Goal: Task Accomplishment & Management: Use online tool/utility

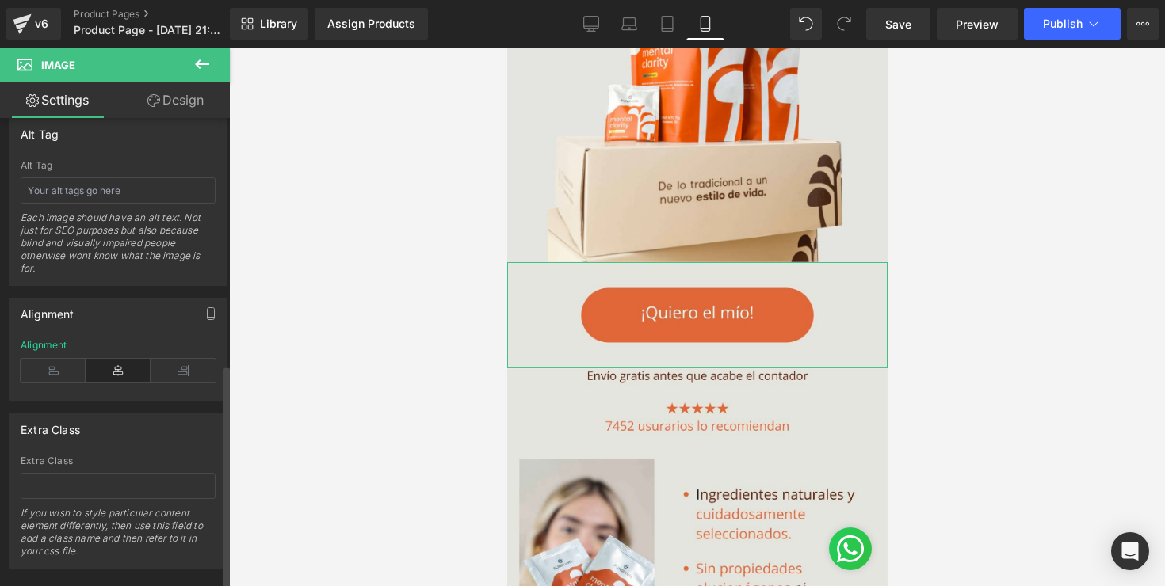
scroll to position [938, 0]
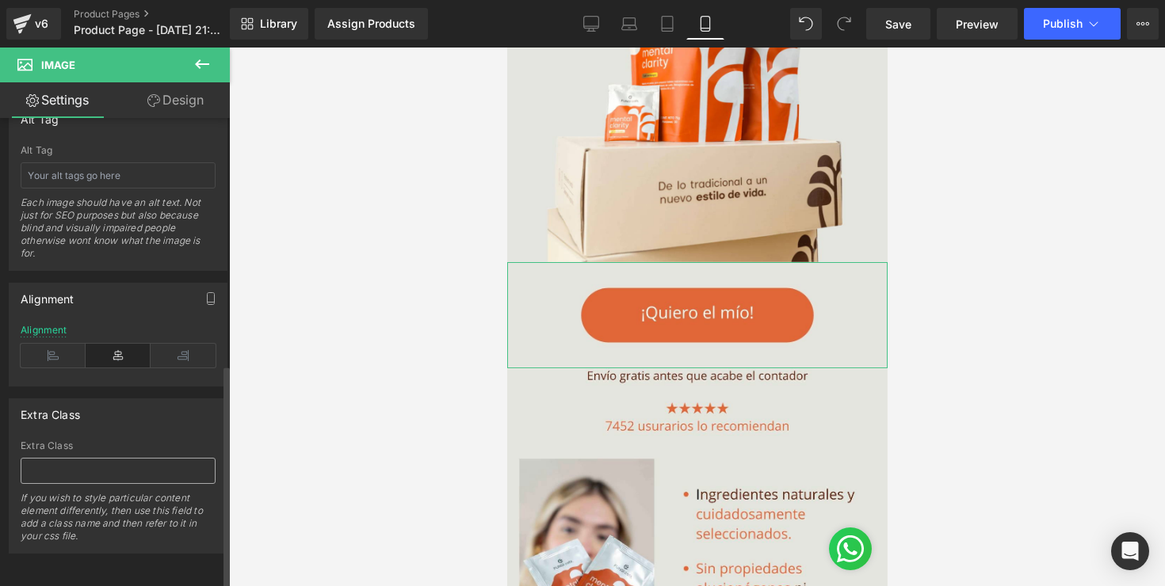
click at [88, 467] on input "text" at bounding box center [118, 471] width 195 height 26
type input "_rsi-cod-form-gempages-button-overwrite _rsi-cod-form-is-gempage"
click at [252, 445] on div at bounding box center [697, 317] width 936 height 539
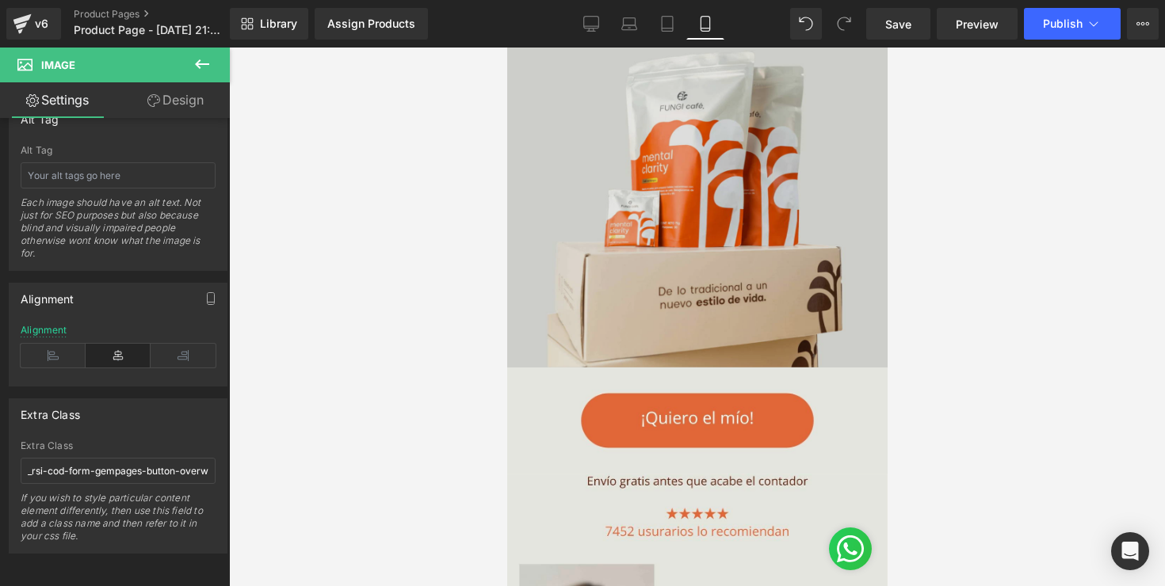
scroll to position [297, 0]
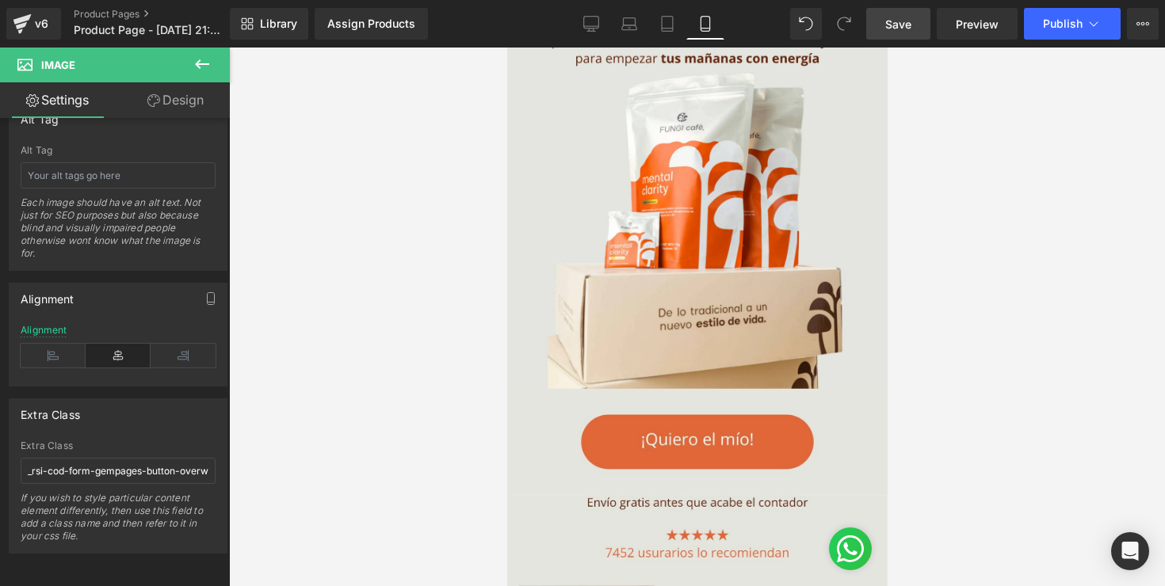
click at [910, 29] on span "Save" at bounding box center [898, 24] width 26 height 17
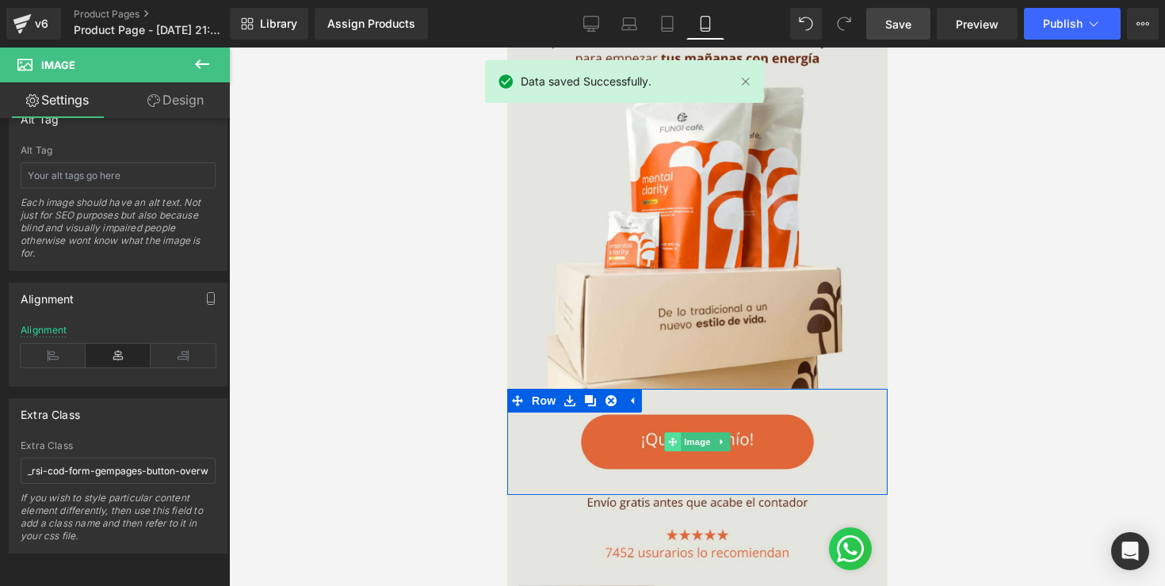
click at [674, 434] on span at bounding box center [671, 442] width 17 height 19
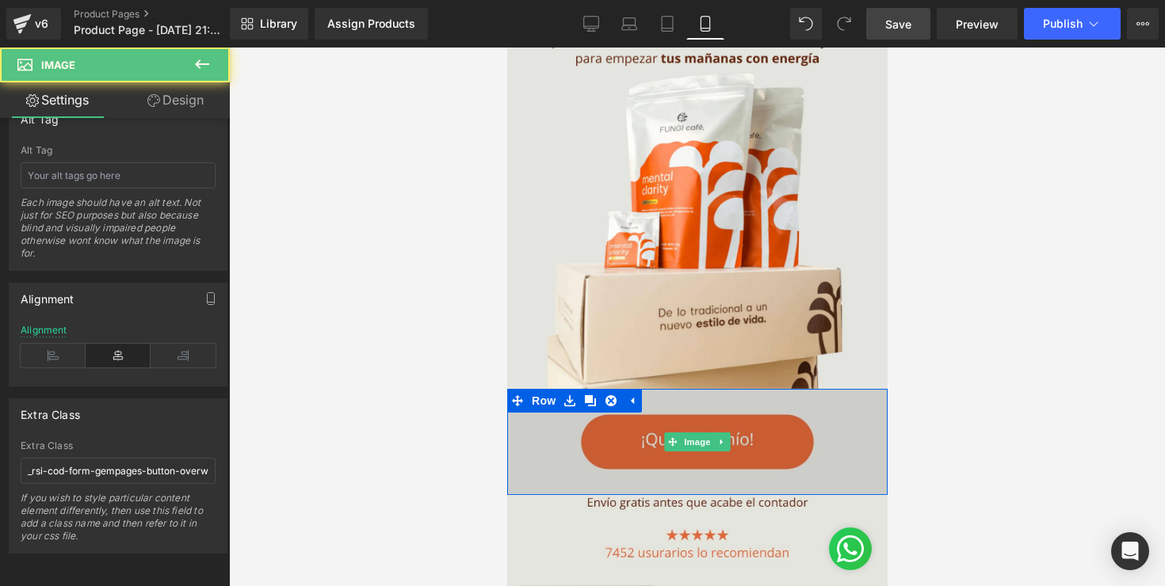
click at [732, 410] on img at bounding box center [696, 441] width 380 height 105
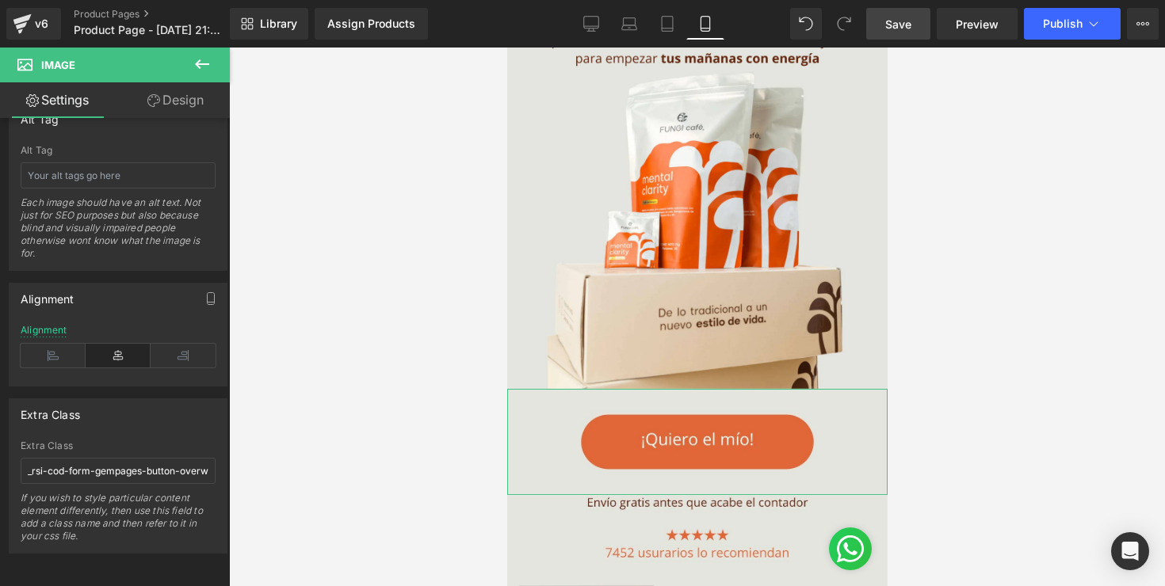
click at [163, 98] on link "Design" at bounding box center [175, 100] width 115 height 36
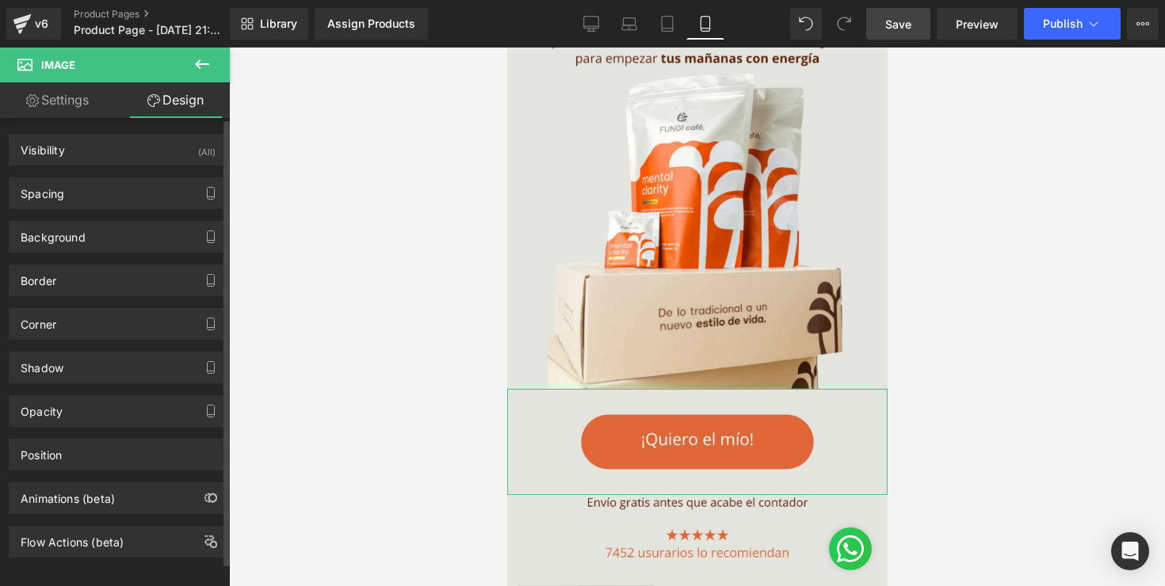
scroll to position [17, 0]
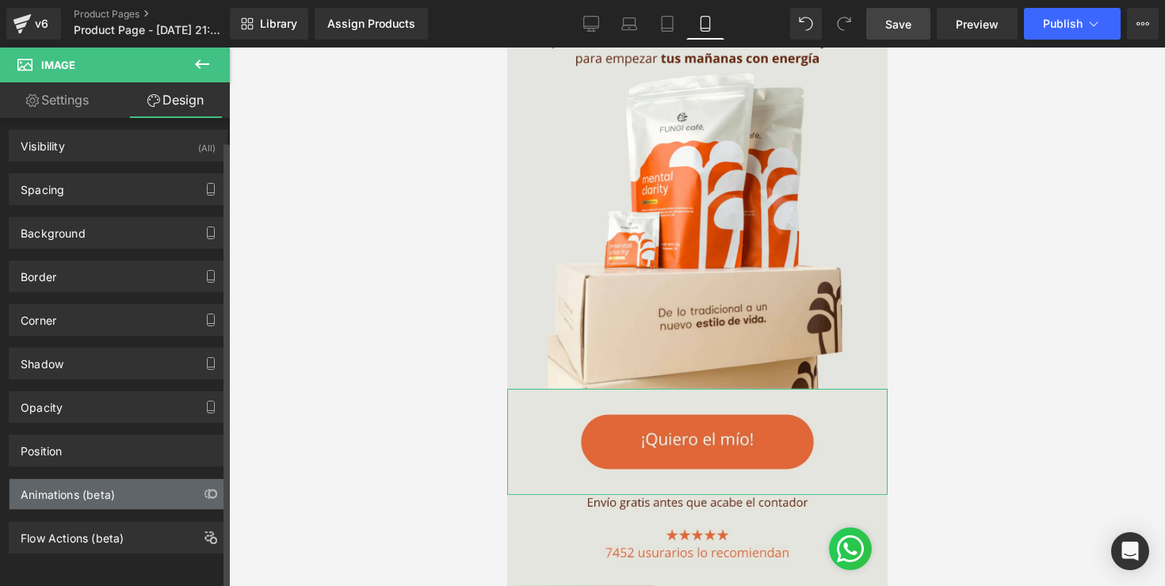
click at [115, 496] on div "Animations (beta)" at bounding box center [118, 494] width 217 height 30
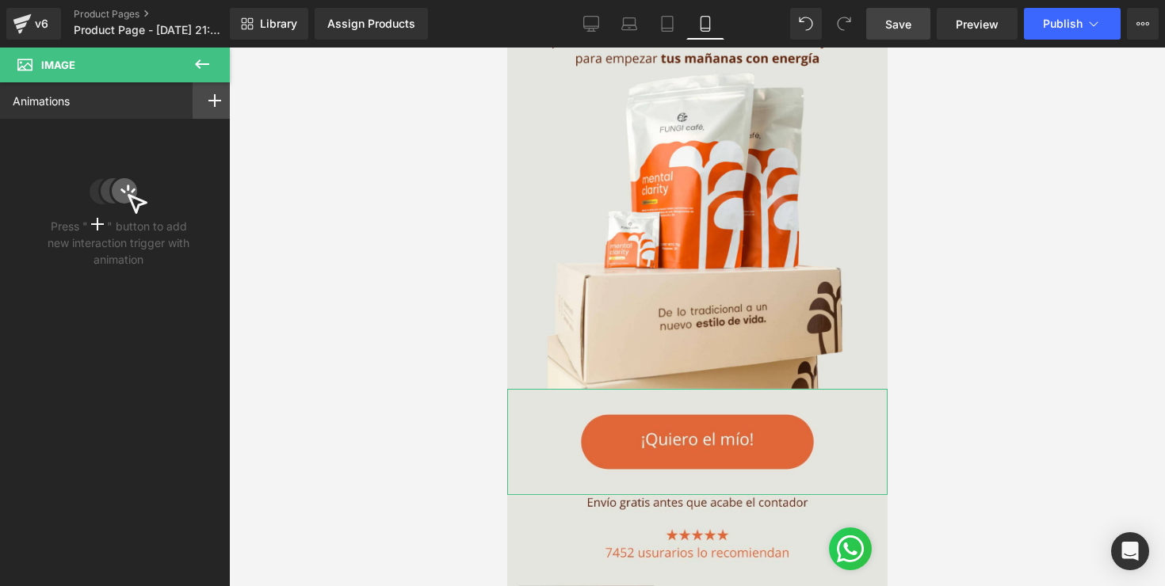
click at [198, 108] on div at bounding box center [215, 100] width 44 height 36
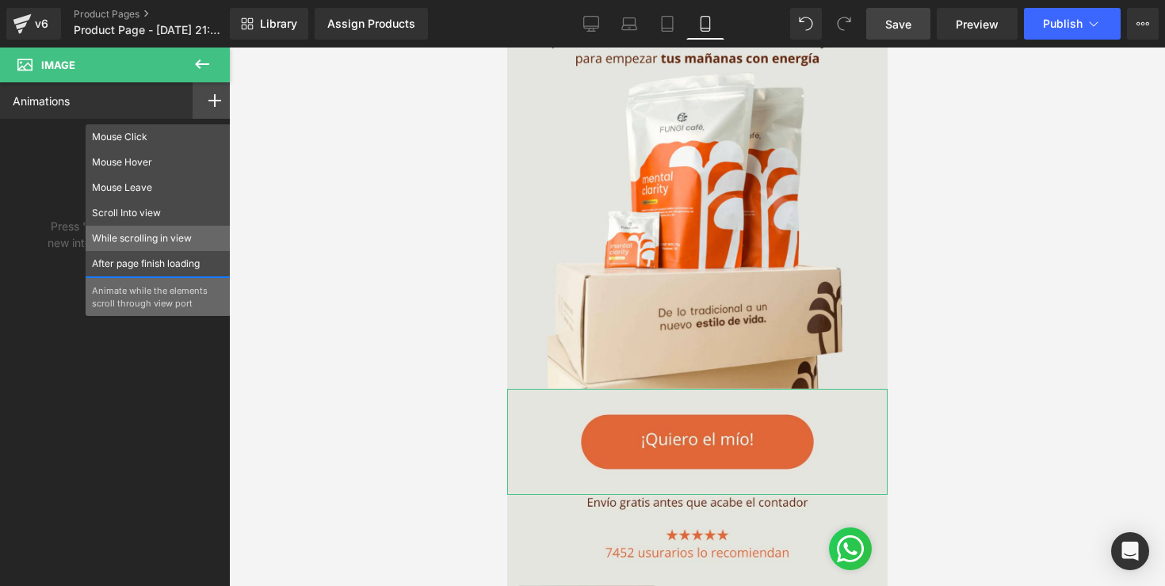
click at [170, 239] on p "While scrolling in view" at bounding box center [158, 238] width 132 height 14
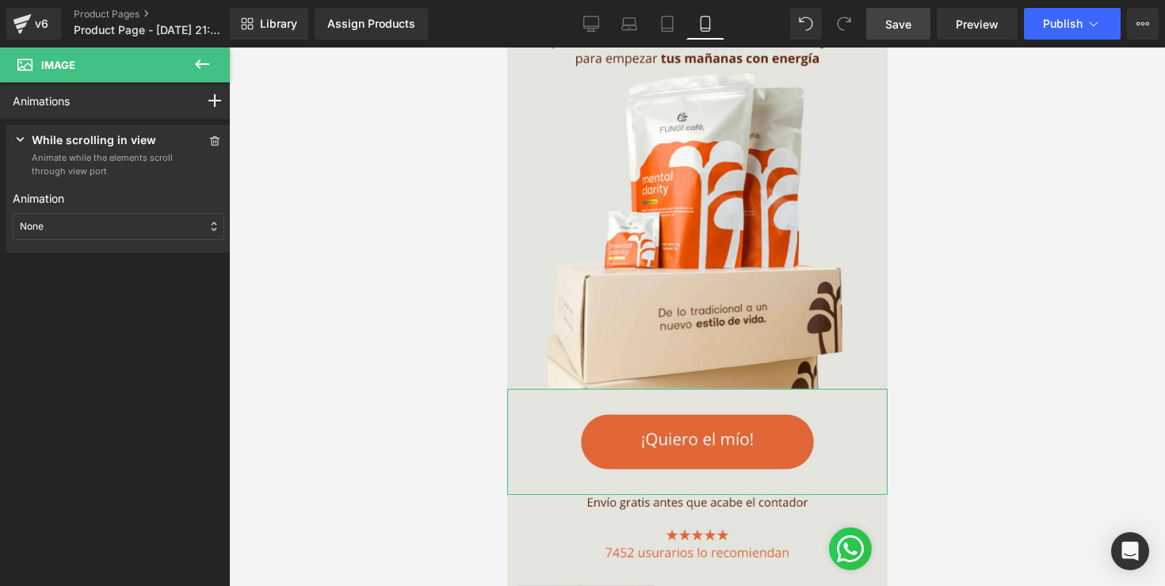
click at [170, 239] on div "None" at bounding box center [119, 226] width 212 height 27
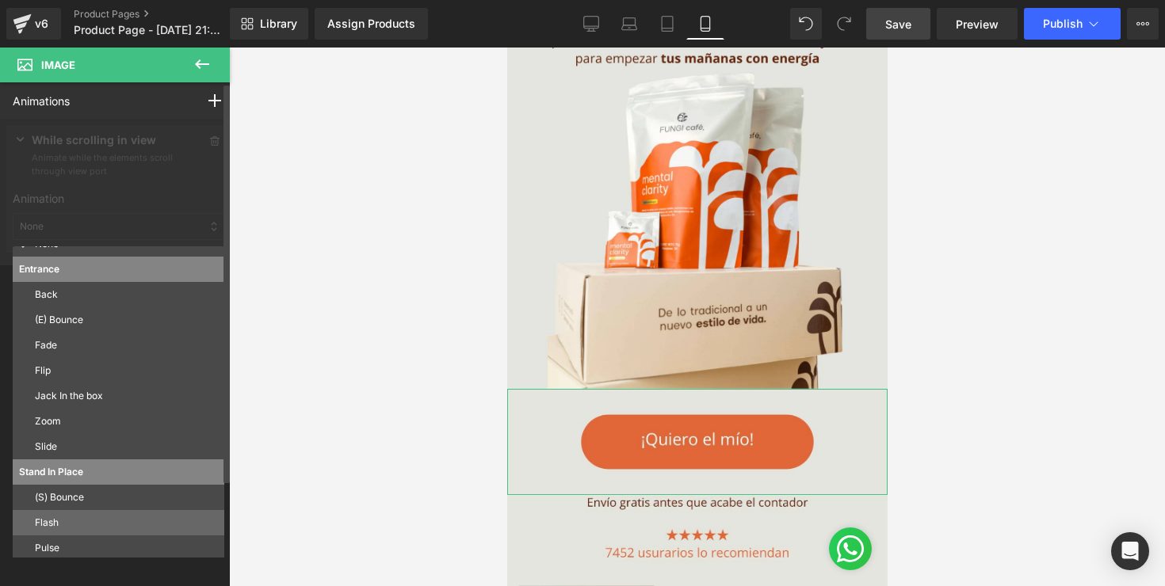
scroll to position [0, 0]
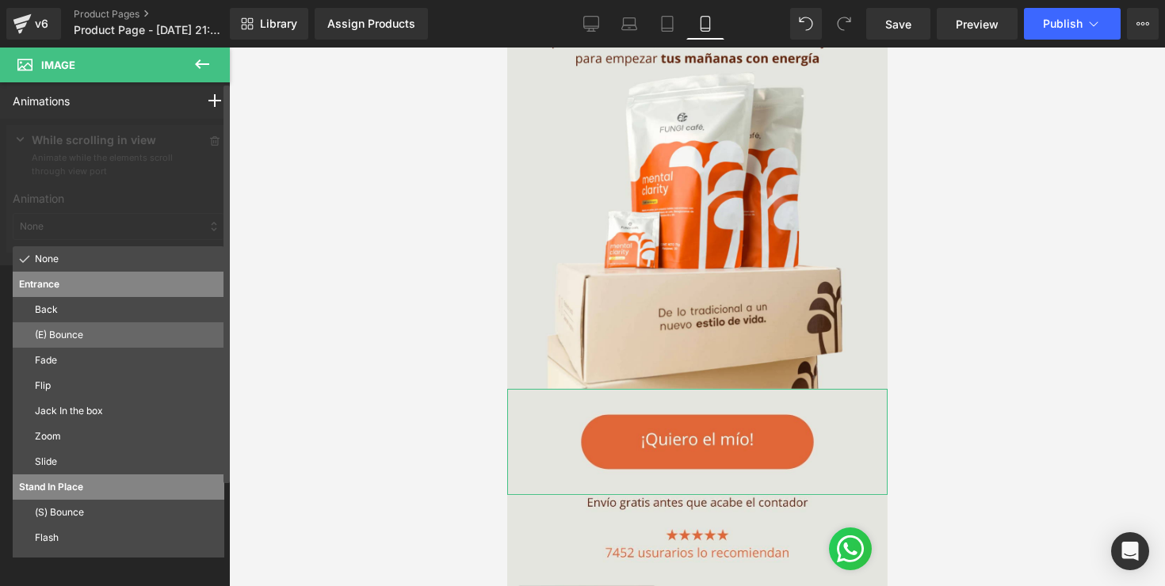
click at [96, 339] on p "(E) Bounce" at bounding box center [126, 335] width 183 height 14
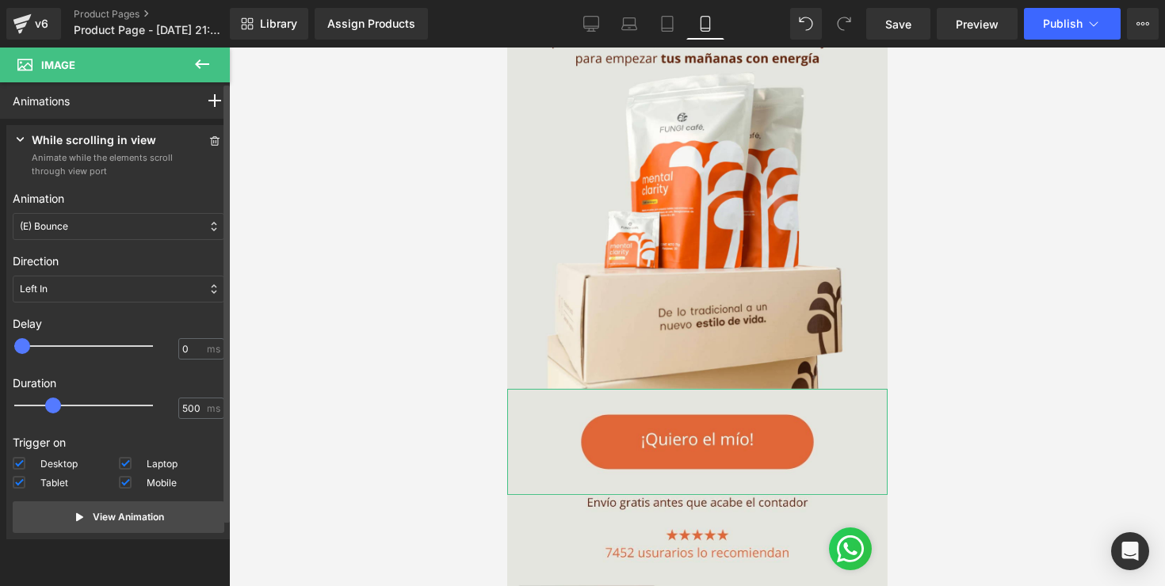
click at [143, 288] on div "Left In" at bounding box center [119, 289] width 212 height 27
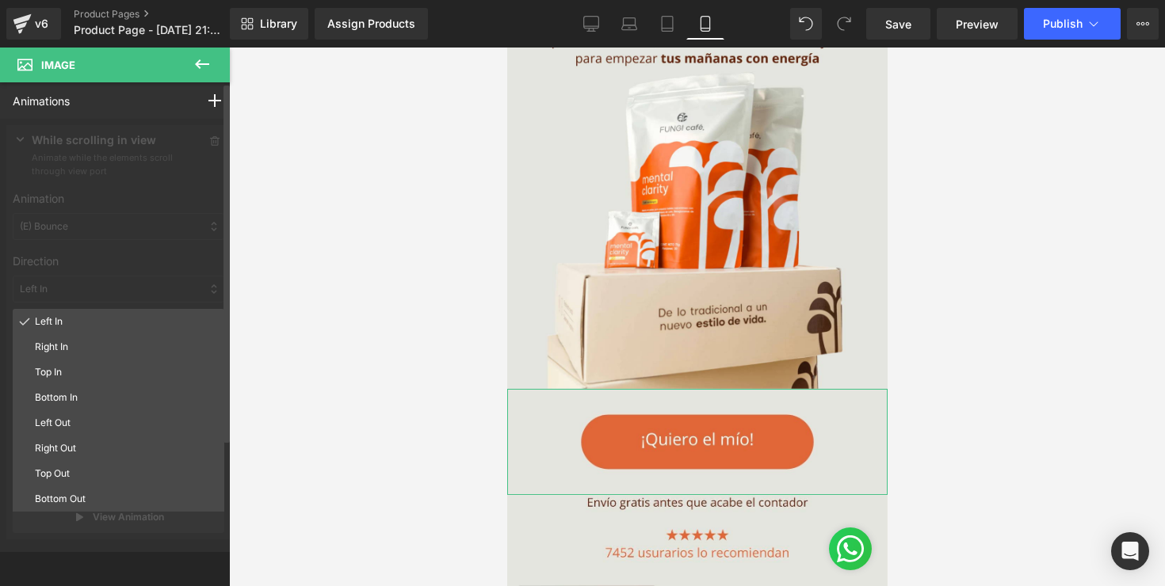
click at [135, 288] on div at bounding box center [118, 335] width 237 height 433
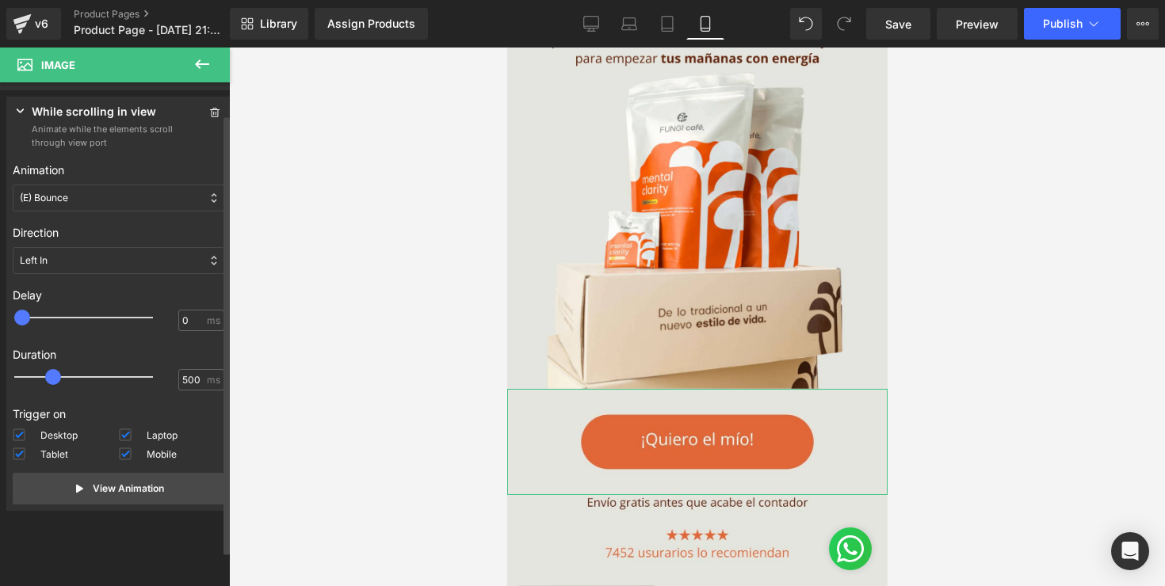
scroll to position [34, 0]
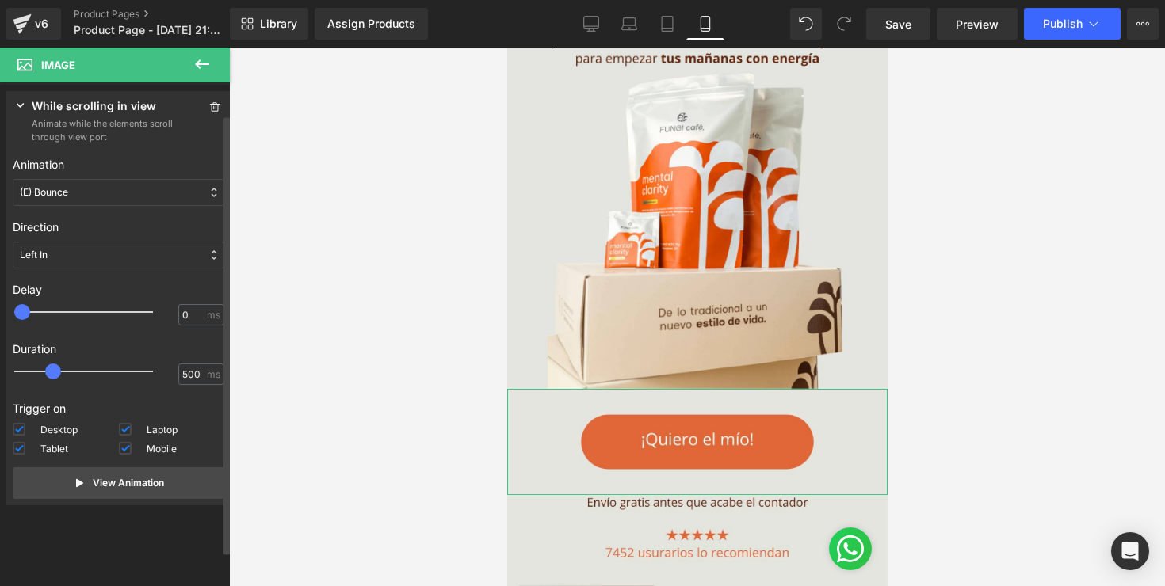
click at [25, 102] on icon at bounding box center [21, 105] width 16 height 16
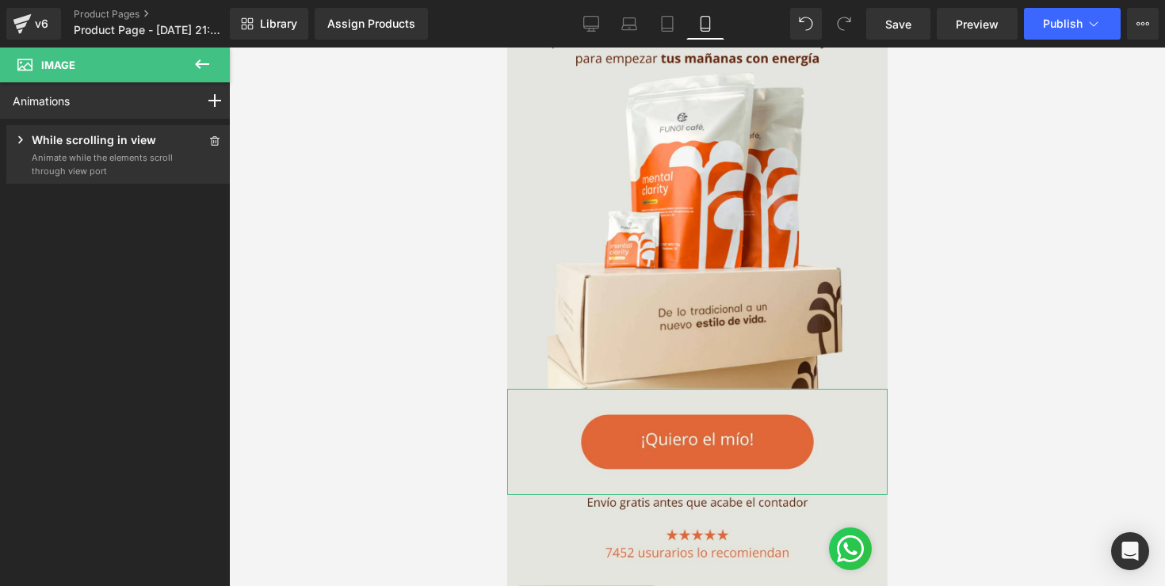
click at [104, 107] on div "Animations Mouse Click Mouse Hover Mouse Leave Scroll Into view While scrolling…" at bounding box center [118, 100] width 237 height 36
click at [210, 105] on icon at bounding box center [214, 100] width 13 height 13
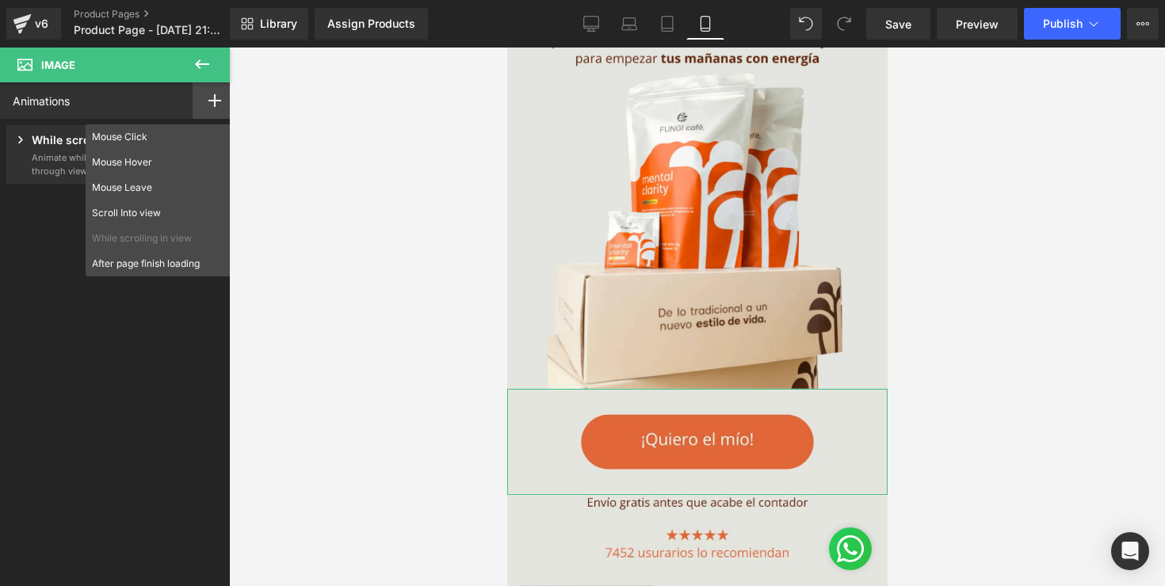
click at [172, 243] on p "While scrolling in view" at bounding box center [158, 238] width 132 height 14
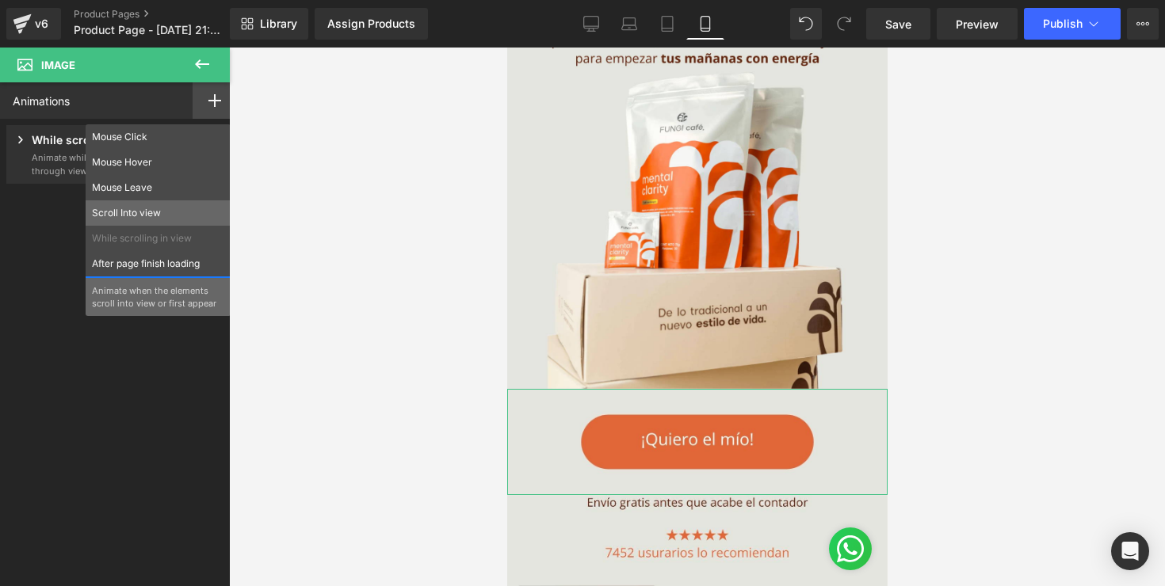
click at [158, 214] on p "Scroll Into view" at bounding box center [158, 213] width 132 height 14
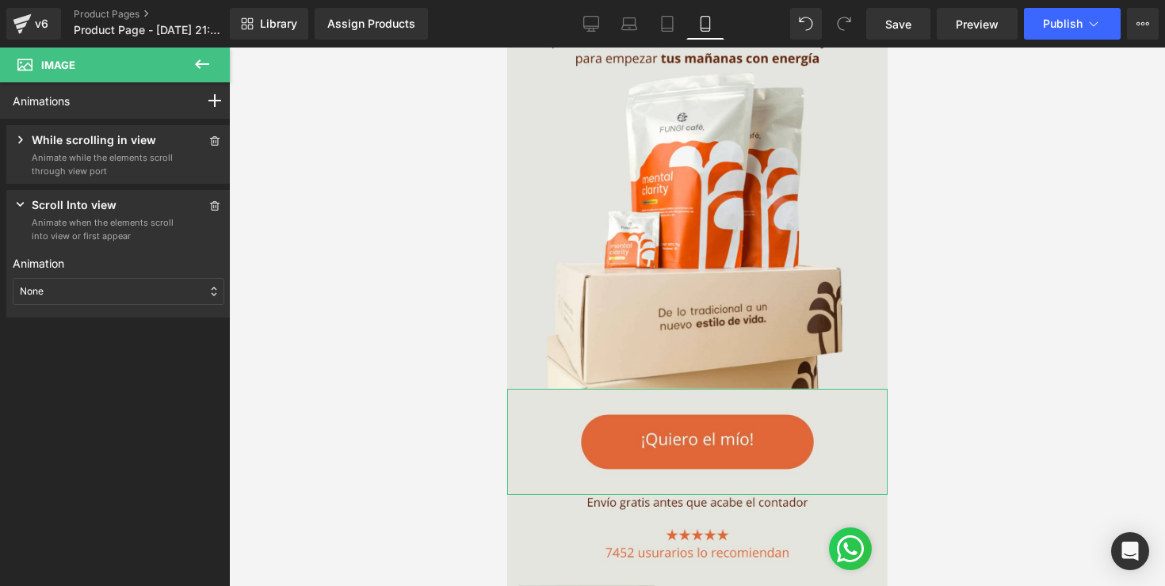
click at [132, 293] on div "None" at bounding box center [119, 291] width 212 height 27
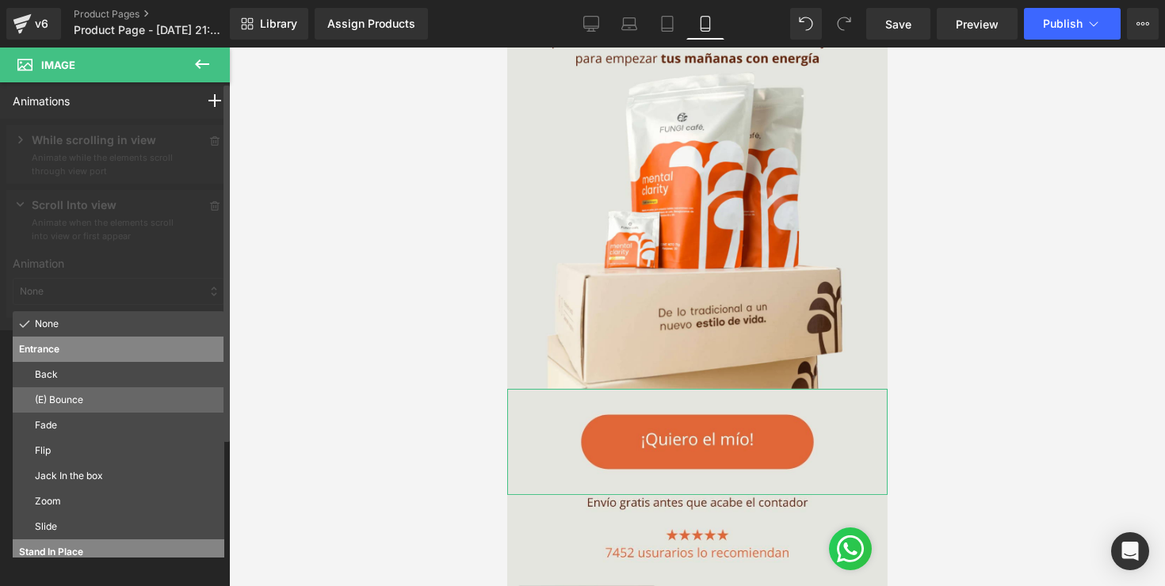
click at [113, 406] on p "(E) Bounce" at bounding box center [126, 400] width 183 height 14
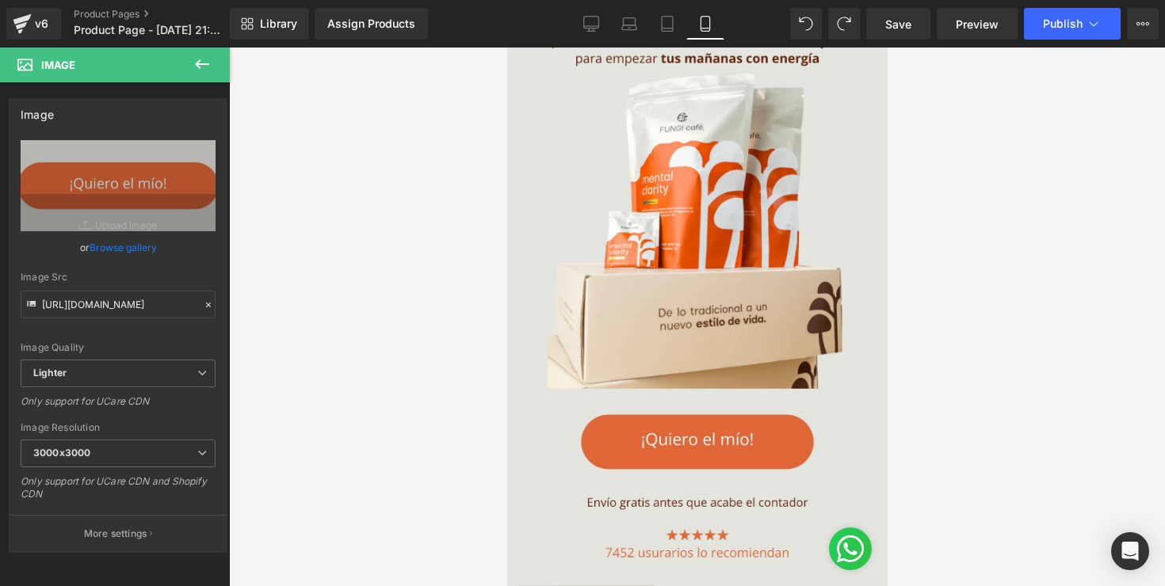
click at [190, 59] on button at bounding box center [201, 65] width 55 height 35
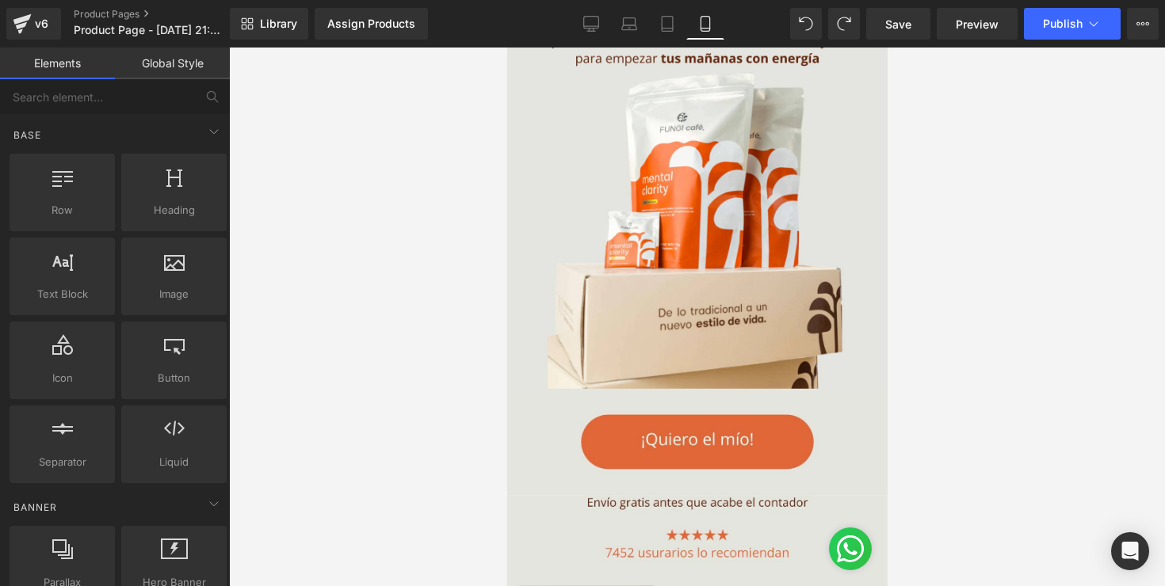
click at [171, 59] on link "Global Style" at bounding box center [172, 64] width 115 height 32
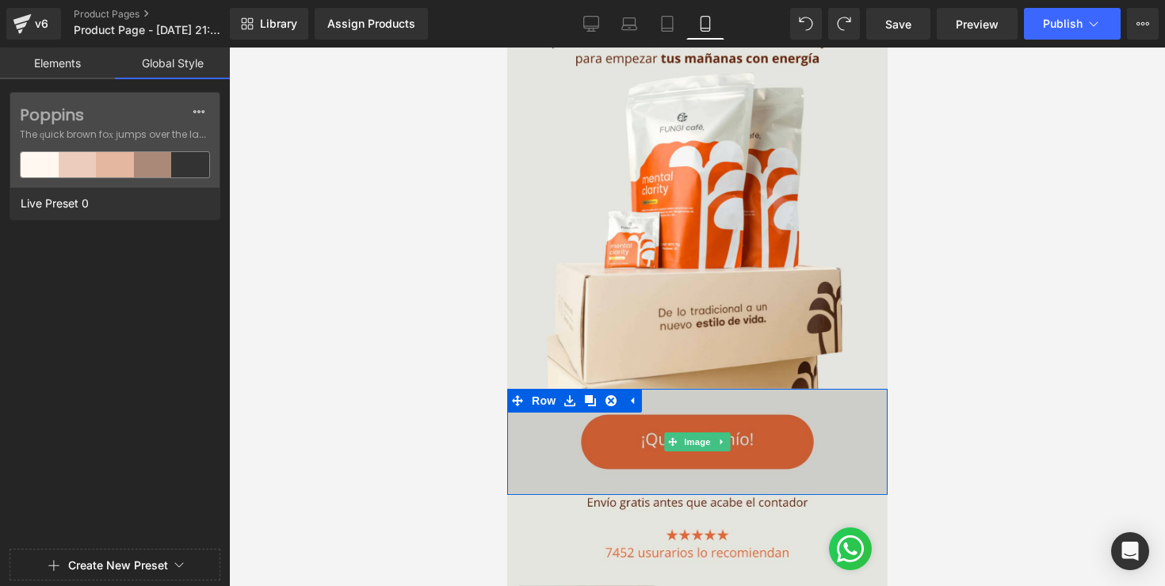
click at [698, 424] on img at bounding box center [696, 441] width 380 height 105
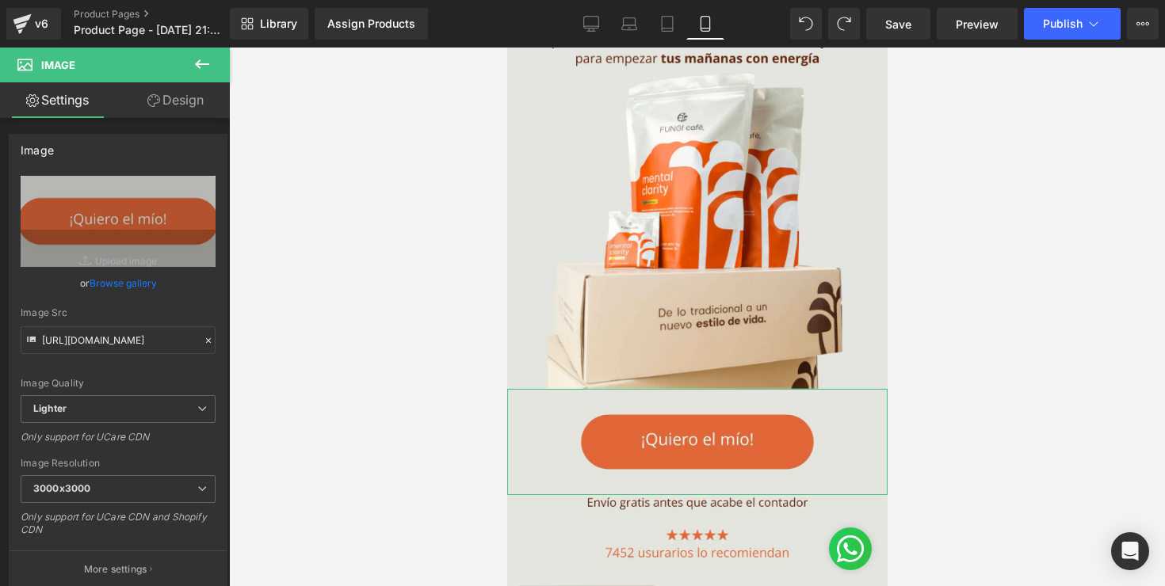
click at [205, 90] on link "Design" at bounding box center [175, 100] width 115 height 36
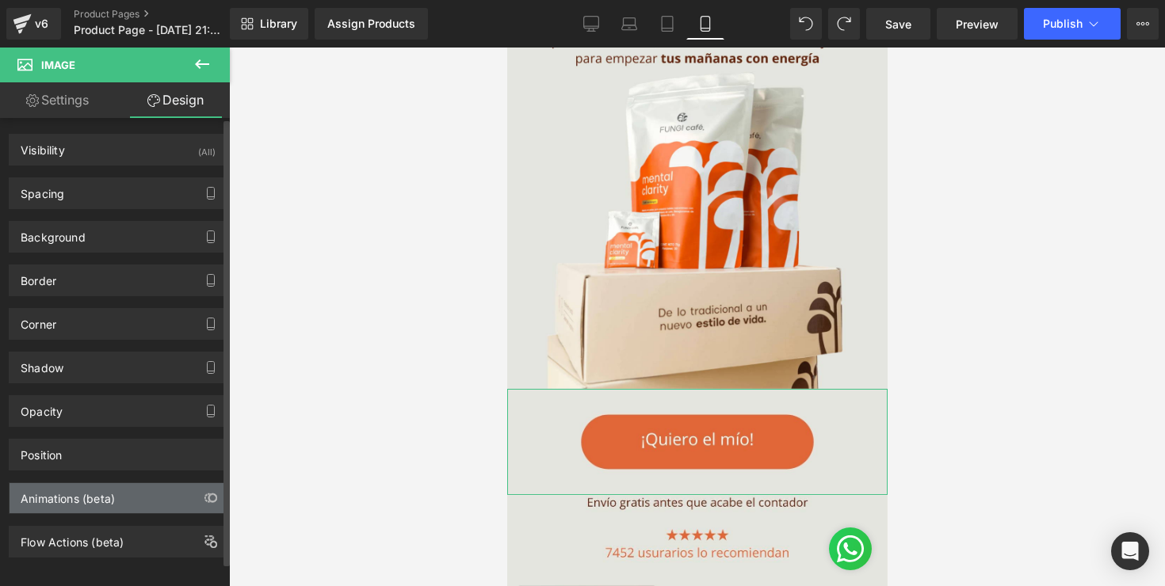
click at [137, 489] on div "Animations (beta)" at bounding box center [118, 498] width 217 height 30
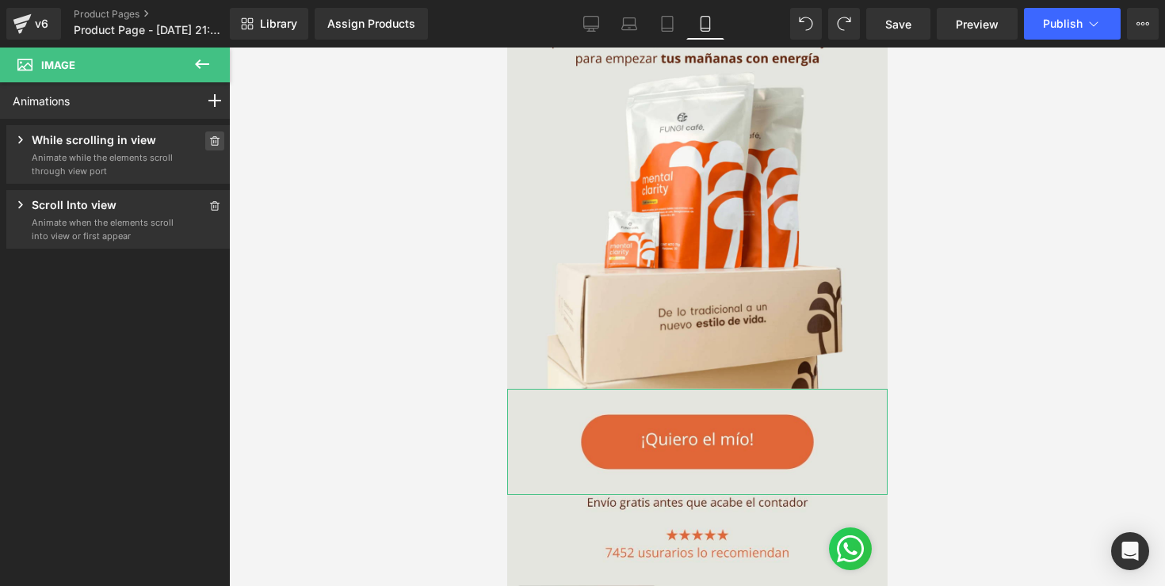
click at [209, 142] on icon at bounding box center [214, 141] width 11 height 10
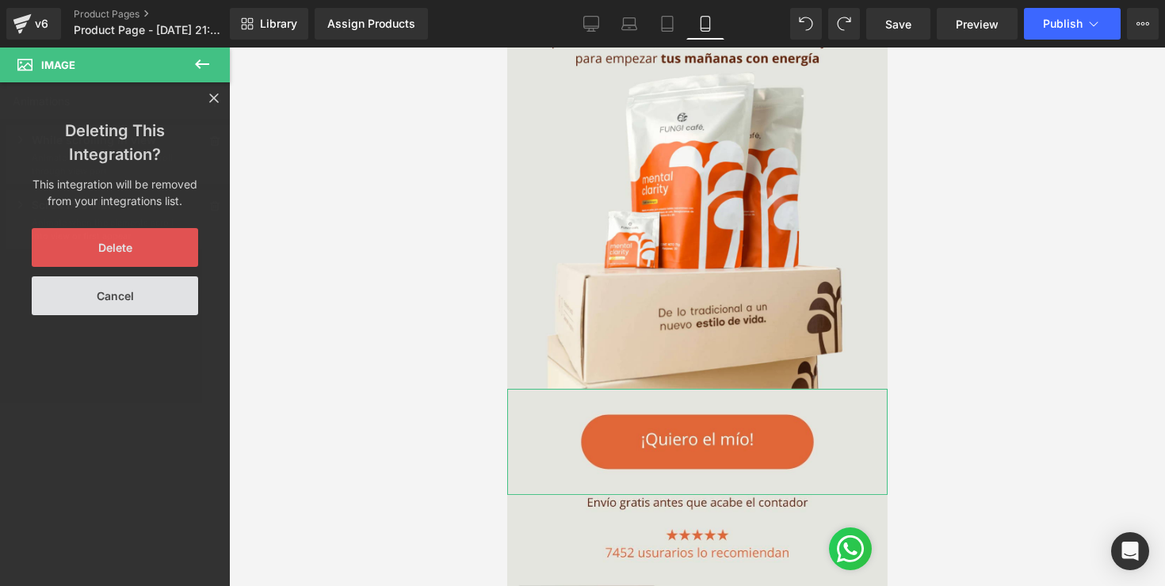
click at [149, 246] on button "Delete" at bounding box center [115, 247] width 166 height 39
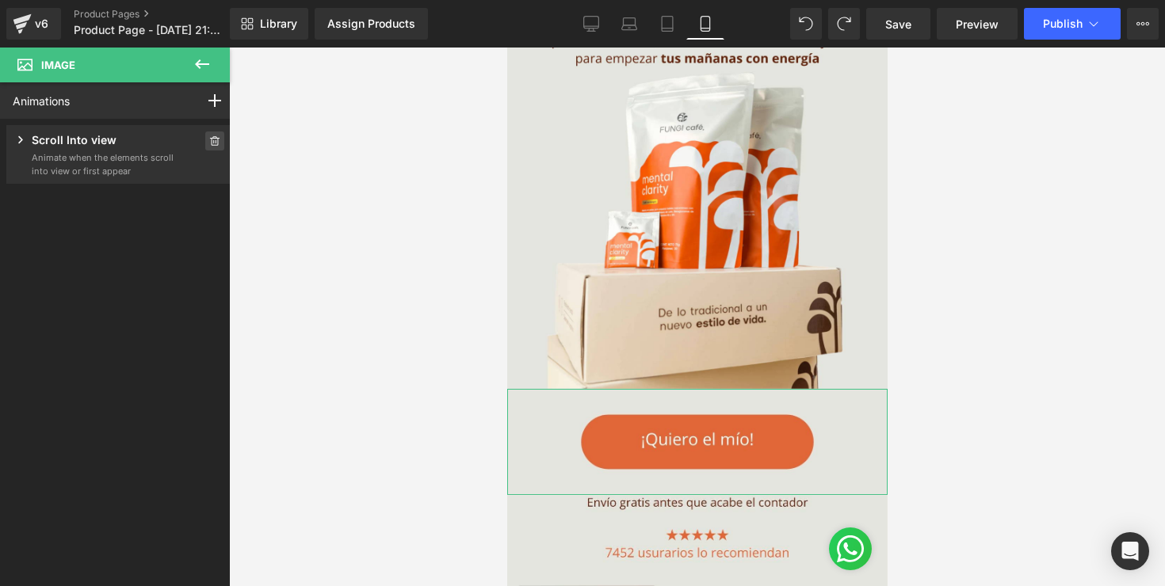
click at [209, 139] on icon at bounding box center [214, 141] width 11 height 10
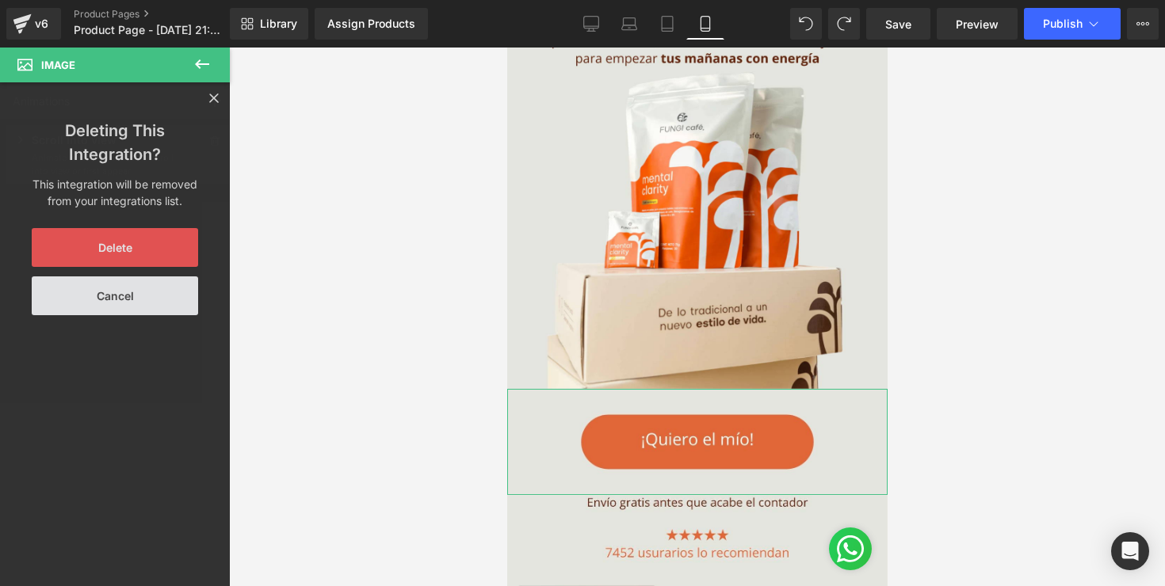
click at [152, 251] on button "Delete" at bounding box center [115, 247] width 166 height 39
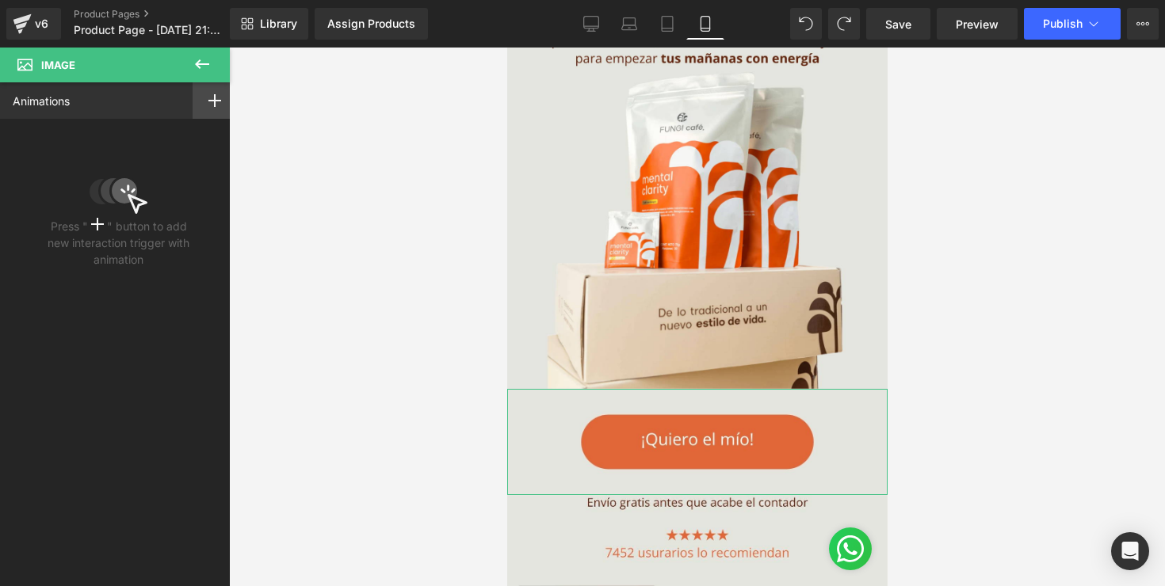
click at [193, 106] on div at bounding box center [215, 100] width 44 height 36
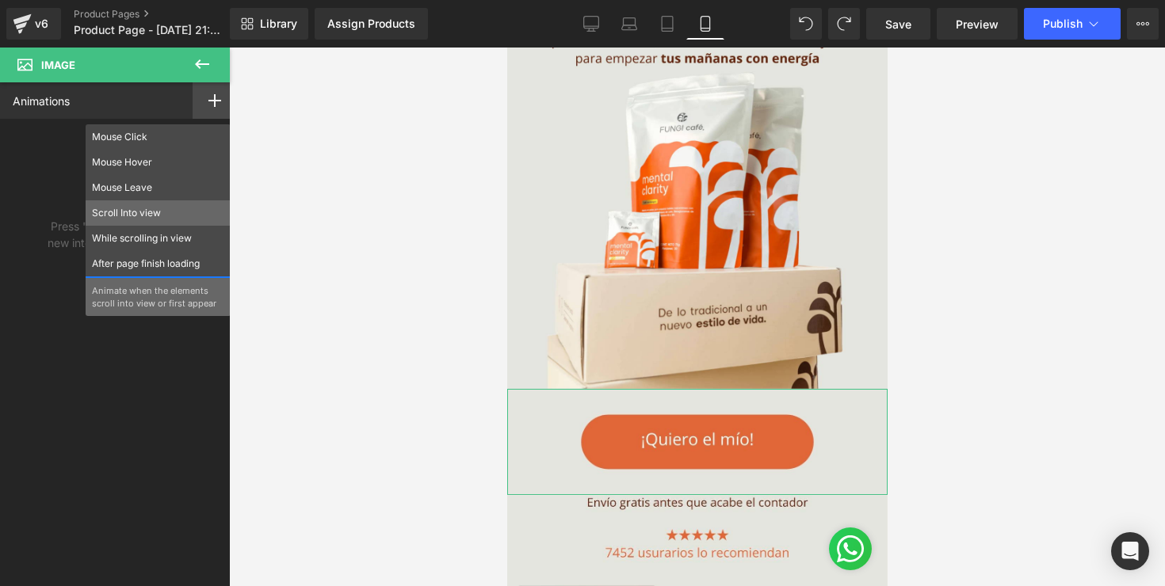
click at [135, 218] on p "Scroll Into view" at bounding box center [158, 213] width 132 height 14
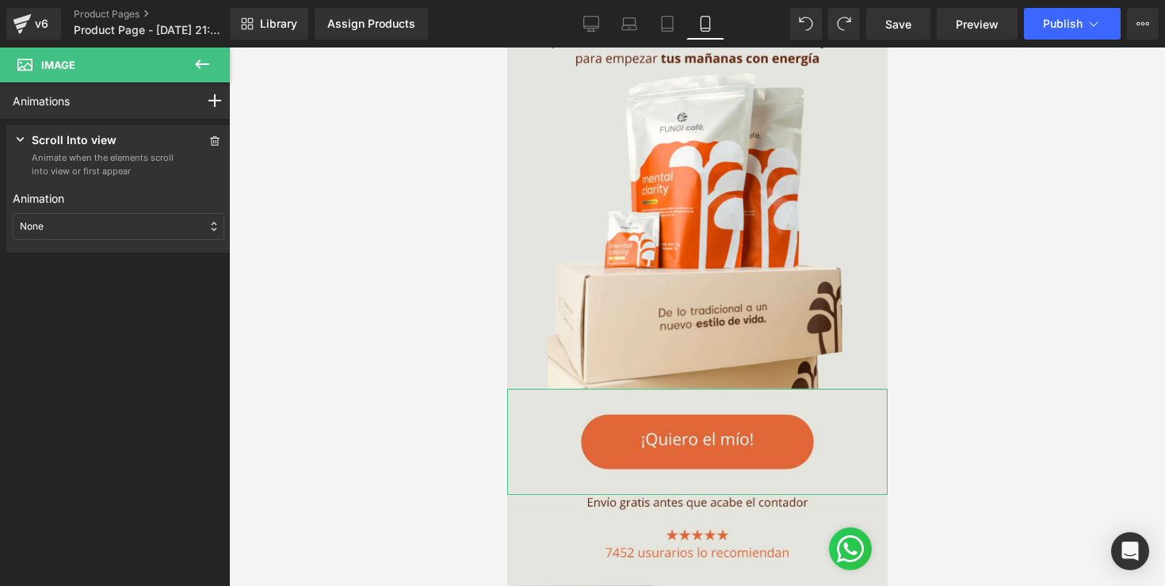
click at [135, 222] on div "None" at bounding box center [119, 226] width 212 height 27
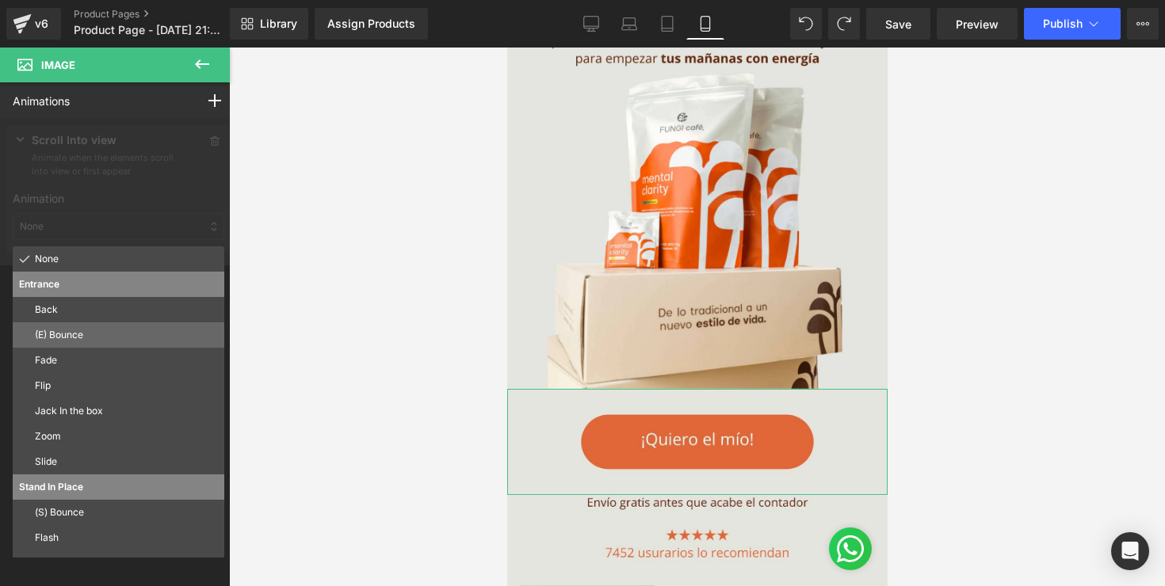
click at [98, 338] on p "(E) Bounce" at bounding box center [126, 335] width 183 height 14
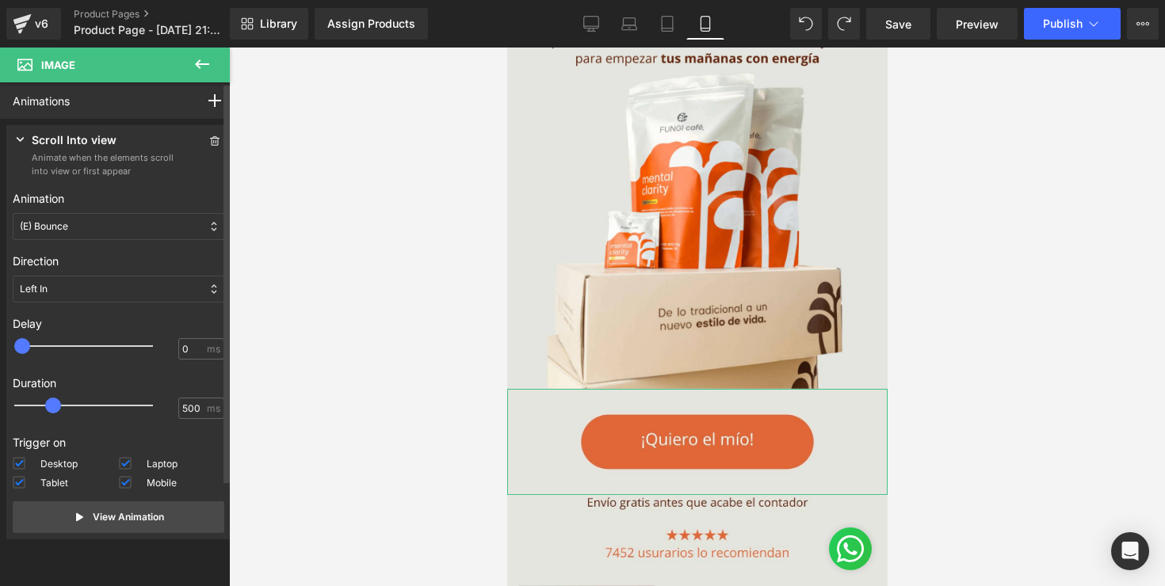
click at [132, 281] on div "Left In" at bounding box center [119, 289] width 212 height 27
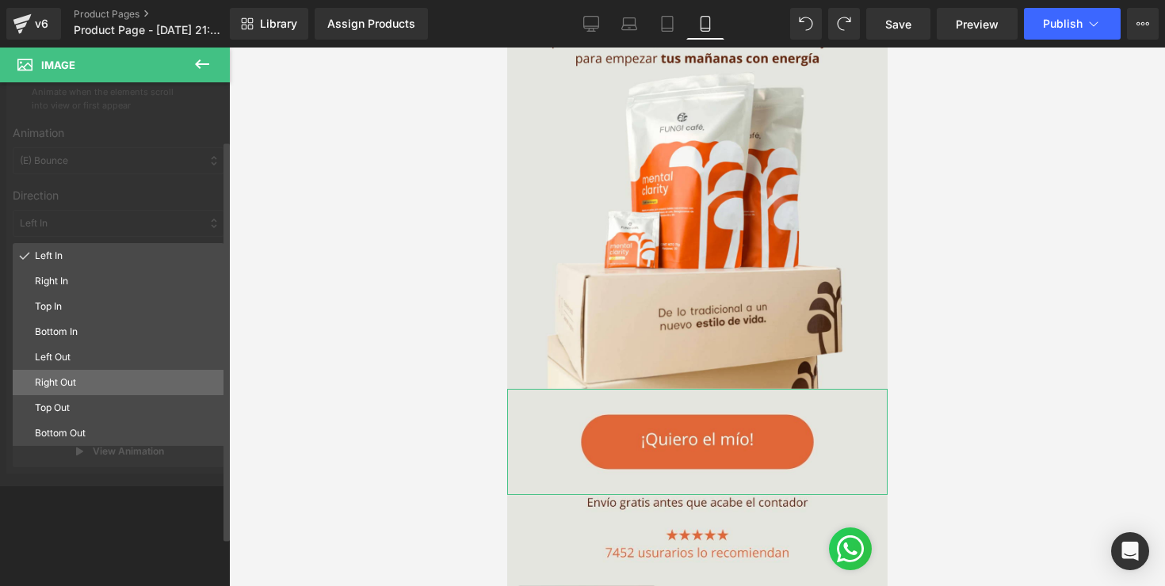
scroll to position [59, 0]
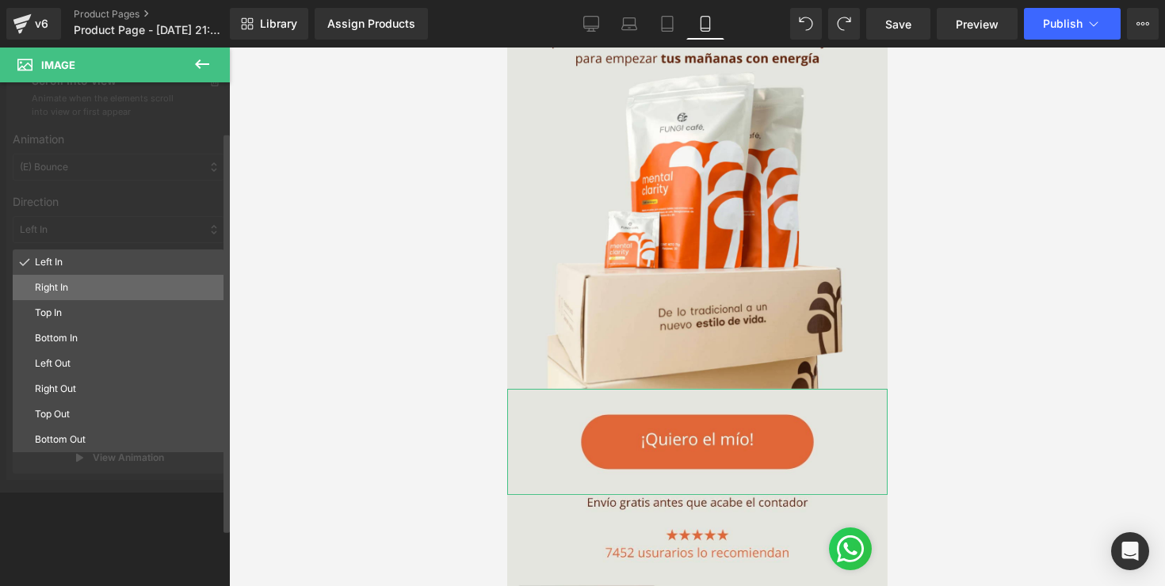
click at [101, 289] on p "Right In" at bounding box center [126, 287] width 183 height 14
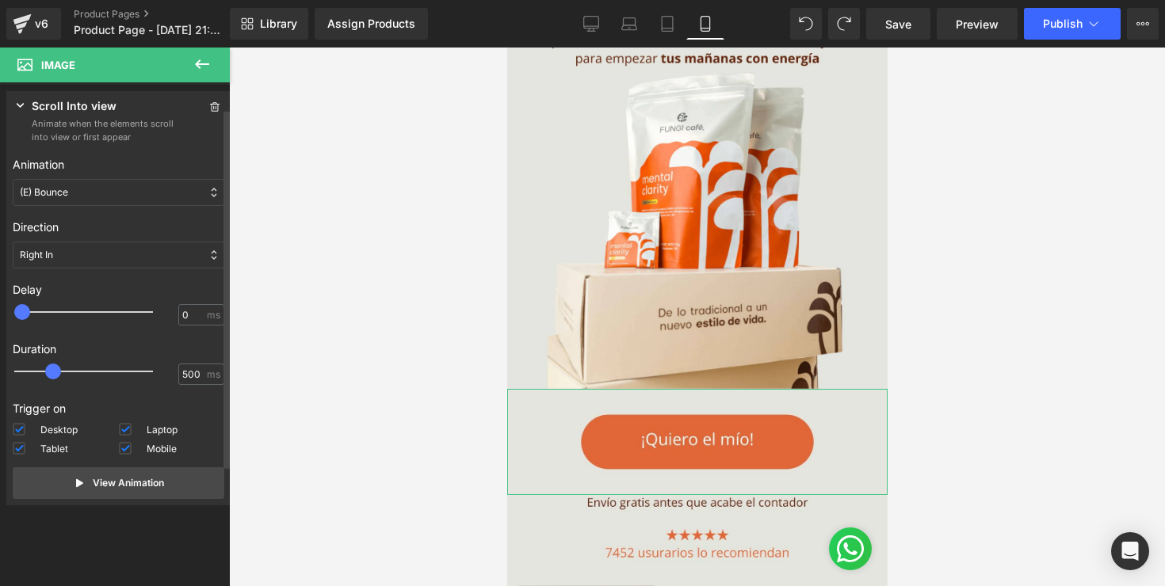
click at [120, 261] on div "Right In" at bounding box center [119, 255] width 212 height 27
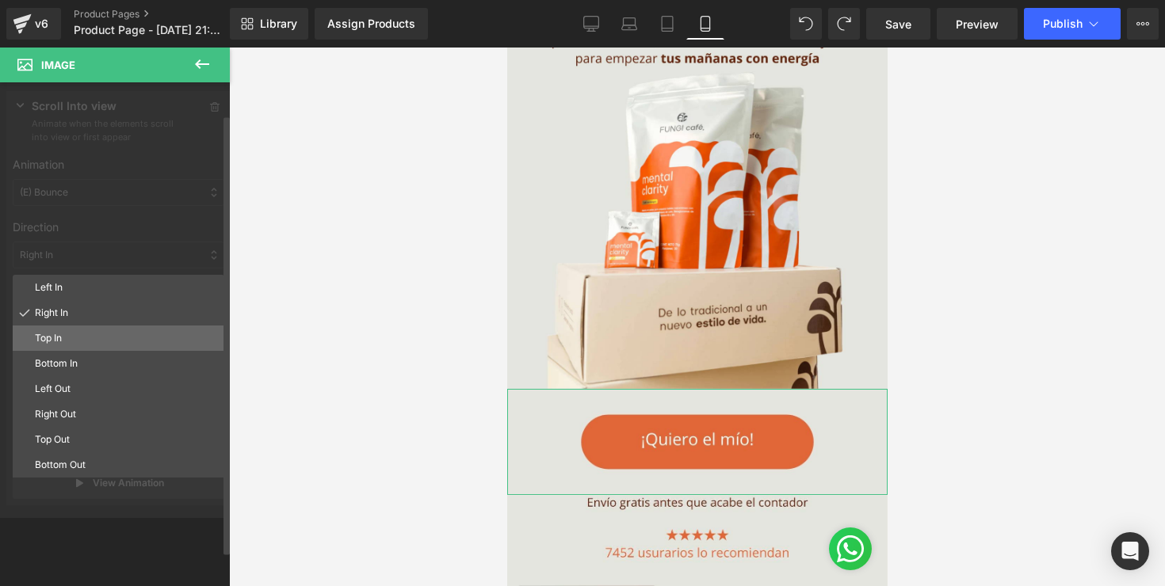
click at [83, 332] on p "Top In" at bounding box center [126, 338] width 183 height 14
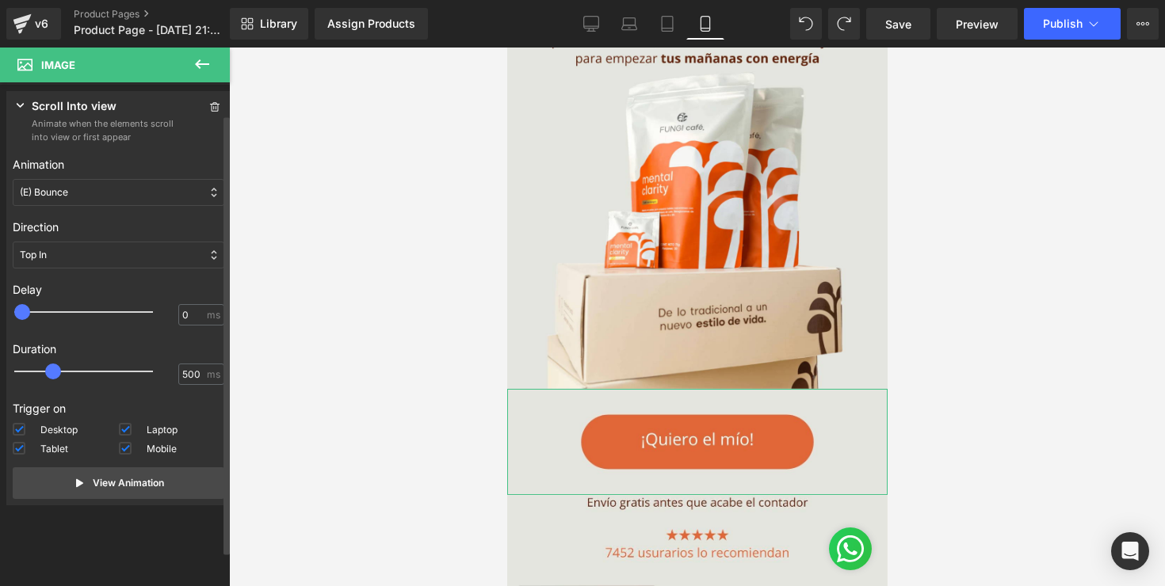
click at [128, 271] on div "Direction Left In Right In Top In Bottom In Left Out Right Out Top Out Bottom O…" at bounding box center [119, 243] width 212 height 63
click at [128, 263] on div "Top In" at bounding box center [119, 255] width 212 height 27
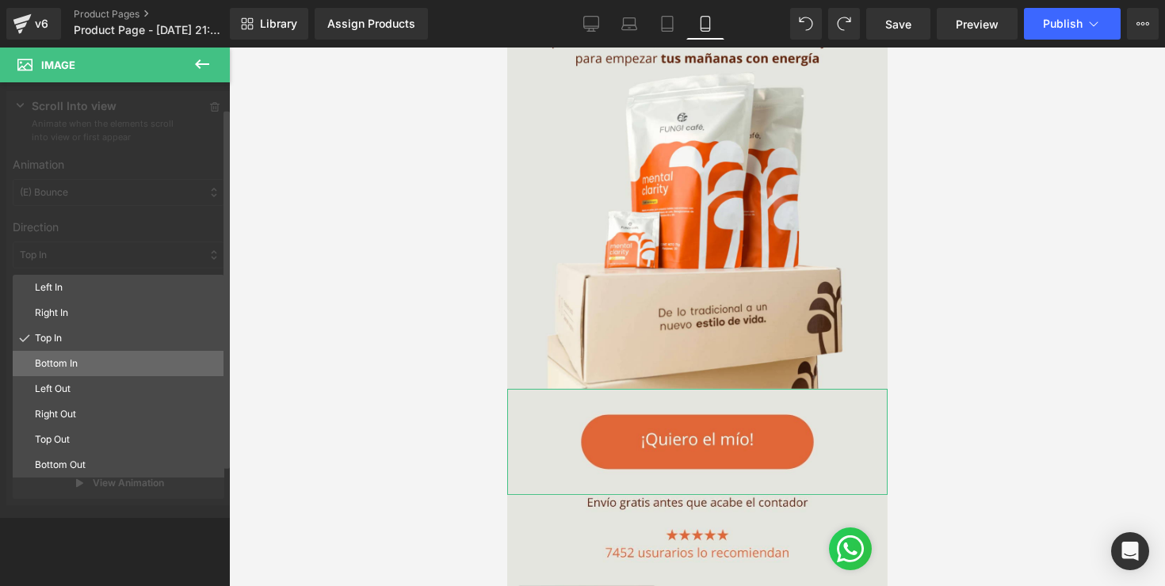
click at [83, 363] on p "Bottom In" at bounding box center [126, 364] width 183 height 14
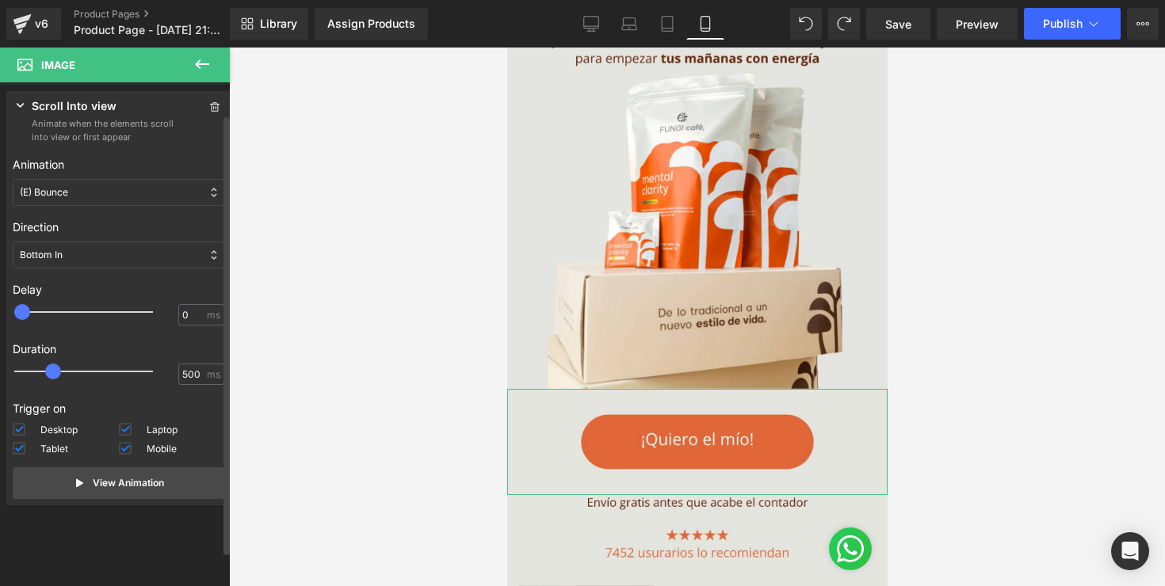
click at [129, 265] on div "Bottom In" at bounding box center [119, 255] width 212 height 27
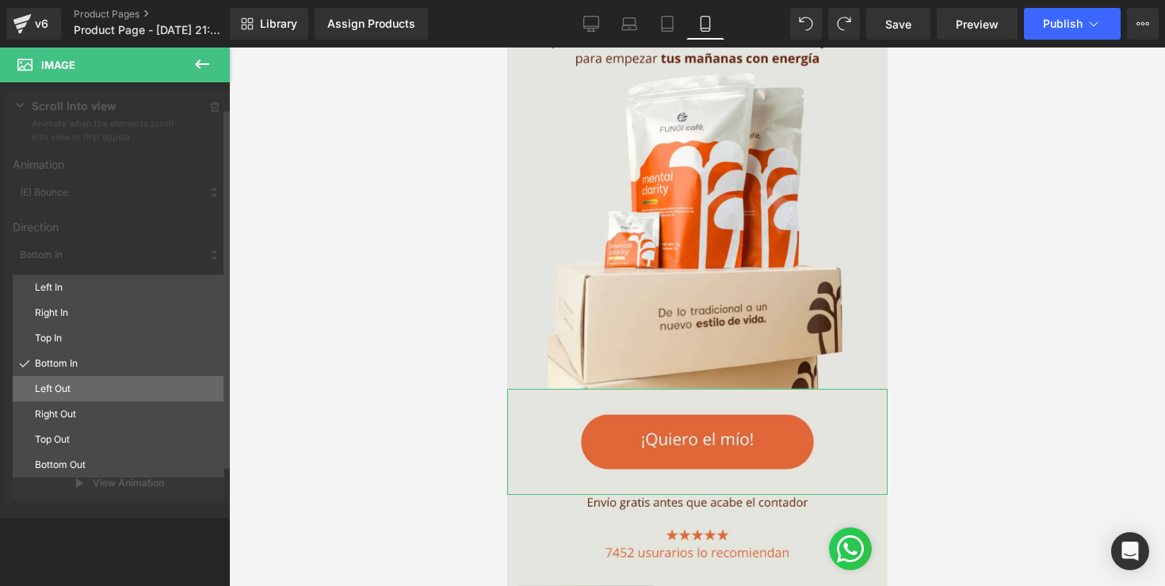
click at [82, 383] on p "Left Out" at bounding box center [126, 389] width 183 height 14
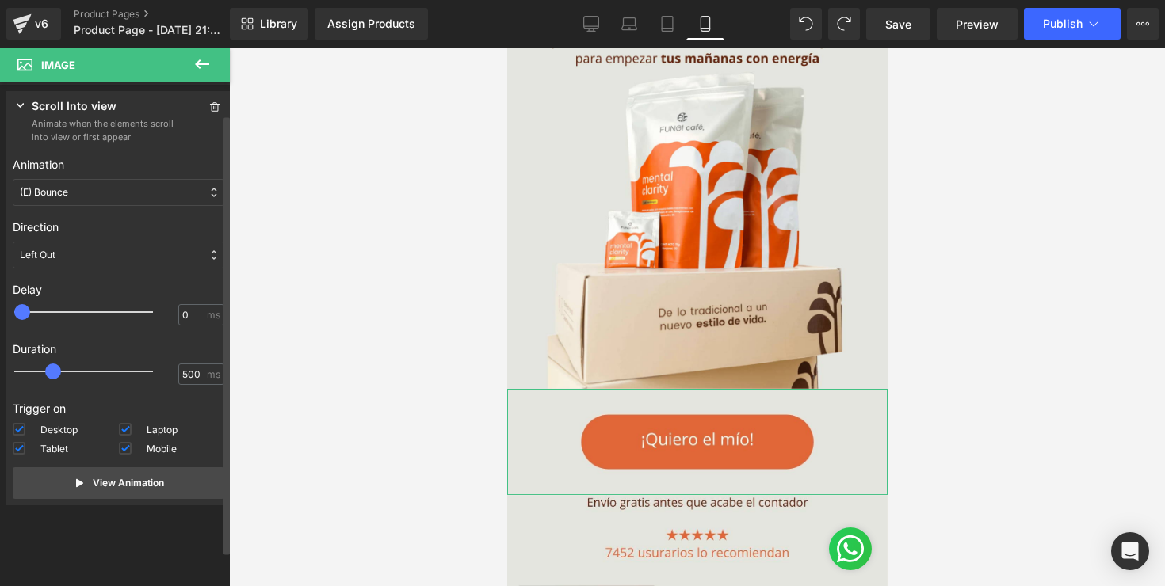
click at [153, 266] on div "Left Out" at bounding box center [119, 255] width 212 height 27
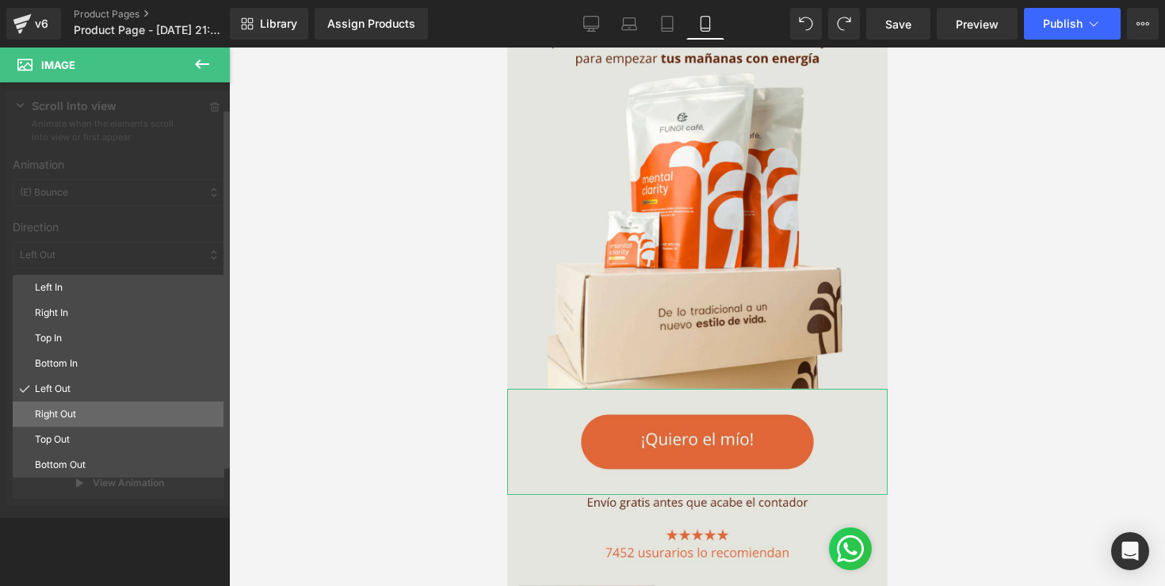
click at [93, 413] on p "Right Out" at bounding box center [126, 414] width 183 height 14
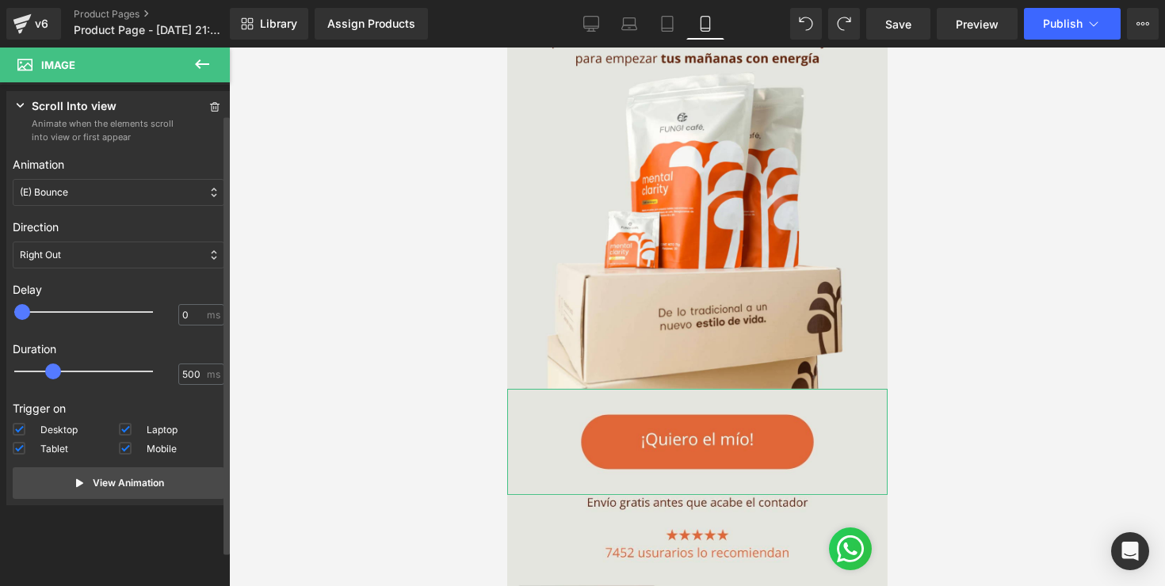
click at [133, 274] on div "Direction Left In Right In Top In Bottom In Left Out Right Out Top Out Bottom O…" at bounding box center [119, 243] width 212 height 63
click at [133, 265] on div "Right Out" at bounding box center [119, 255] width 212 height 27
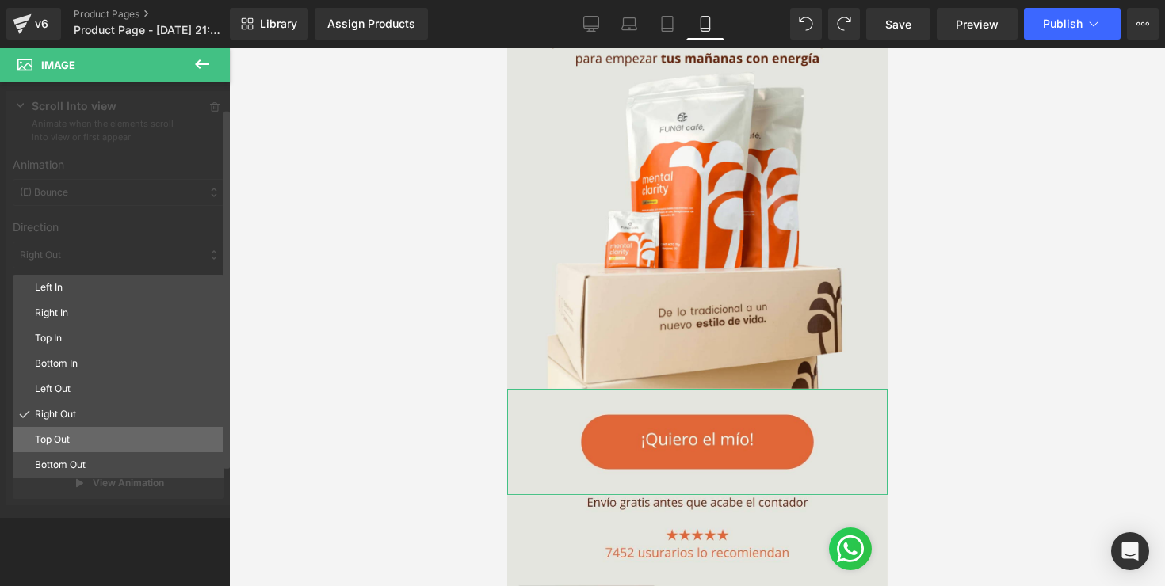
click at [74, 442] on p "Top Out" at bounding box center [126, 440] width 183 height 14
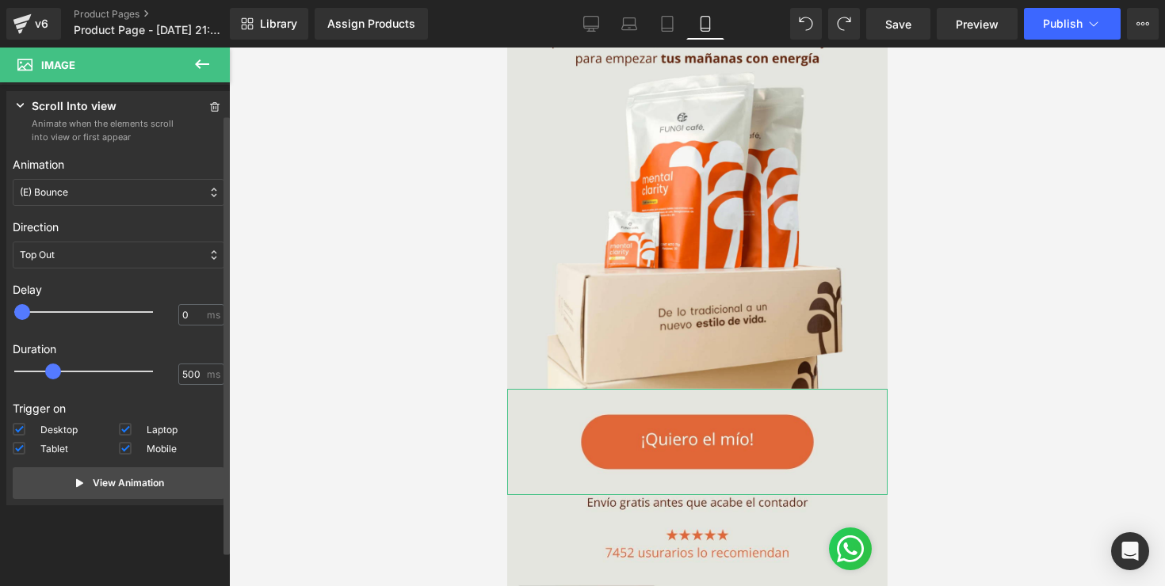
click at [136, 256] on div "Top Out" at bounding box center [119, 255] width 212 height 27
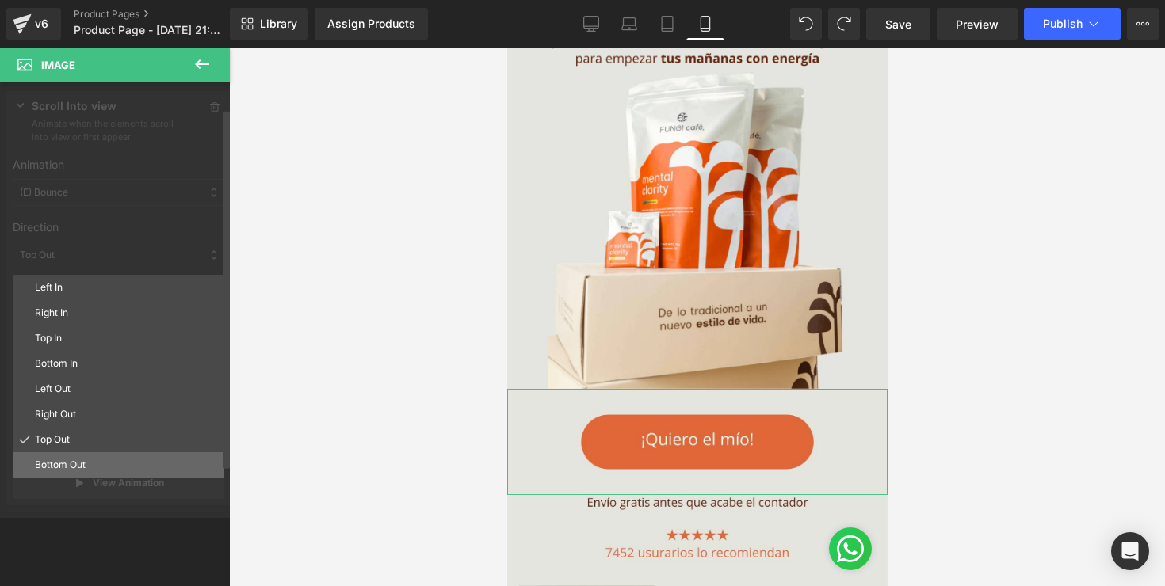
click at [83, 464] on p "Bottom Out" at bounding box center [126, 465] width 183 height 14
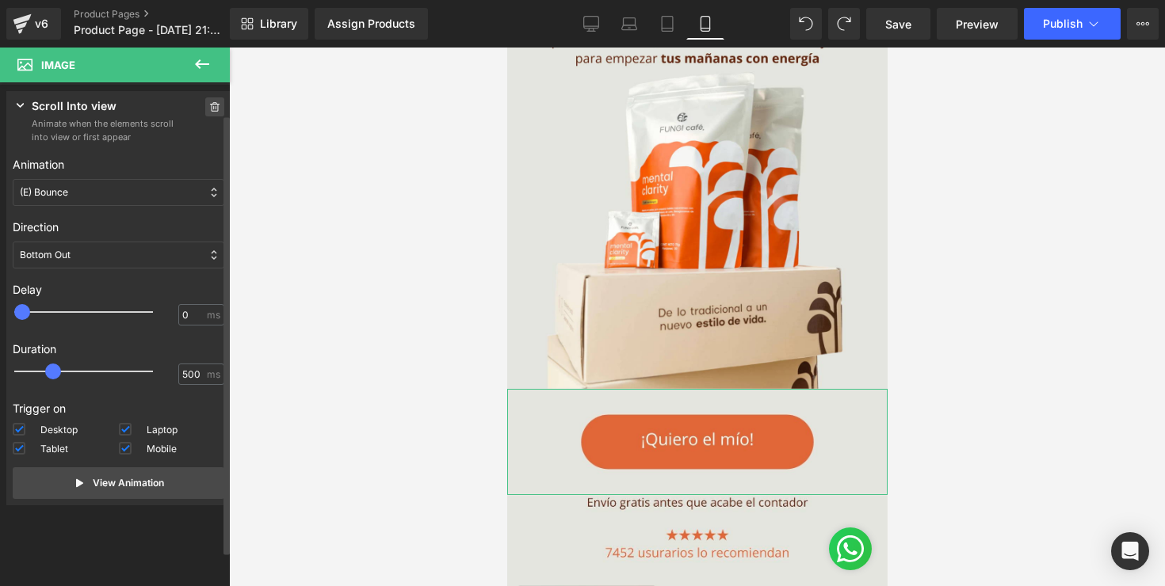
click at [209, 109] on icon at bounding box center [214, 107] width 11 height 10
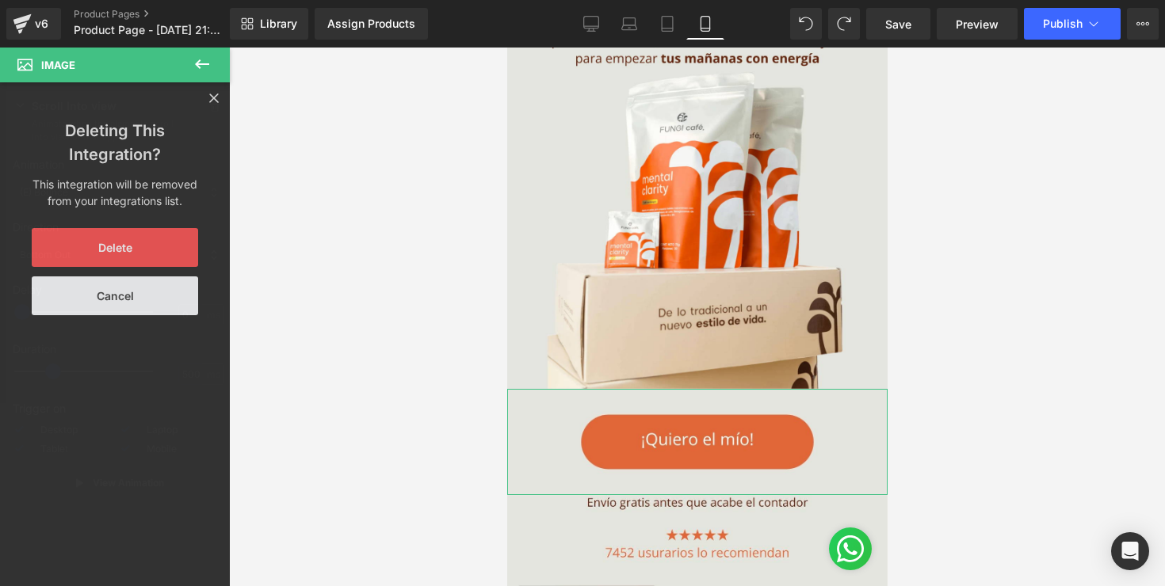
click at [143, 262] on button "Delete" at bounding box center [115, 247] width 166 height 39
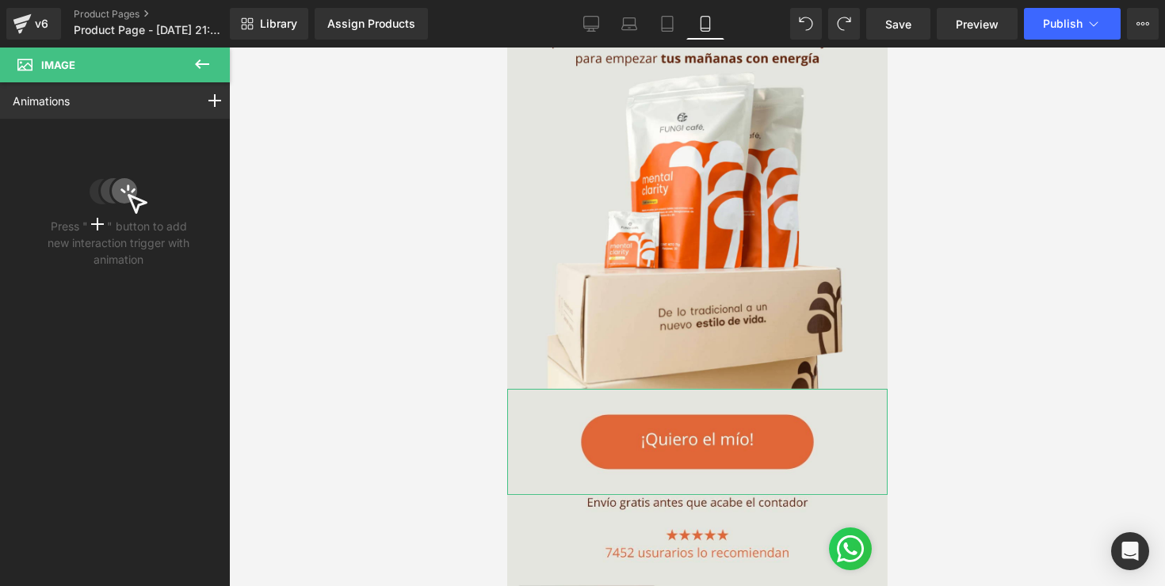
scroll to position [0, 0]
click at [209, 79] on button at bounding box center [201, 65] width 55 height 35
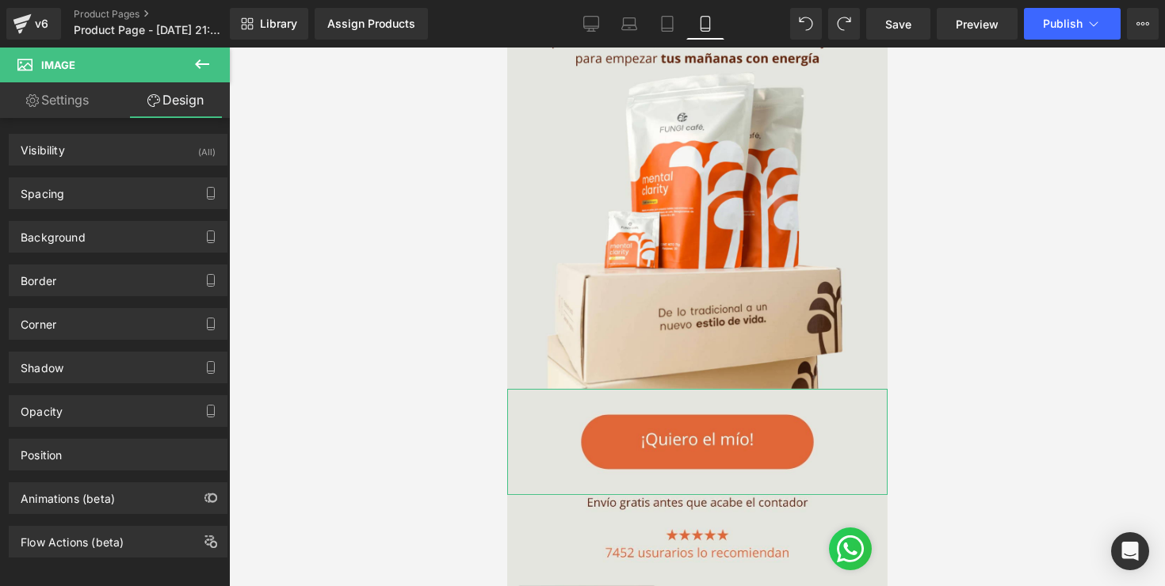
click at [102, 107] on link "Settings" at bounding box center [57, 100] width 115 height 36
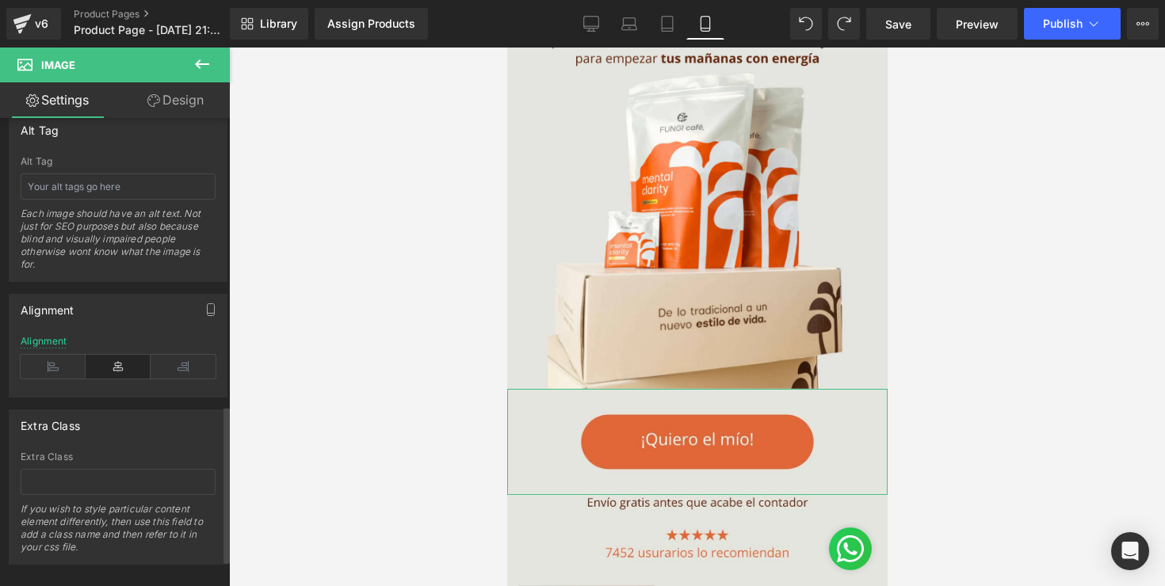
scroll to position [938, 0]
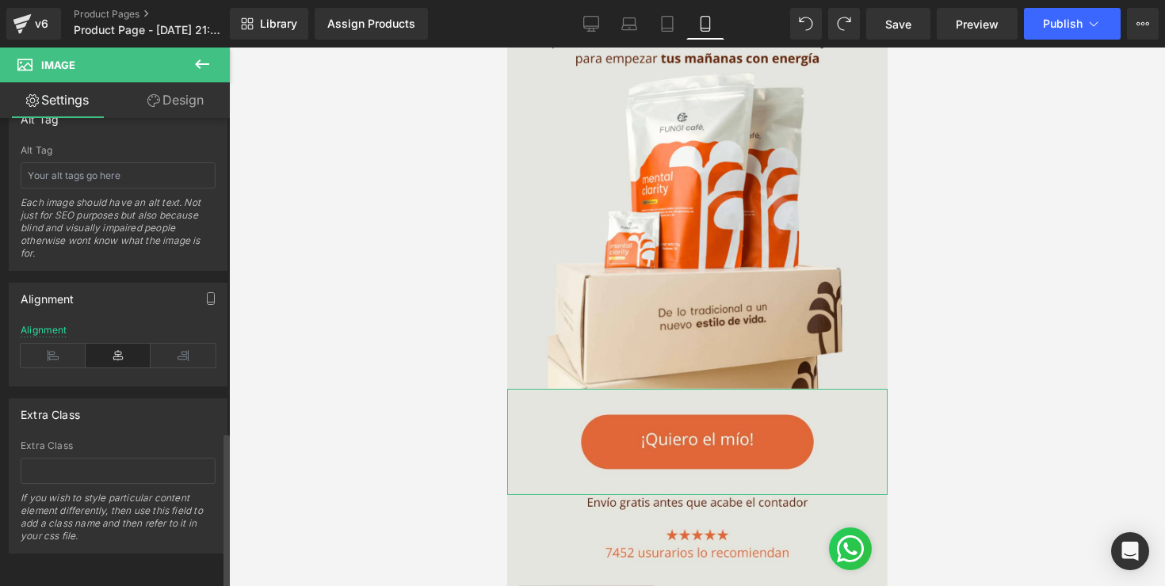
click at [106, 475] on div "Extra Class If you wish to style particular content element differently, then u…" at bounding box center [118, 497] width 195 height 113
click at [115, 460] on input "text" at bounding box center [118, 471] width 195 height 26
paste input "_rsi-cod-form-gempages-button-overwrite _rsi-cod-form-is-gempage"
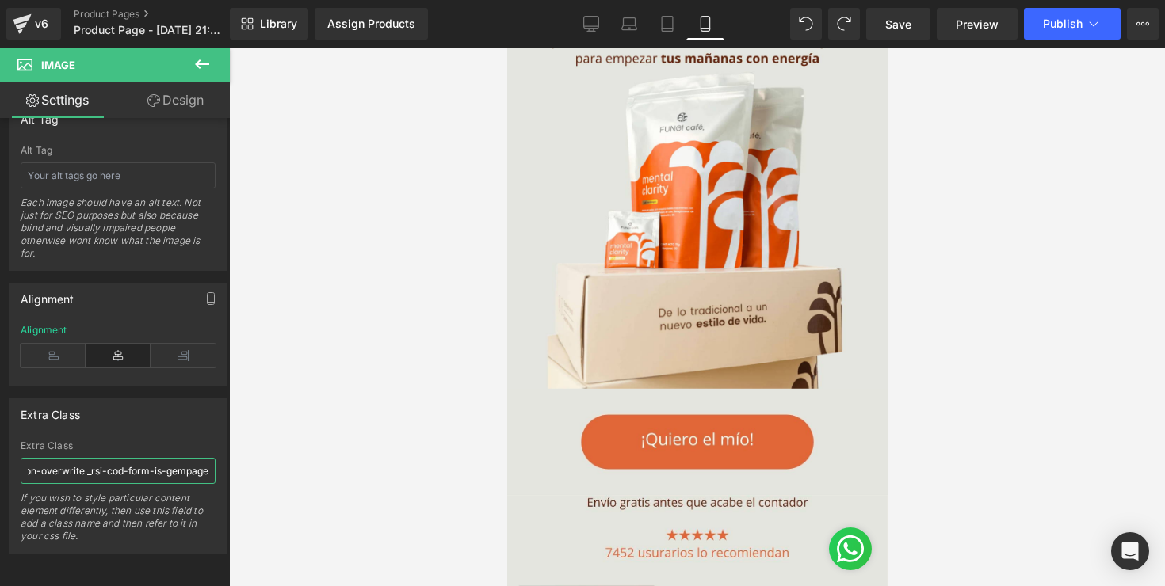
type input "_rsi-cod-form-gempages-button-overwrite _rsi-cod-form-is-gempage"
click at [308, 468] on div at bounding box center [697, 317] width 936 height 539
click at [904, 13] on link "Save" at bounding box center [898, 24] width 64 height 32
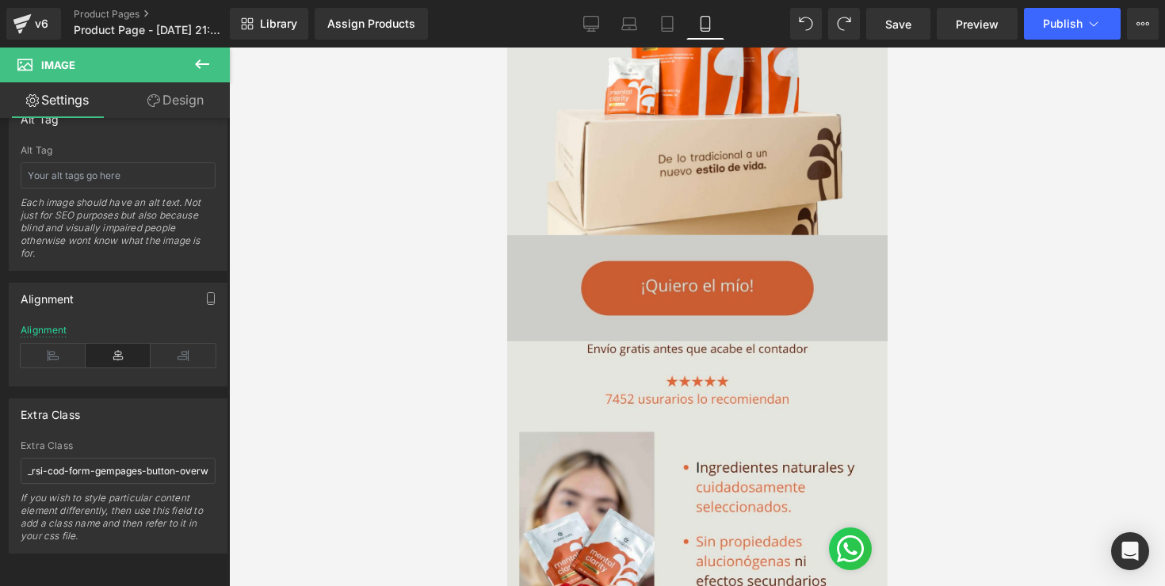
scroll to position [365, 0]
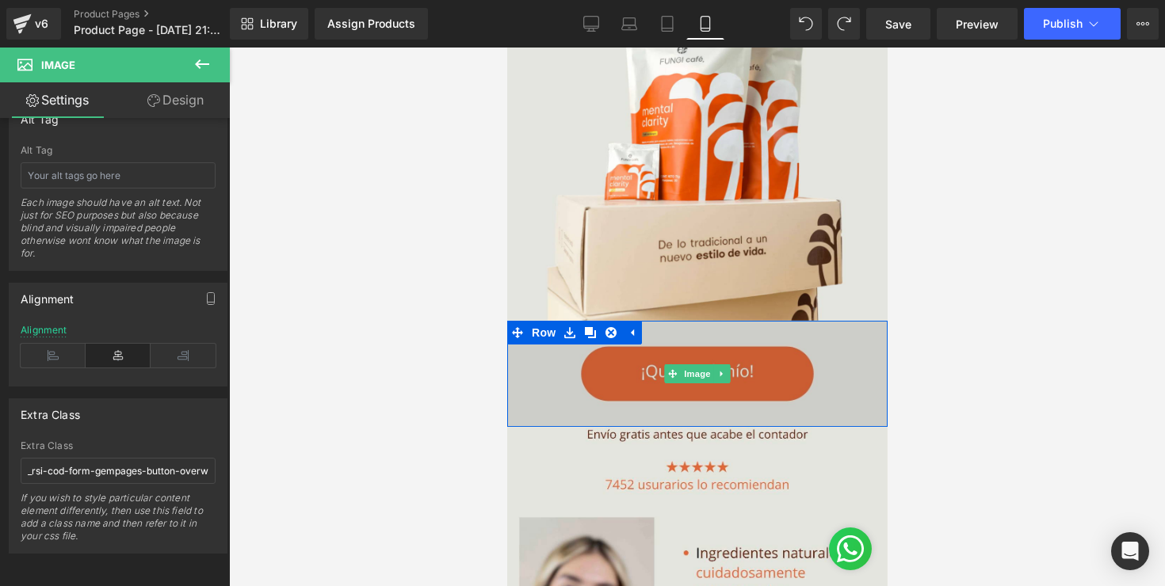
click at [542, 377] on img at bounding box center [696, 373] width 380 height 105
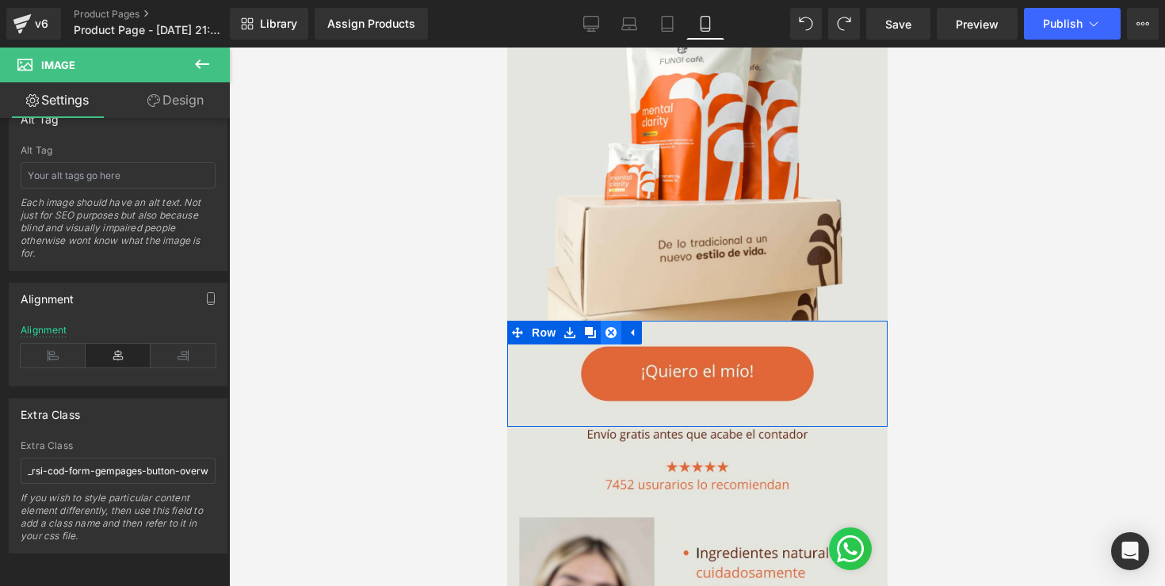
click at [616, 337] on link at bounding box center [610, 333] width 21 height 24
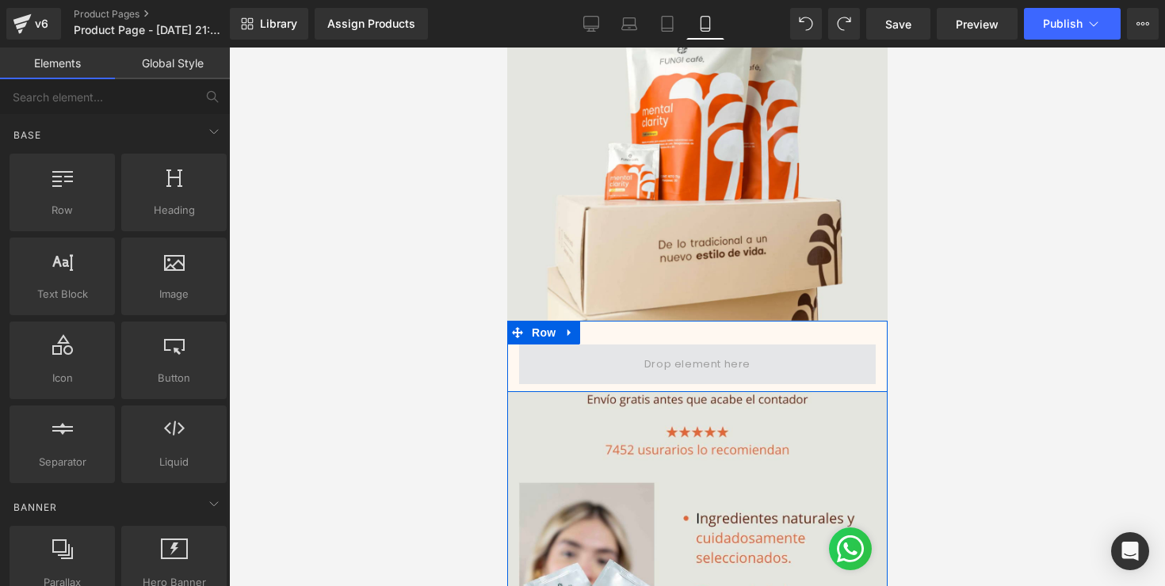
click at [674, 355] on span at bounding box center [696, 364] width 117 height 26
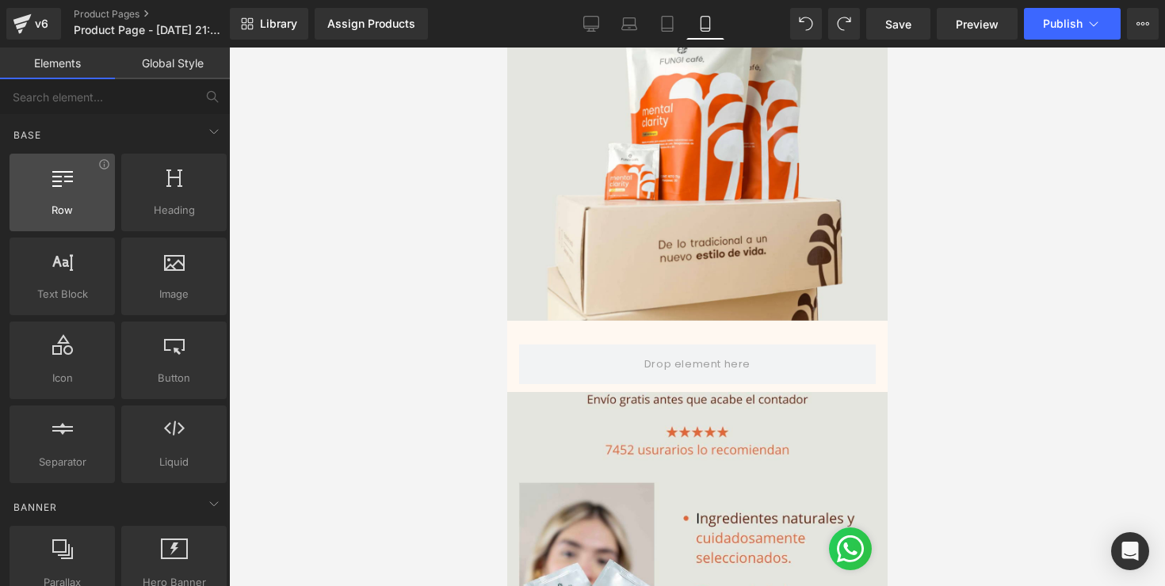
click at [47, 197] on div at bounding box center [62, 184] width 96 height 36
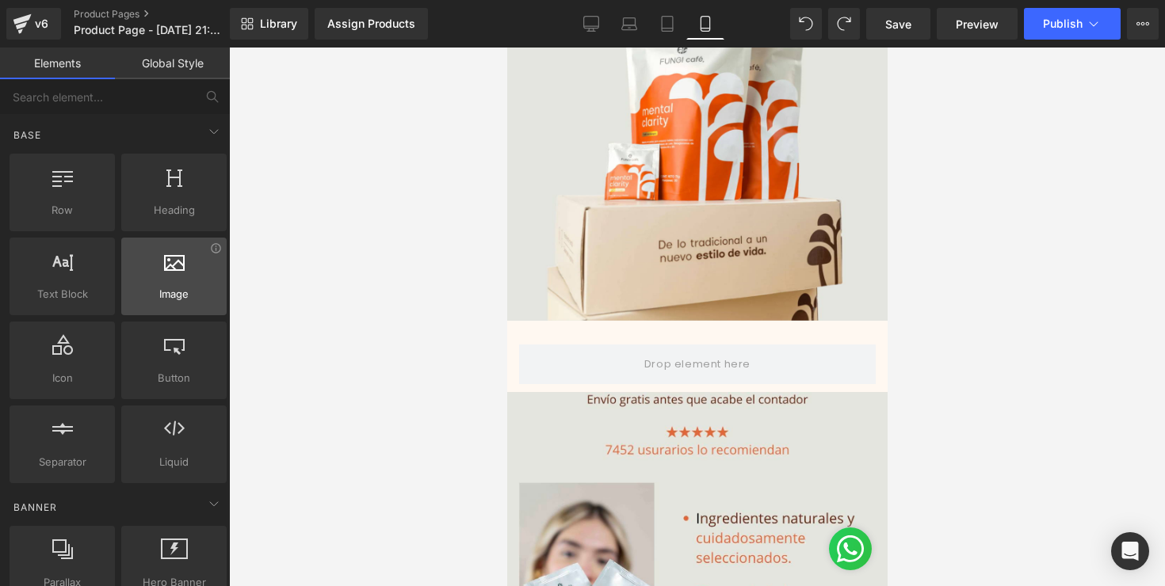
click at [159, 295] on span "Image" at bounding box center [174, 294] width 96 height 17
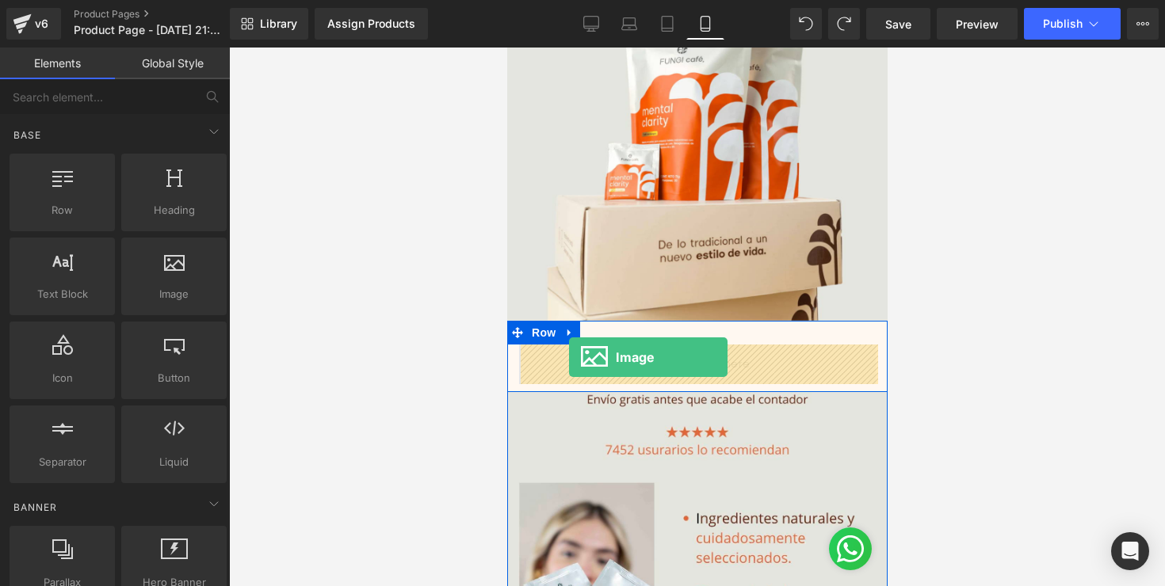
drag, startPoint x: 666, startPoint y: 342, endPoint x: 568, endPoint y: 357, distance: 98.6
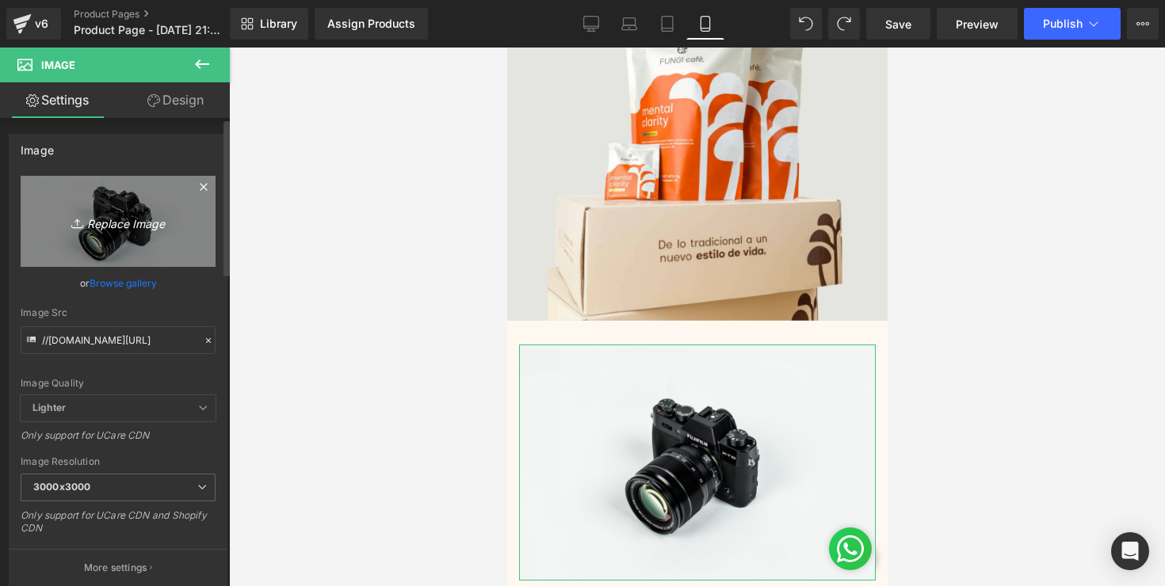
click at [126, 219] on icon "Replace Image" at bounding box center [118, 222] width 127 height 20
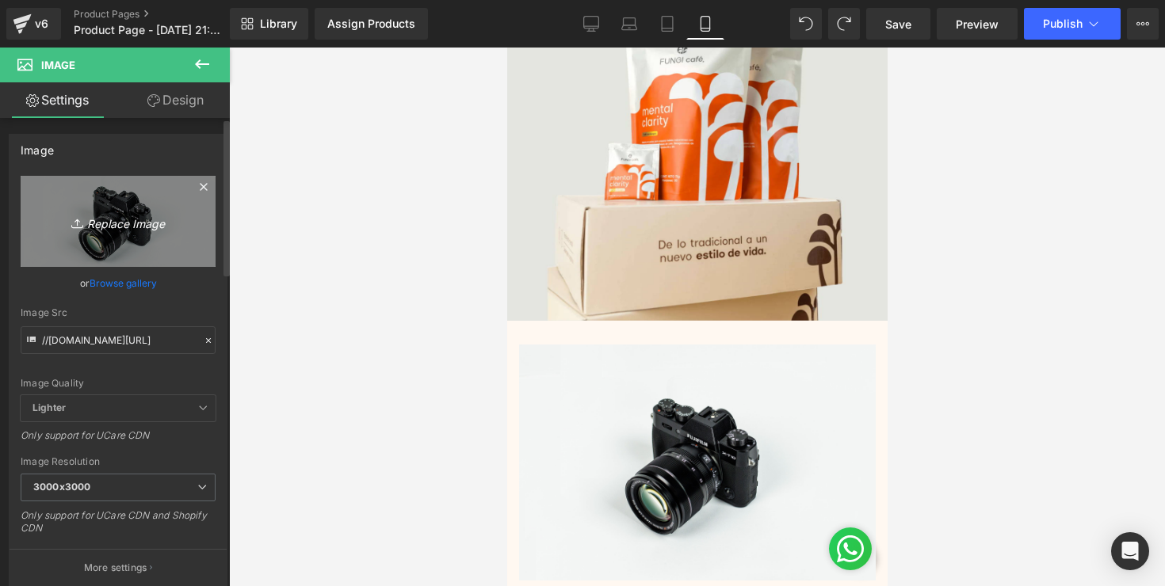
type input "C:\fakepath\final.jpg"
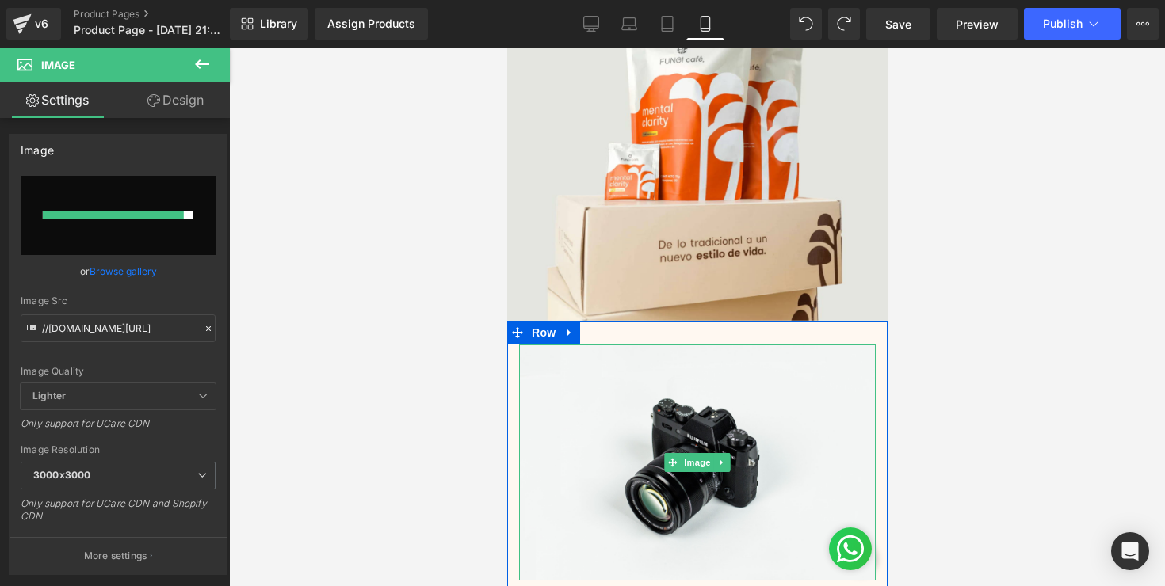
type input "https://ucarecdn.com/b9d37b64-446a-4423-8bc7-6c366684f452/-/format/auto/-/previ…"
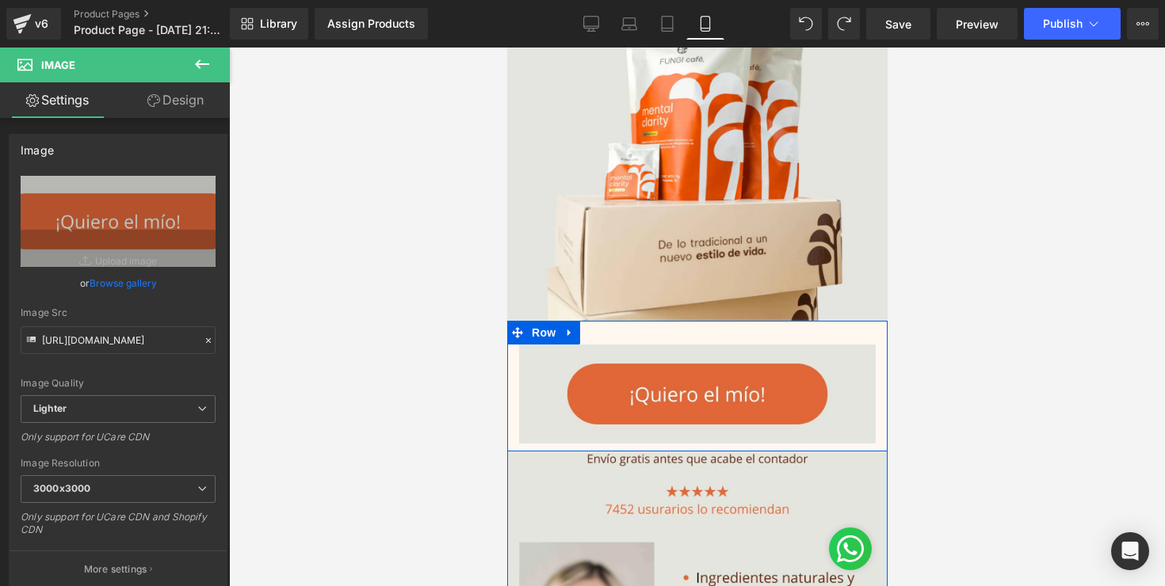
click at [763, 331] on div "Image Row" at bounding box center [696, 386] width 380 height 131
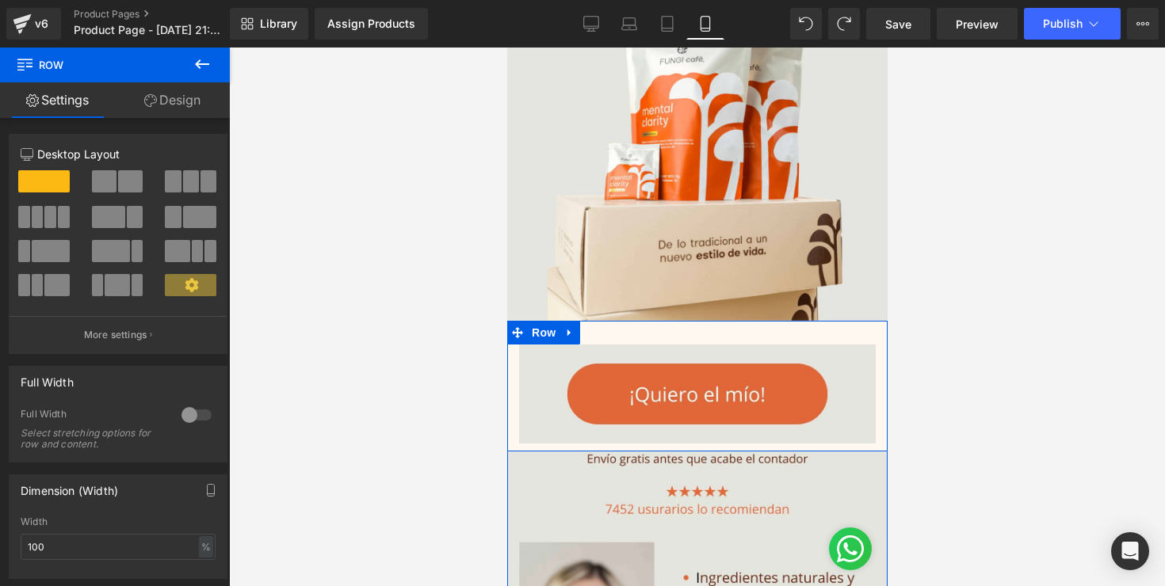
click at [616, 335] on div "Image Row" at bounding box center [696, 386] width 380 height 131
click at [154, 101] on icon at bounding box center [150, 100] width 13 height 13
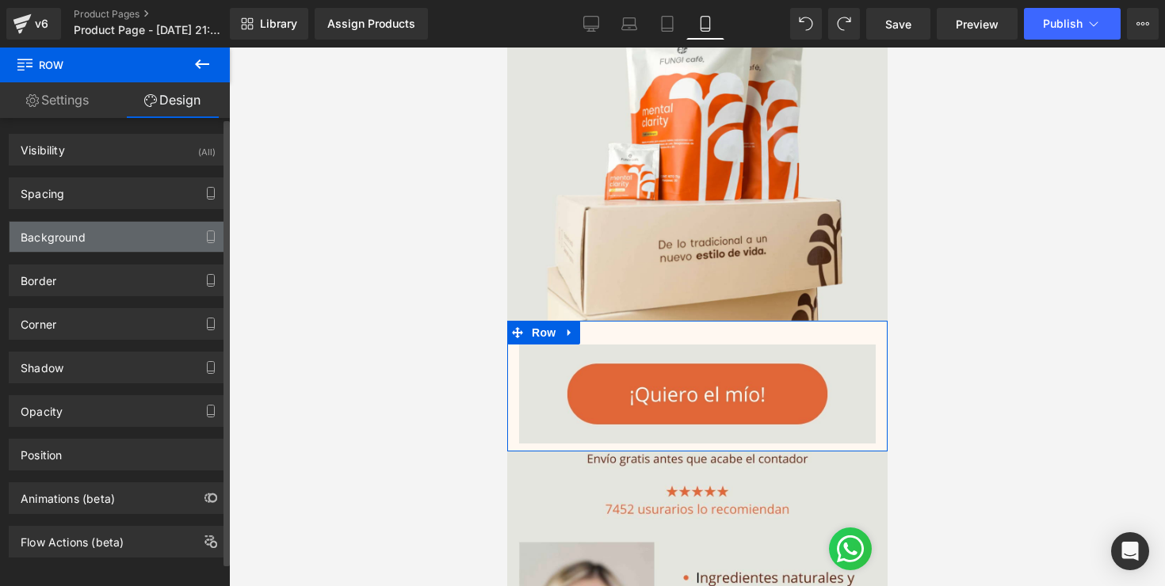
click at [162, 240] on div "Background" at bounding box center [118, 237] width 217 height 30
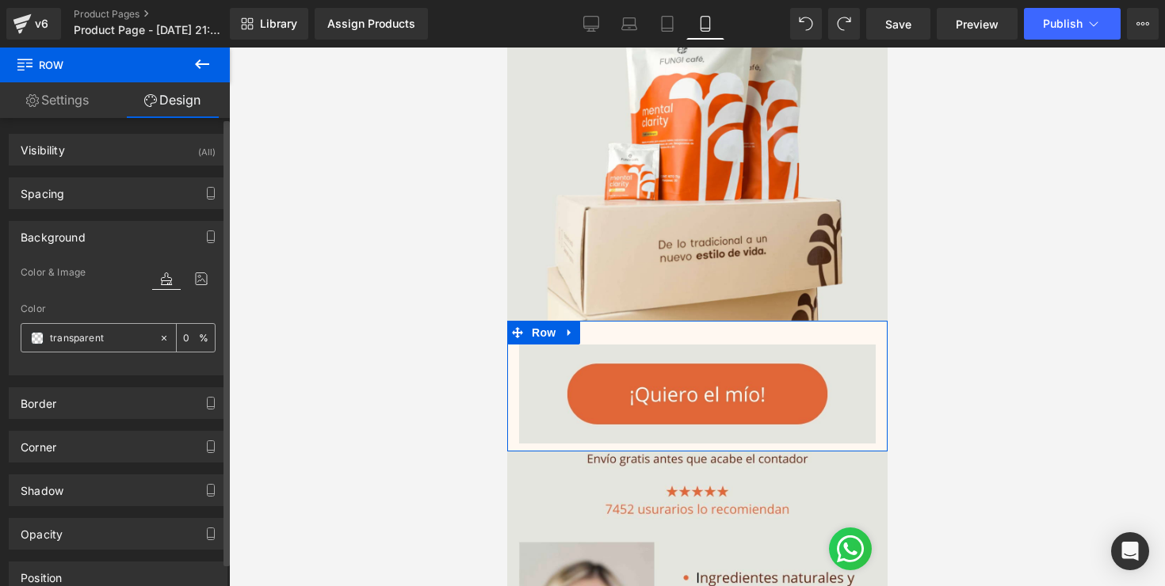
click at [88, 345] on input "transparent" at bounding box center [100, 338] width 101 height 17
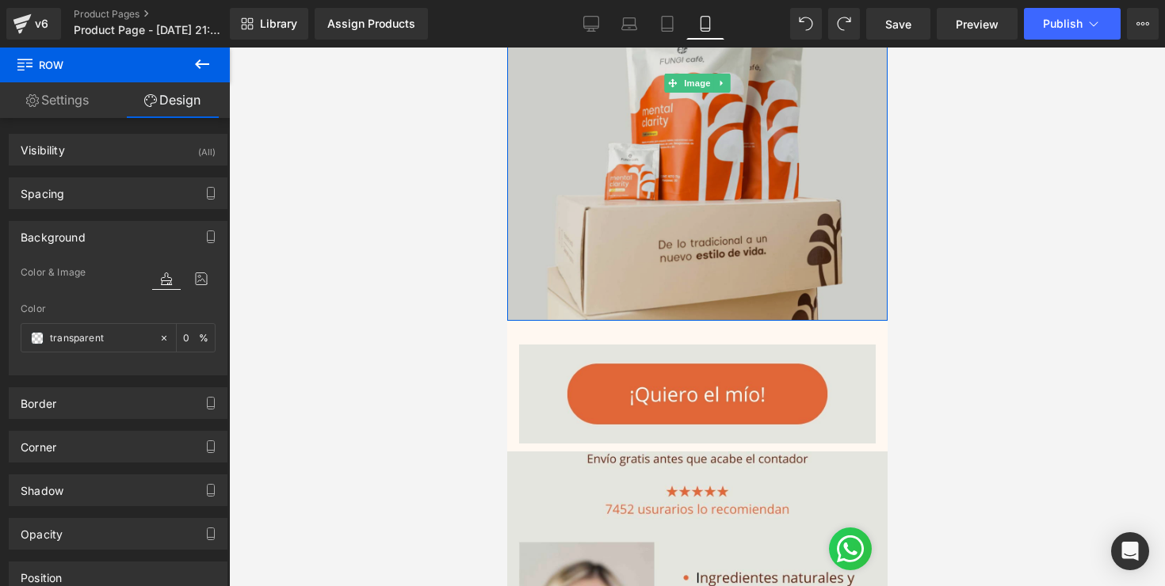
click at [577, 172] on img at bounding box center [696, 82] width 380 height 475
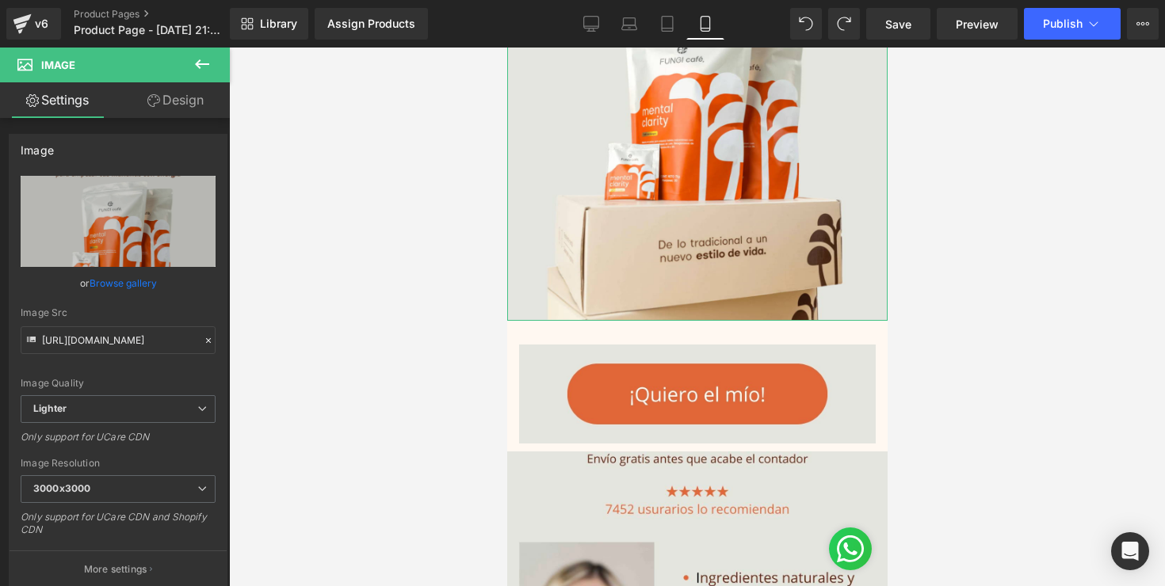
click at [151, 110] on link "Design" at bounding box center [175, 100] width 115 height 36
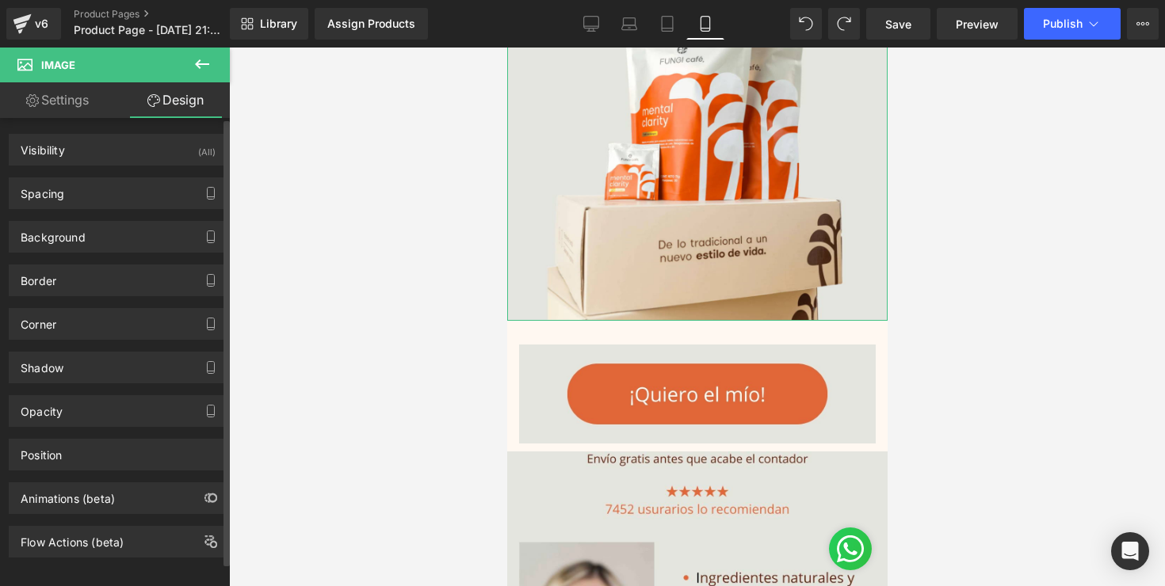
click at [71, 253] on div "Border Border Style Custom Custom Setup Global Style Custom Setup Global Style …" at bounding box center [118, 275] width 237 height 44
click at [74, 238] on div "Background" at bounding box center [53, 233] width 65 height 22
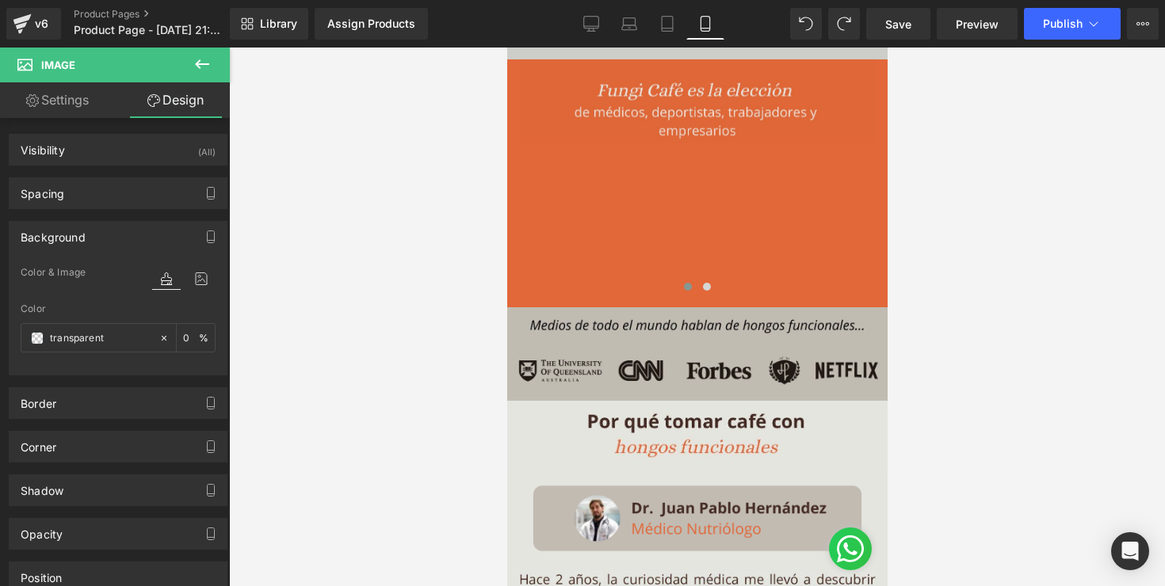
scroll to position [1169, 0]
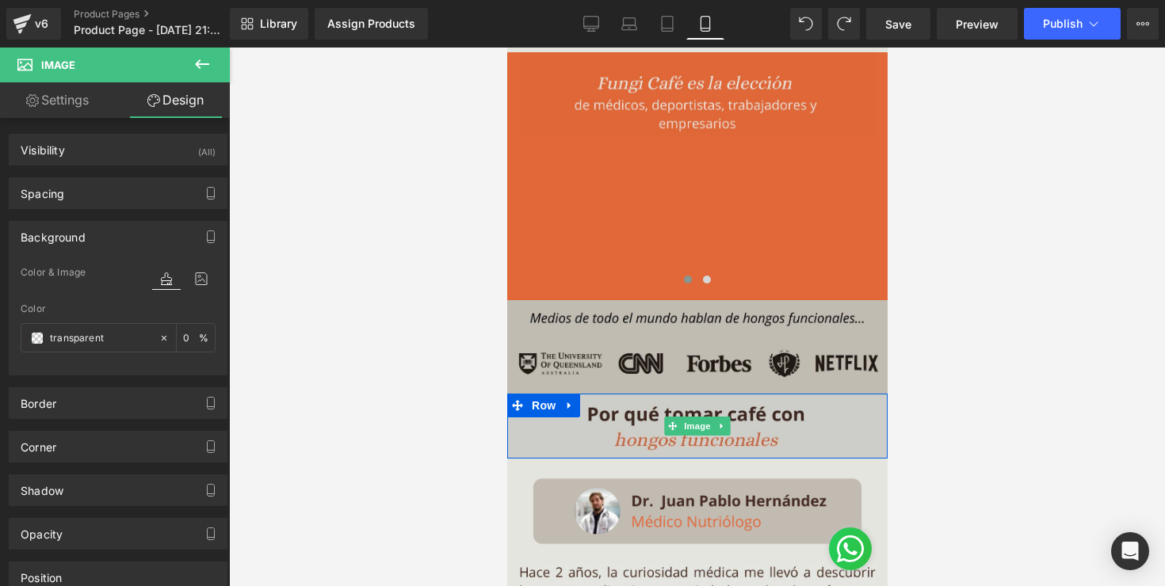
click at [536, 430] on img at bounding box center [696, 426] width 380 height 65
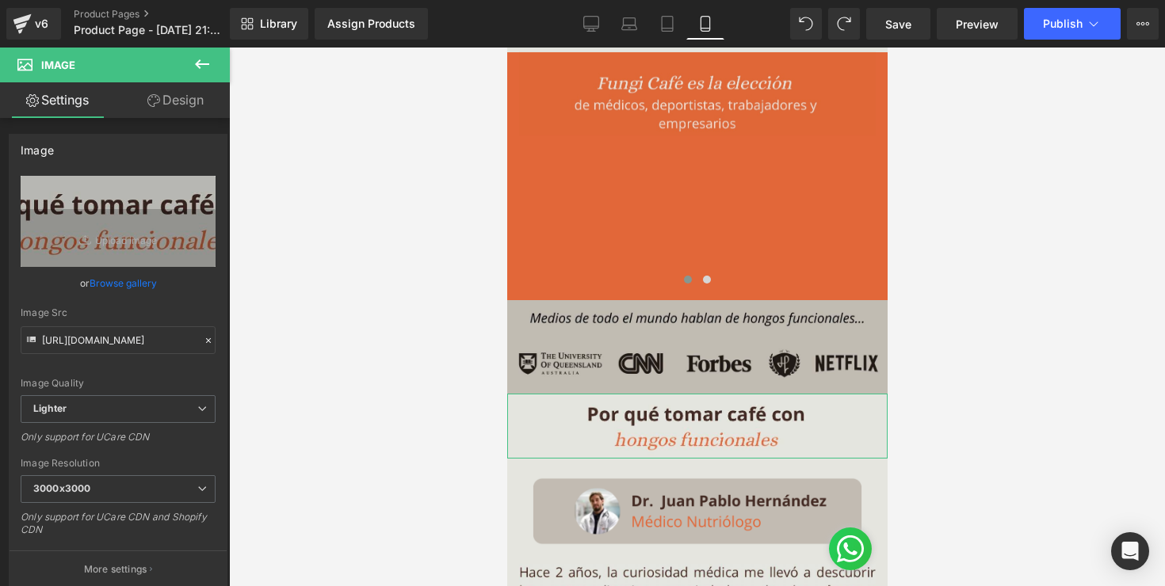
click at [161, 103] on link "Design" at bounding box center [175, 100] width 115 height 36
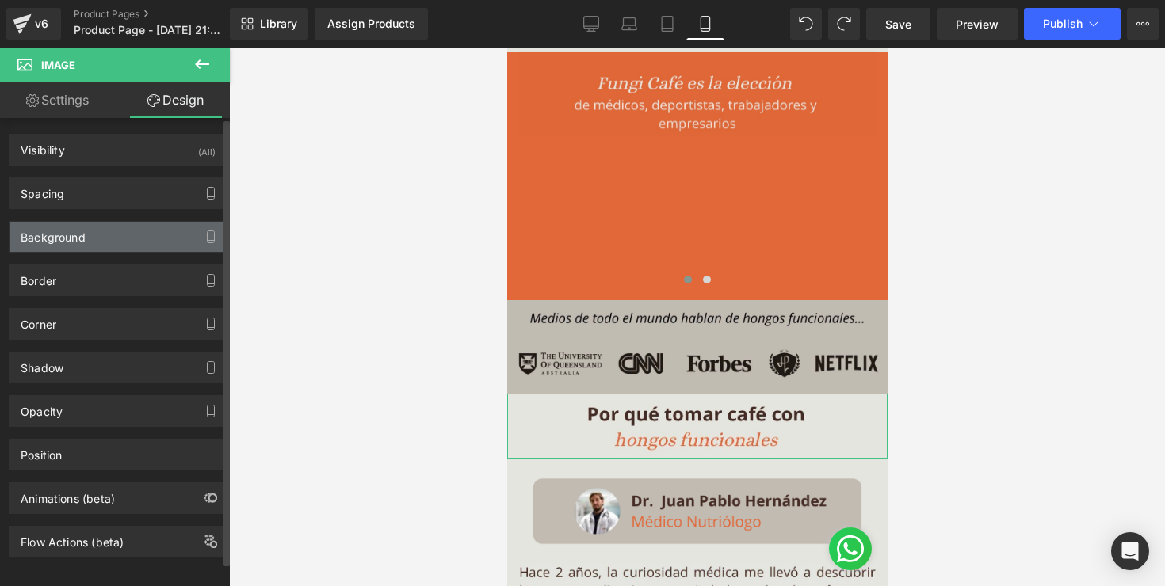
click at [64, 236] on div "Background" at bounding box center [53, 233] width 65 height 22
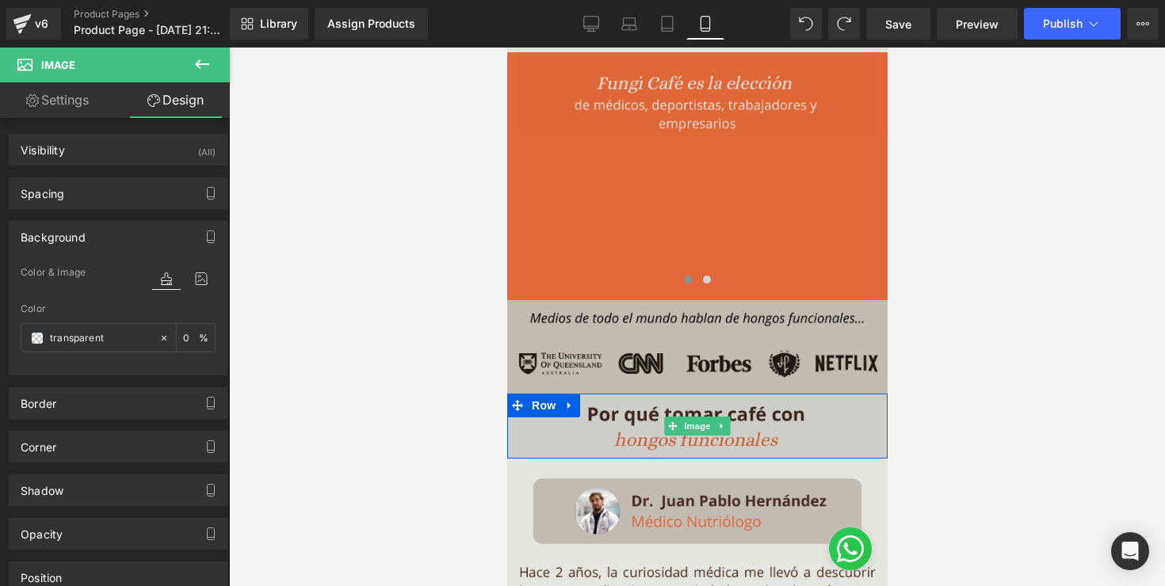
scroll to position [1200, 0]
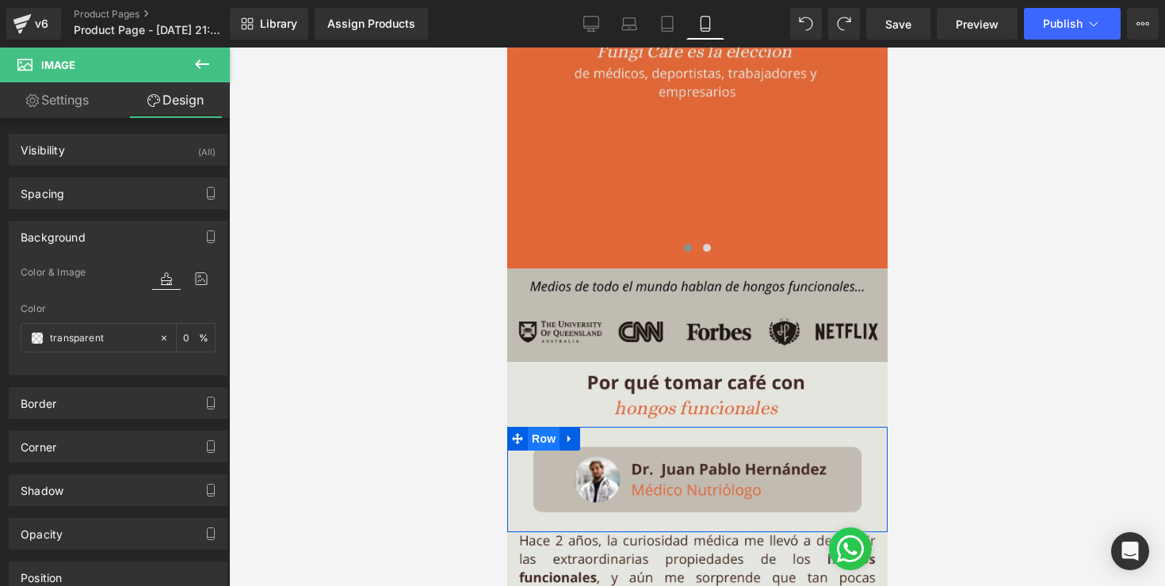
click at [536, 445] on span "Row" at bounding box center [543, 439] width 32 height 24
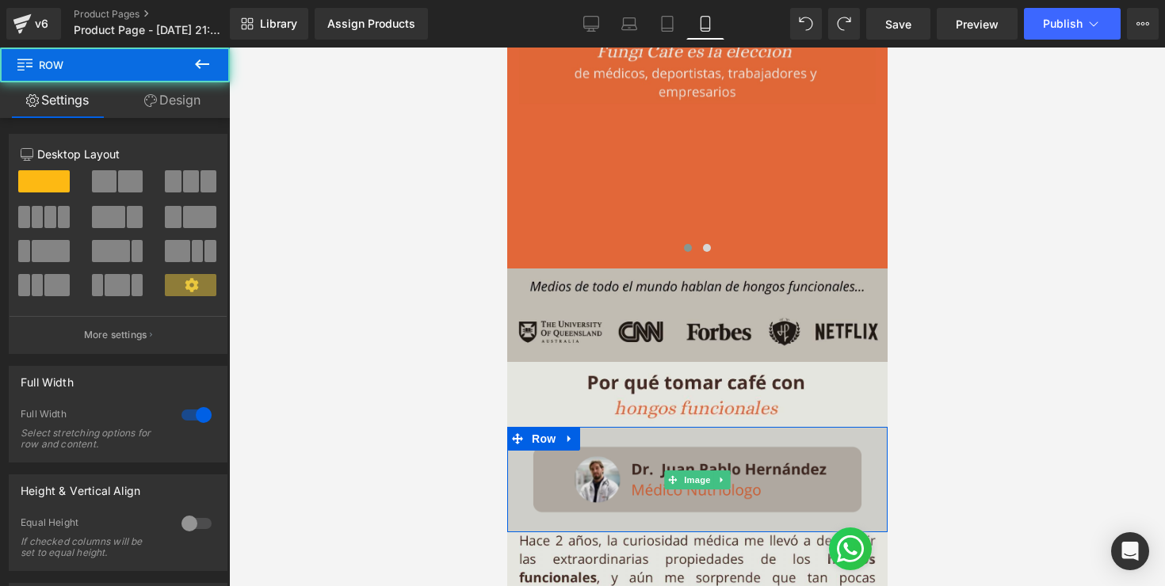
click at [521, 474] on img at bounding box center [696, 479] width 380 height 105
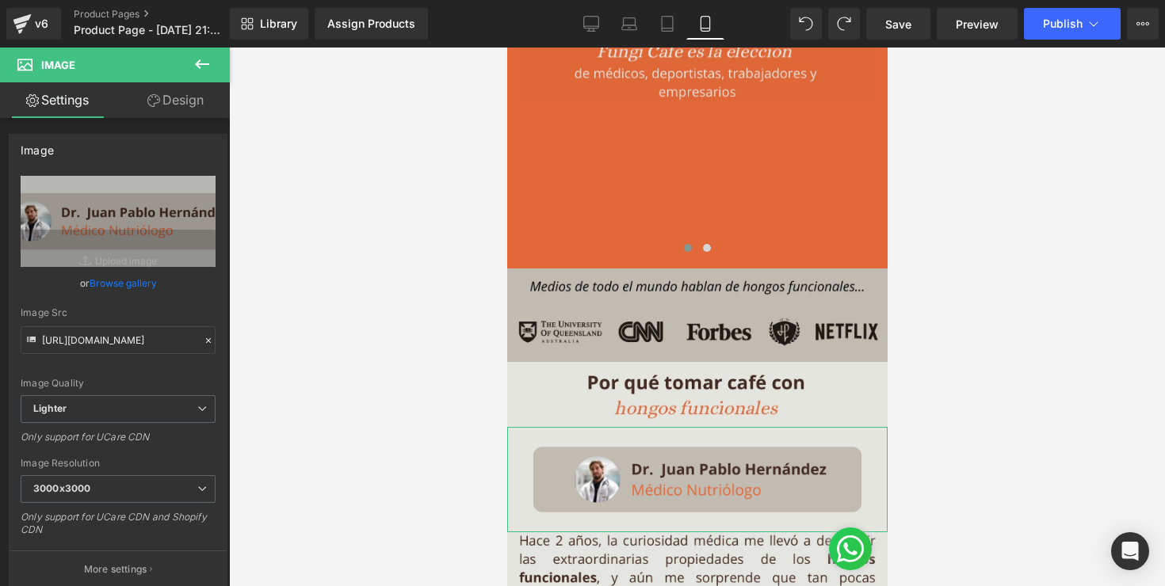
click at [181, 98] on link "Design" at bounding box center [175, 100] width 115 height 36
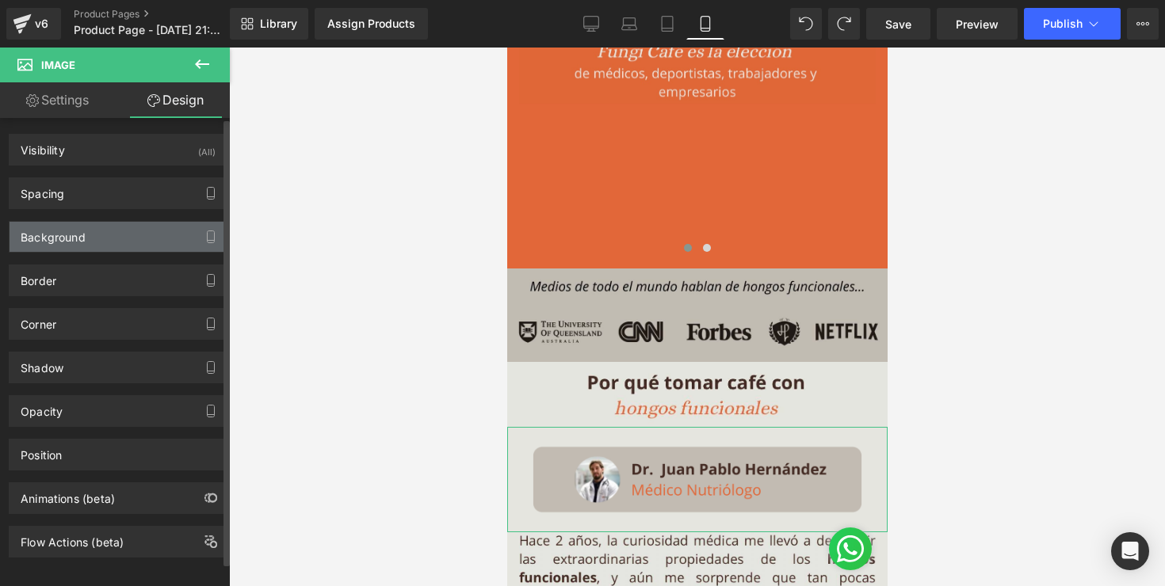
click at [120, 235] on div "Background" at bounding box center [118, 237] width 217 height 30
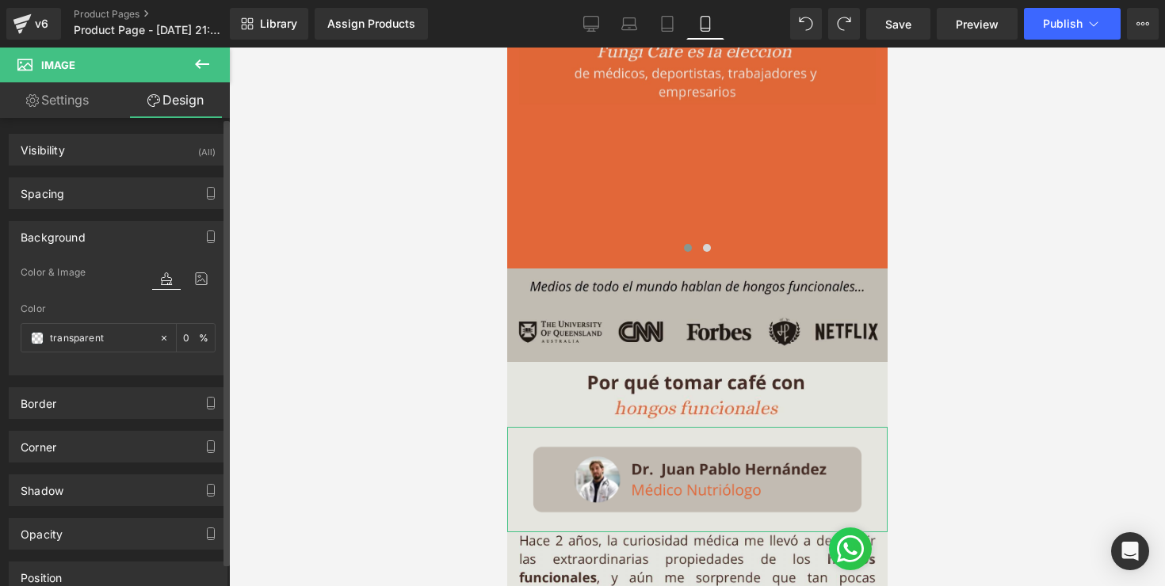
click at [120, 235] on div "Background" at bounding box center [118, 237] width 217 height 30
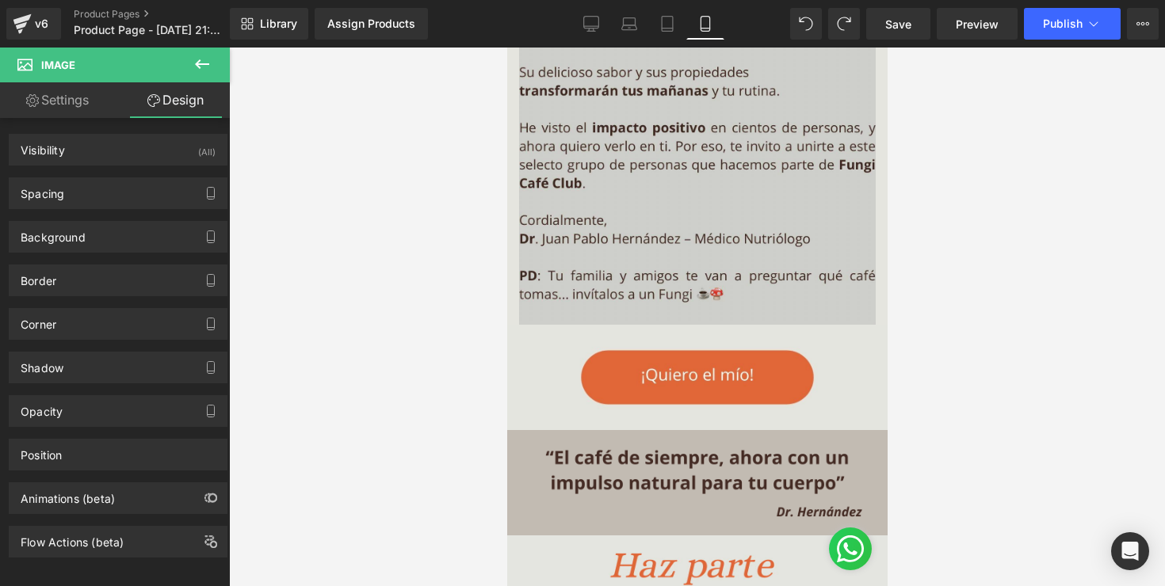
scroll to position [1851, 0]
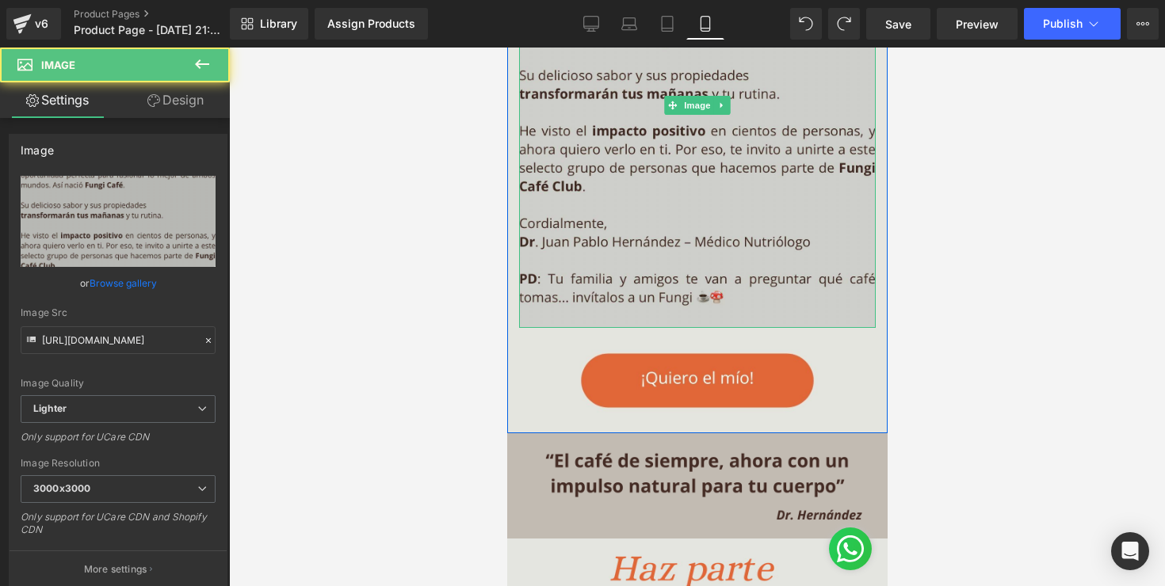
click at [677, 197] on img at bounding box center [696, 105] width 357 height 446
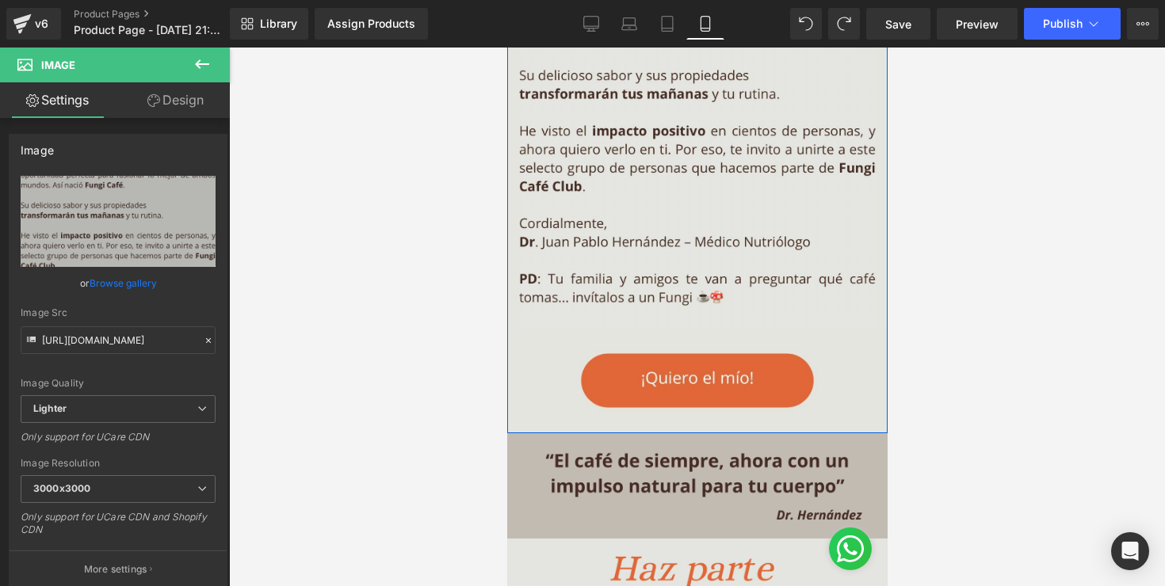
click at [511, 132] on div "Image Image Row" at bounding box center [696, 157] width 380 height 551
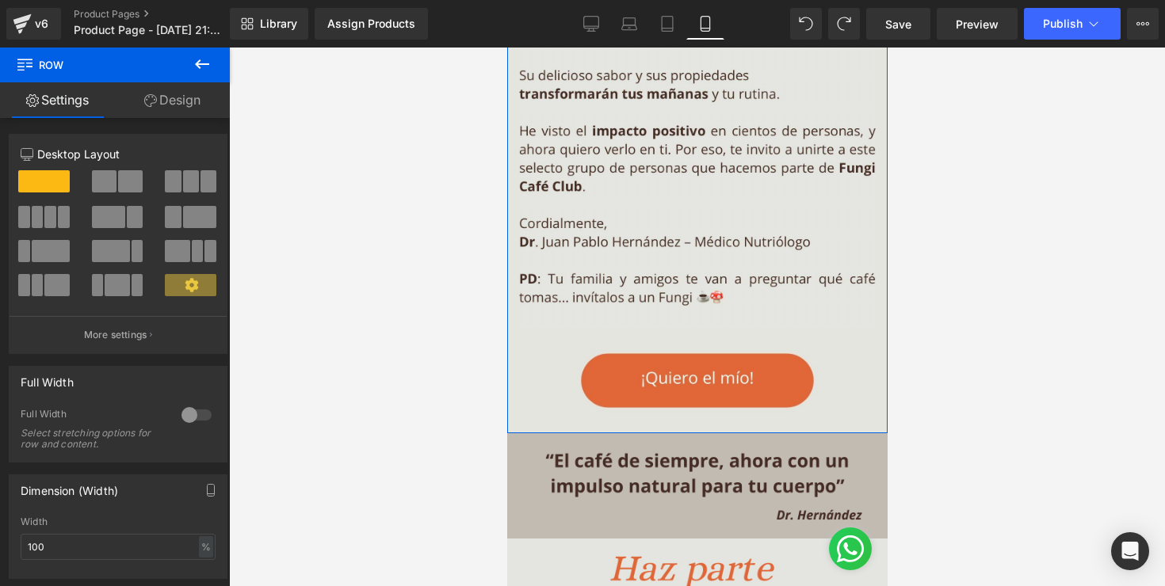
click at [162, 94] on link "Design" at bounding box center [172, 100] width 115 height 36
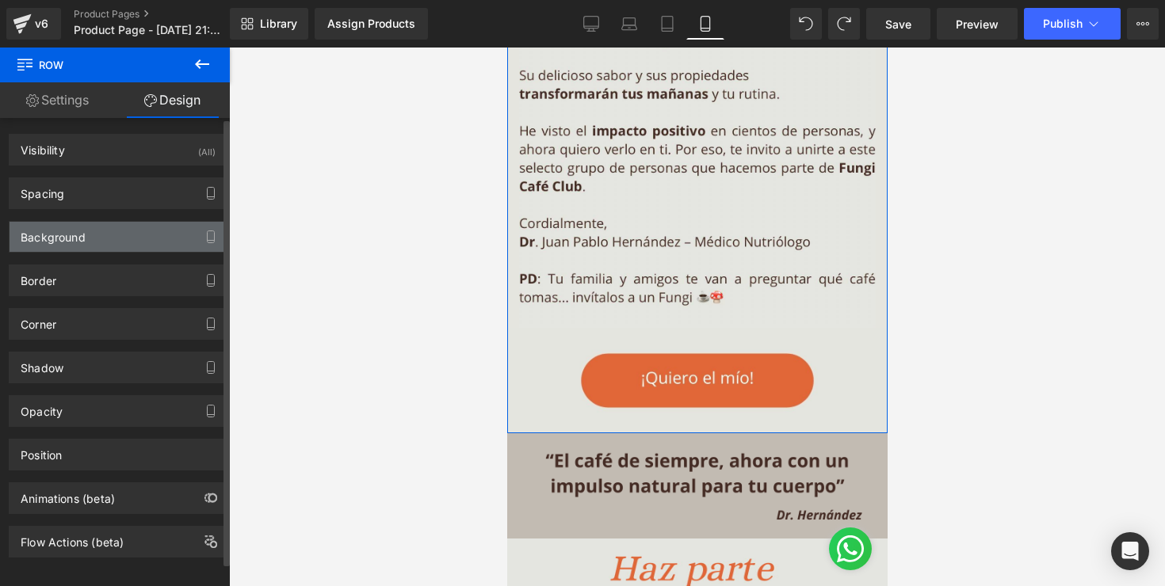
click at [128, 243] on div "Background" at bounding box center [118, 237] width 217 height 30
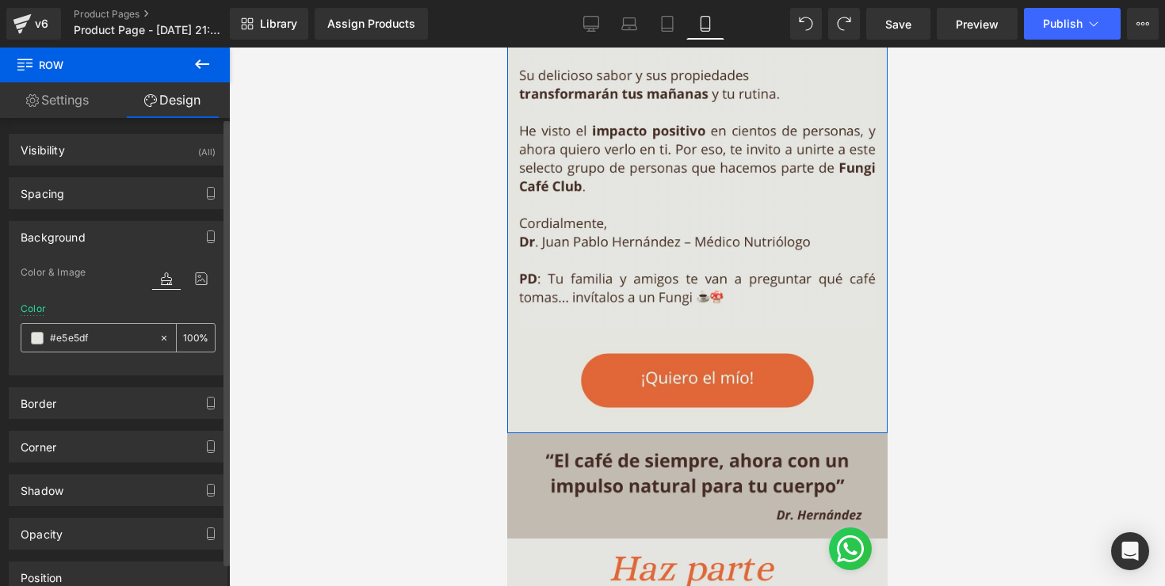
click at [128, 343] on input "#e5e5df" at bounding box center [100, 338] width 101 height 17
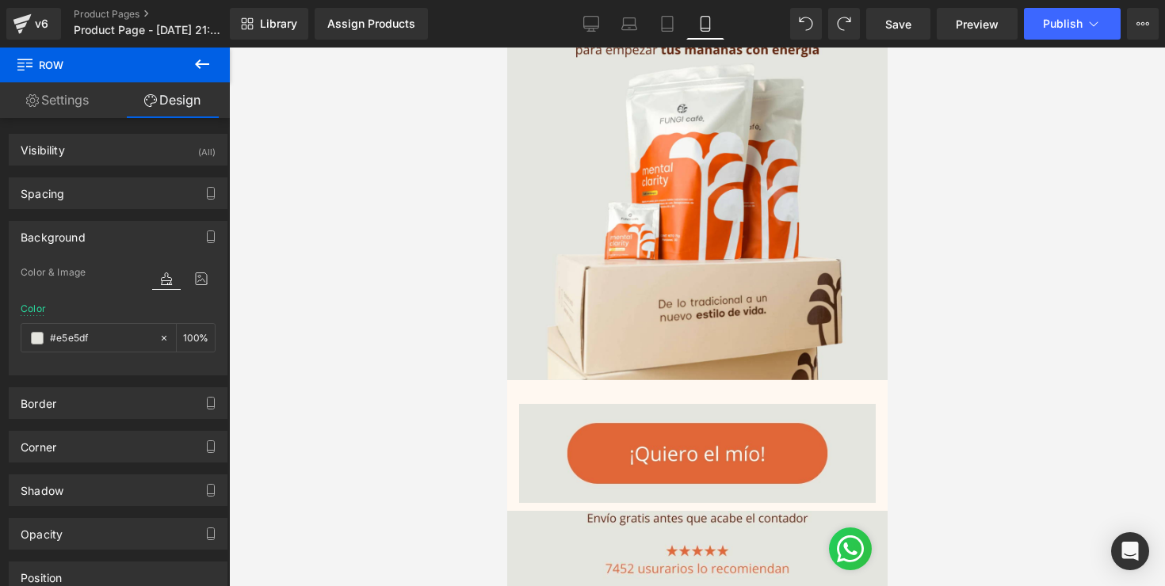
scroll to position [314, 0]
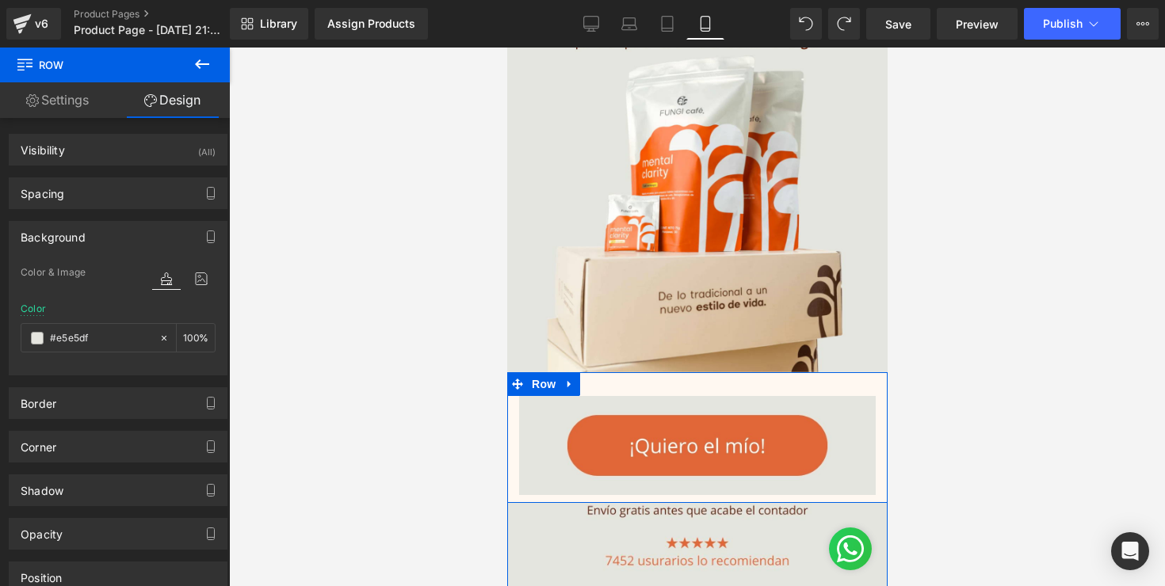
click at [618, 384] on div "Image Row" at bounding box center [696, 437] width 380 height 131
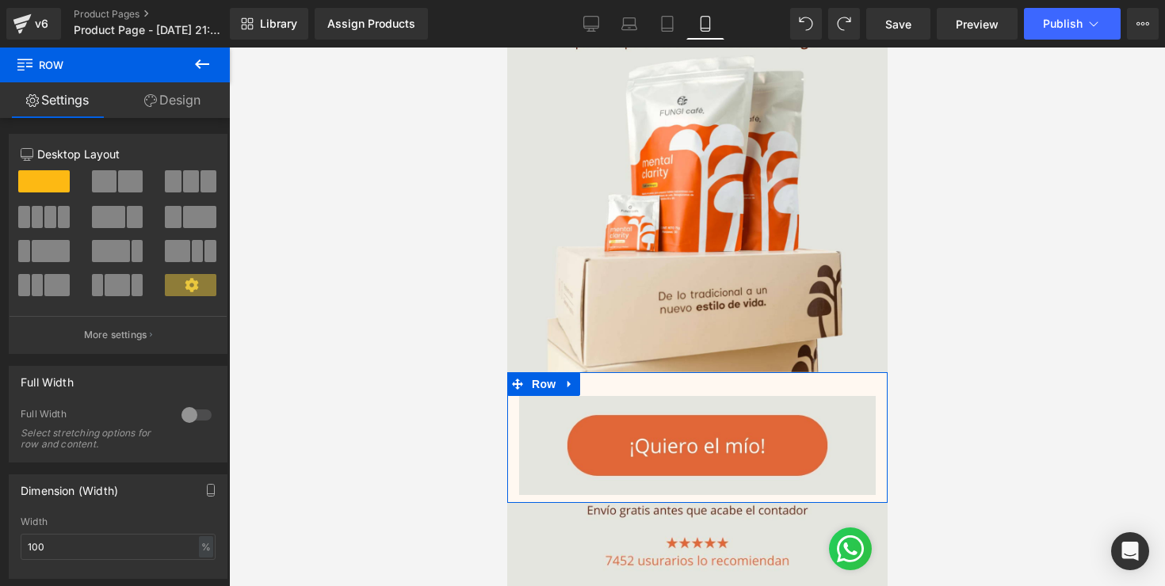
click at [164, 113] on link "Design" at bounding box center [172, 100] width 115 height 36
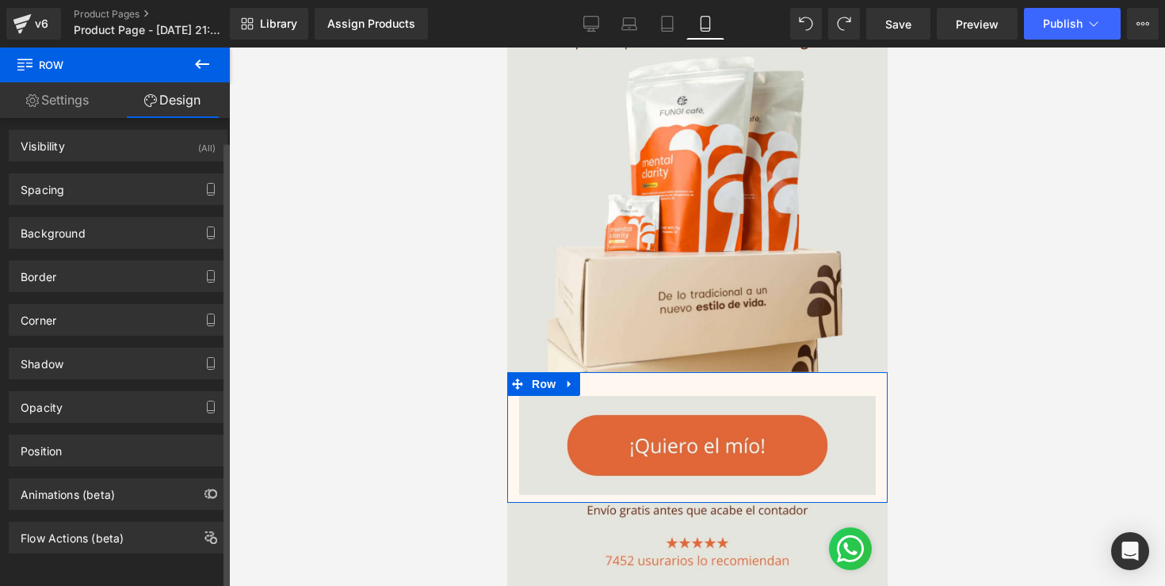
scroll to position [0, 0]
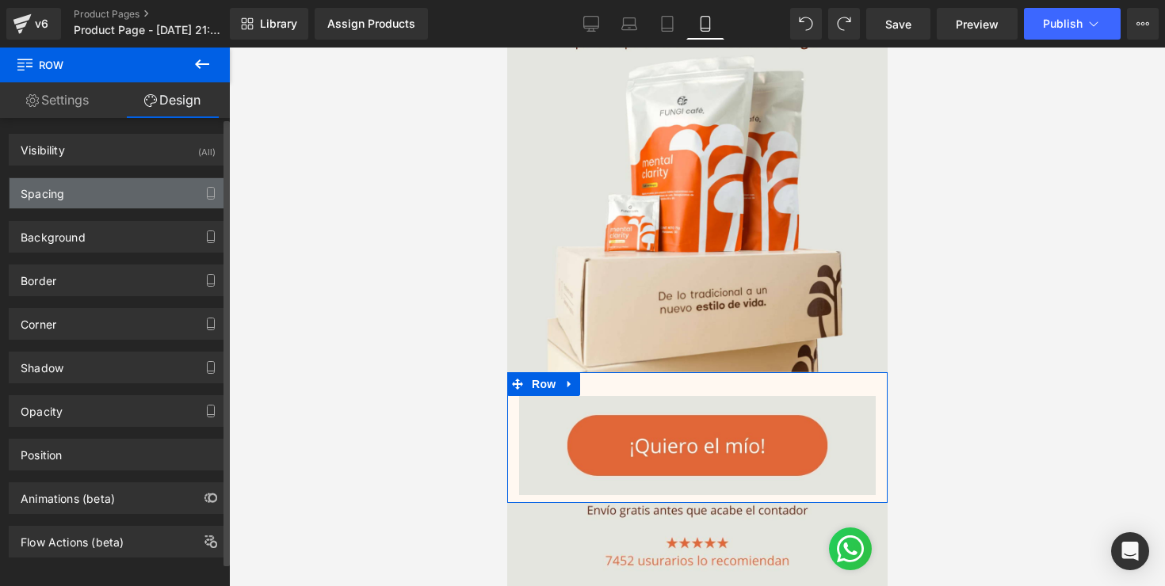
click at [162, 189] on div "Spacing" at bounding box center [118, 193] width 217 height 30
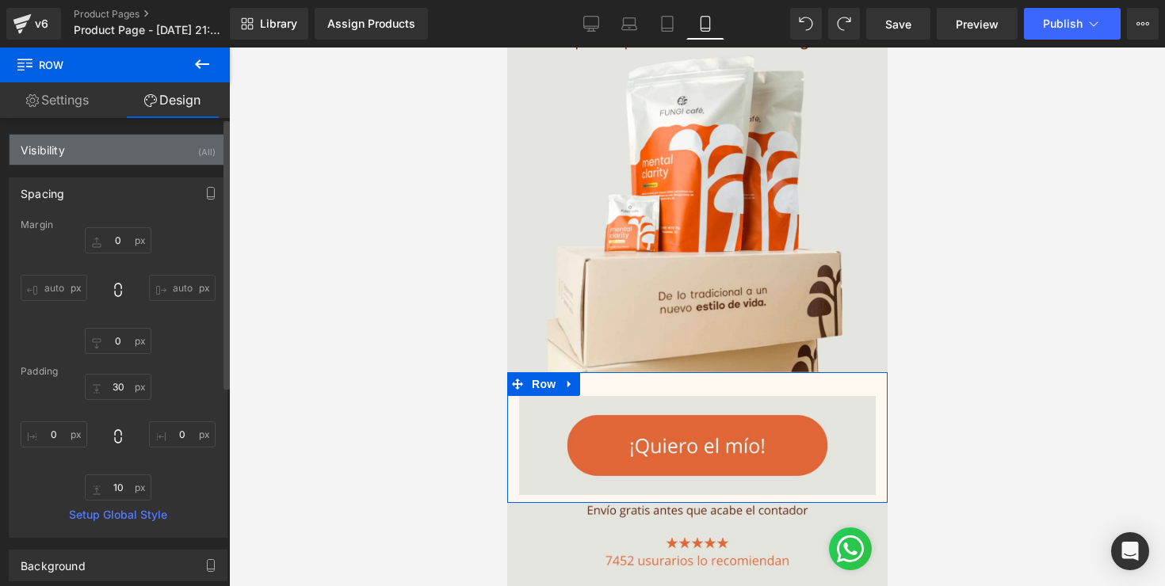
click at [128, 162] on div "Visibility (All)" at bounding box center [118, 150] width 217 height 30
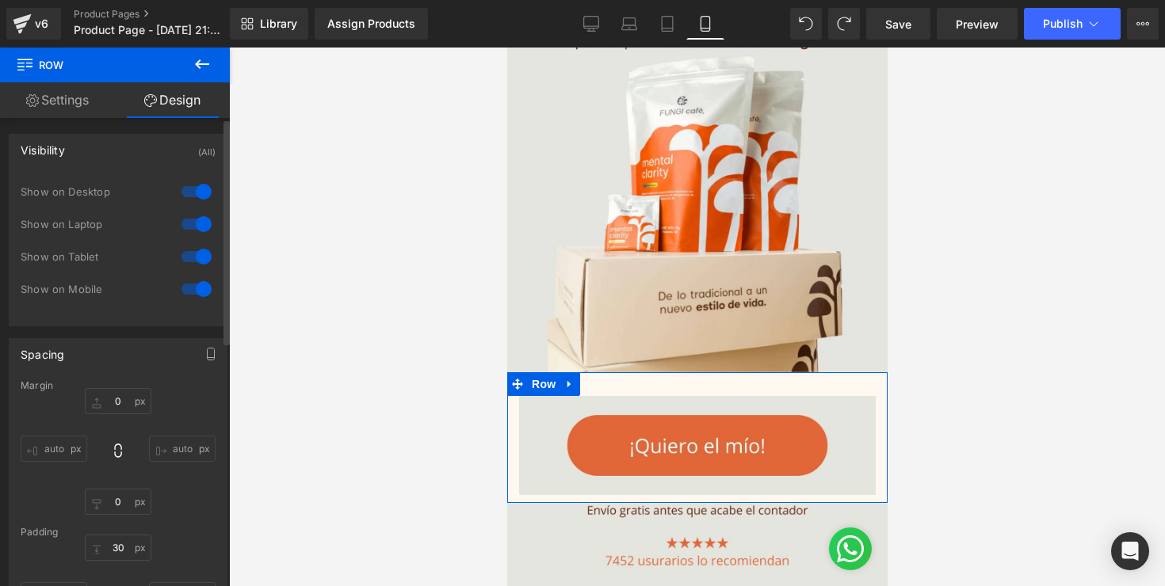
click at [116, 139] on div "Visibility (All)" at bounding box center [118, 150] width 217 height 30
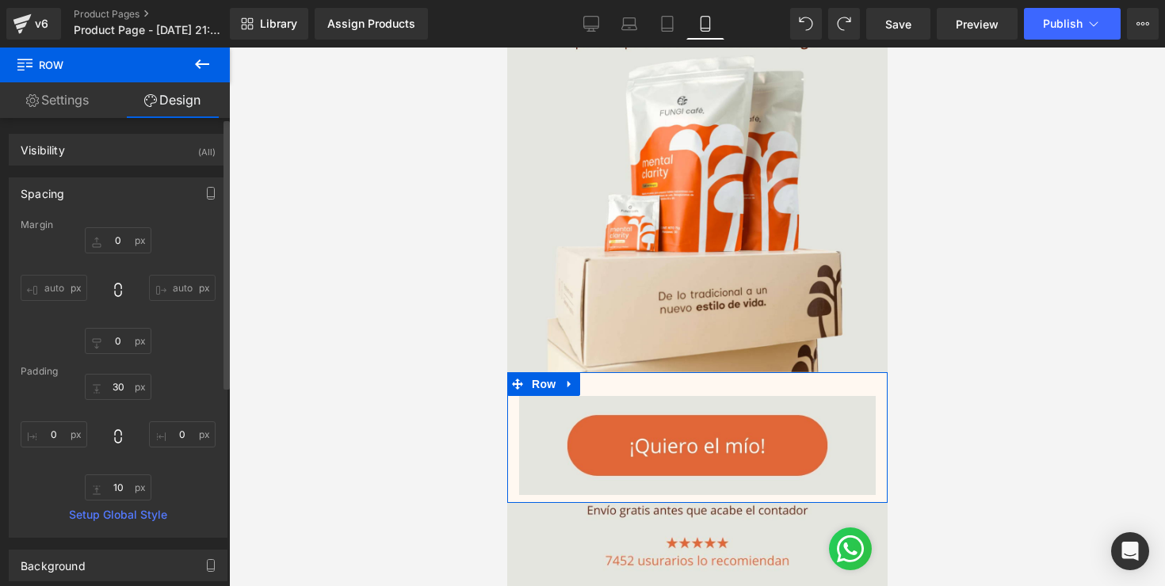
click at [121, 195] on div "Spacing" at bounding box center [118, 193] width 217 height 30
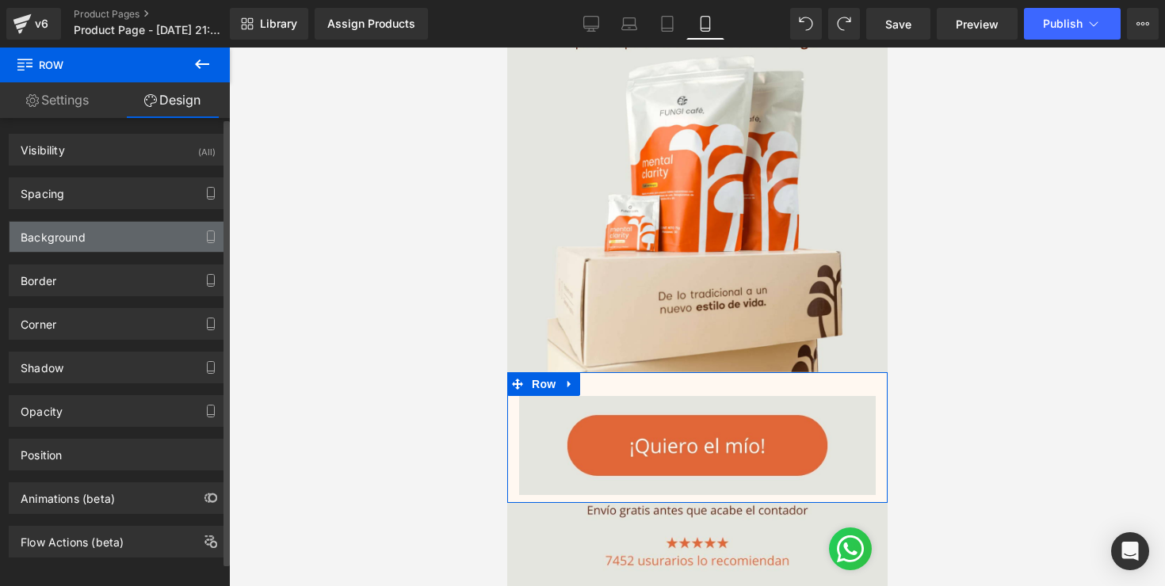
click at [119, 238] on div "Background" at bounding box center [118, 237] width 217 height 30
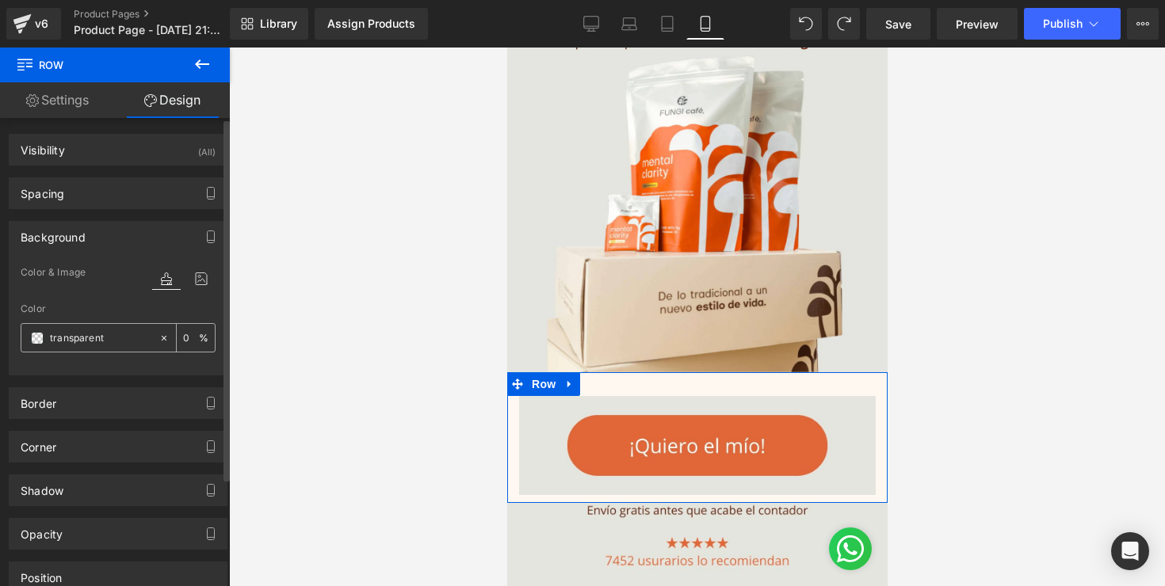
click at [128, 335] on input "transparent" at bounding box center [100, 338] width 101 height 17
paste input "#e5e5df"
type input "#e5e5df"
type input "100"
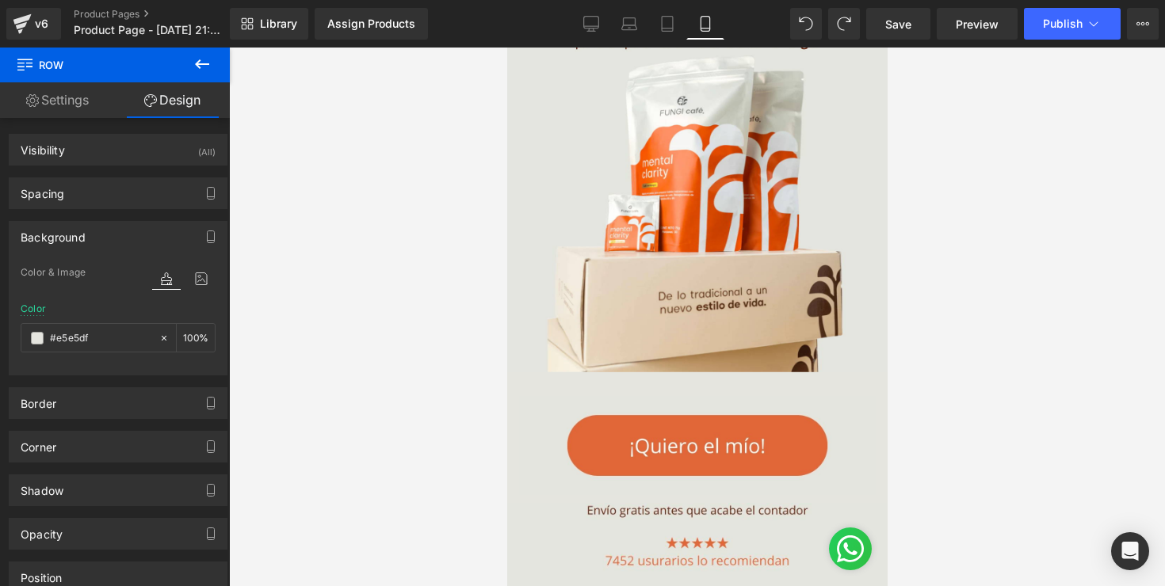
type input "#e5e5df"
click at [322, 332] on div at bounding box center [697, 317] width 936 height 539
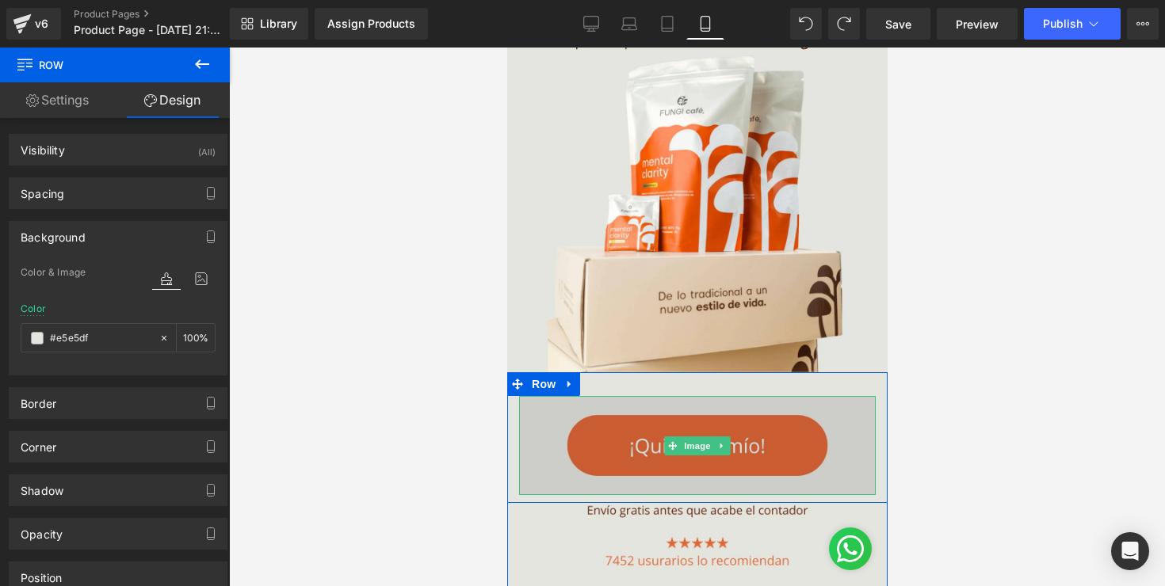
click at [618, 441] on img at bounding box center [696, 445] width 357 height 99
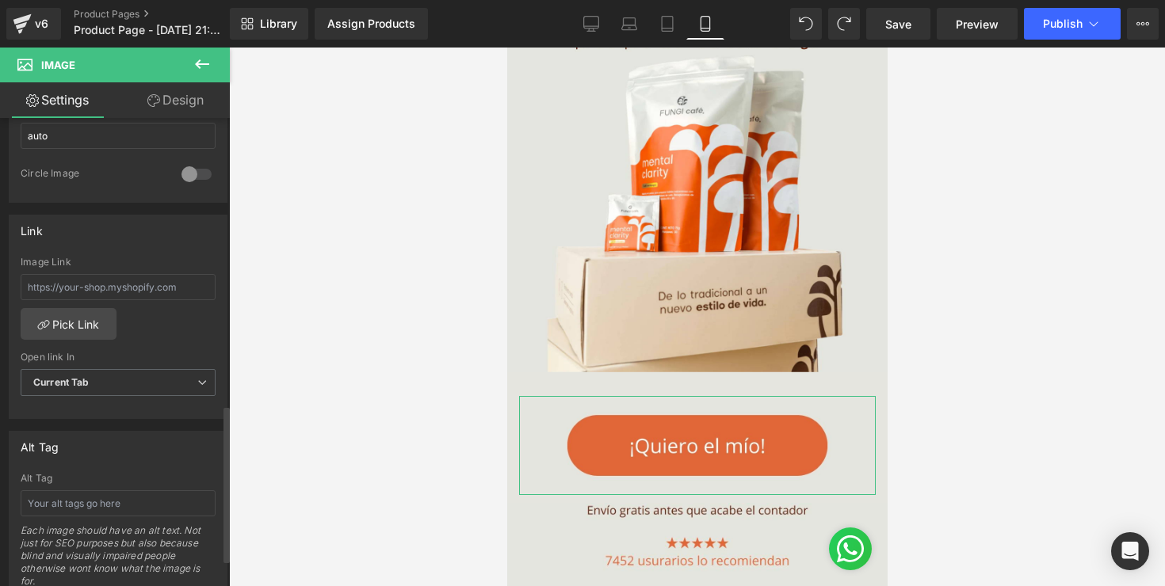
scroll to position [938, 0]
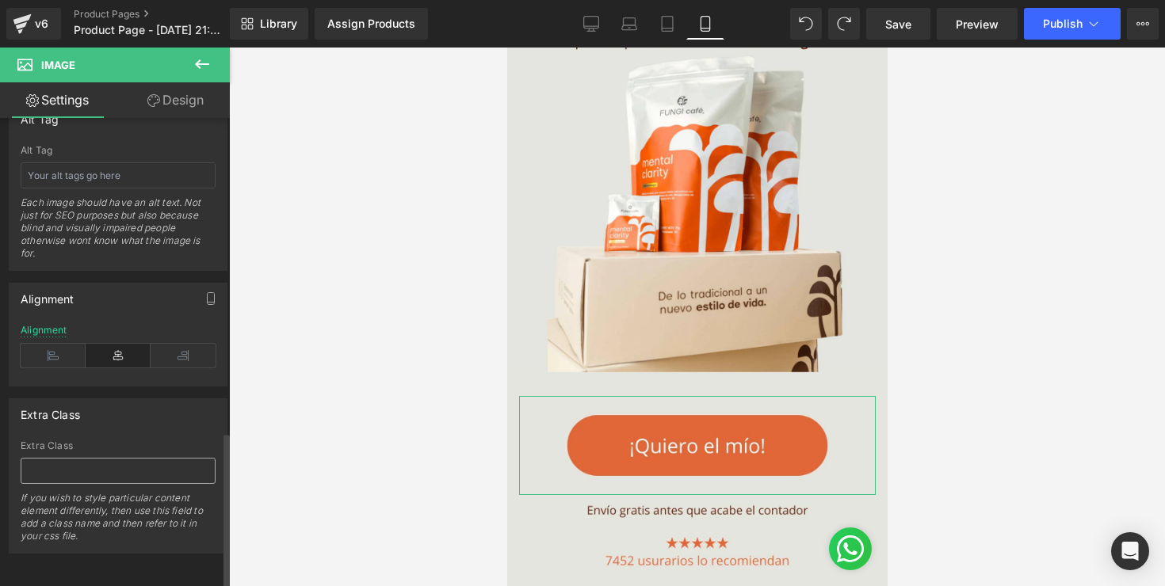
click at [123, 458] on input "text" at bounding box center [118, 471] width 195 height 26
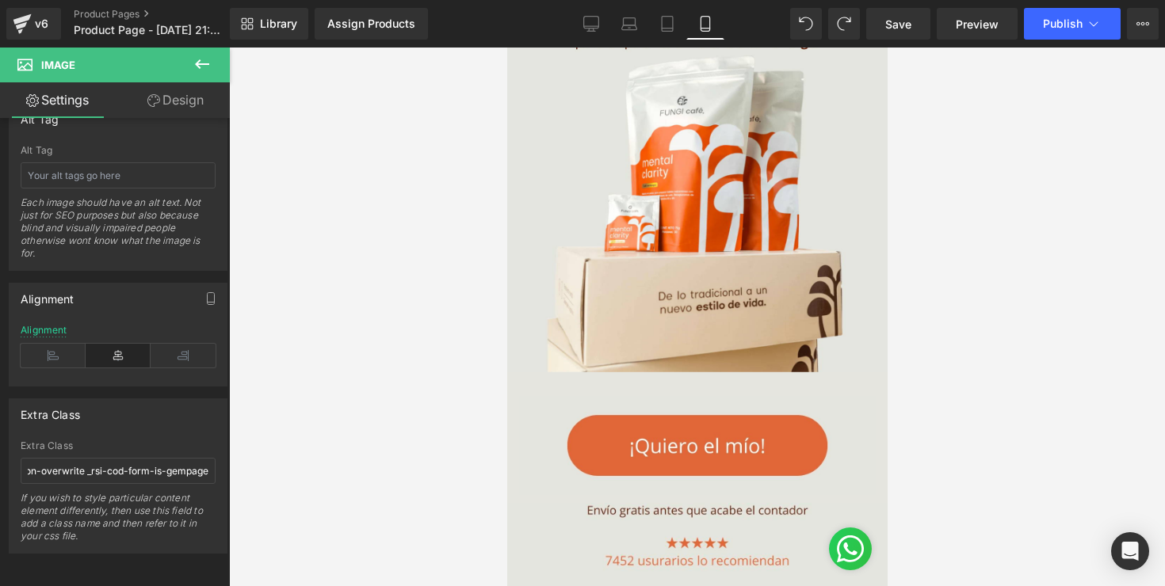
type input "_rsi-cod-form-gempages-button-overwrite _rsi-cod-form-is-gempage"
click at [402, 393] on div at bounding box center [697, 317] width 936 height 539
click at [1044, 348] on div at bounding box center [697, 317] width 936 height 539
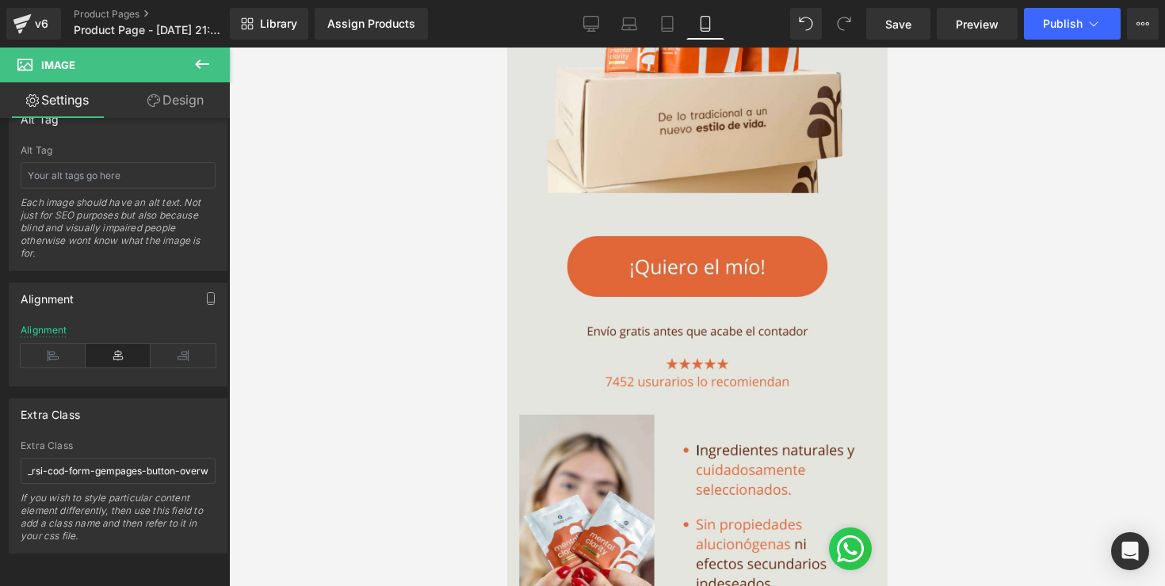
scroll to position [505, 0]
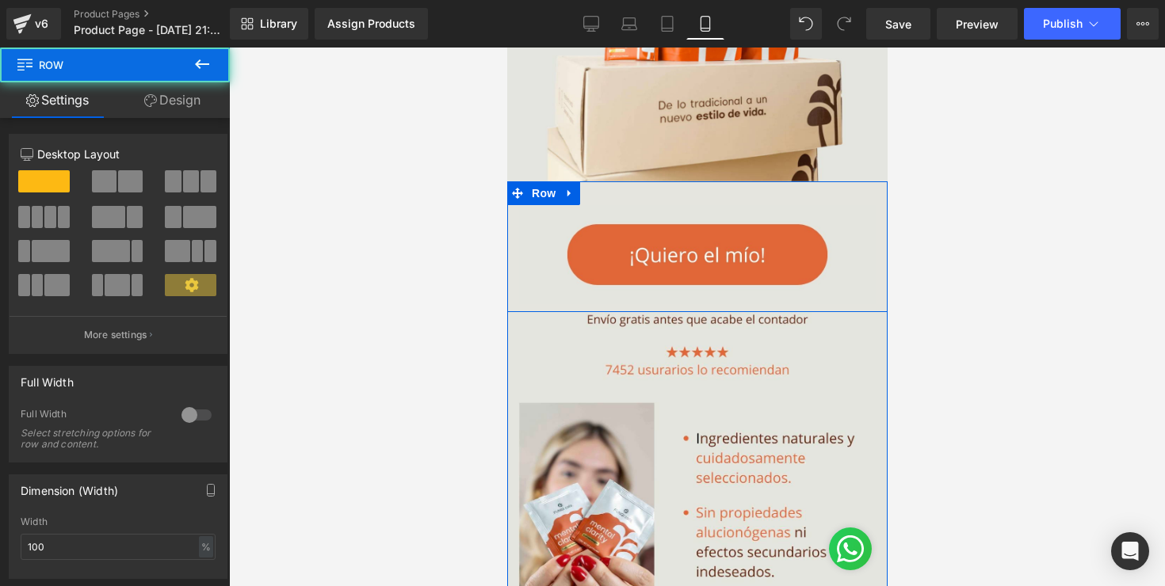
click at [513, 251] on div "Image" at bounding box center [696, 254] width 380 height 99
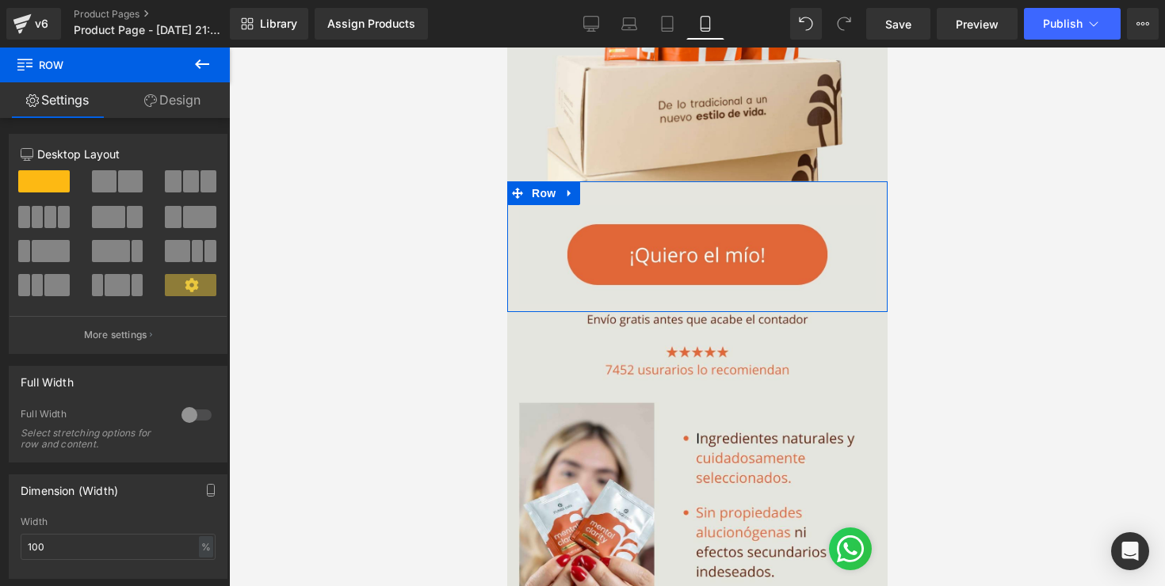
click at [154, 95] on icon at bounding box center [150, 100] width 13 height 13
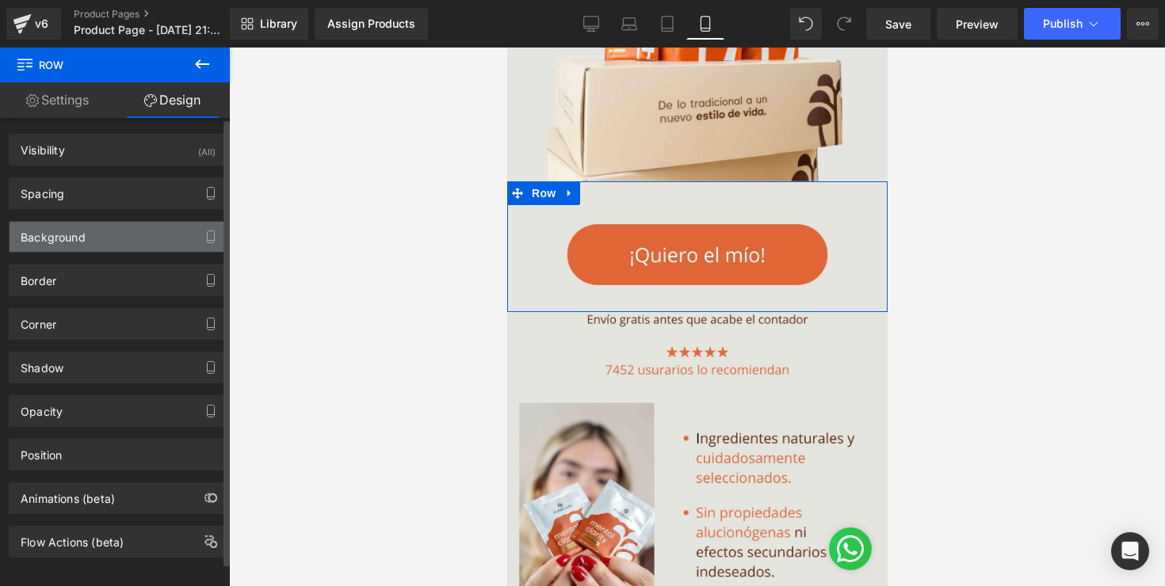
click at [137, 239] on div "Background" at bounding box center [118, 237] width 217 height 30
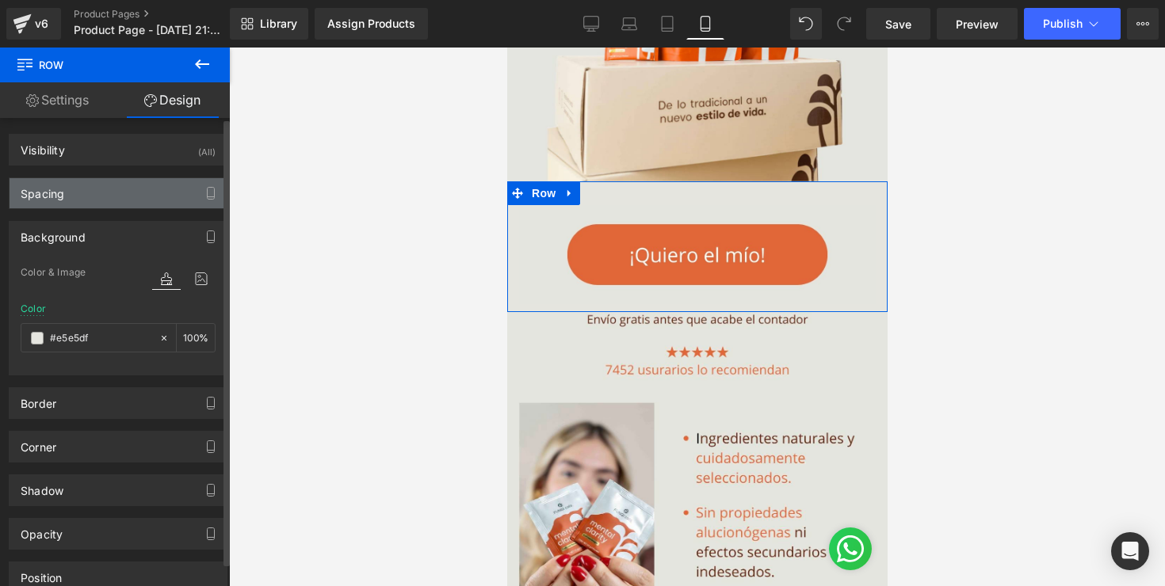
click at [153, 191] on div "Spacing" at bounding box center [118, 193] width 217 height 30
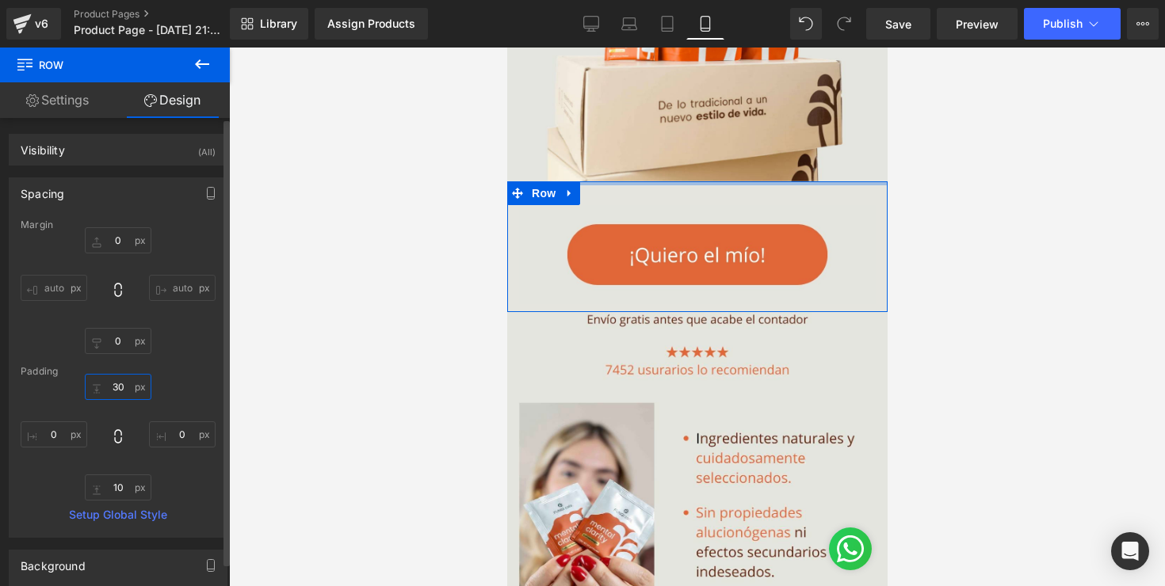
click at [113, 398] on input "30" at bounding box center [118, 387] width 67 height 26
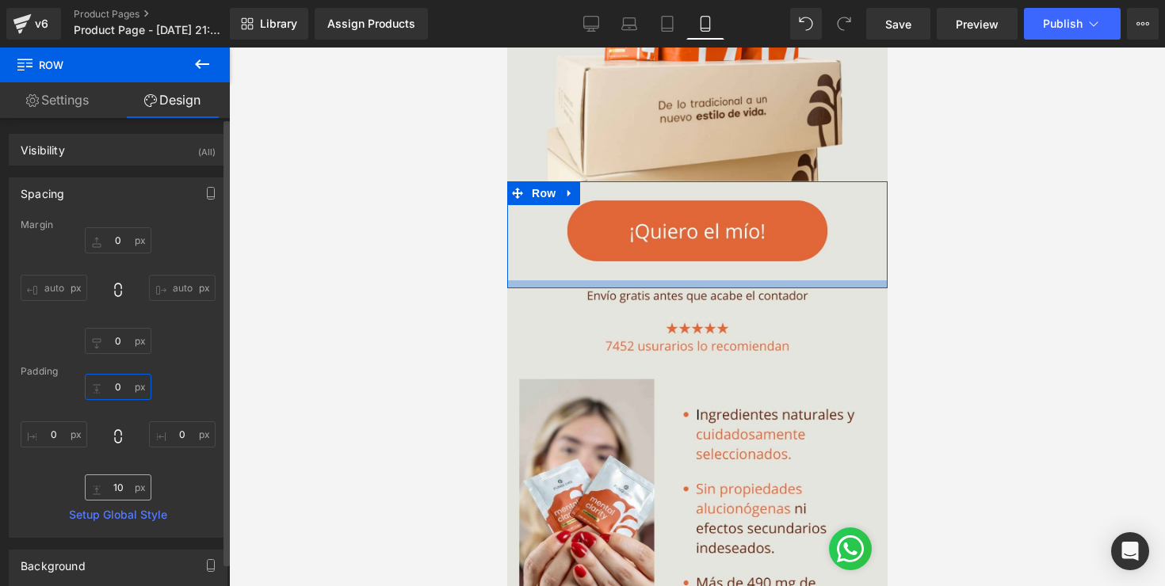
type input "0"
click at [119, 495] on input "10" at bounding box center [118, 488] width 67 height 26
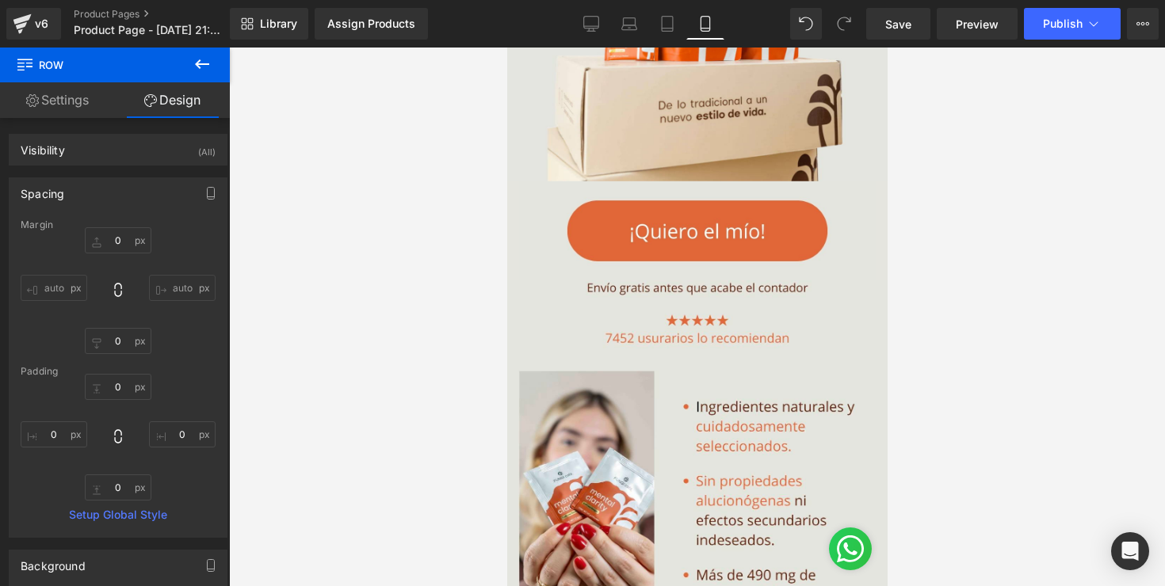
click at [1097, 288] on div at bounding box center [697, 317] width 936 height 539
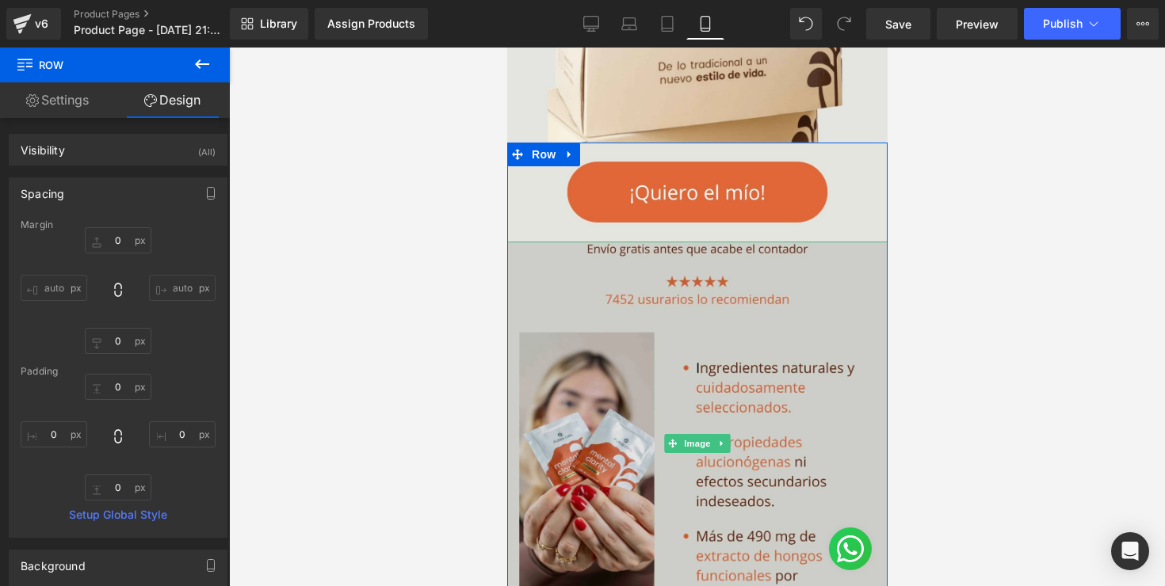
scroll to position [549, 0]
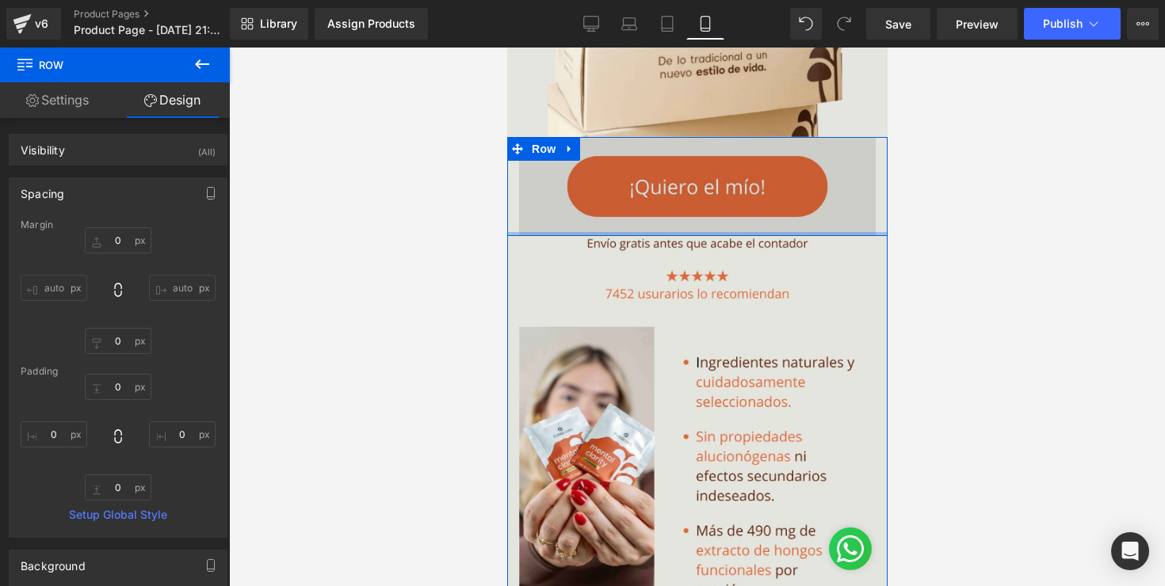
type input "0px"
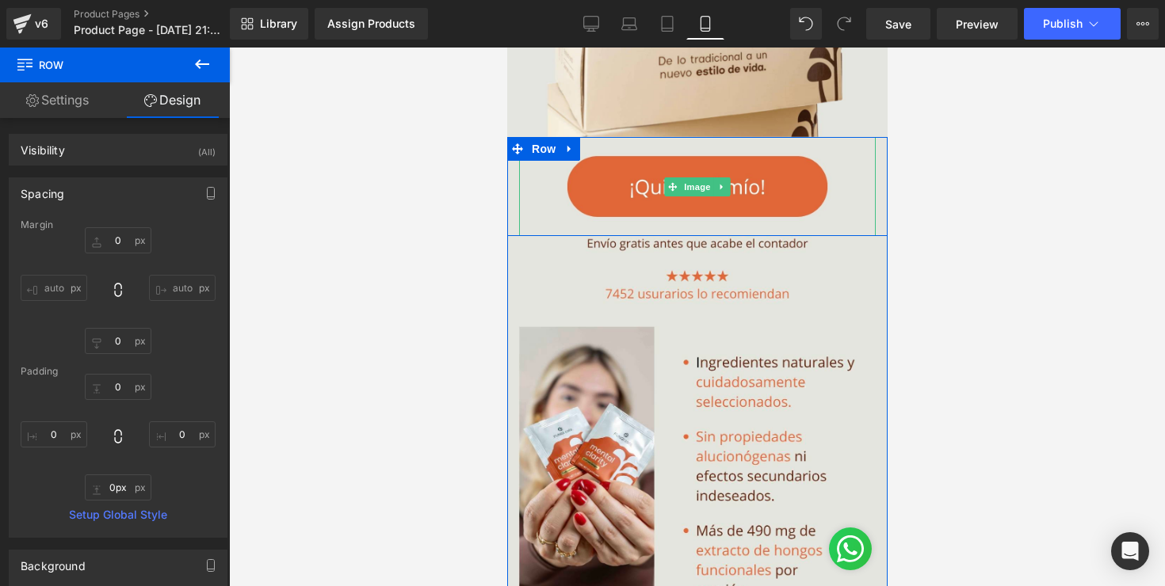
click at [821, 233] on div at bounding box center [696, 234] width 380 height 4
drag, startPoint x: 821, startPoint y: 233, endPoint x: 830, endPoint y: 238, distance: 9.9
click at [830, 238] on div "Image Row Image" at bounding box center [696, 388] width 380 height 503
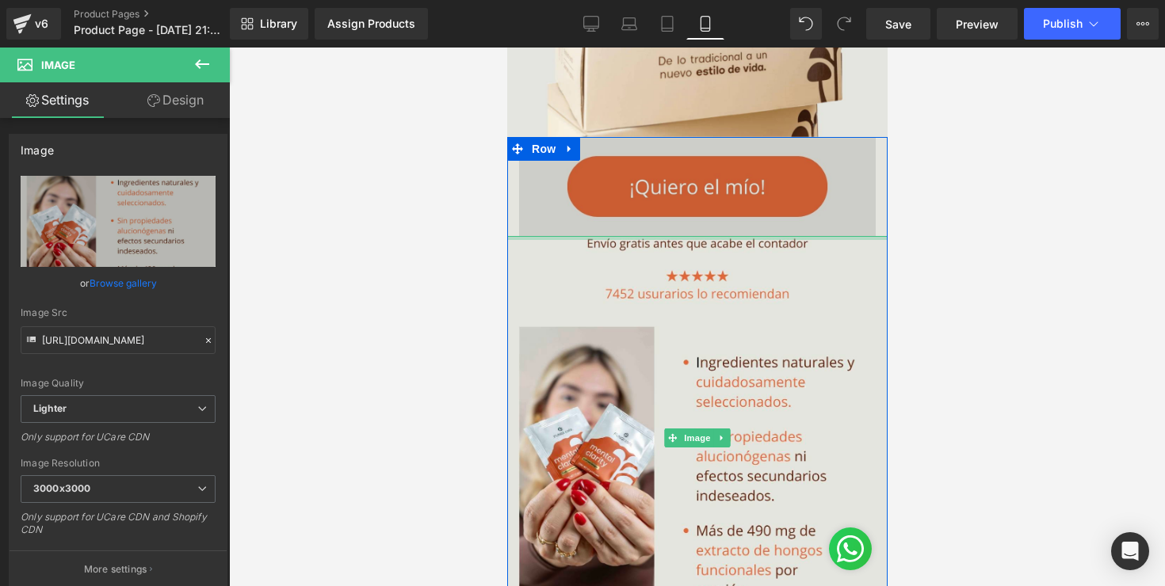
drag, startPoint x: 830, startPoint y: 238, endPoint x: 829, endPoint y: 181, distance: 57.1
click at [829, 181] on div "Image Row Image" at bounding box center [696, 388] width 380 height 503
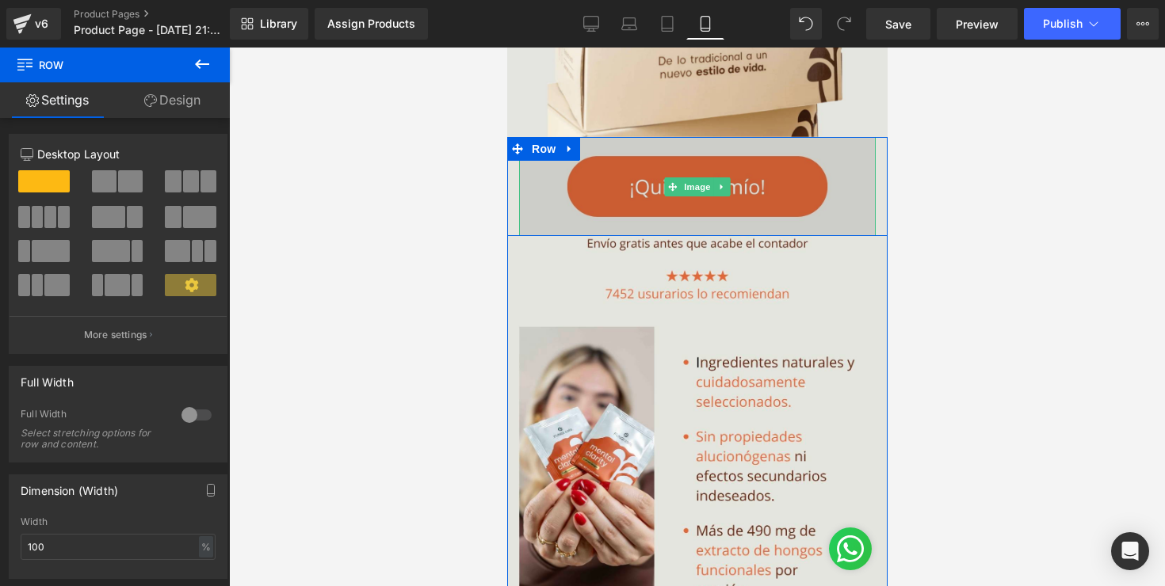
drag, startPoint x: 850, startPoint y: 235, endPoint x: 850, endPoint y: 216, distance: 19.0
click at [850, 216] on div "Image Row" at bounding box center [696, 186] width 380 height 99
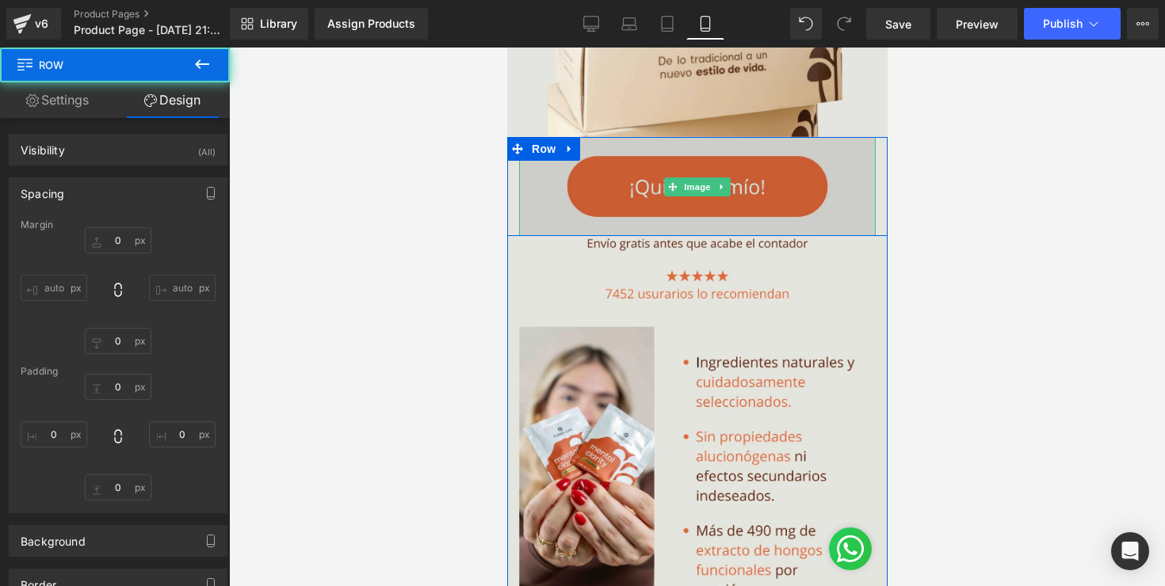
type input "0"
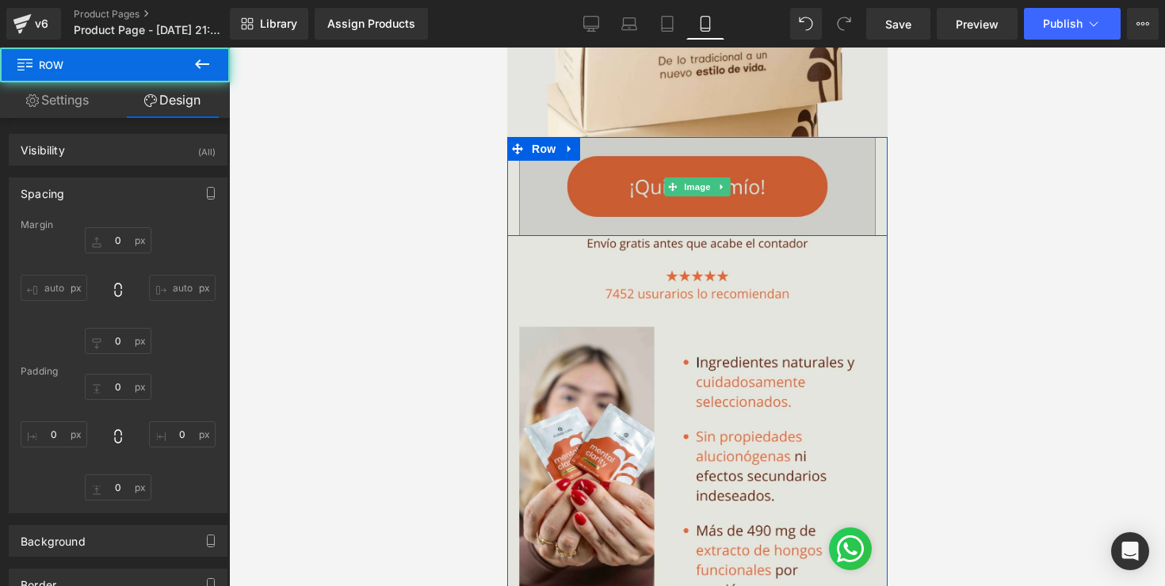
type input "0"
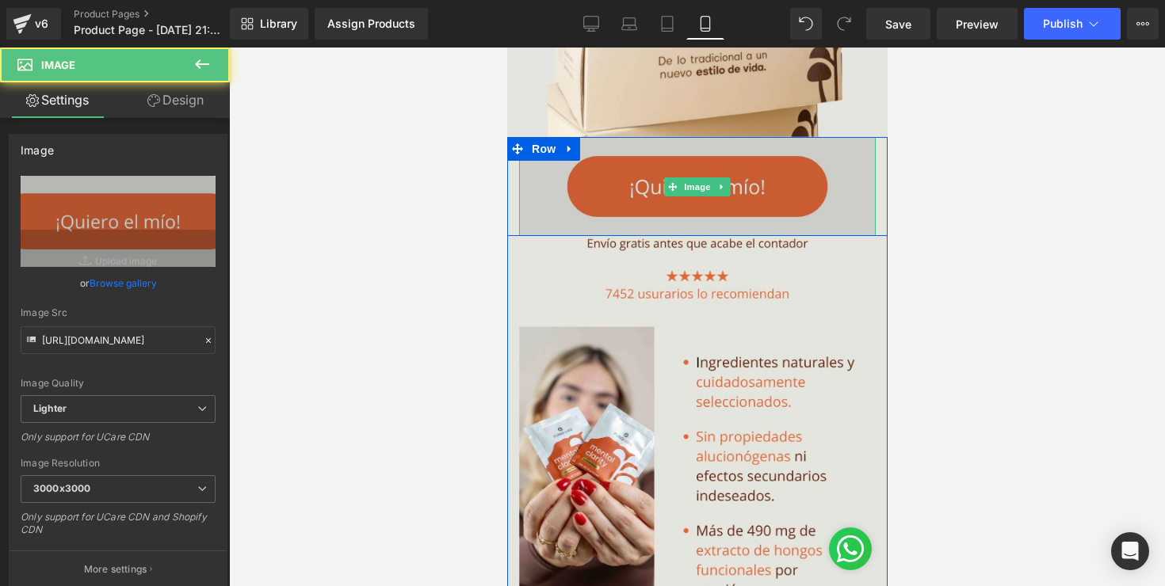
click at [561, 208] on img at bounding box center [696, 186] width 357 height 99
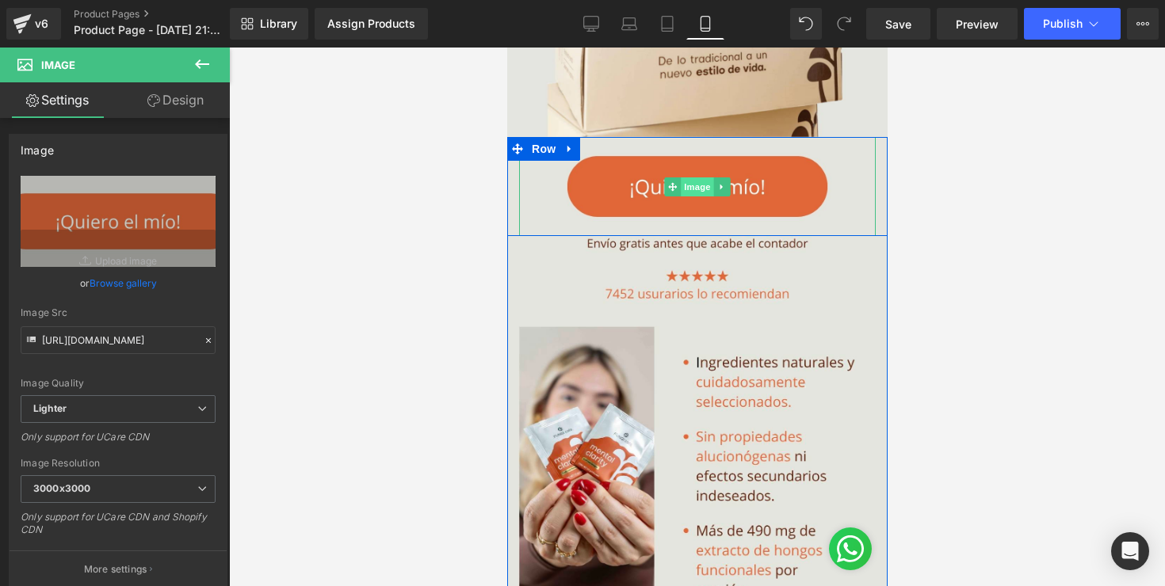
click at [696, 187] on span "Image" at bounding box center [696, 186] width 33 height 19
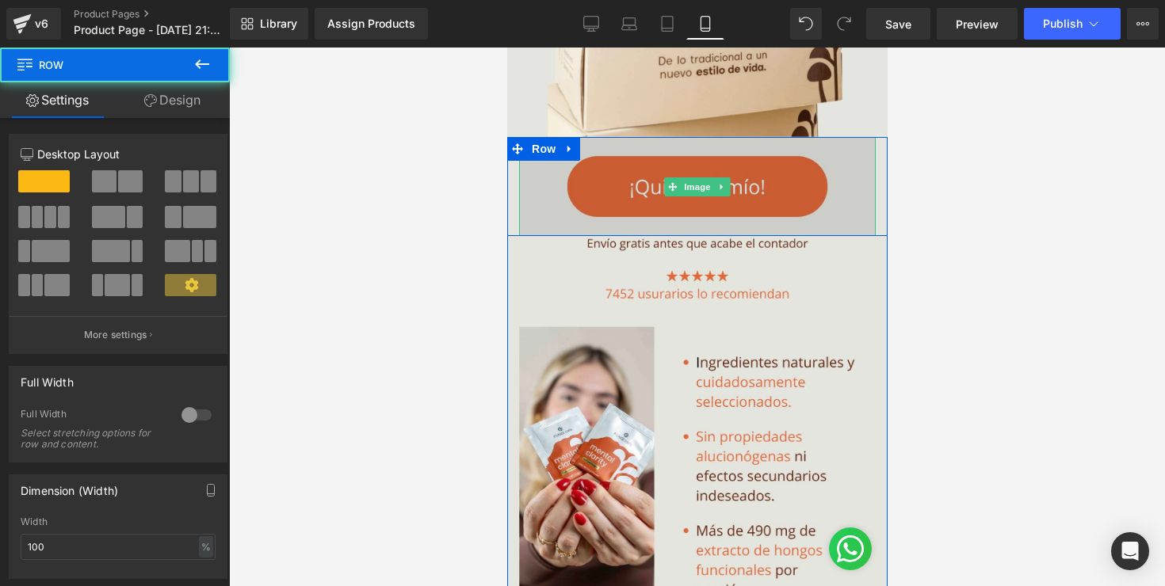
drag, startPoint x: 784, startPoint y: 235, endPoint x: 789, endPoint y: 202, distance: 33.6
click at [789, 202] on div "Image Row" at bounding box center [696, 186] width 380 height 99
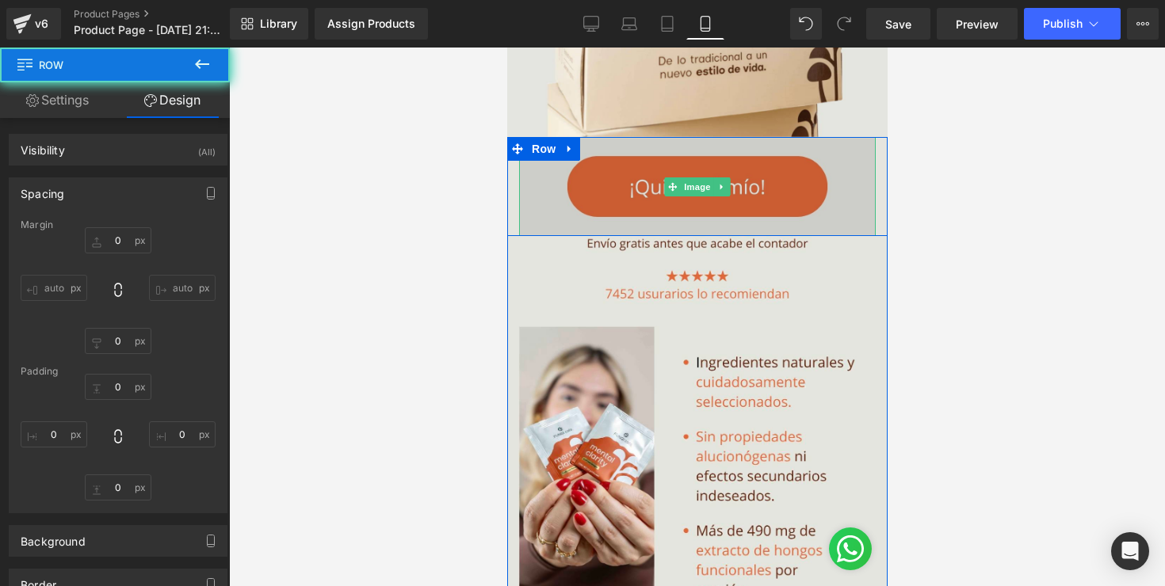
type input "0"
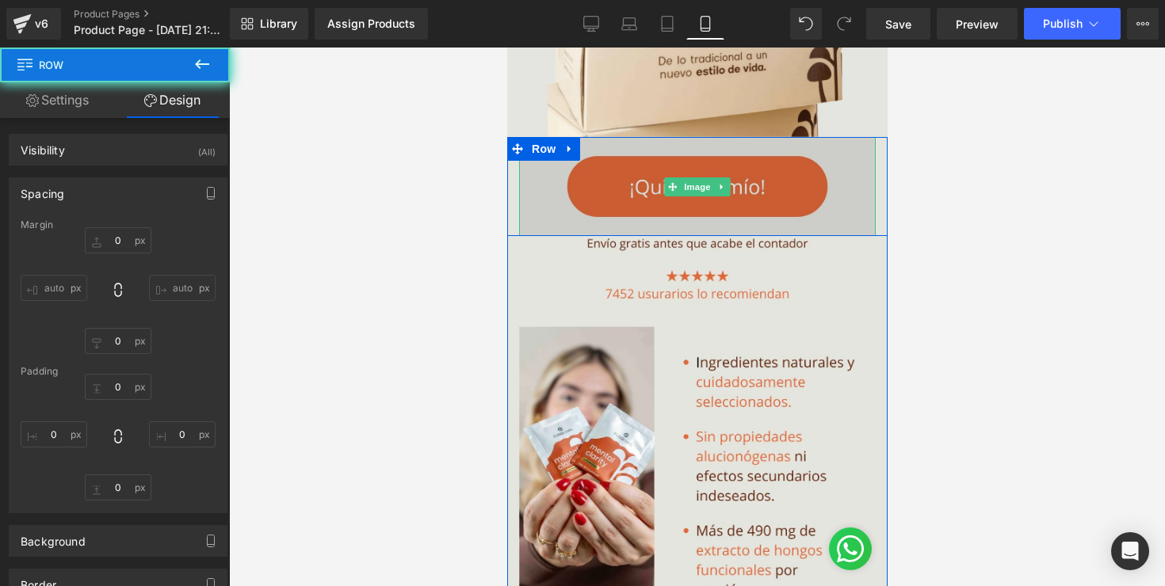
type input "0"
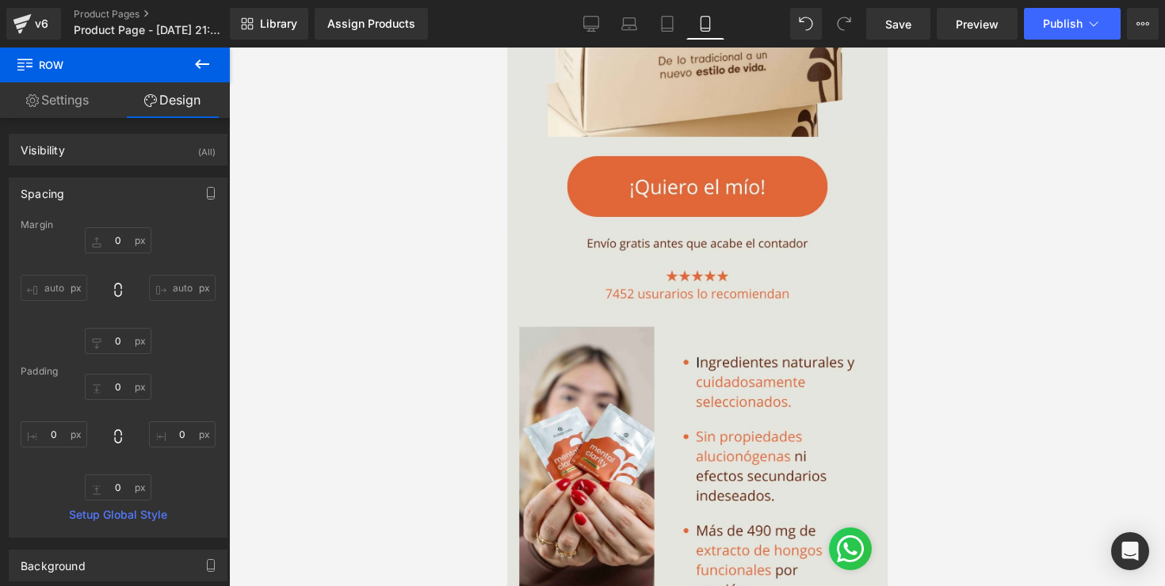
click at [1040, 267] on div at bounding box center [697, 317] width 936 height 539
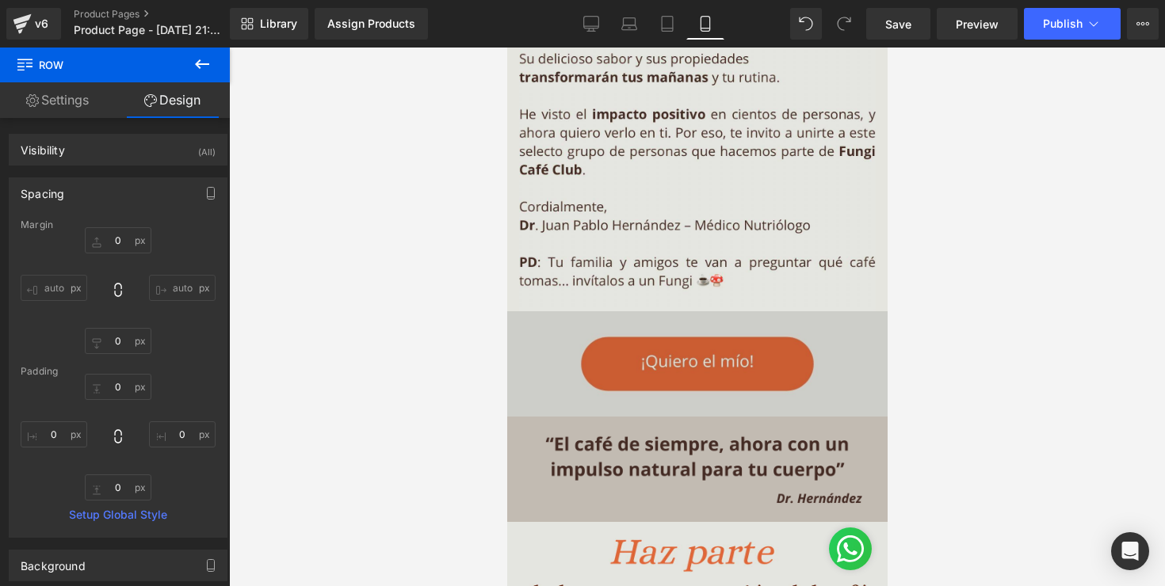
scroll to position [1842, 0]
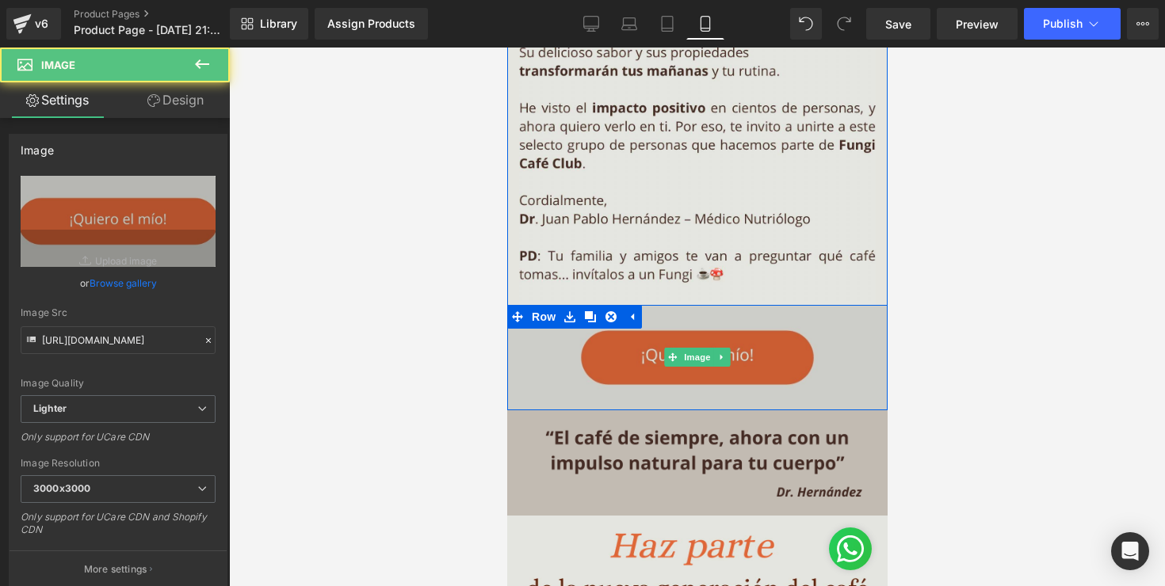
click at [647, 399] on img at bounding box center [696, 357] width 380 height 105
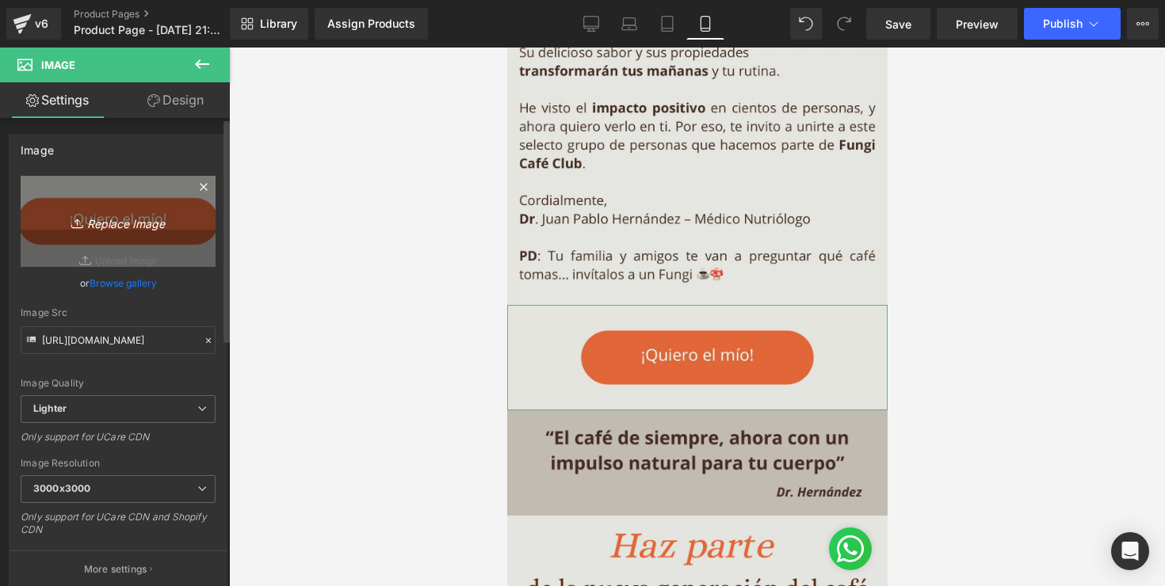
click at [137, 228] on icon "Replace Image" at bounding box center [118, 222] width 127 height 20
type input "C:\fakepath\variacion1.jpg"
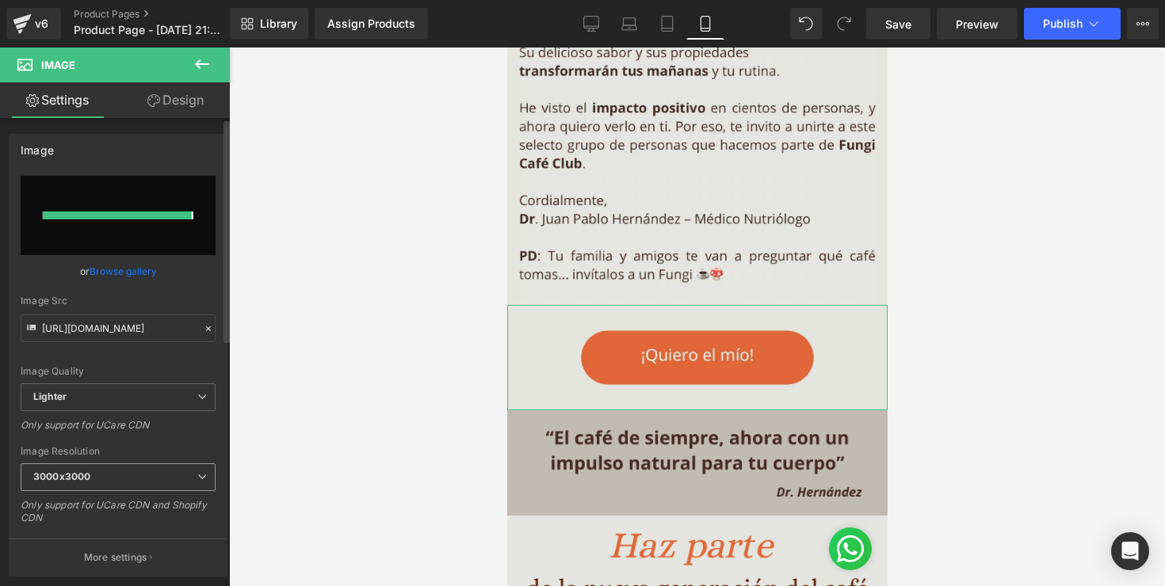
type input "[URL][DOMAIN_NAME]"
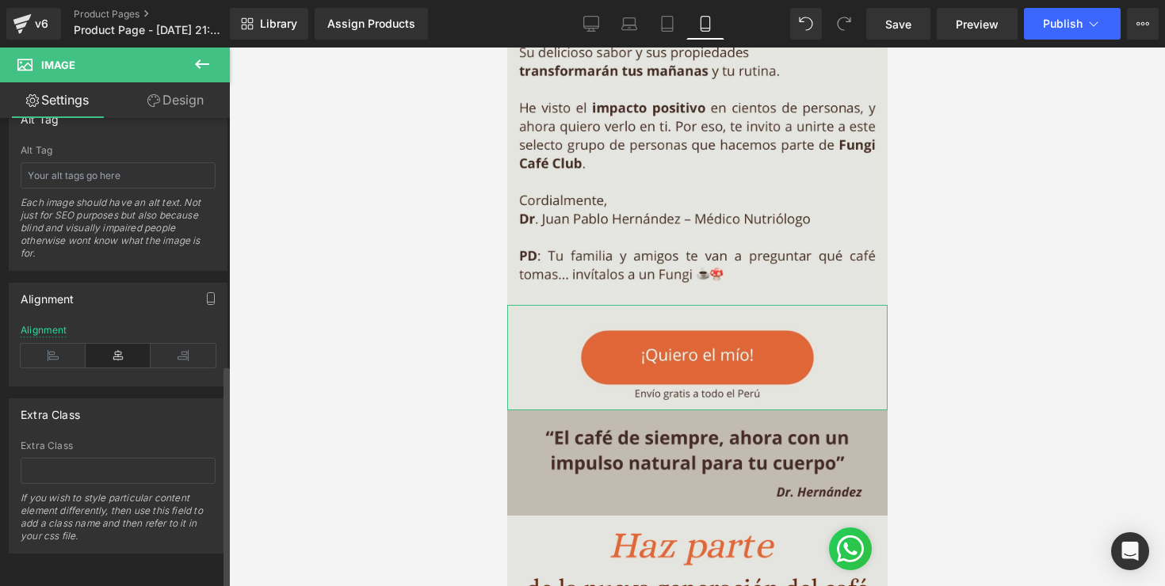
scroll to position [931, 0]
click at [132, 469] on input "text" at bounding box center [118, 471] width 195 height 26
paste input "_rsi-cod-form-gempages-button-overwrite _rsi-cod-form-is-gempage"
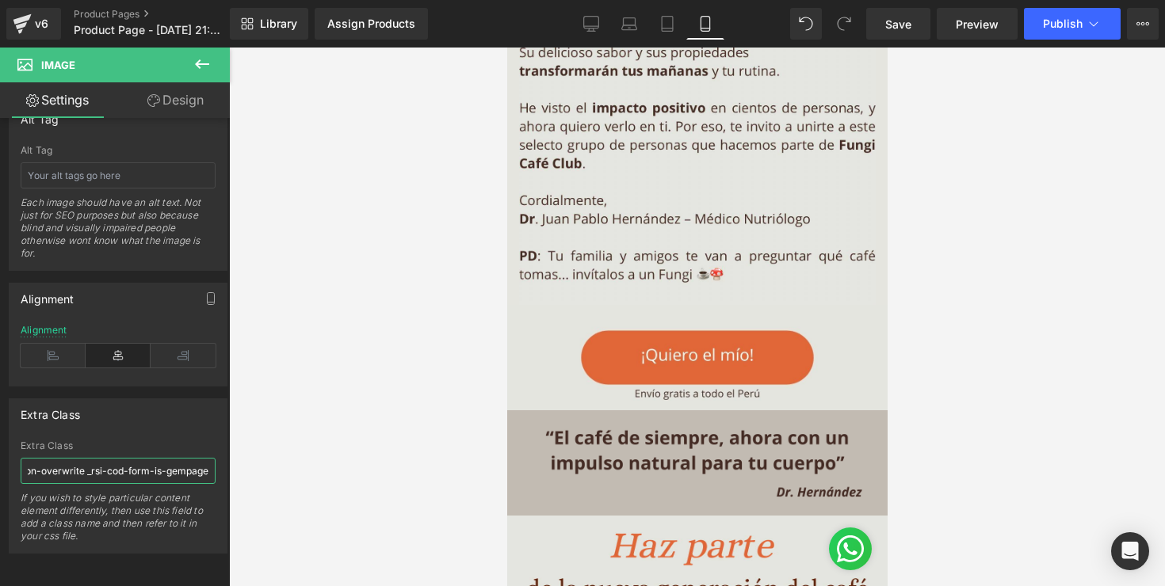
type input "_rsi-cod-form-gempages-button-overwrite _rsi-cod-form-is-gempage"
click at [272, 410] on div at bounding box center [697, 317] width 936 height 539
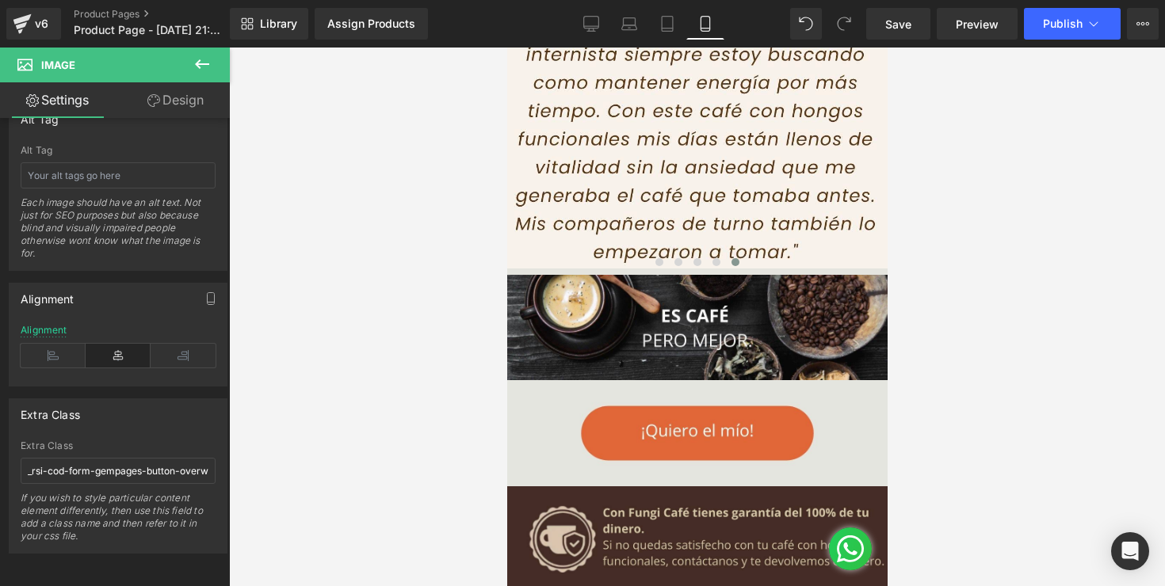
scroll to position [2875, 0]
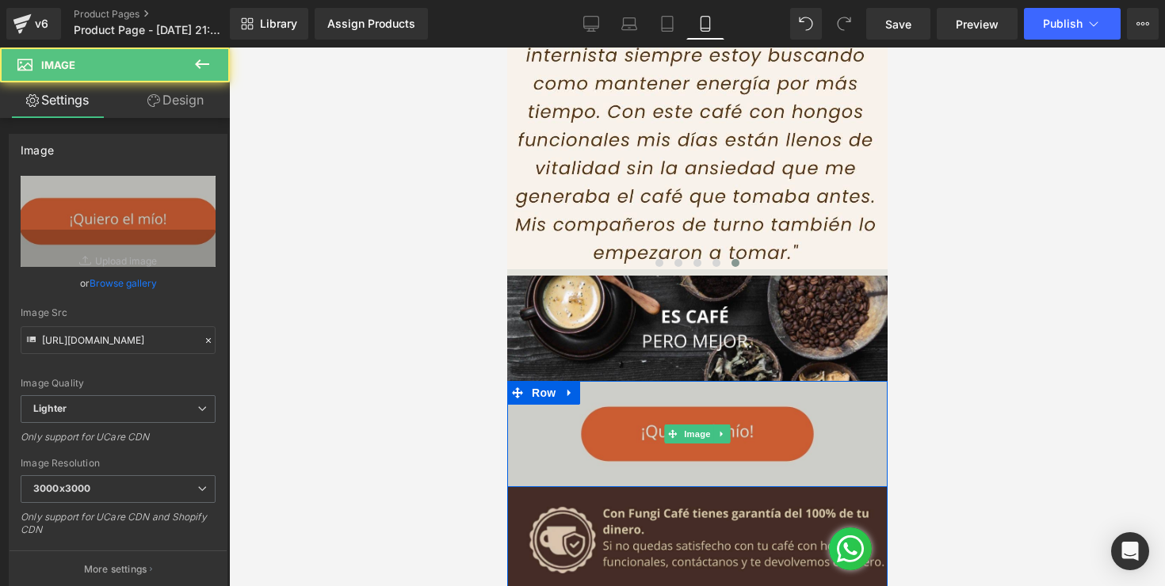
click at [664, 450] on img at bounding box center [696, 433] width 380 height 105
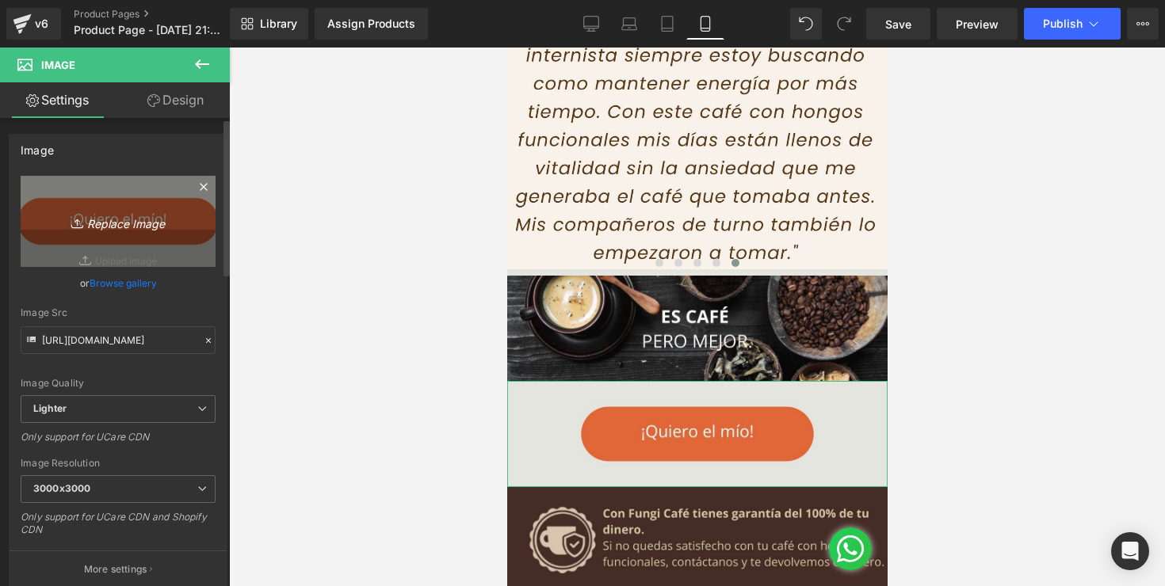
click at [114, 235] on link "Replace Image" at bounding box center [118, 221] width 195 height 91
type input "C:\fakepath\variac2.jpg"
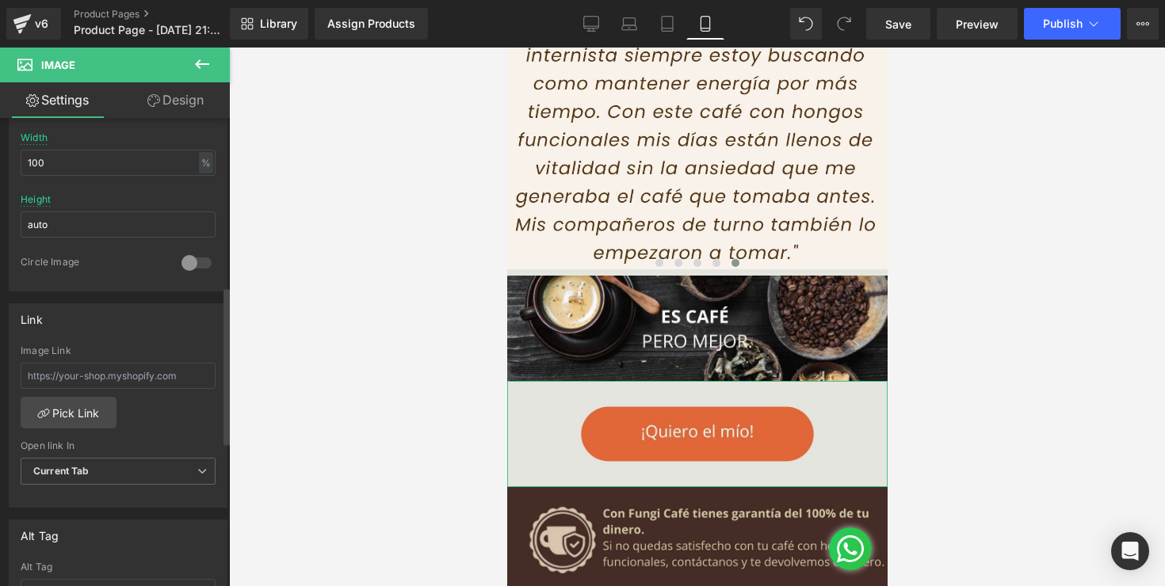
type input "[URL][DOMAIN_NAME]"
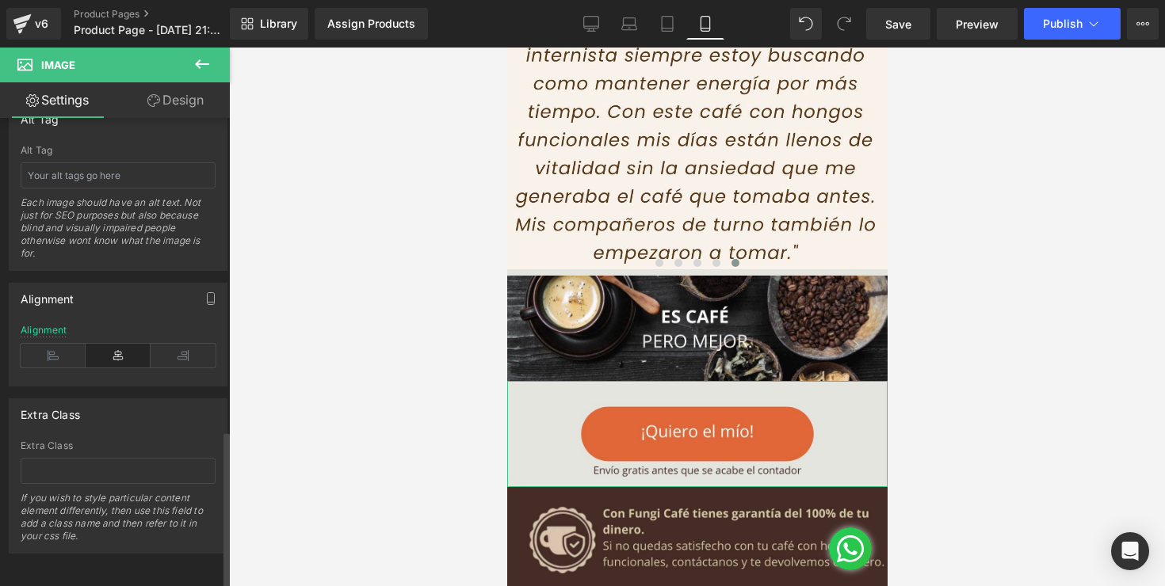
scroll to position [938, 0]
click at [81, 458] on input "text" at bounding box center [118, 471] width 195 height 26
paste input "_rsi-cod-form-gempages-button-overwrite _rsi-cod-form-is-gempage"
type input "_rsi-cod-form-gempages-button-overwrite _rsi-cod-form-is-gempage"
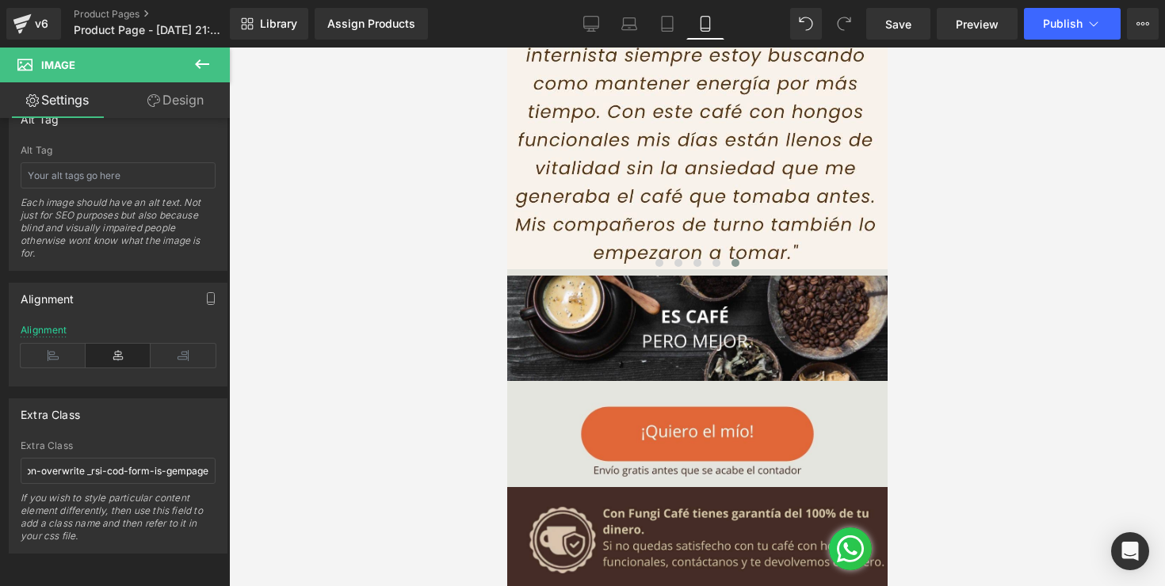
click at [303, 406] on div at bounding box center [697, 317] width 936 height 539
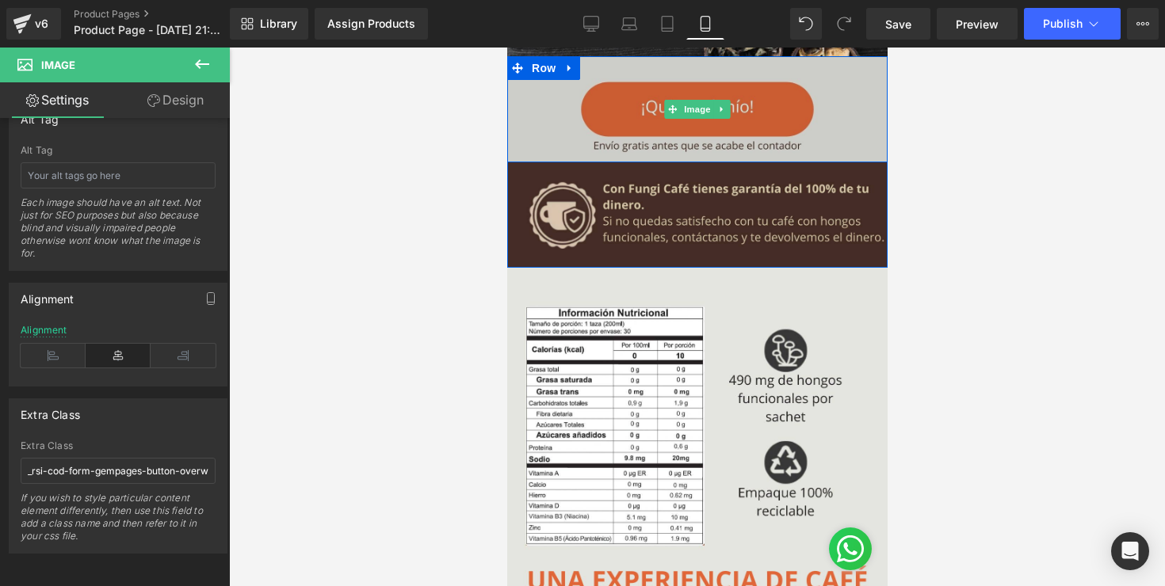
scroll to position [3188, 0]
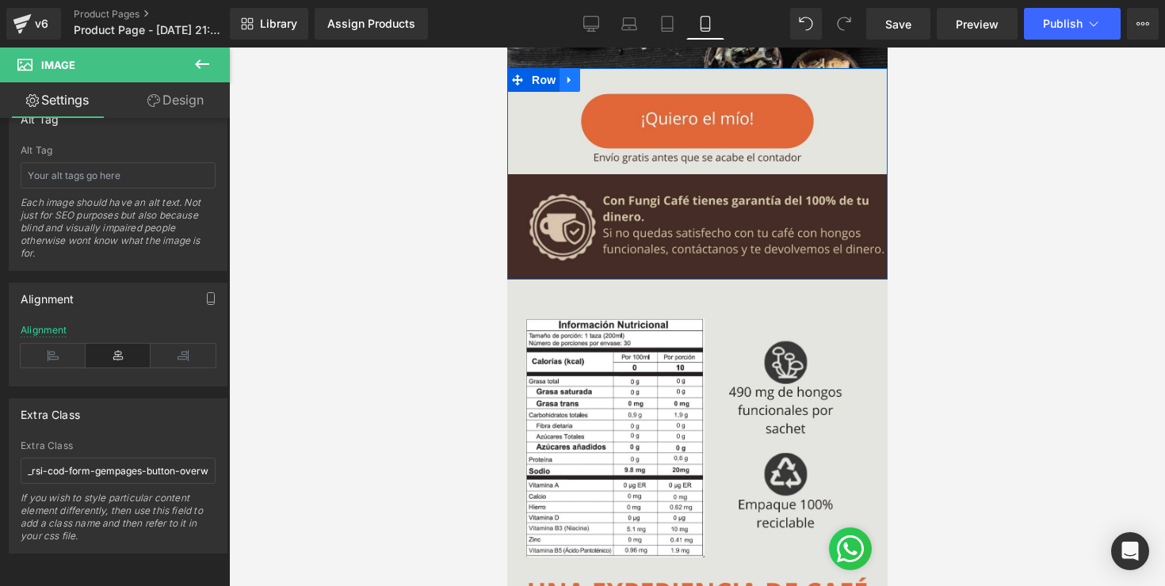
click at [563, 85] on icon at bounding box center [568, 80] width 11 height 12
click at [590, 81] on icon at bounding box center [589, 79] width 11 height 11
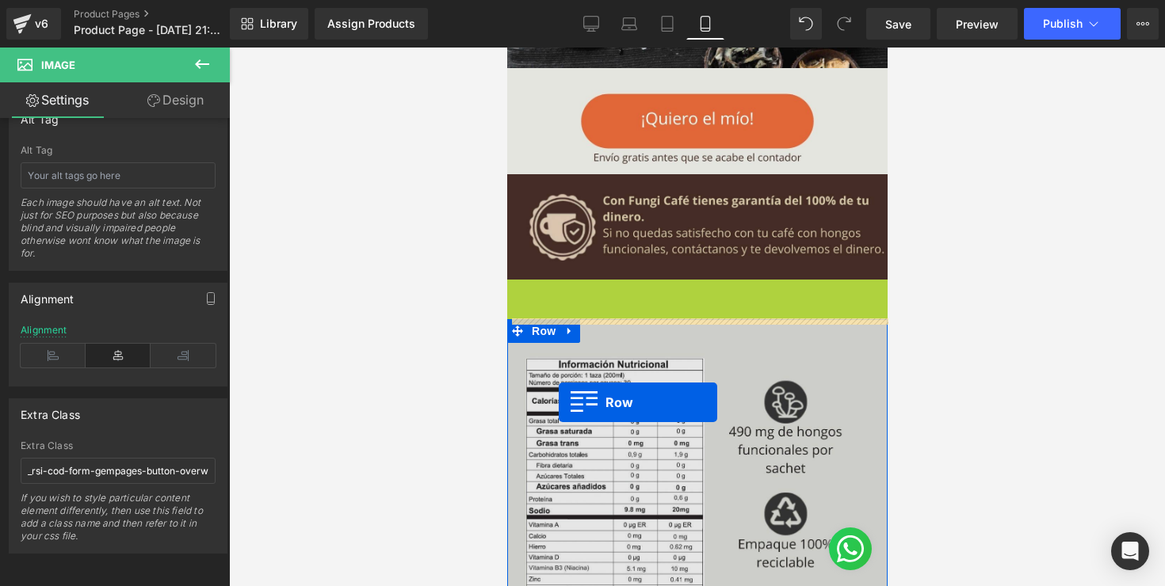
drag, startPoint x: 548, startPoint y: 288, endPoint x: 558, endPoint y: 403, distance: 114.6
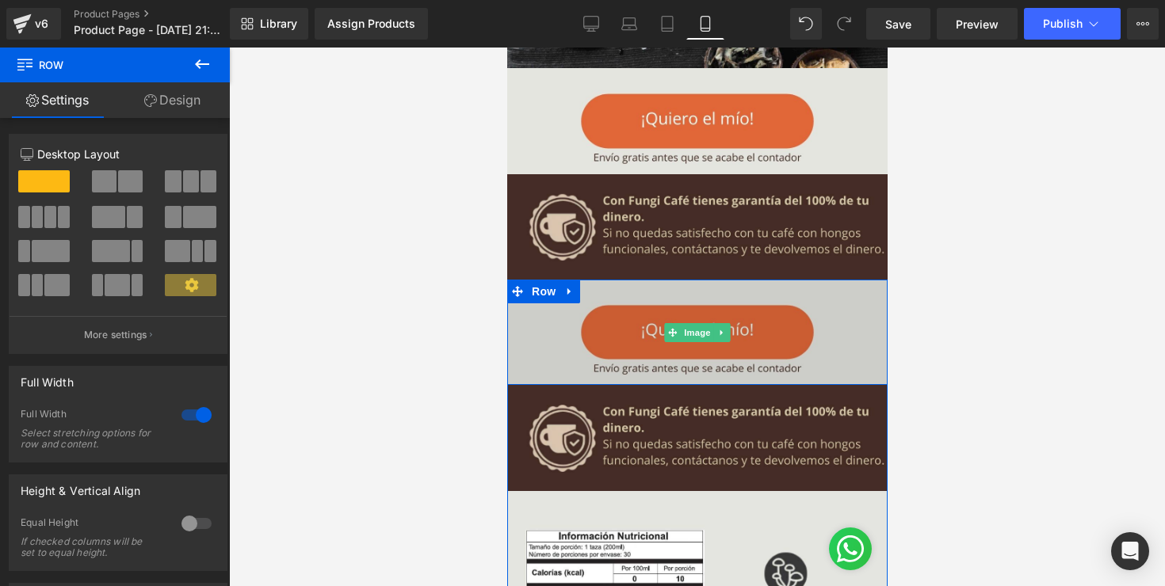
click at [557, 319] on img at bounding box center [696, 332] width 380 height 105
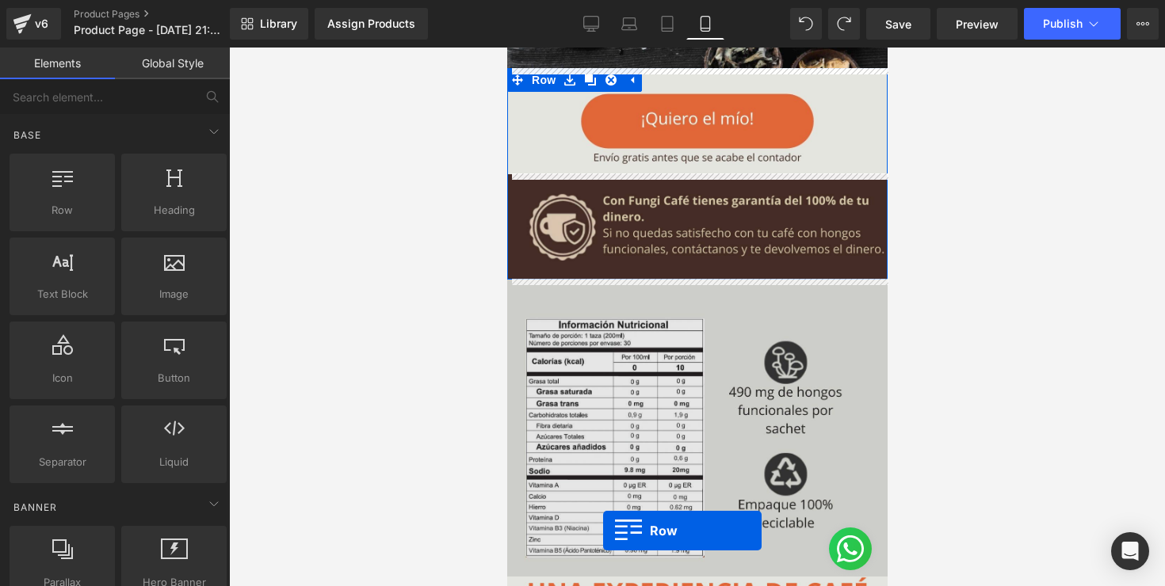
drag, startPoint x: 560, startPoint y: 265, endPoint x: 603, endPoint y: 532, distance: 271.2
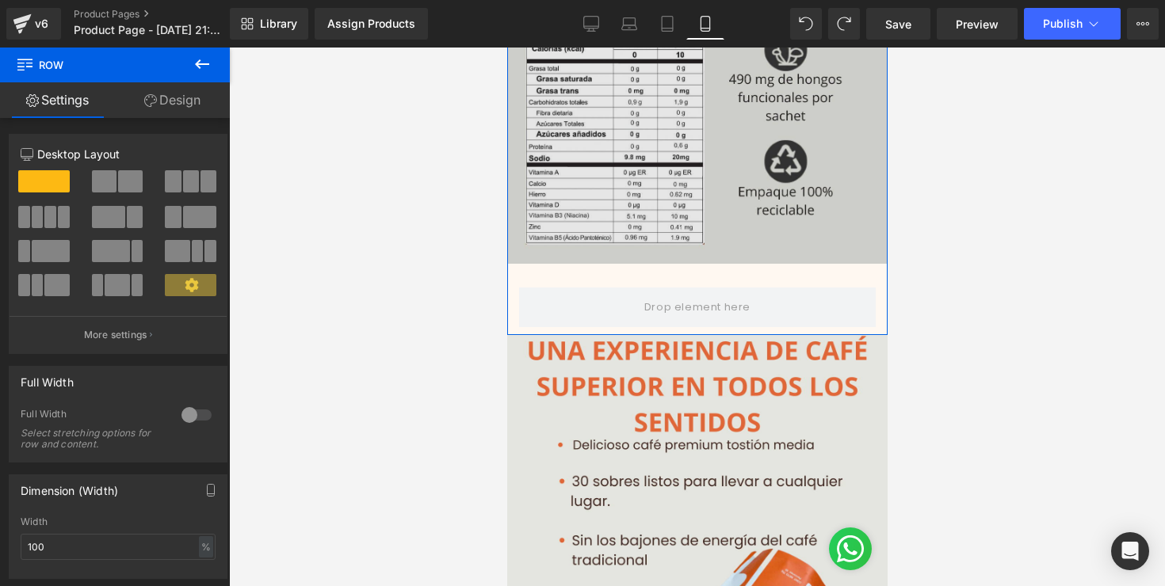
scroll to position [3507, 0]
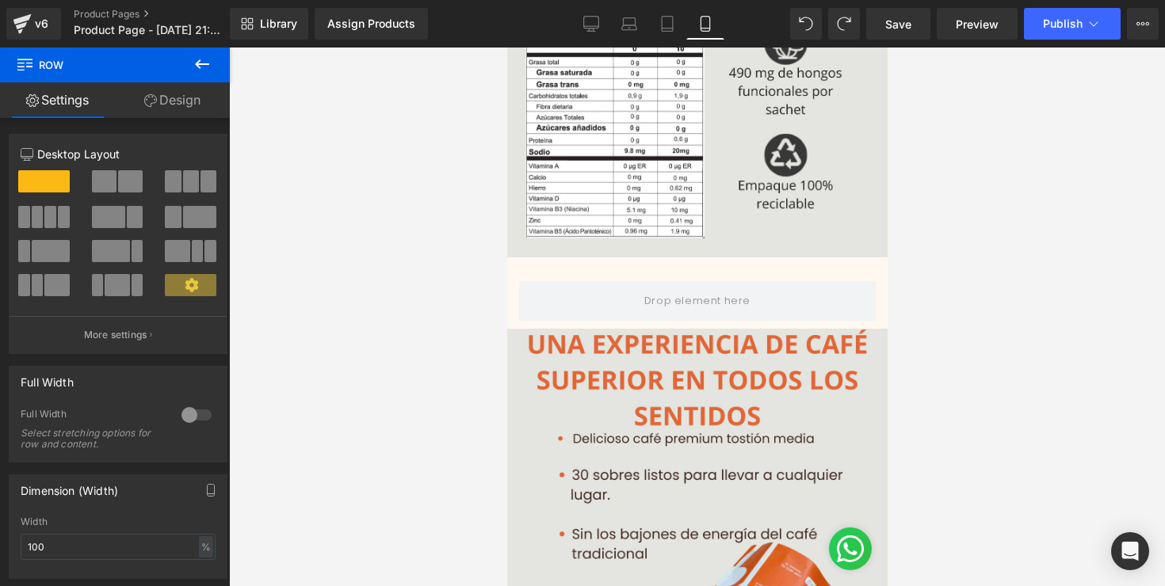
click at [201, 60] on icon at bounding box center [202, 64] width 19 height 19
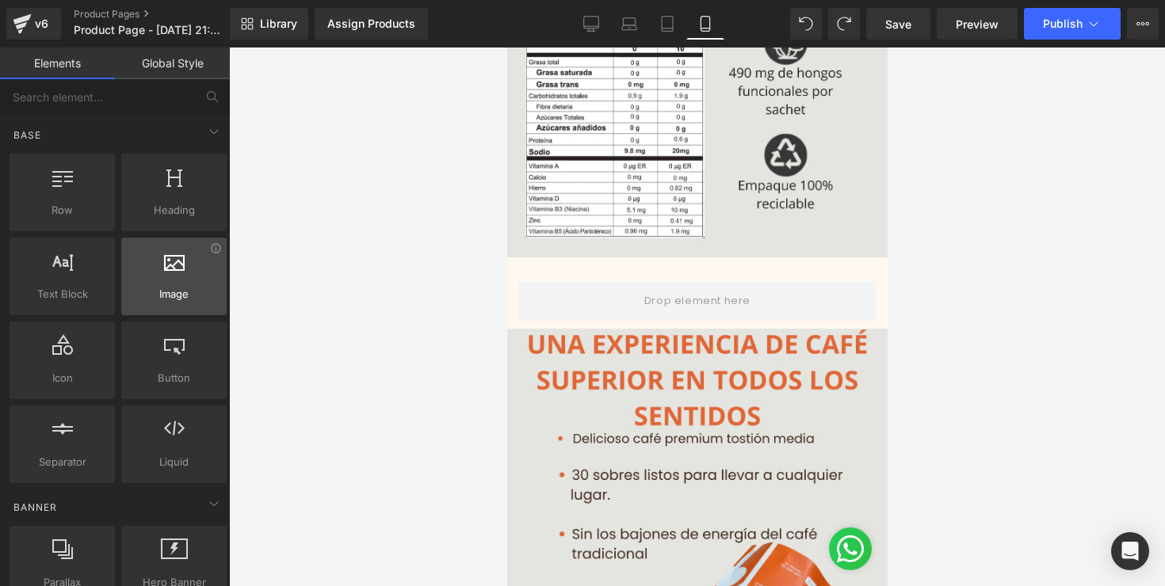
click at [181, 266] on div at bounding box center [174, 268] width 96 height 36
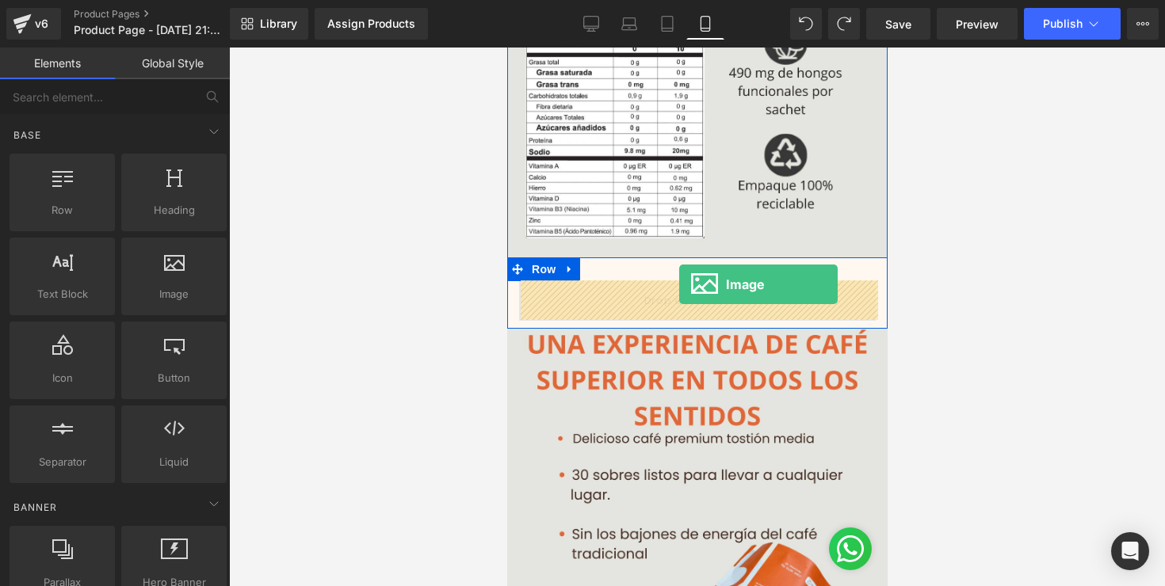
drag, startPoint x: 687, startPoint y: 314, endPoint x: 678, endPoint y: 284, distance: 30.6
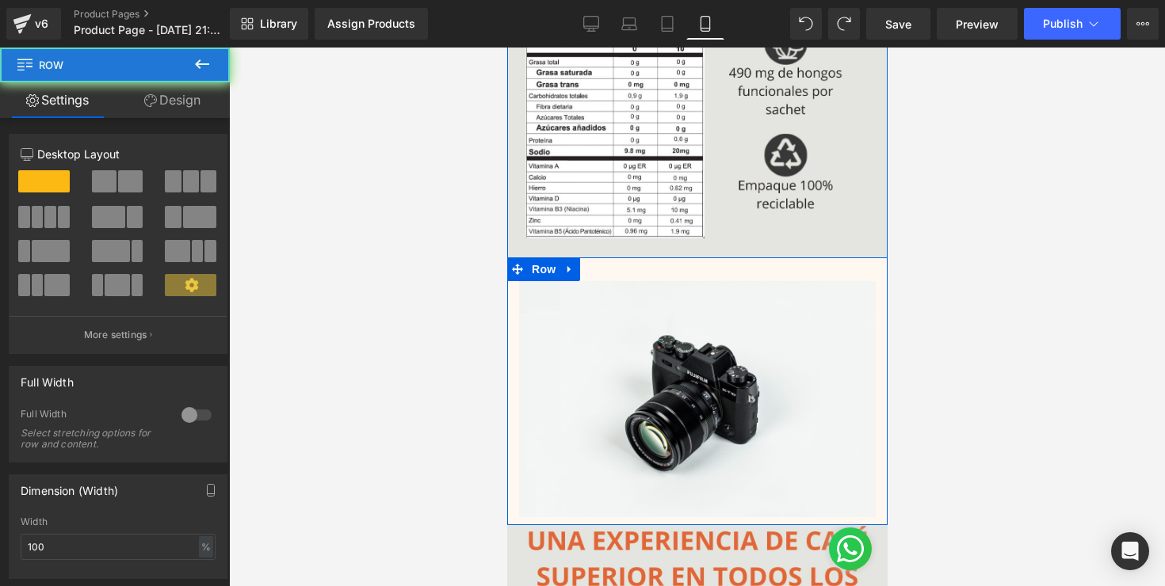
click at [654, 268] on div "Image Row" at bounding box center [696, 392] width 380 height 268
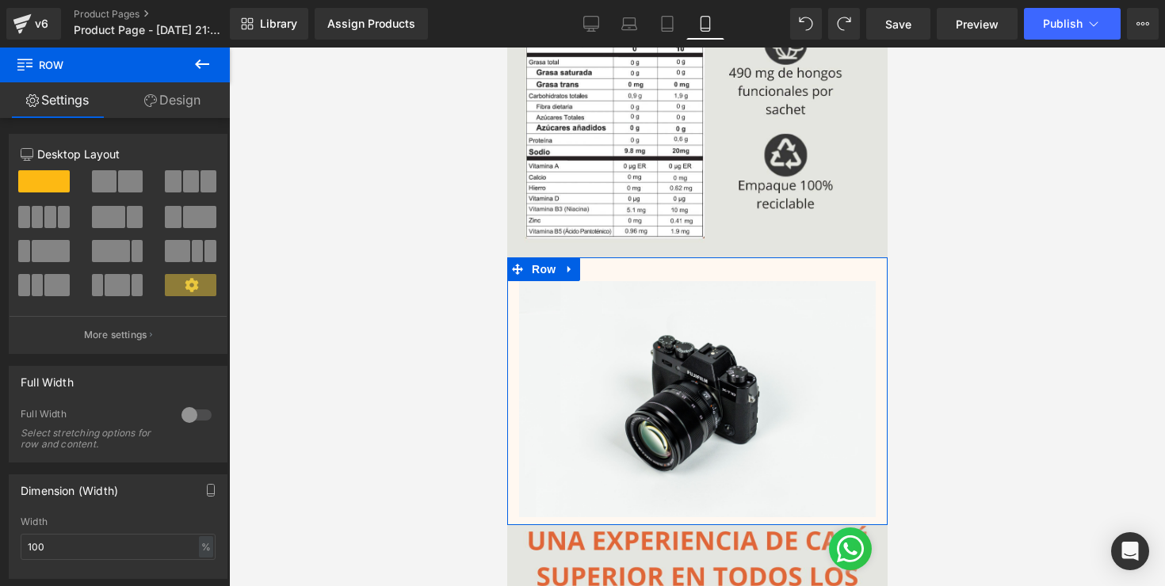
click at [187, 96] on link "Design" at bounding box center [172, 100] width 115 height 36
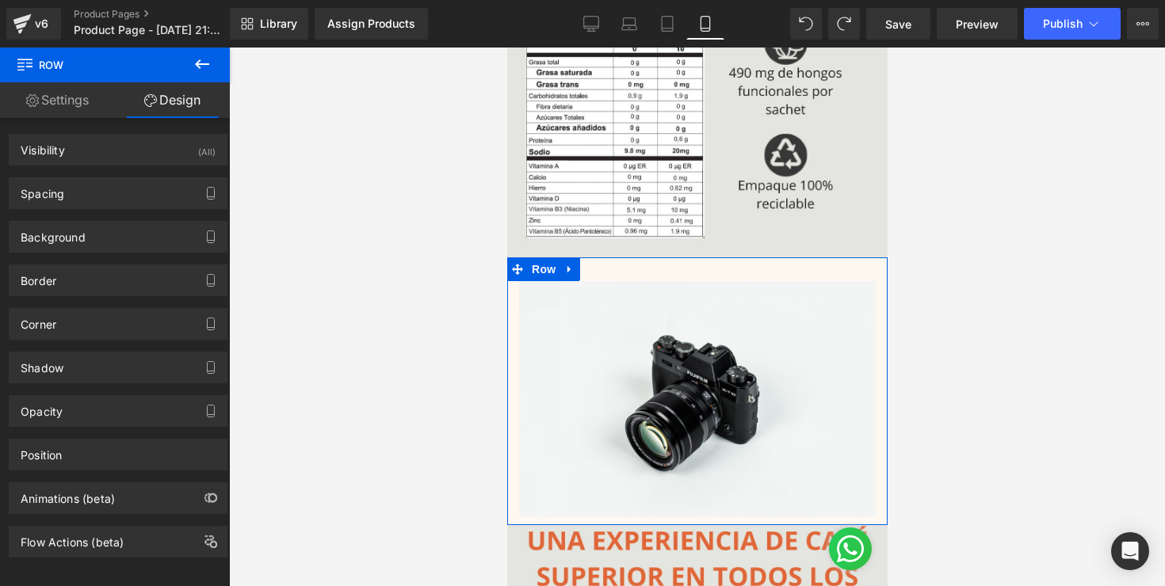
click at [63, 100] on link "Settings" at bounding box center [57, 100] width 115 height 36
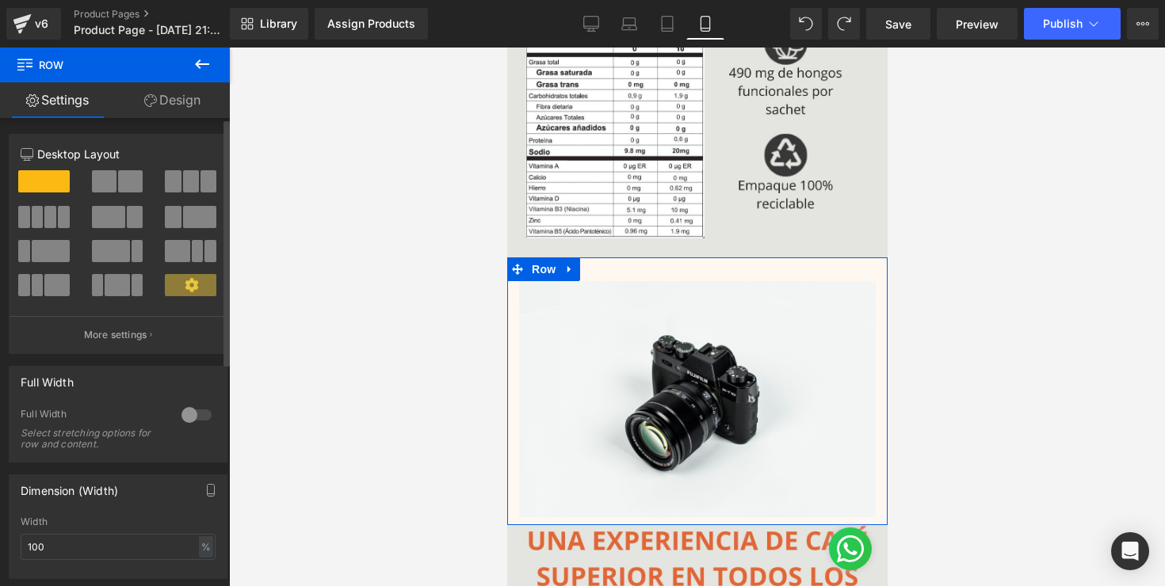
click at [191, 413] on div at bounding box center [196, 415] width 38 height 25
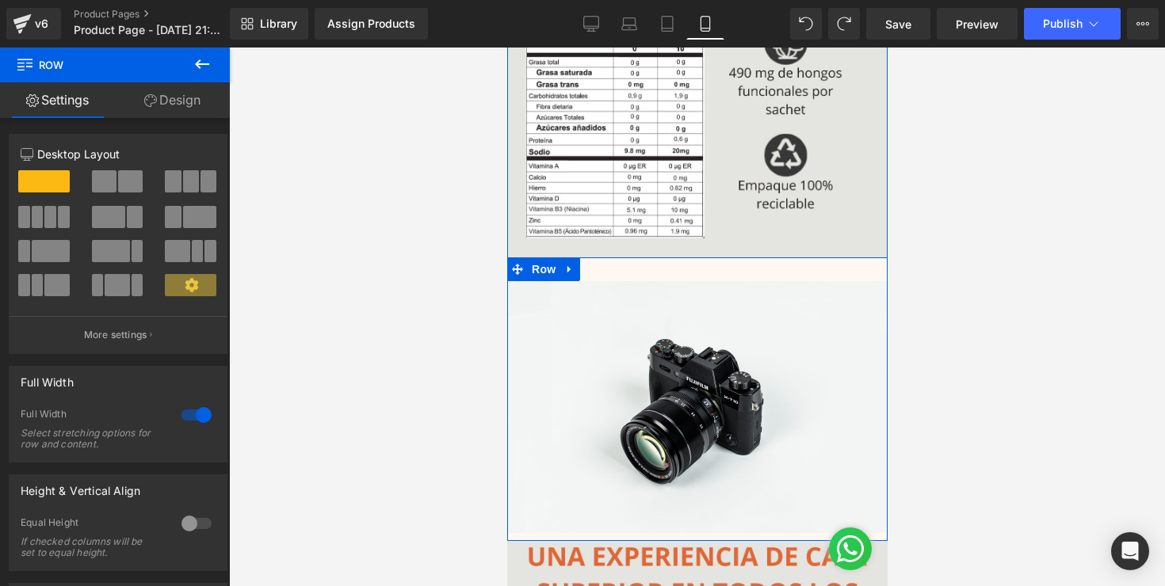
click at [707, 272] on div "Image Row" at bounding box center [696, 400] width 380 height 284
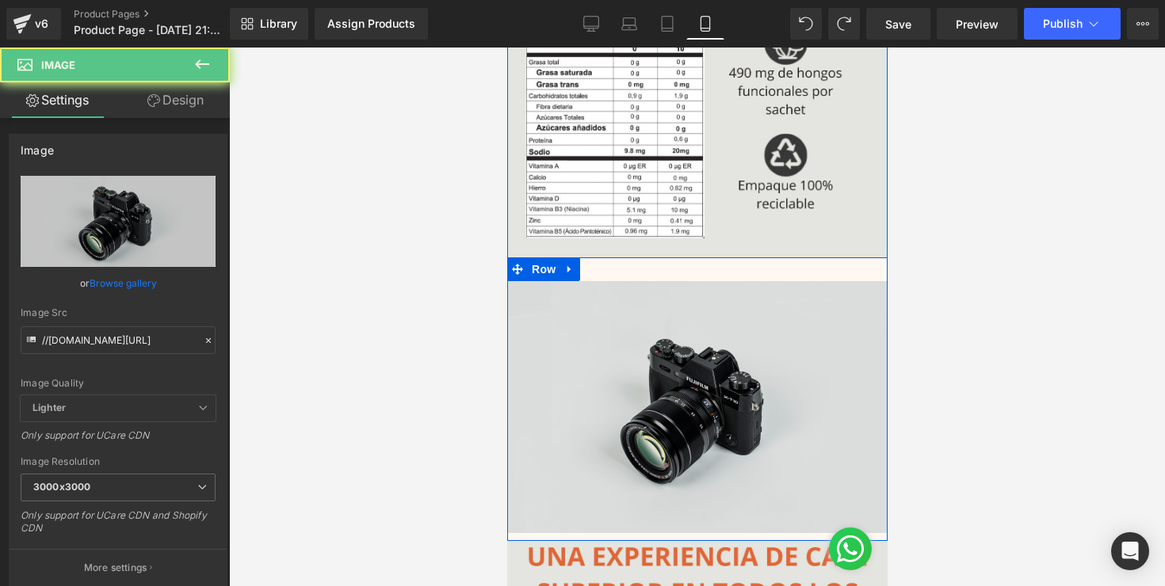
click at [691, 354] on img at bounding box center [696, 407] width 380 height 252
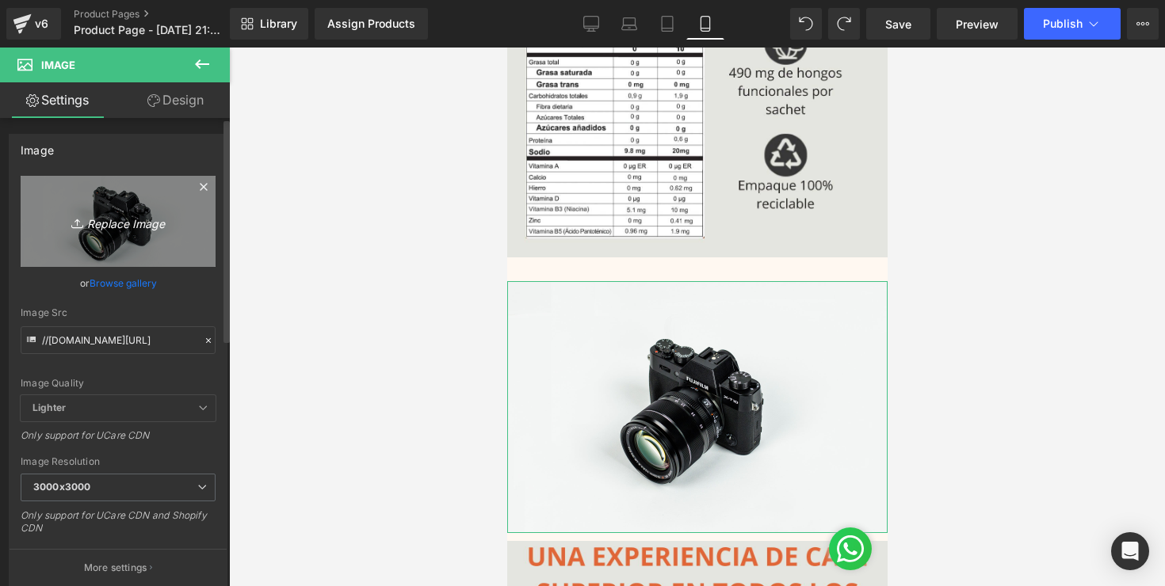
click at [118, 233] on link "Replace Image" at bounding box center [118, 221] width 195 height 91
type input "C:\fakepath\variac2.jpg"
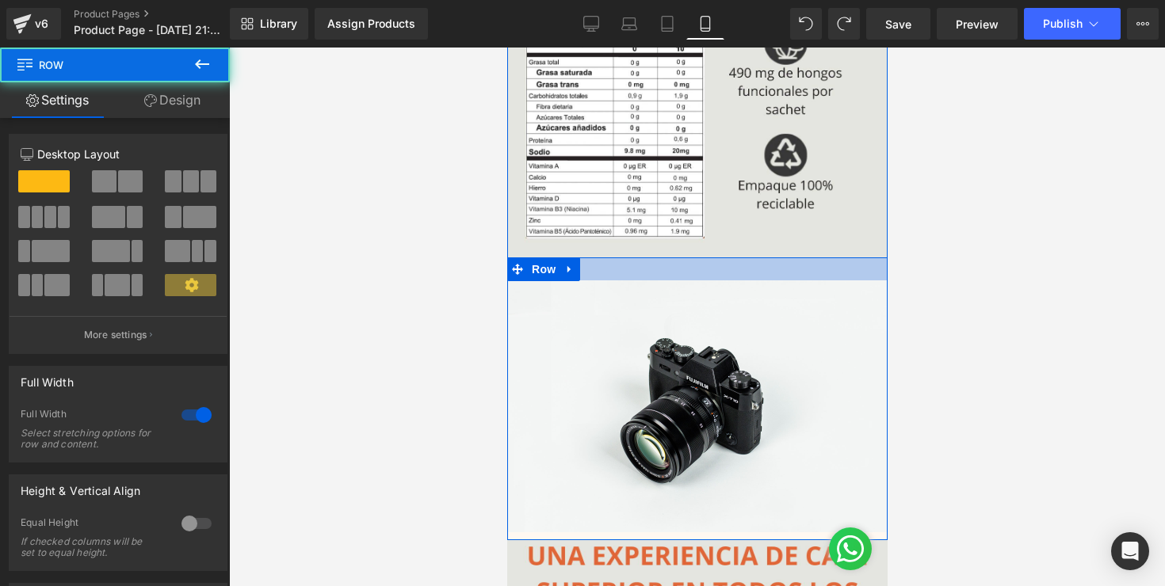
click at [804, 271] on div at bounding box center [696, 269] width 380 height 23
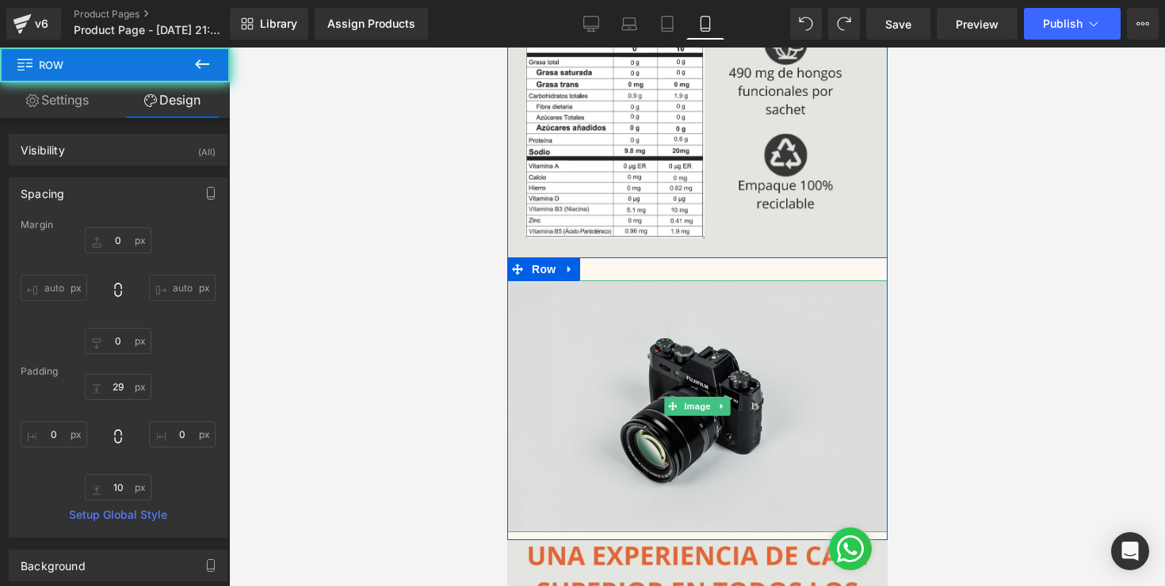
click at [740, 396] on img at bounding box center [696, 406] width 380 height 252
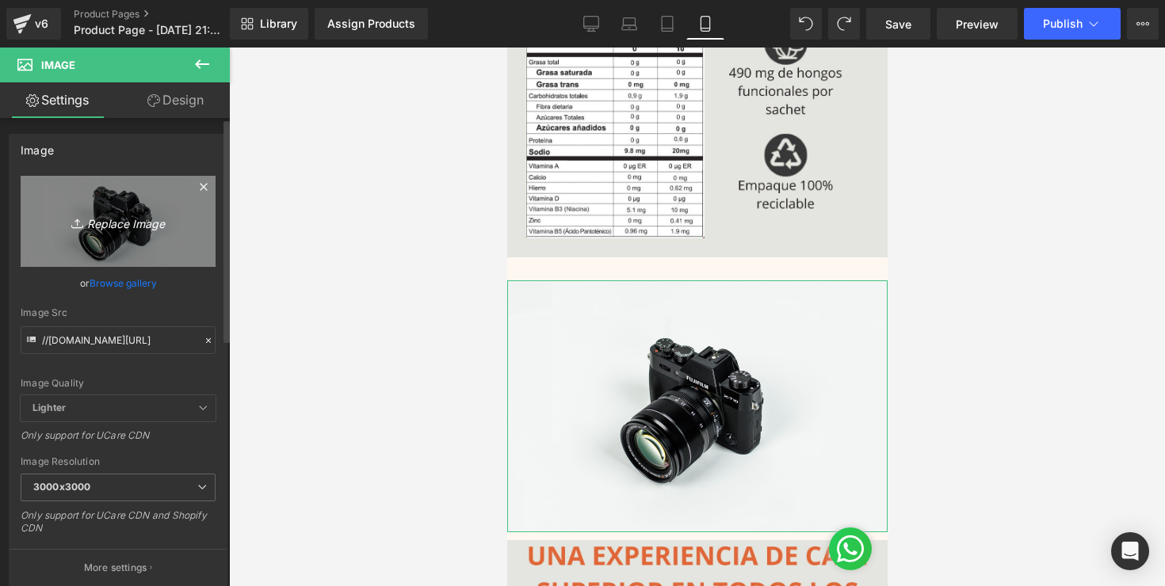
click at [121, 227] on icon "Replace Image" at bounding box center [118, 222] width 127 height 20
type input "C:\fakepath\variac2.jpg"
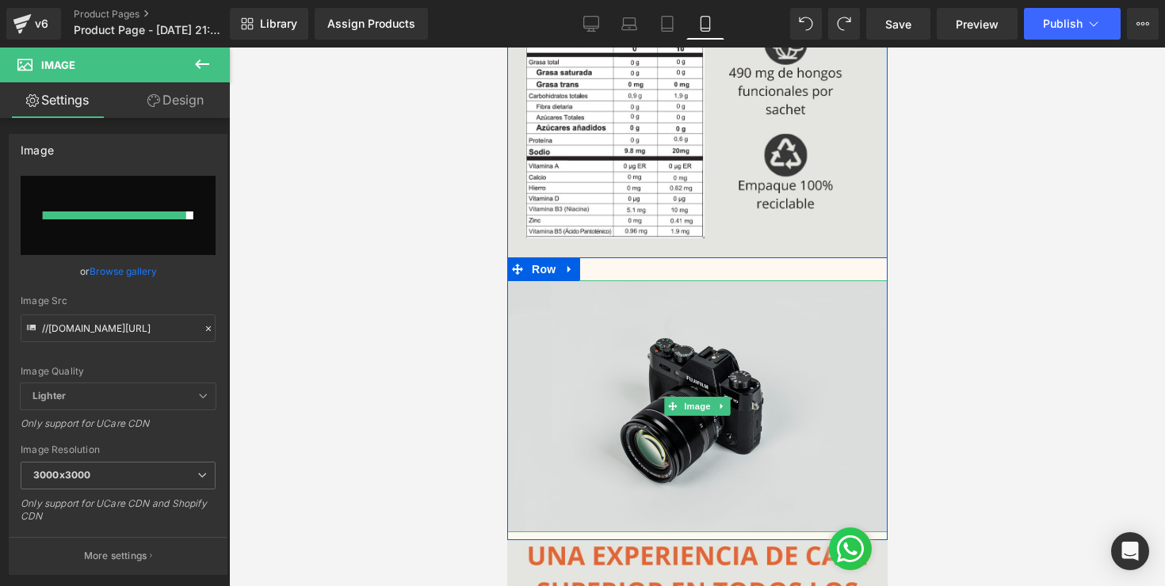
type input "https://ucarecdn.com/114cdad3-ae35-4edb-bedc-f55d13fde507/-/format/auto/-/previ…"
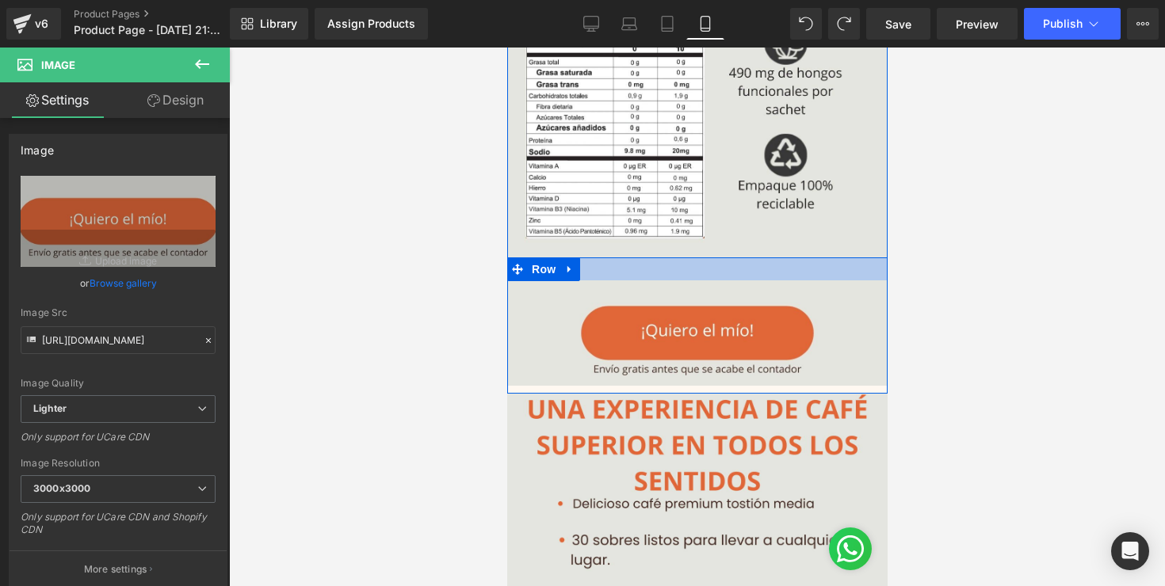
click at [700, 272] on div at bounding box center [696, 269] width 380 height 23
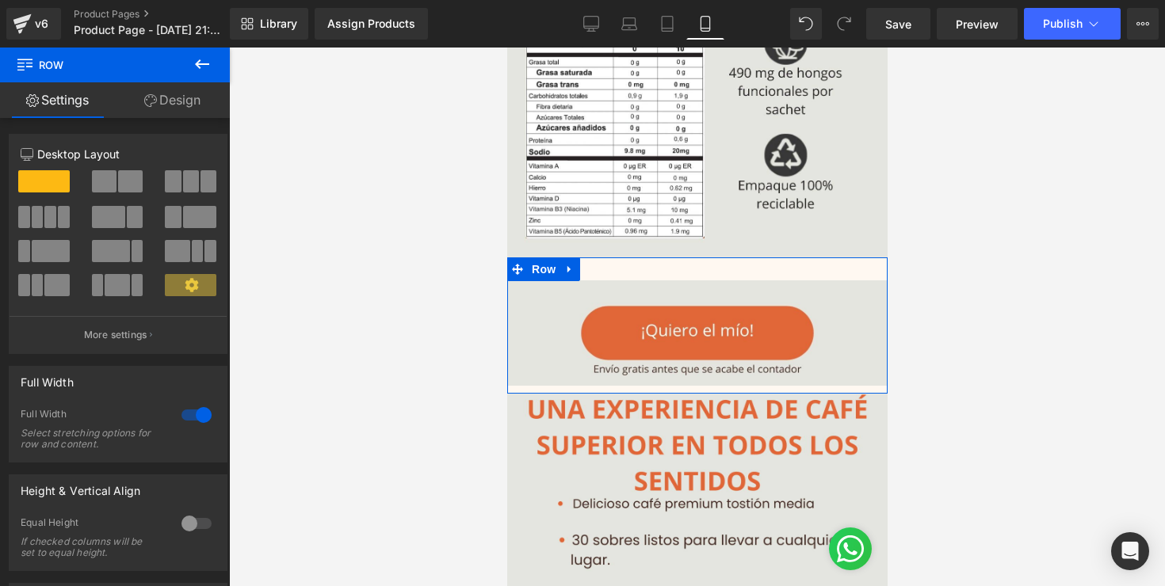
click at [173, 111] on link "Design" at bounding box center [172, 100] width 115 height 36
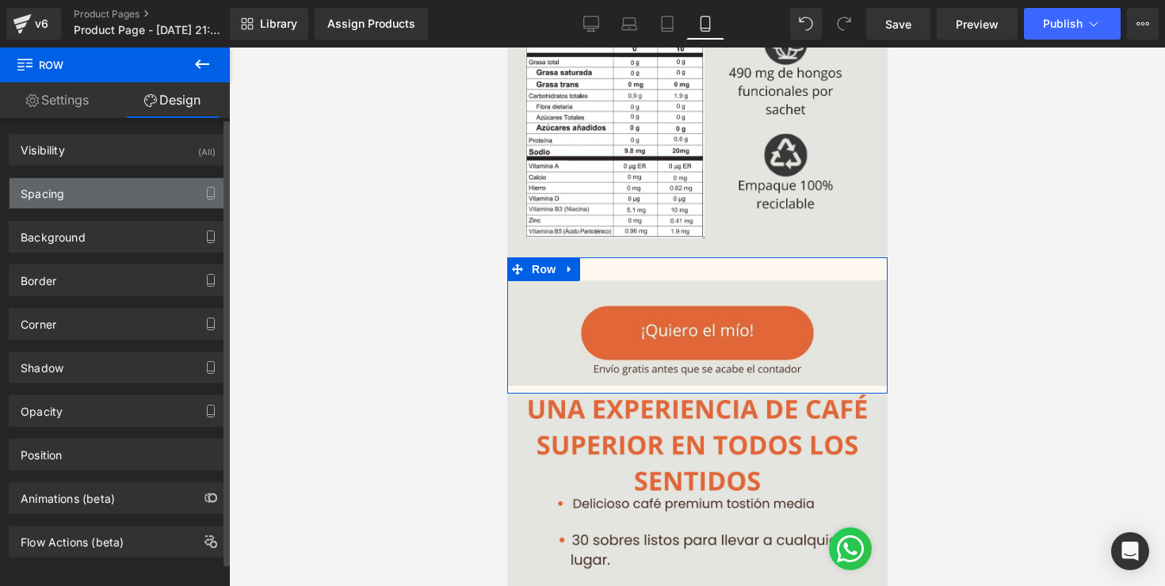
click at [129, 197] on div "Spacing" at bounding box center [118, 193] width 217 height 30
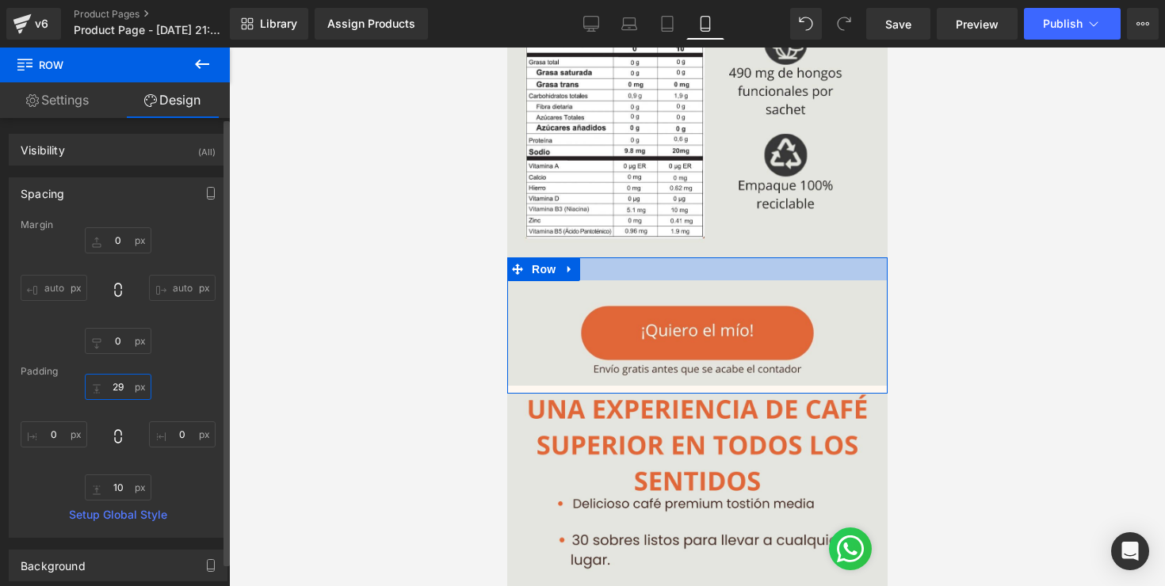
click at [116, 384] on input "29" at bounding box center [118, 387] width 67 height 26
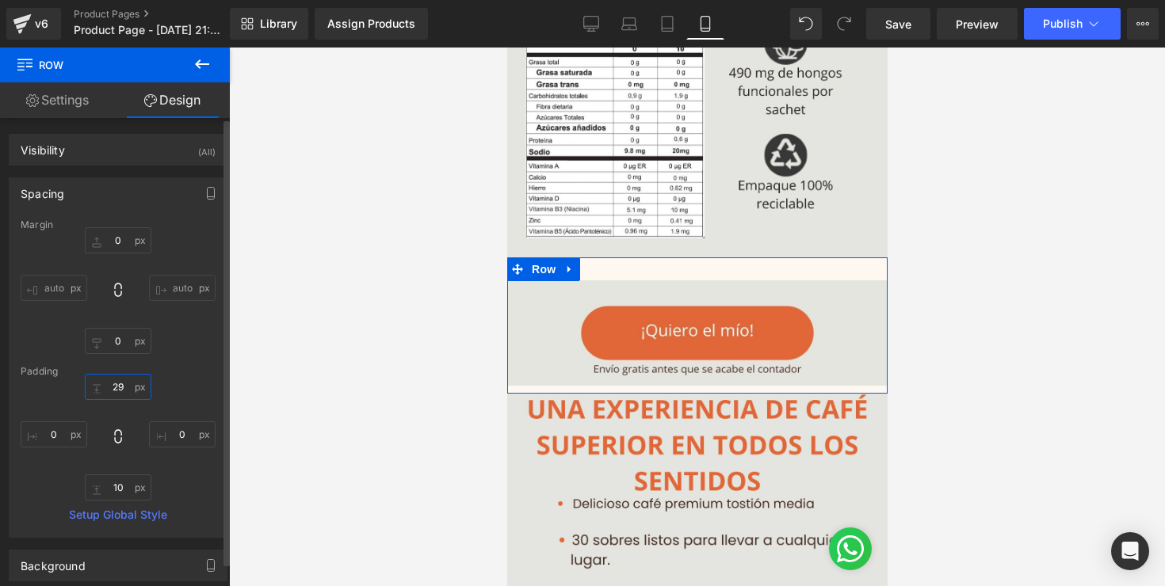
type input "9"
click at [117, 489] on input "10" at bounding box center [118, 488] width 67 height 26
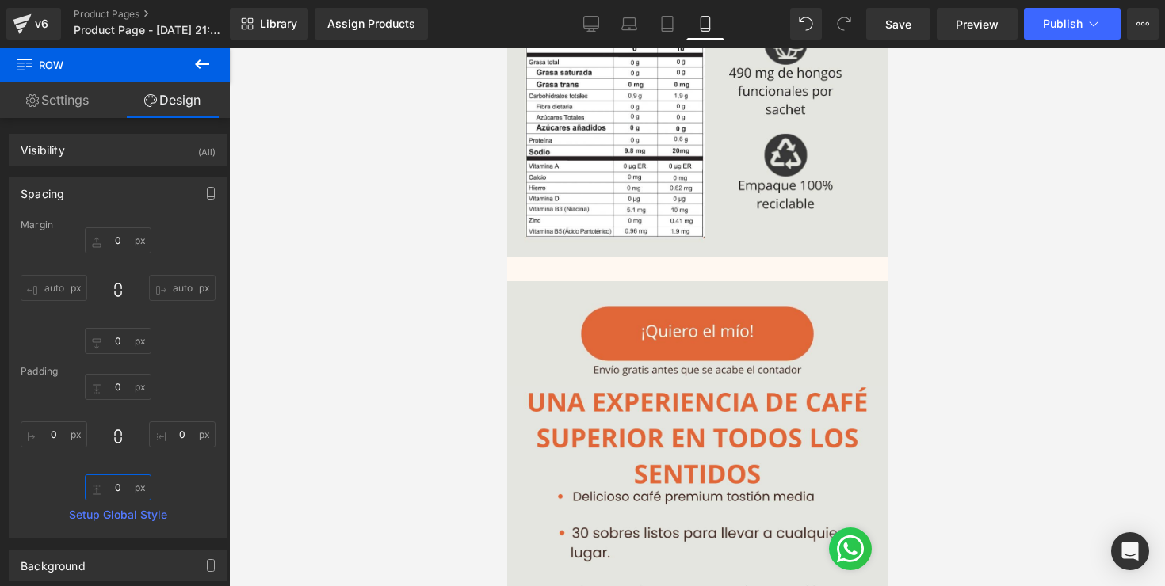
type input "0"
click at [243, 353] on div at bounding box center [697, 317] width 936 height 539
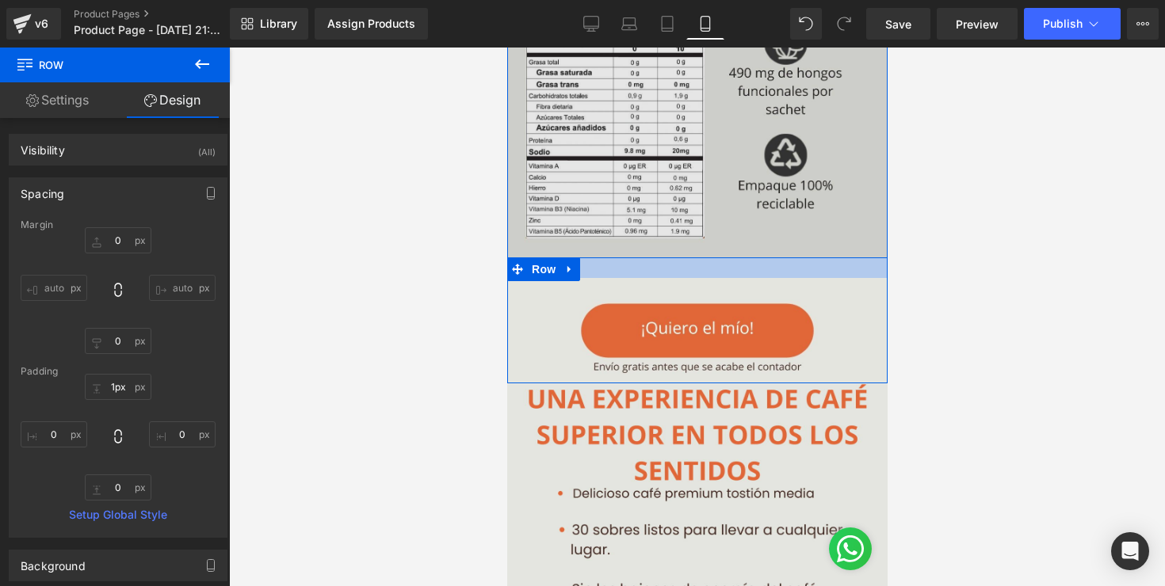
type input "0px"
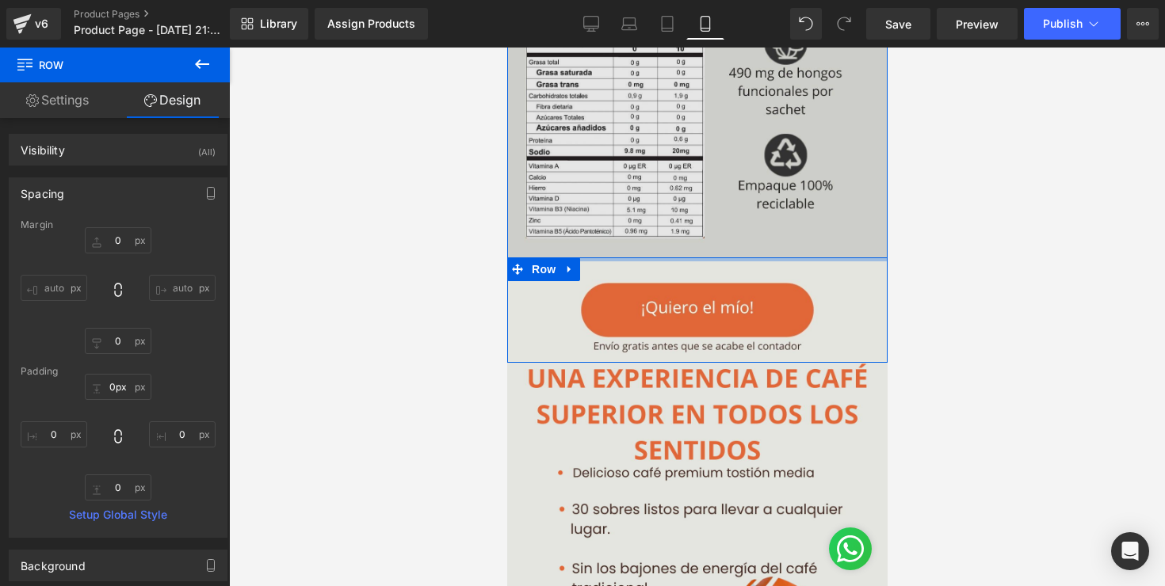
drag, startPoint x: 634, startPoint y: 260, endPoint x: 629, endPoint y: 227, distance: 32.8
click at [628, 227] on div "Image Image Row" at bounding box center [696, 161] width 380 height 403
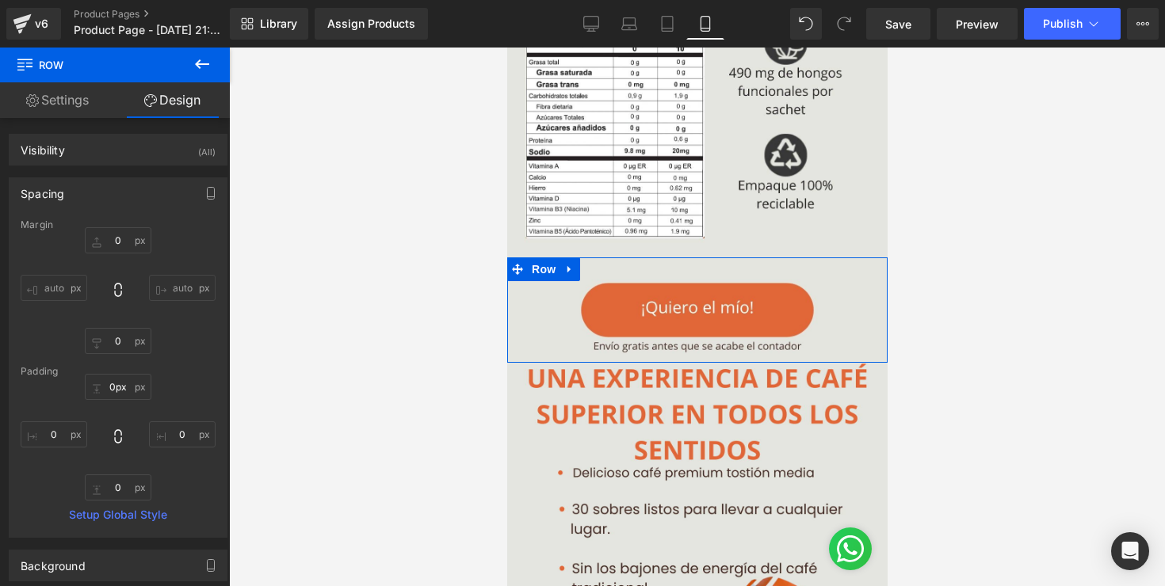
click at [989, 253] on div at bounding box center [697, 317] width 936 height 539
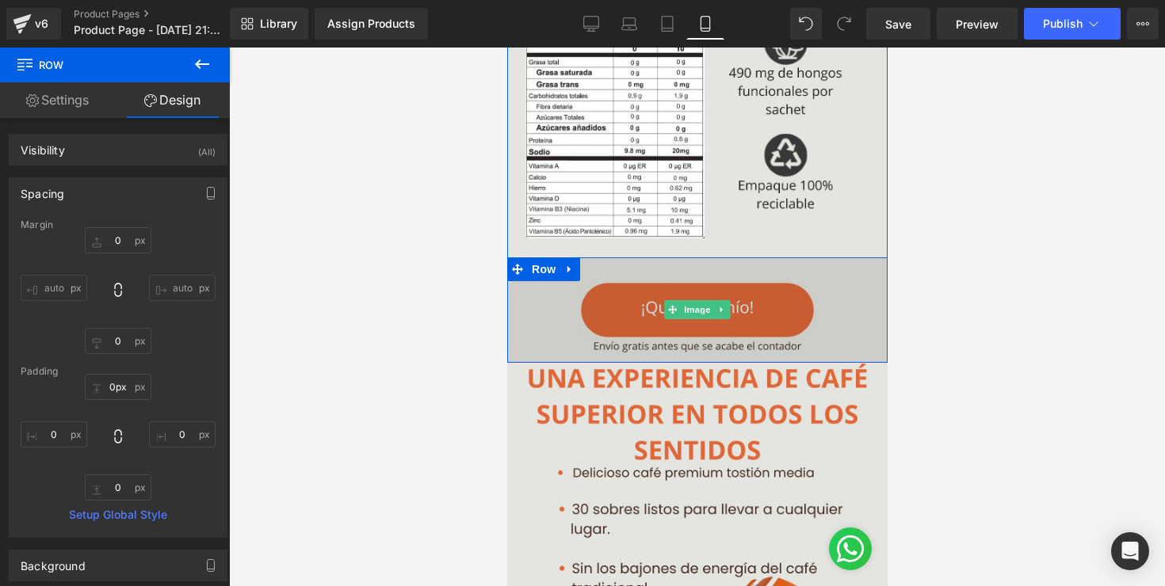
click at [771, 273] on img at bounding box center [696, 310] width 380 height 105
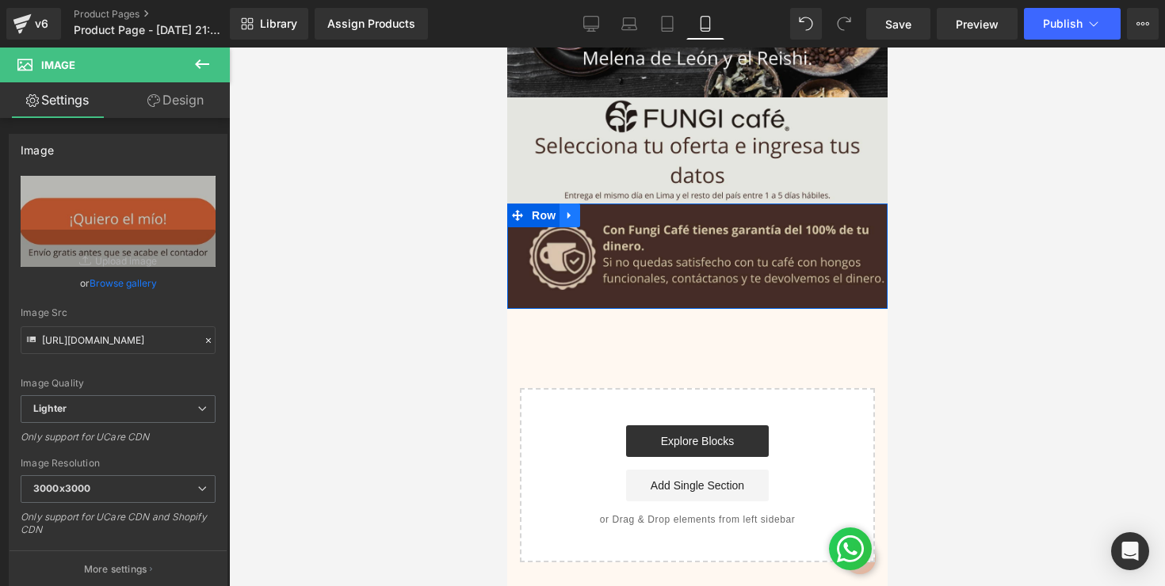
click at [570, 215] on icon at bounding box center [568, 215] width 11 height 12
click at [587, 215] on icon at bounding box center [589, 215] width 11 height 11
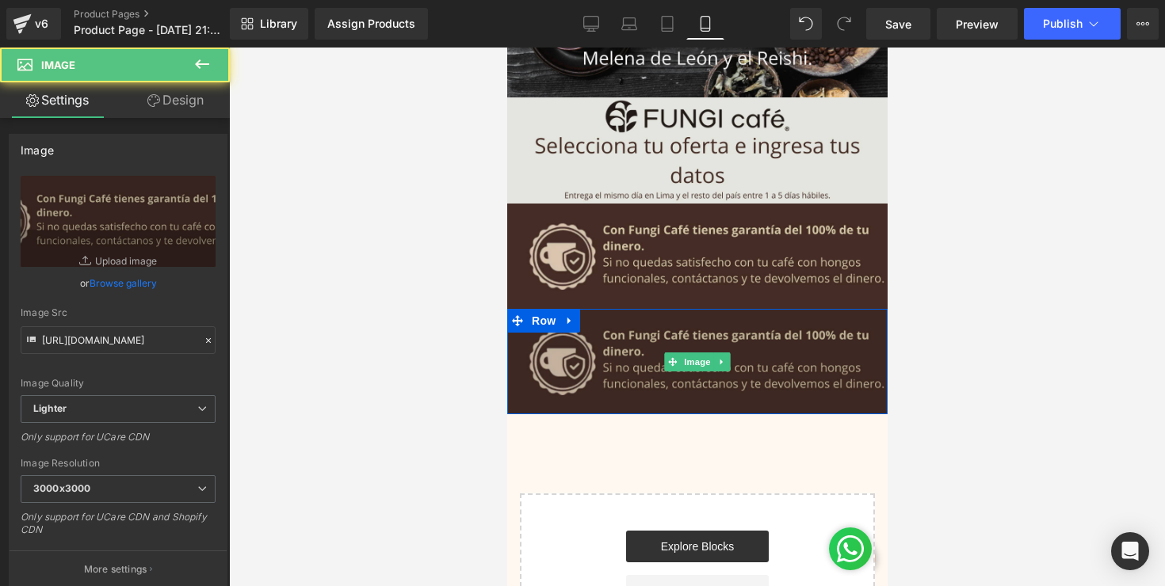
click at [612, 340] on img at bounding box center [696, 361] width 380 height 105
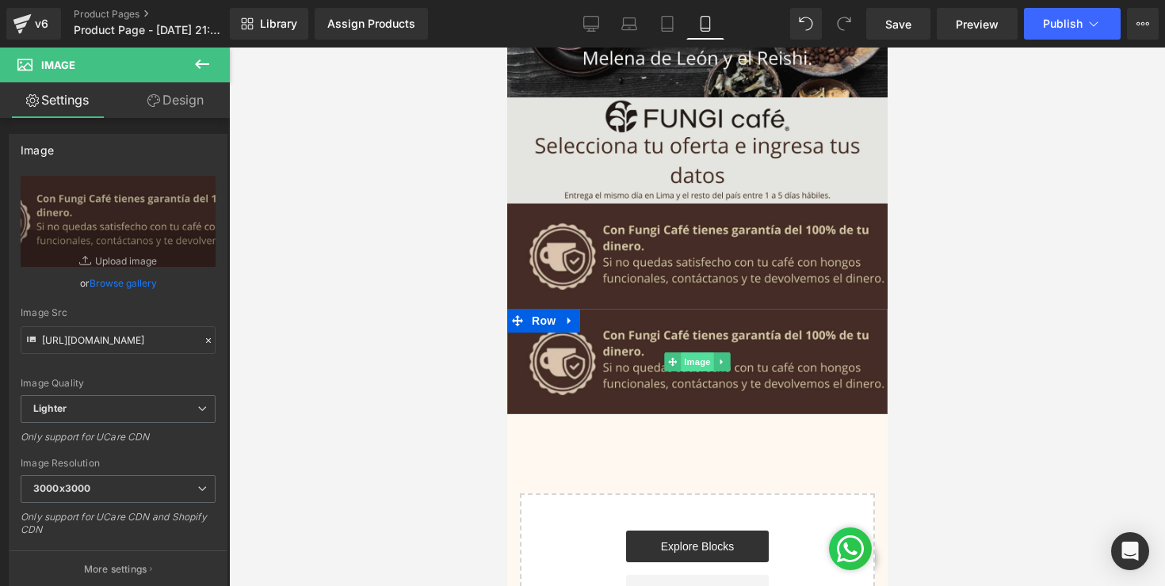
click at [706, 367] on span "Image" at bounding box center [696, 362] width 33 height 19
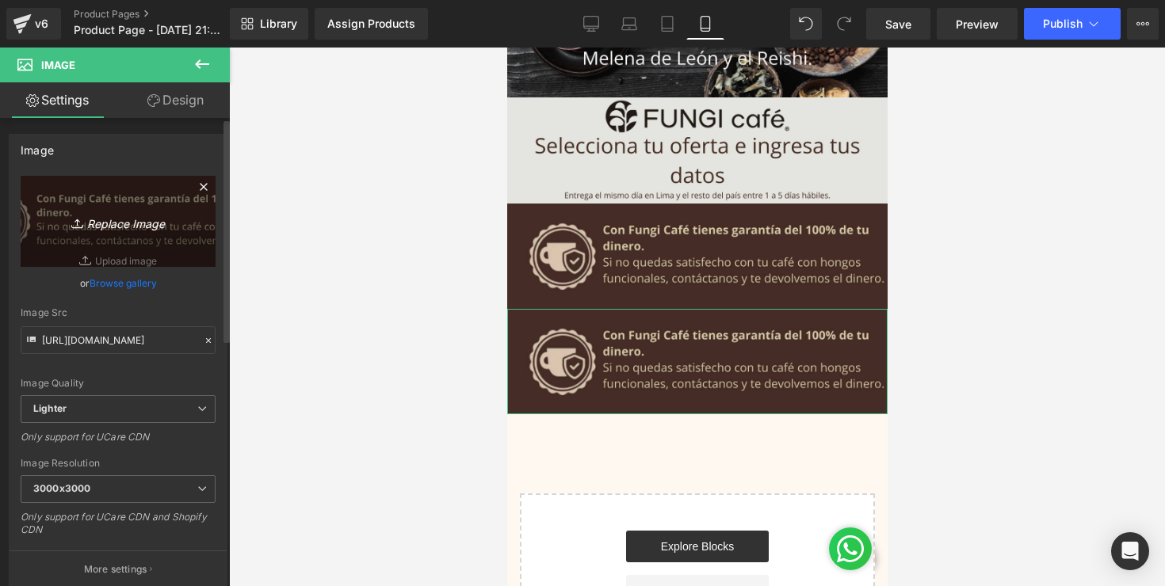
click at [90, 225] on icon "Replace Image" at bounding box center [118, 222] width 127 height 20
type input "C:\fakepath\26.'.jpg"
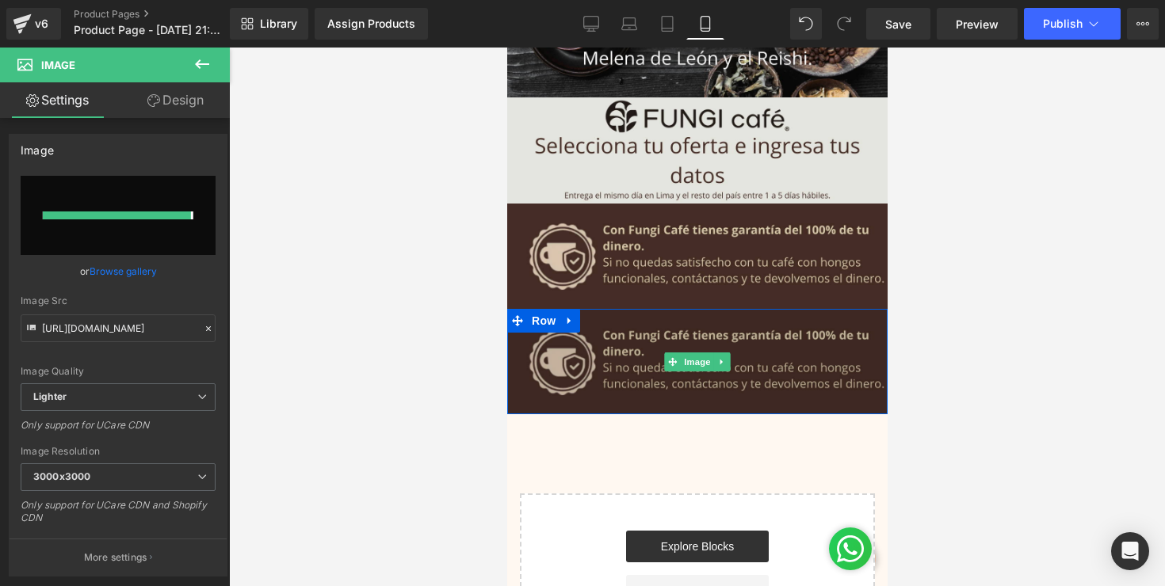
type input "[URL][DOMAIN_NAME]"
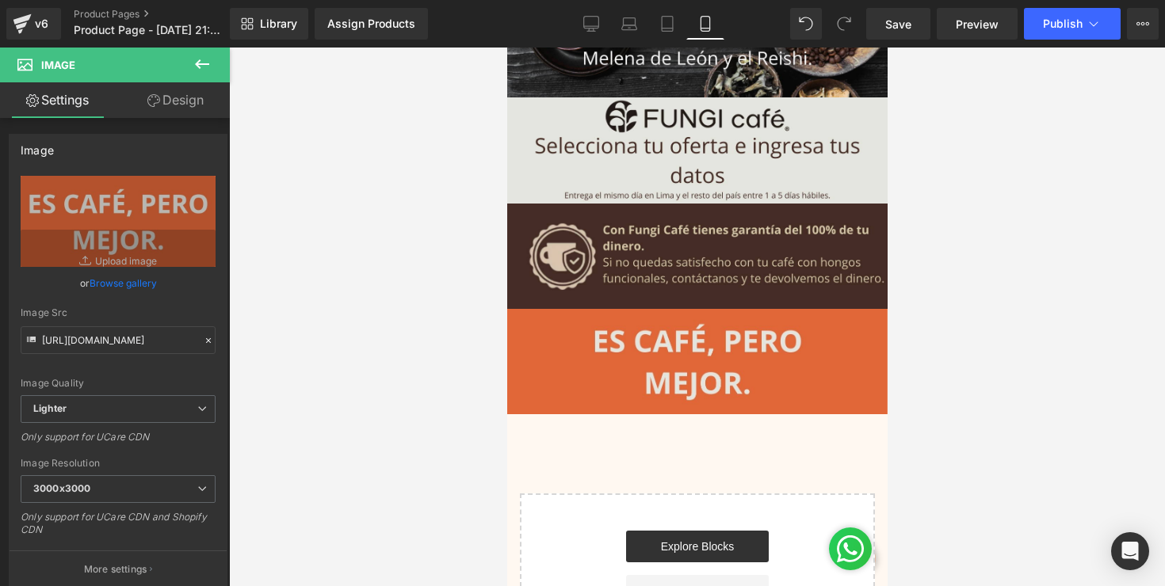
click at [1049, 304] on div at bounding box center [697, 317] width 936 height 539
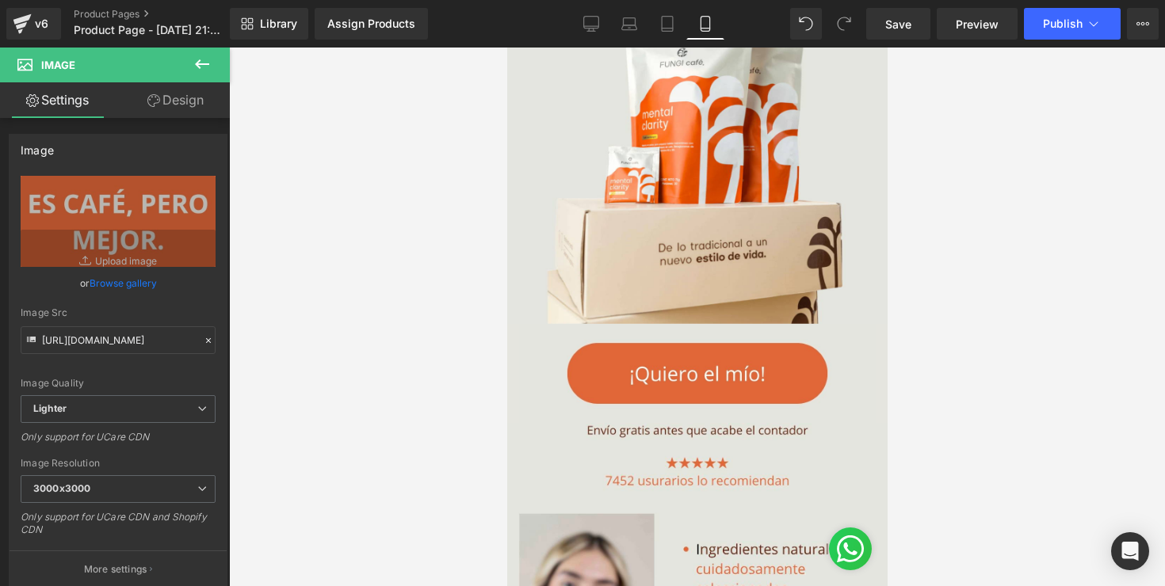
scroll to position [365, 0]
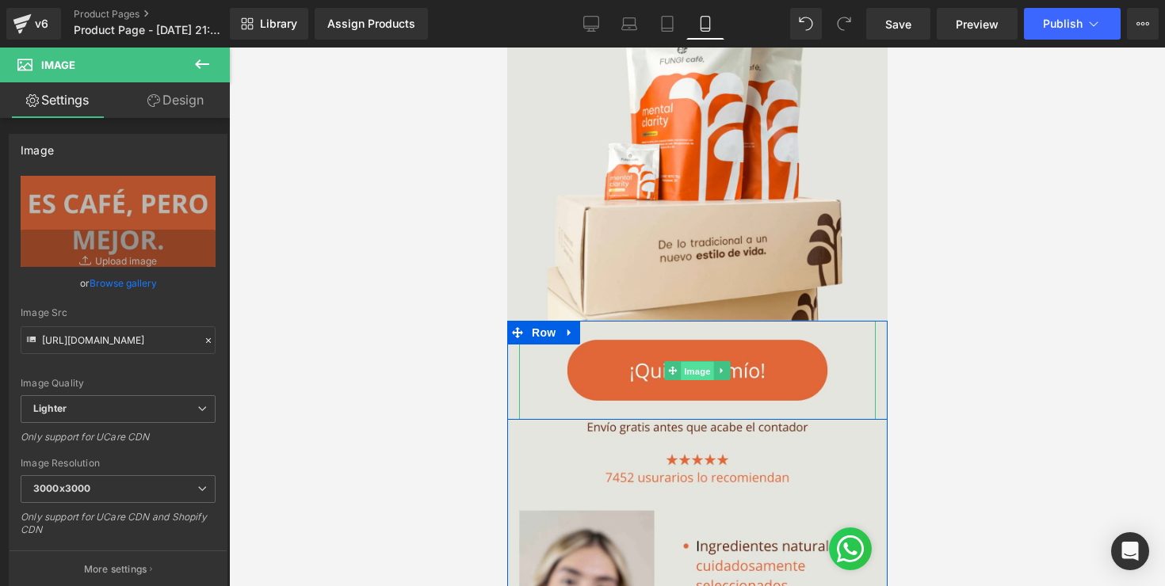
click at [705, 364] on span "Image" at bounding box center [696, 370] width 33 height 19
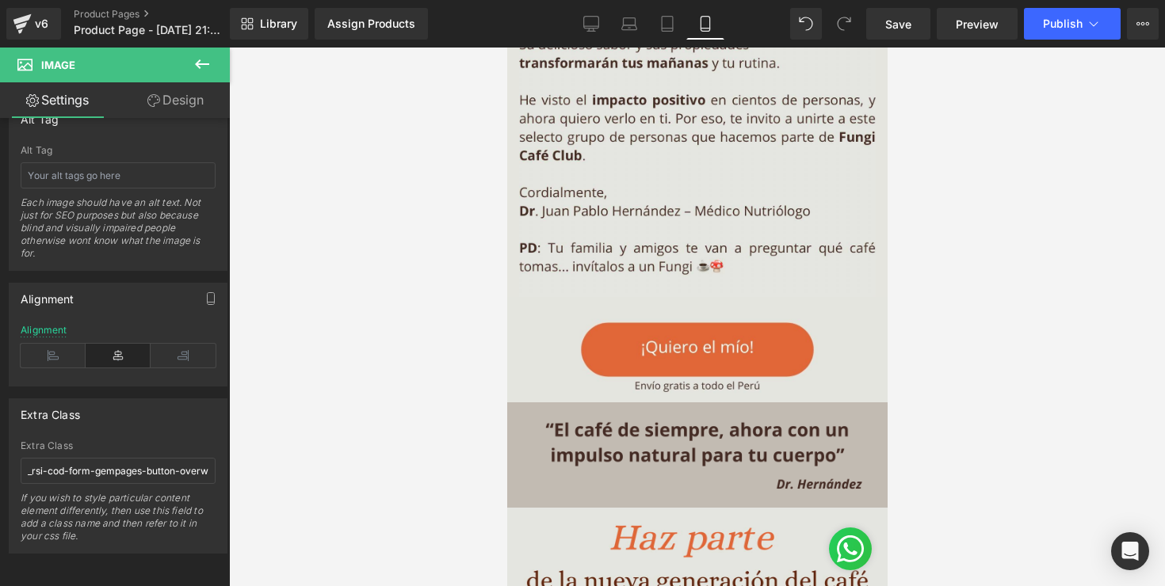
scroll to position [1856, 0]
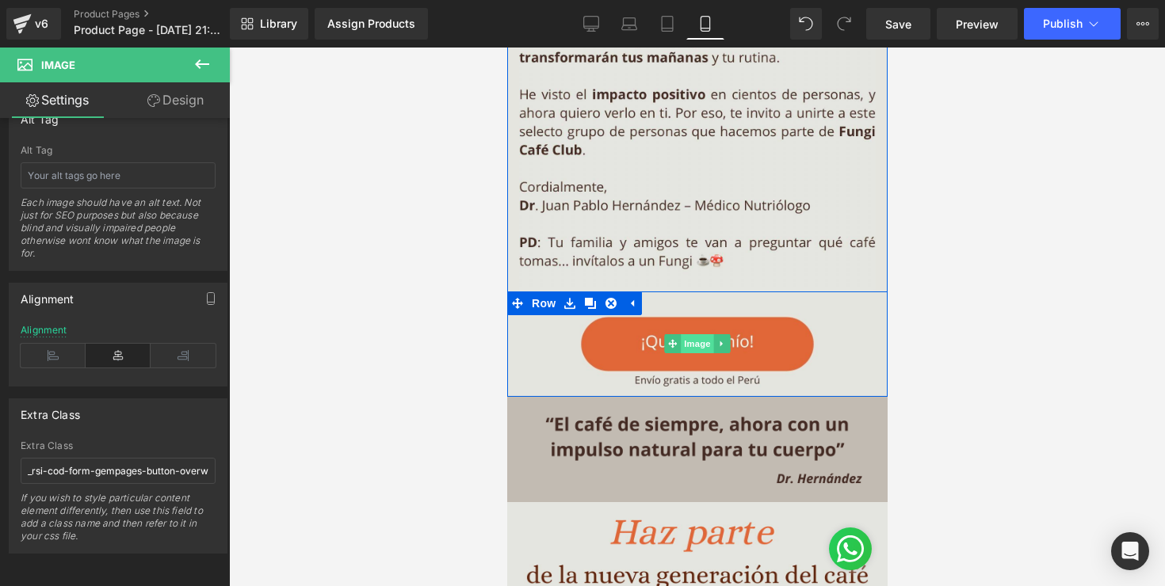
click at [700, 342] on span "Image" at bounding box center [696, 343] width 33 height 19
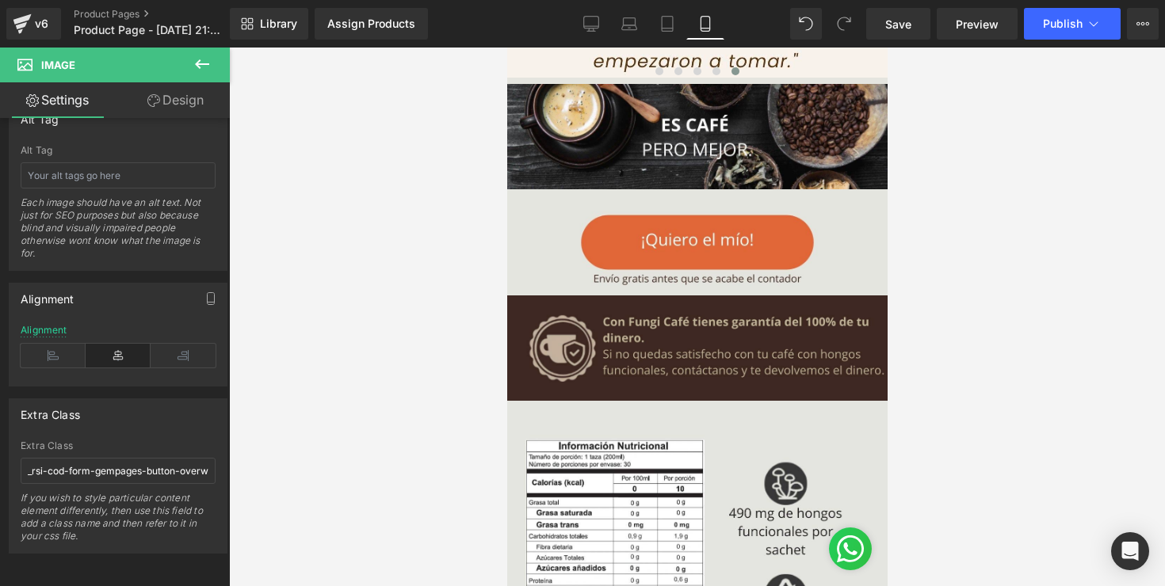
scroll to position [3083, 0]
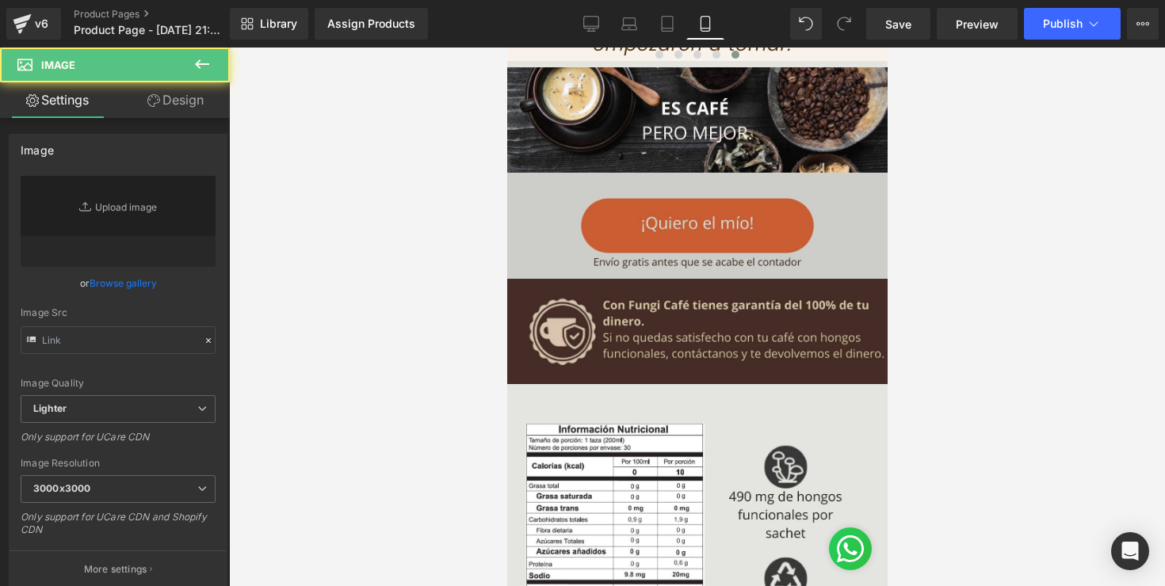
type input "[URL][DOMAIN_NAME]"
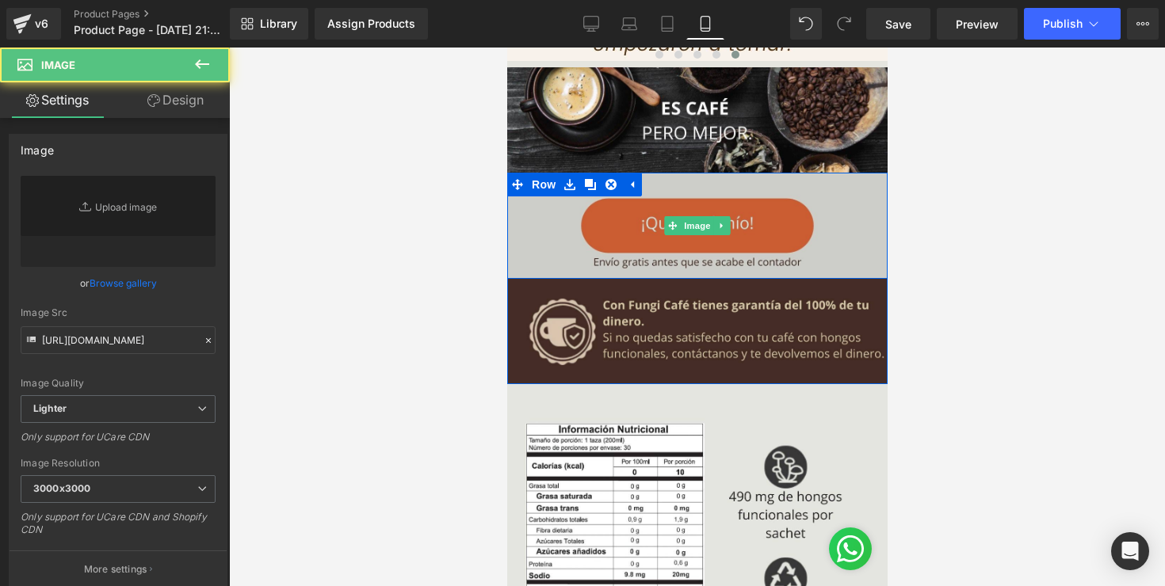
click at [712, 202] on img at bounding box center [696, 225] width 380 height 105
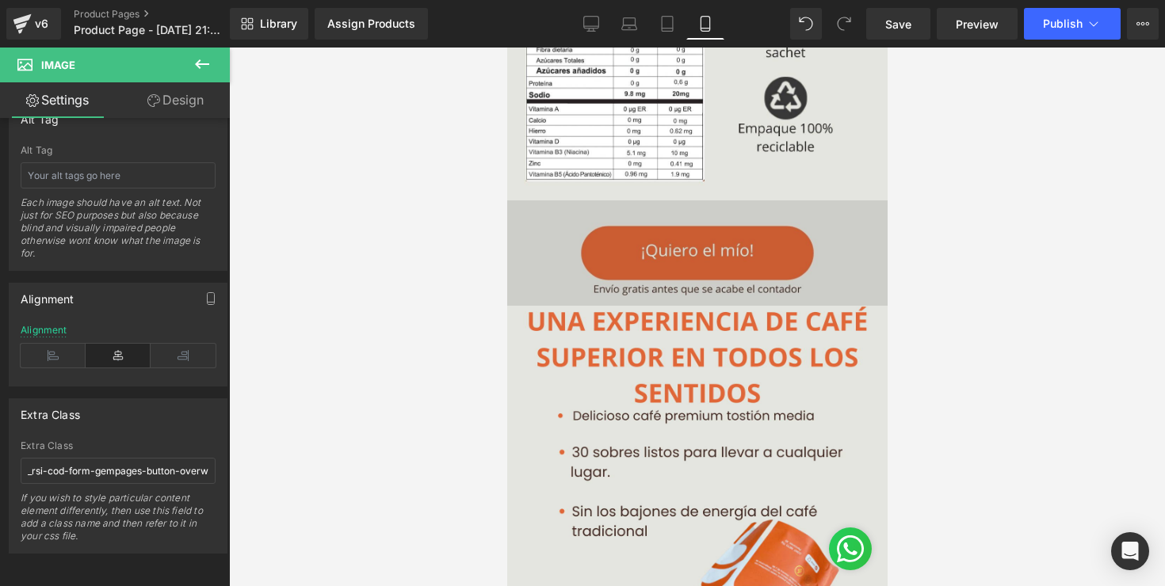
scroll to position [3558, 0]
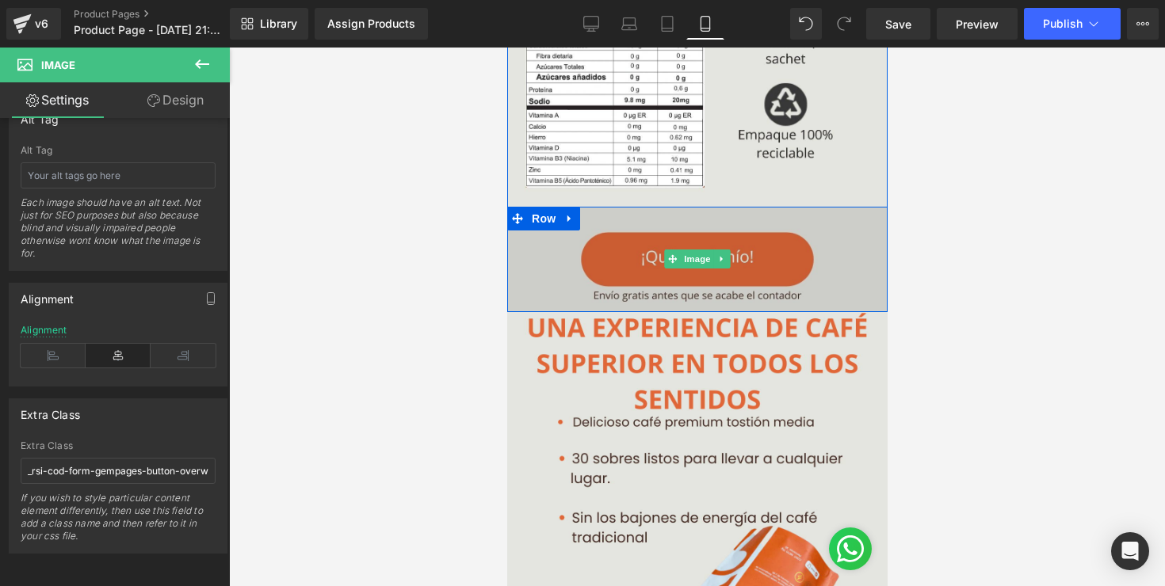
click at [687, 269] on img at bounding box center [696, 259] width 380 height 105
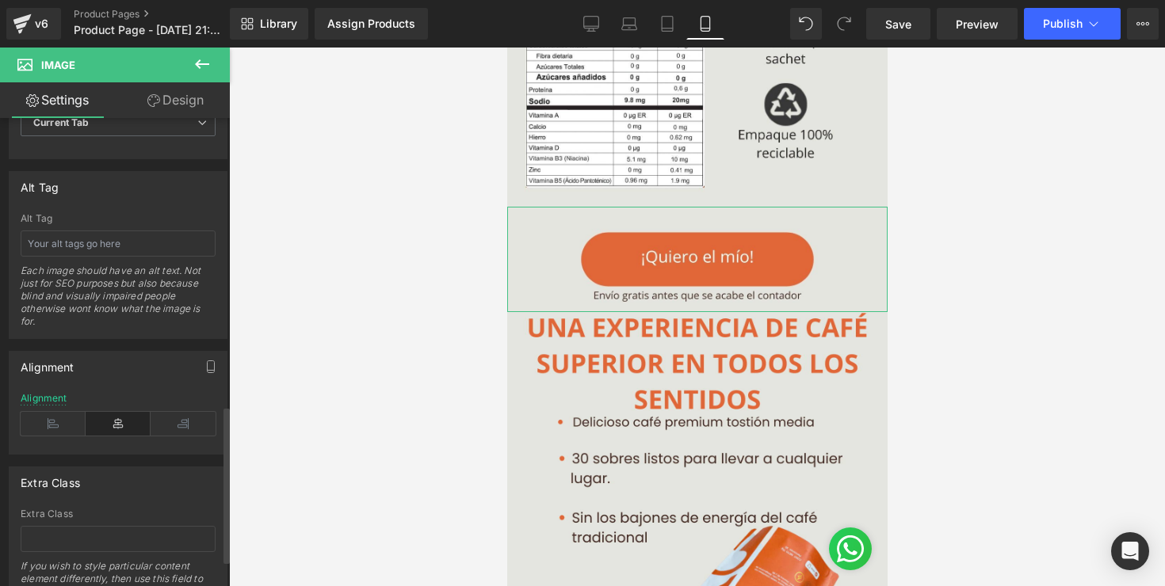
scroll to position [938, 0]
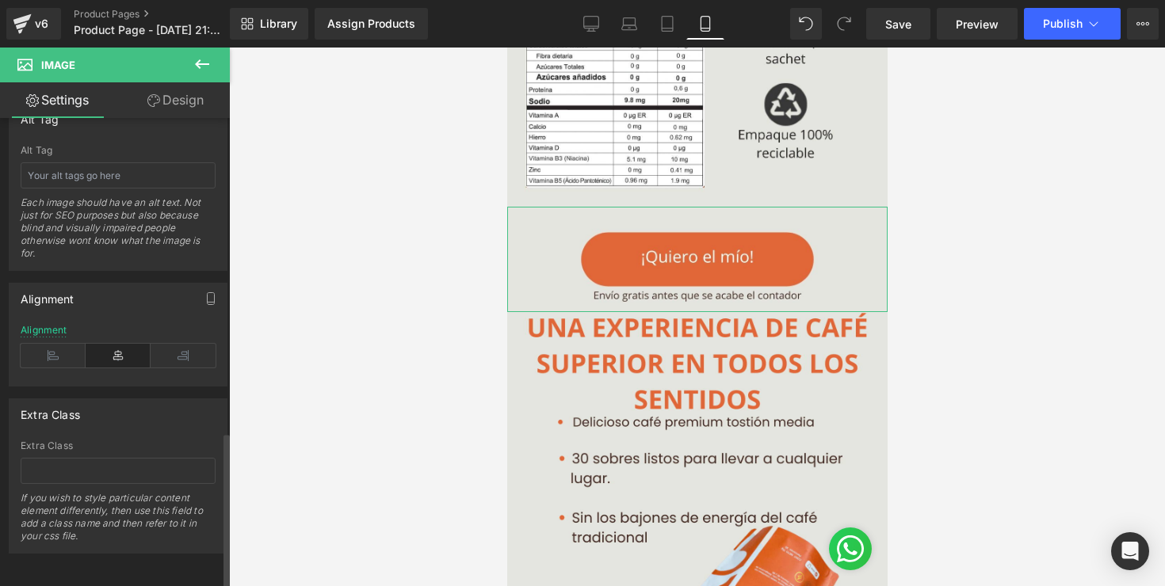
click at [60, 460] on input "text" at bounding box center [118, 471] width 195 height 26
click at [166, 464] on input "text" at bounding box center [118, 471] width 195 height 26
paste input "_rsi-cod-form-gempages-button-overwrite _rsi-cod-form-is-gempage"
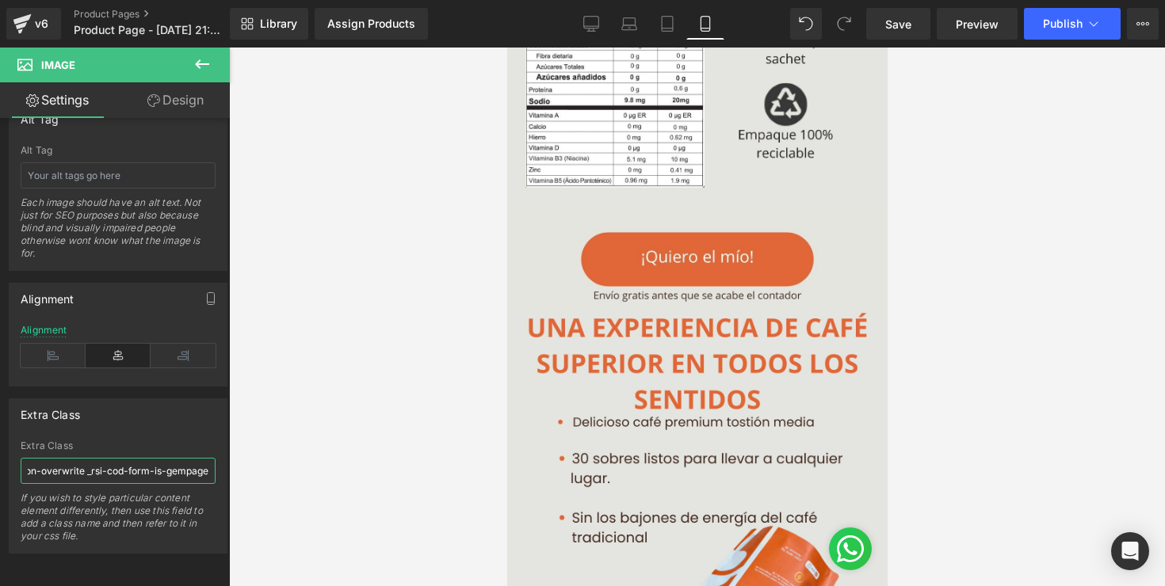
type input "_rsi-cod-form-gempages-button-overwrite _rsi-cod-form-is-gempage"
click at [345, 462] on div at bounding box center [697, 317] width 936 height 539
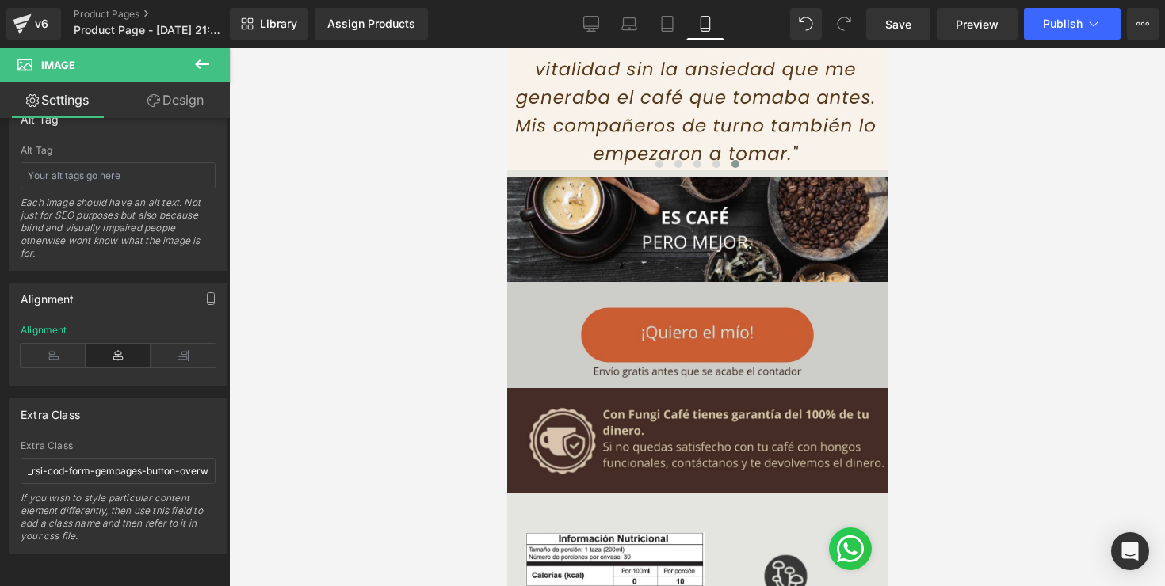
scroll to position [2974, 0]
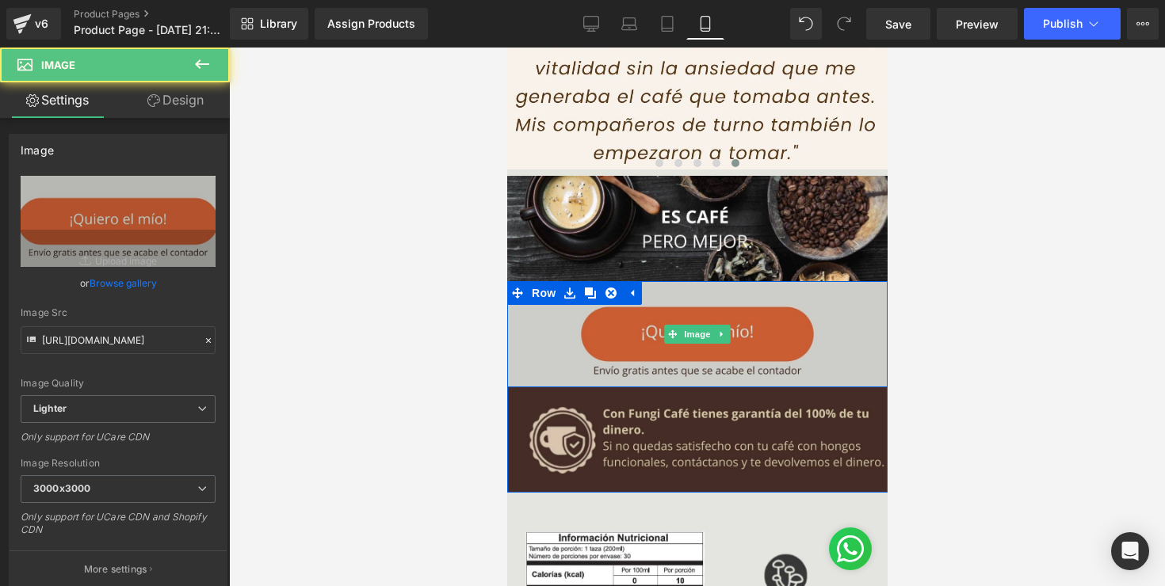
click at [724, 301] on img at bounding box center [696, 333] width 380 height 105
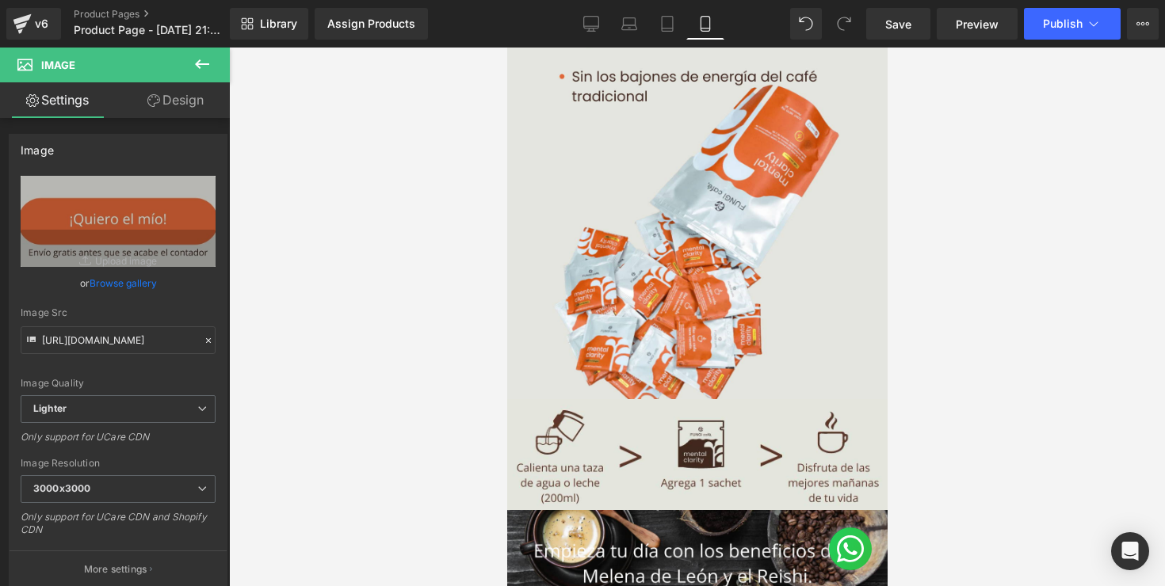
scroll to position [4623, 0]
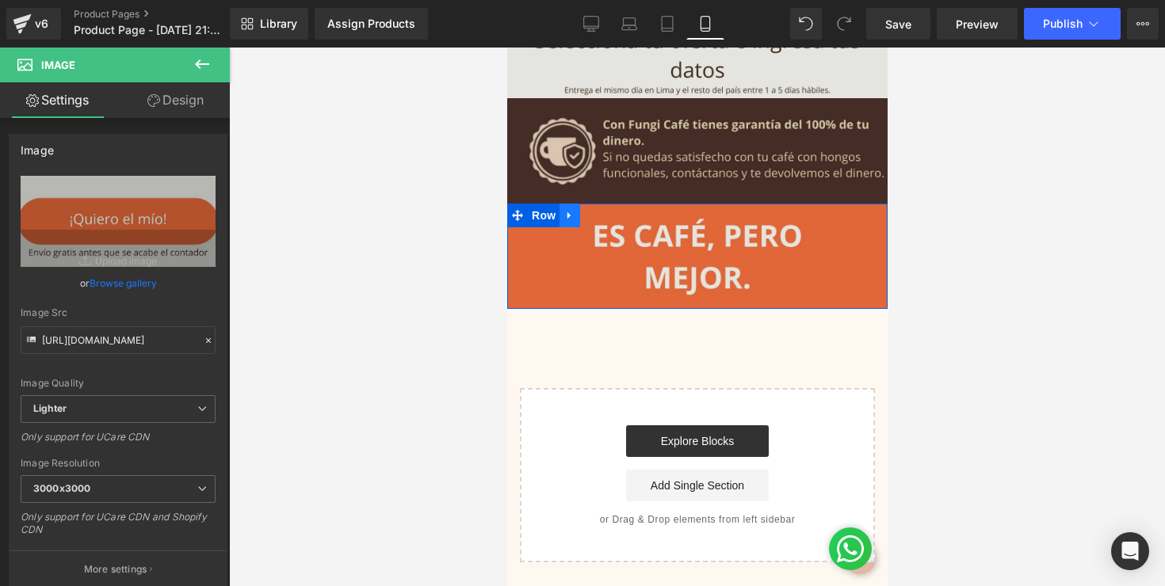
click at [572, 219] on icon at bounding box center [568, 216] width 11 height 12
click at [593, 219] on icon at bounding box center [589, 215] width 11 height 11
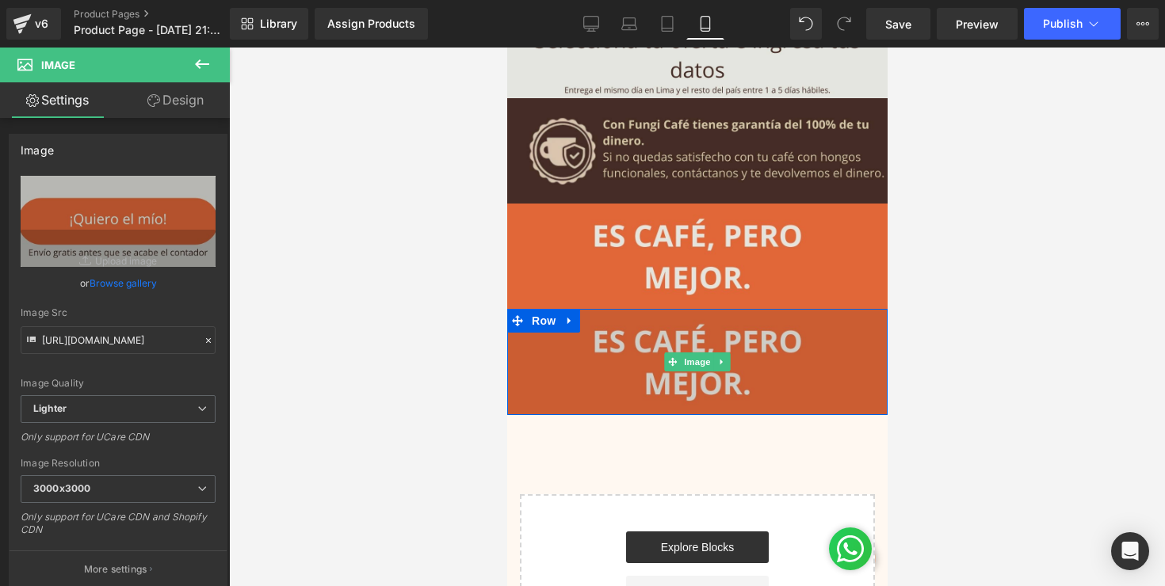
click at [624, 366] on img at bounding box center [696, 361] width 380 height 105
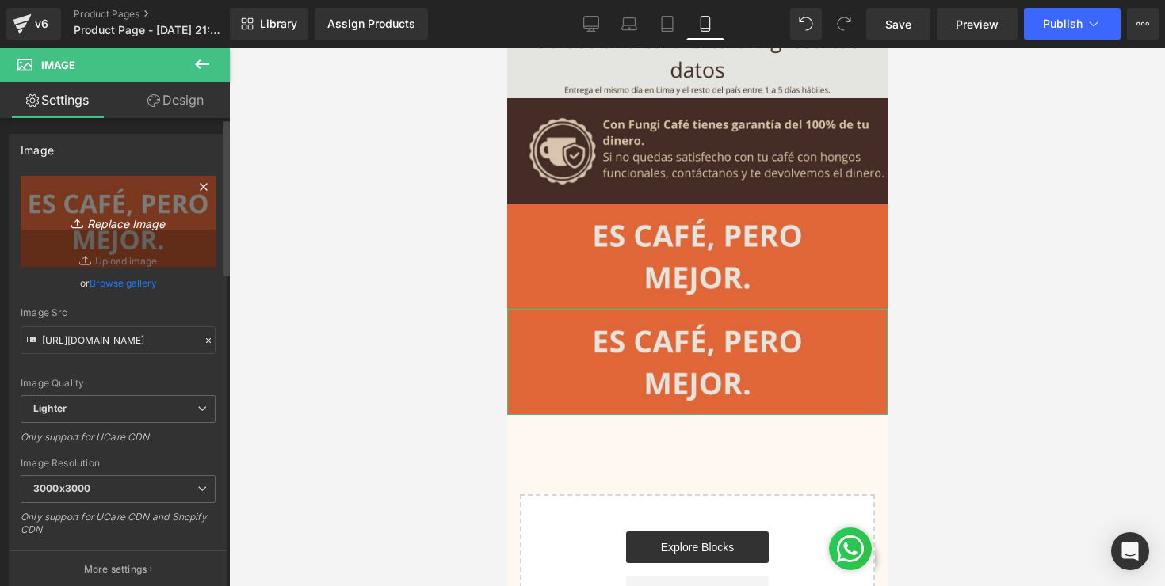
click at [120, 222] on icon "Replace Image" at bounding box center [118, 222] width 127 height 20
type input "C:\fakepath\variacion1.jpg"
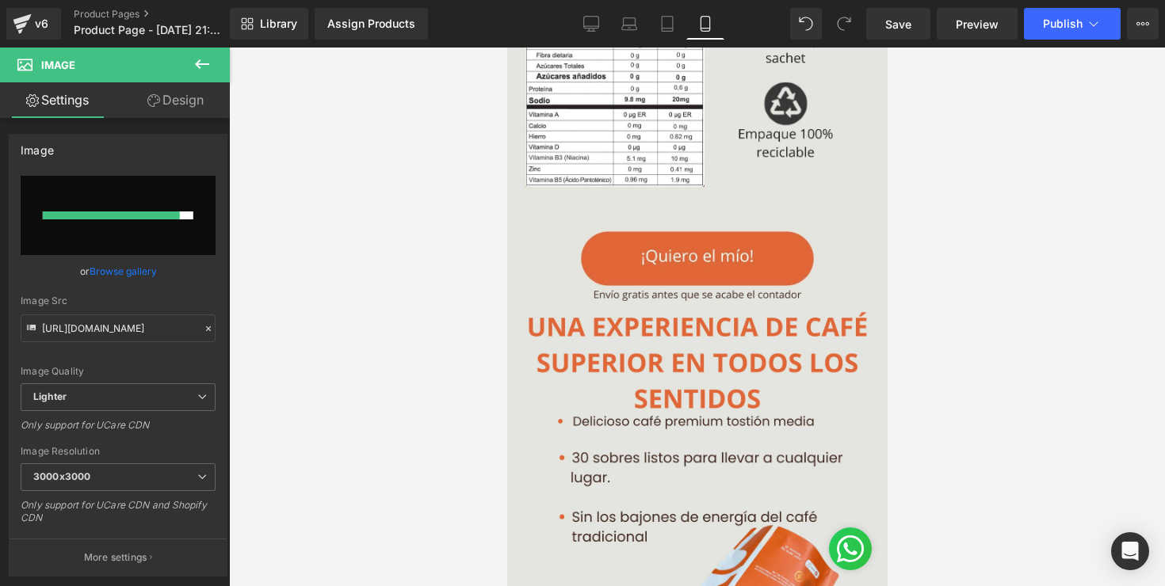
type input "[URL][DOMAIN_NAME]"
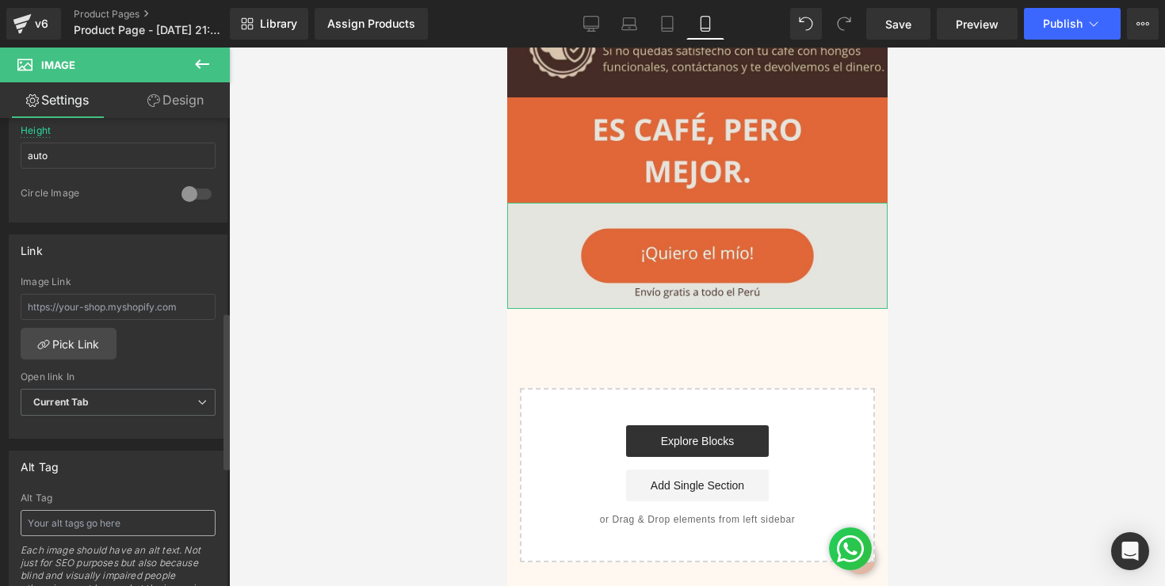
scroll to position [938, 0]
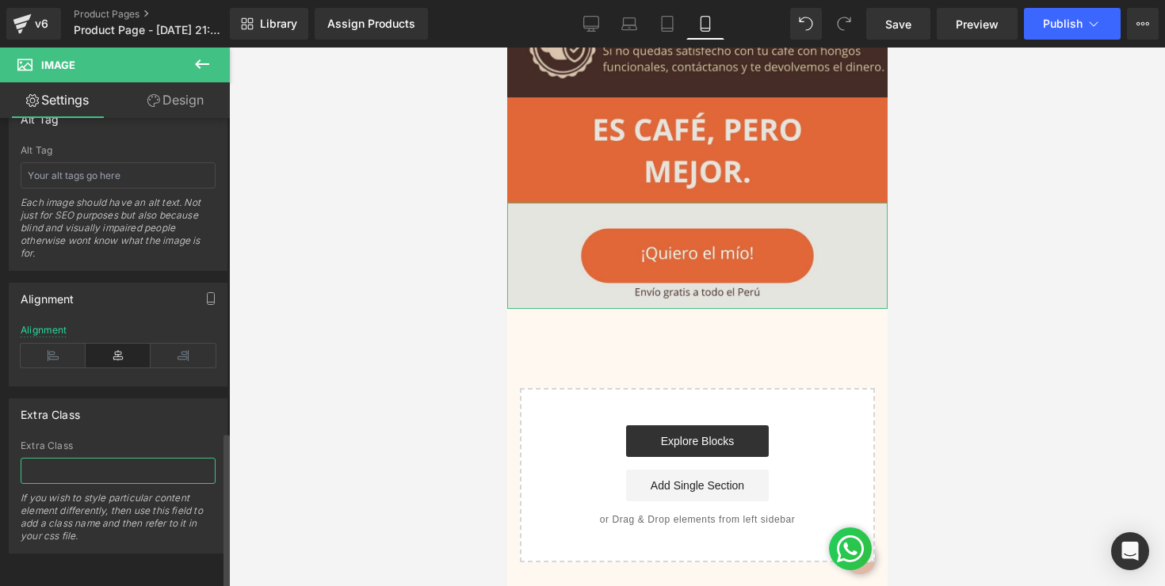
click at [106, 460] on input "text" at bounding box center [118, 471] width 195 height 26
paste input "_rsi-cod-form-gempages-button-overwrite _rsi-cod-form-is-gempage"
type input "_rsi-cod-form-gempages-button-overwrite _rsi-cod-form-is-gempage"
click at [328, 374] on div at bounding box center [697, 317] width 936 height 539
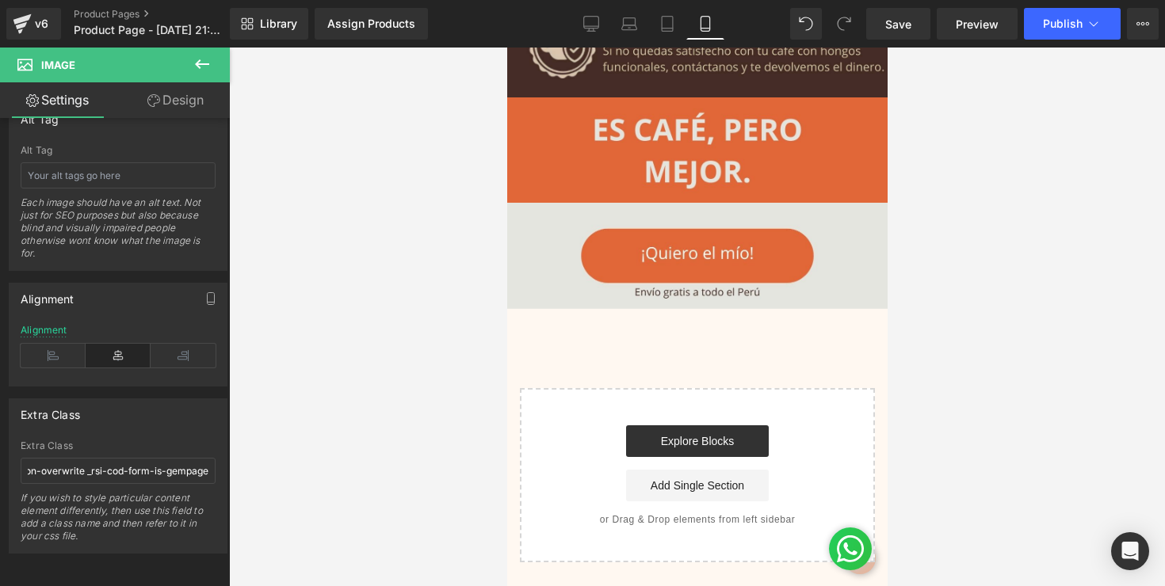
scroll to position [0, 0]
click at [911, 32] on span "Save" at bounding box center [898, 24] width 26 height 17
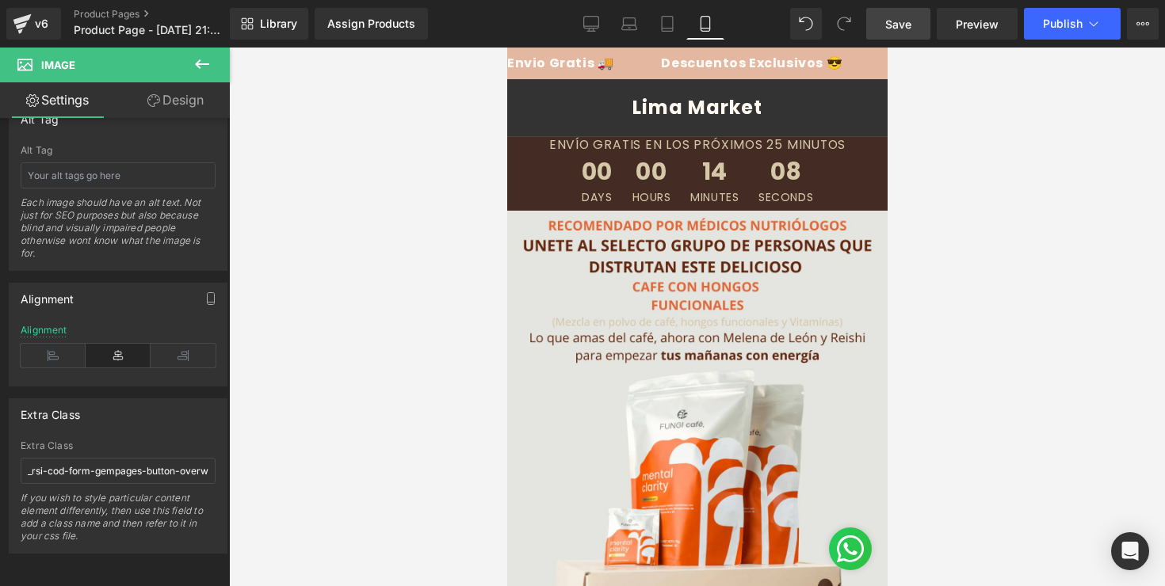
click at [382, 203] on div at bounding box center [697, 317] width 936 height 539
click at [211, 71] on icon at bounding box center [202, 64] width 19 height 19
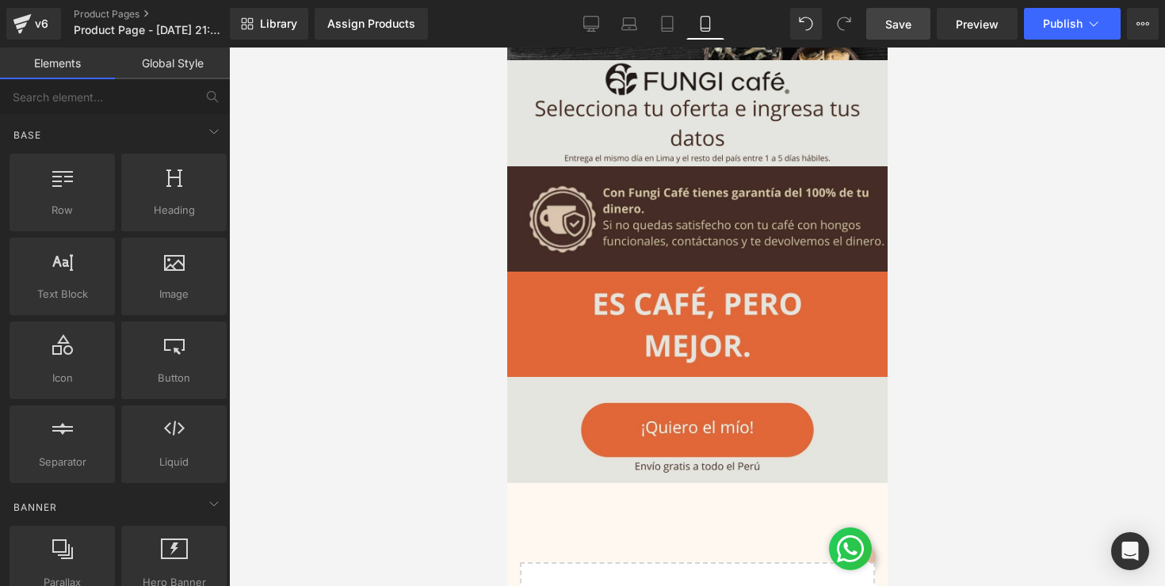
scroll to position [4729, 0]
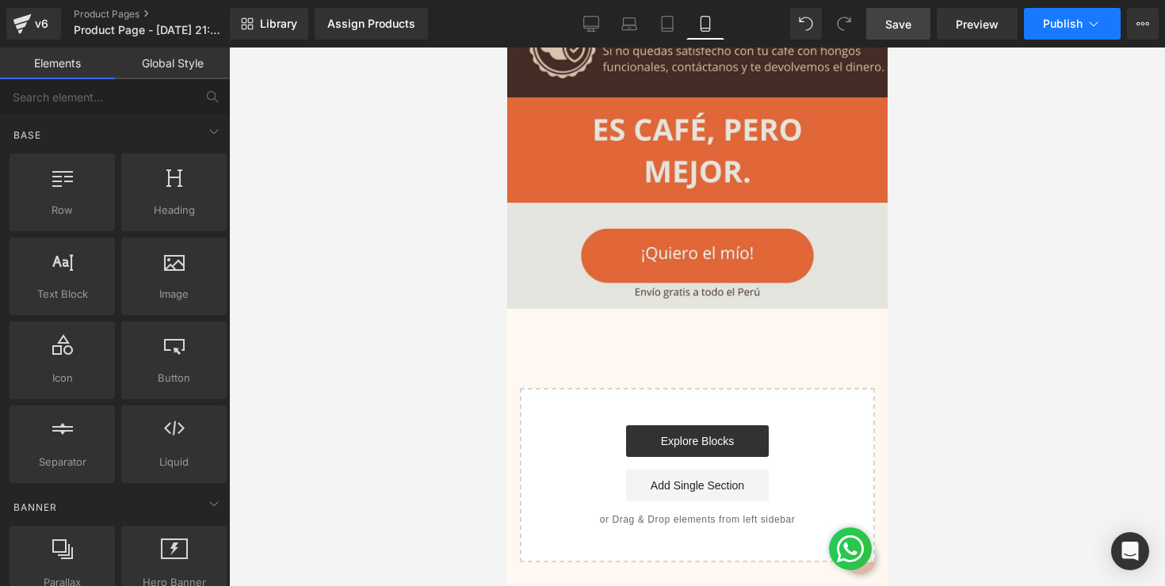
click at [1082, 16] on button "Publish" at bounding box center [1072, 24] width 97 height 32
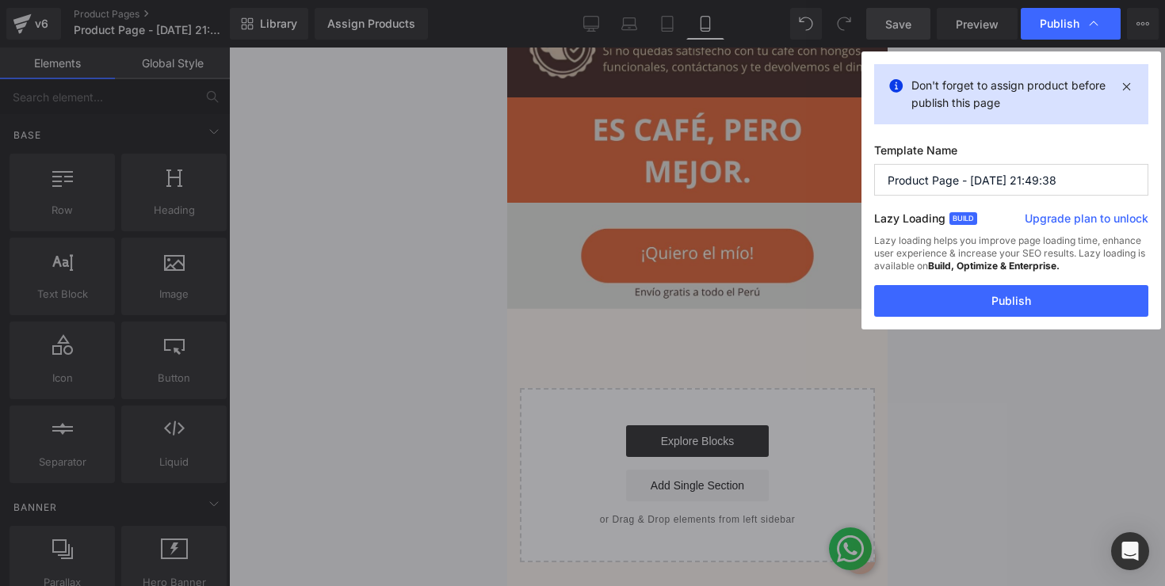
click at [979, 190] on input "Product Page - [DATE] 21:49:38" at bounding box center [1011, 180] width 274 height 32
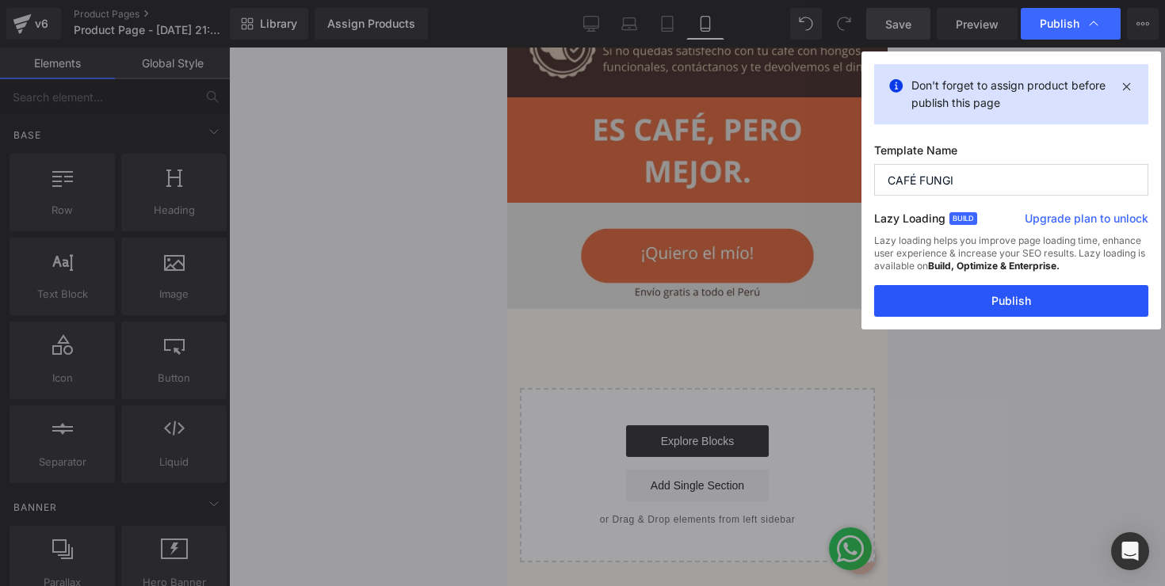
type input "CAFÉ FUNGI"
click at [979, 301] on button "Publish" at bounding box center [1011, 301] width 274 height 32
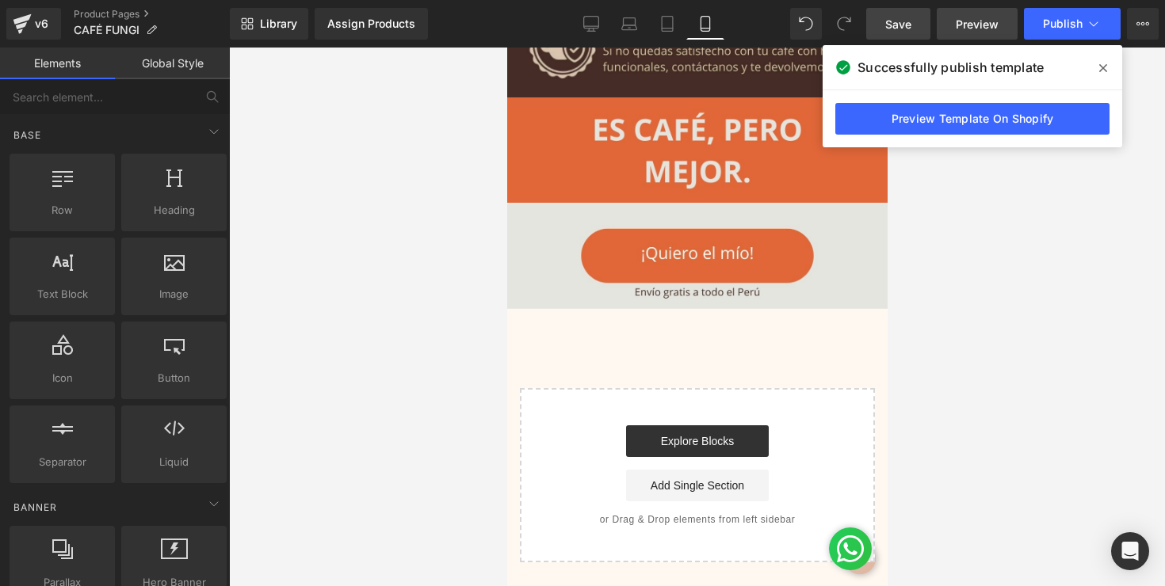
click at [987, 18] on span "Preview" at bounding box center [977, 24] width 43 height 17
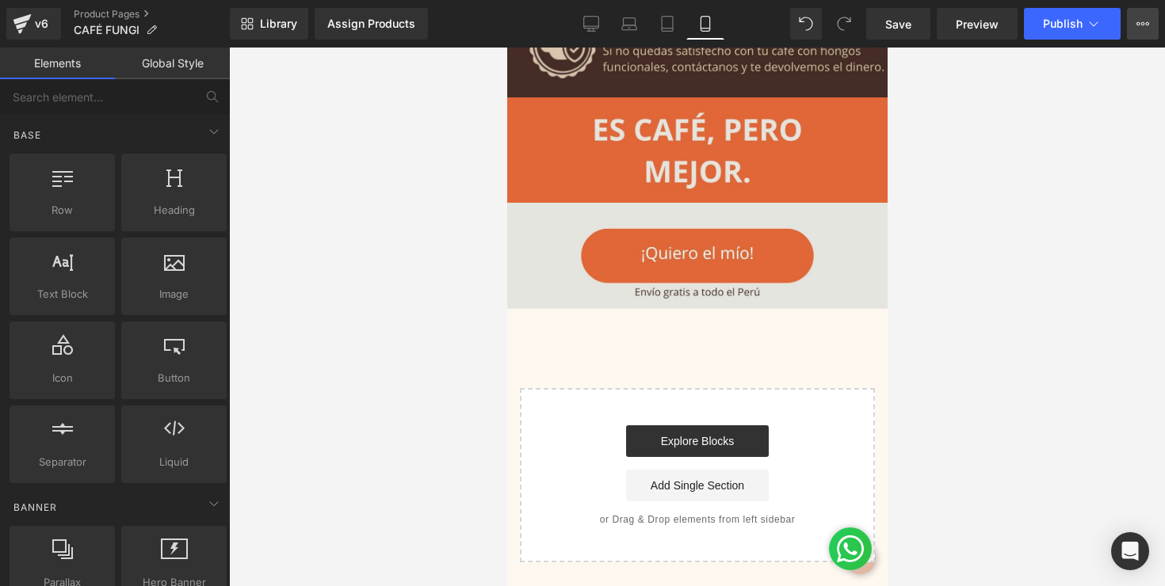
click at [1147, 29] on icon at bounding box center [1142, 23] width 13 height 13
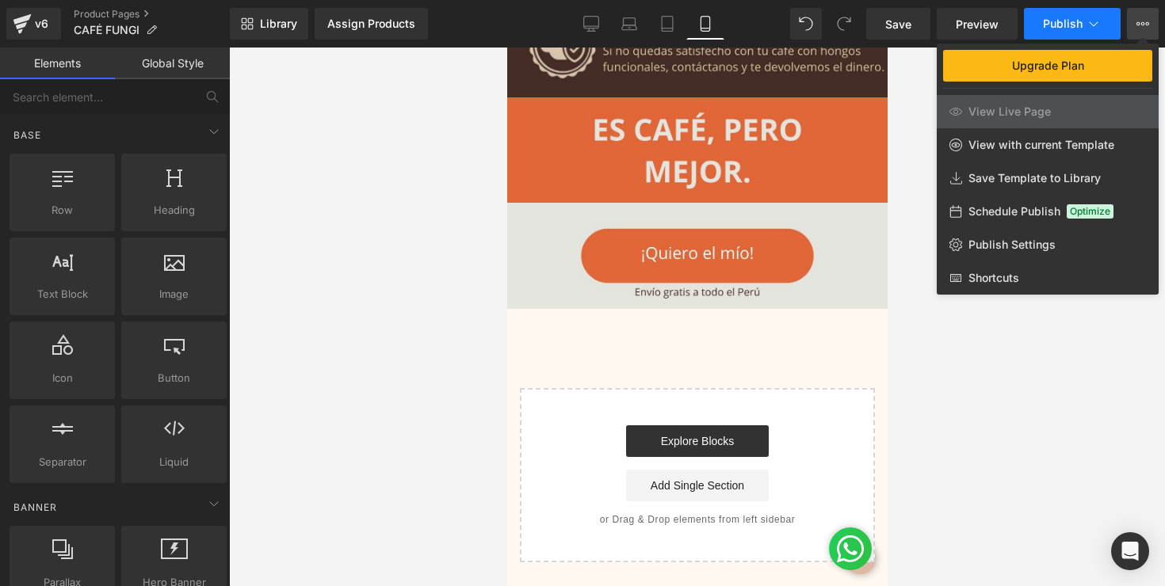
click at [1096, 20] on icon at bounding box center [1094, 24] width 16 height 16
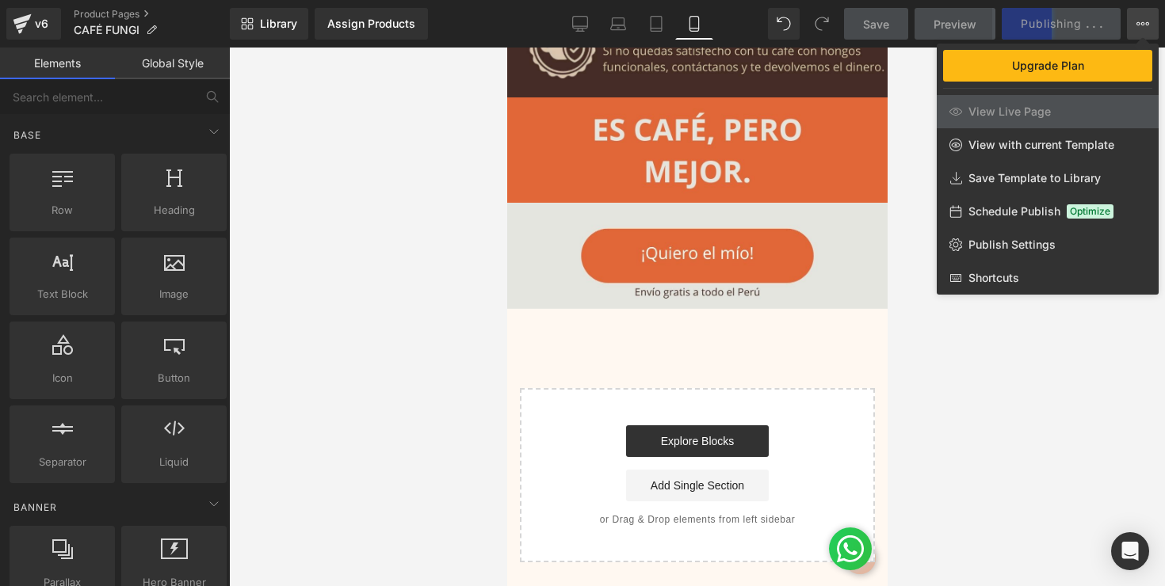
click at [1056, 27] on div "Save Preview Publishing . . . Scheduled Upgrade Plan View Live Page View with c…" at bounding box center [1002, 24] width 328 height 32
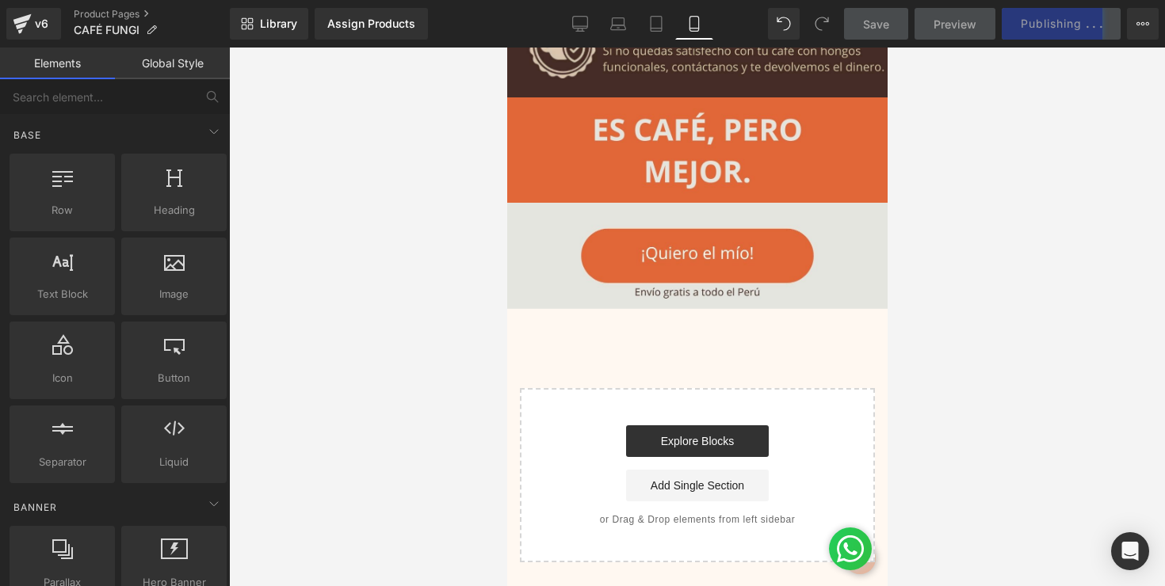
click at [1056, 27] on div "Save Preview Publishing . . . Scheduled Upgrade Plan View Live Page View with c…" at bounding box center [1002, 24] width 328 height 32
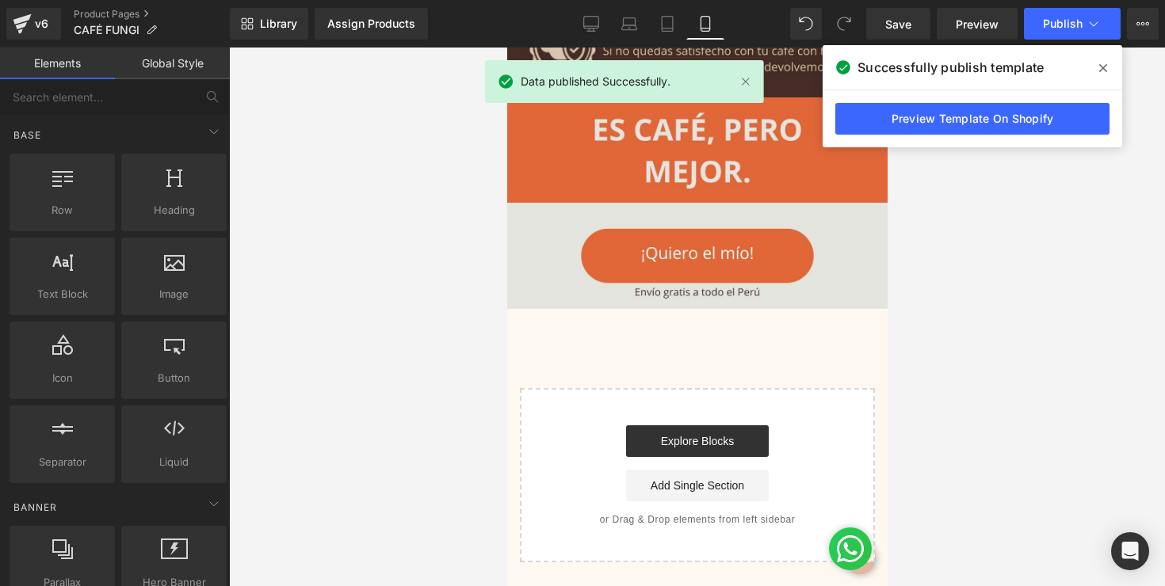
click at [1056, 27] on span "Publish" at bounding box center [1063, 23] width 40 height 13
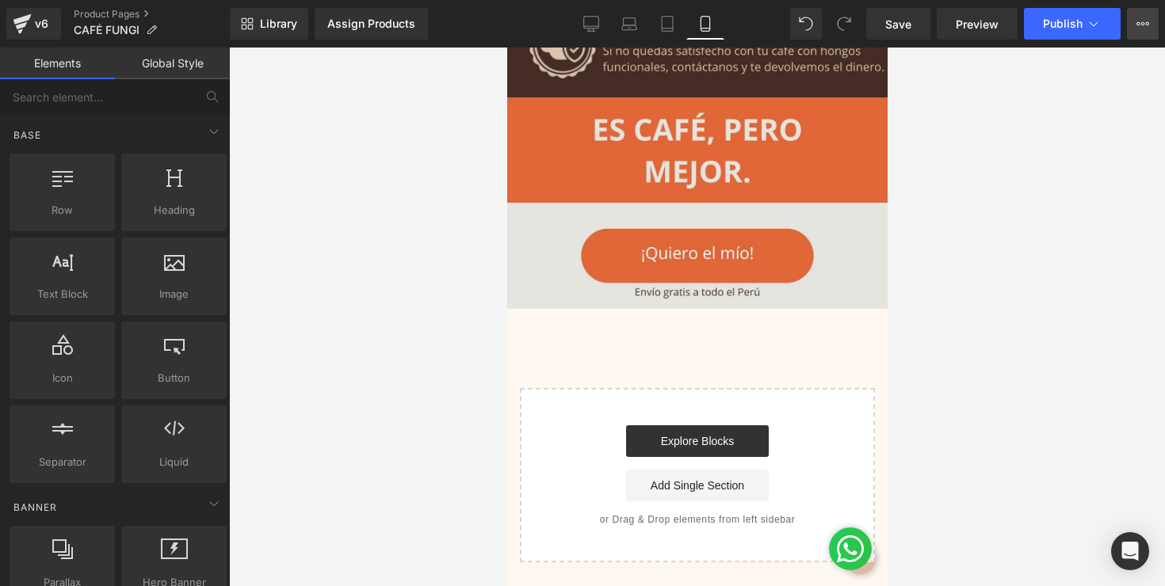
click at [1157, 26] on button "Upgrade Plan View Live Page View with current Template Save Template to Library…" at bounding box center [1143, 24] width 32 height 32
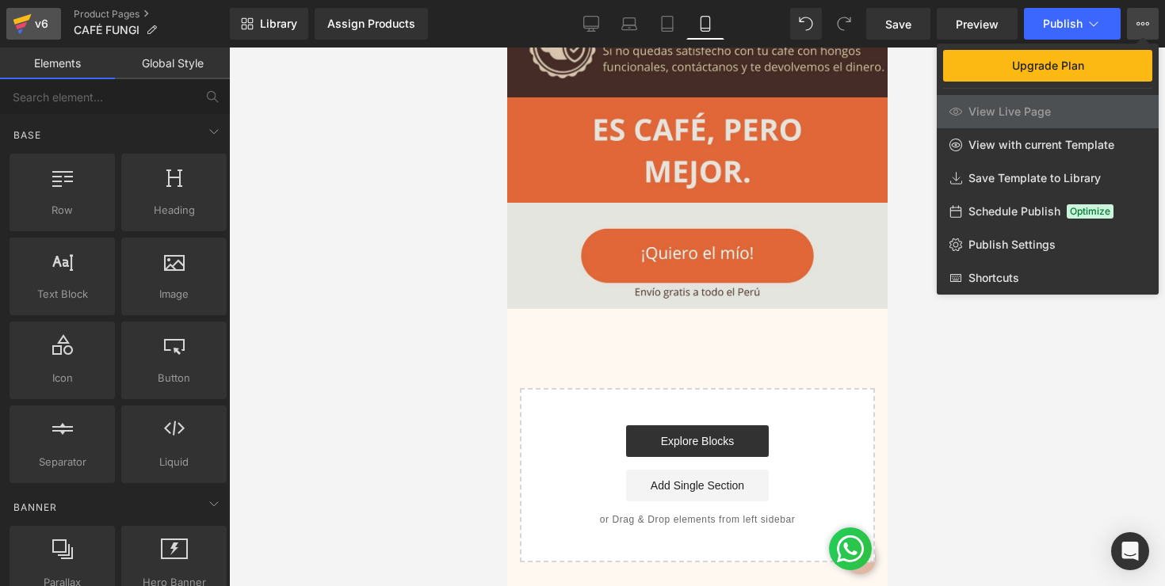
click at [29, 27] on icon at bounding box center [22, 24] width 19 height 40
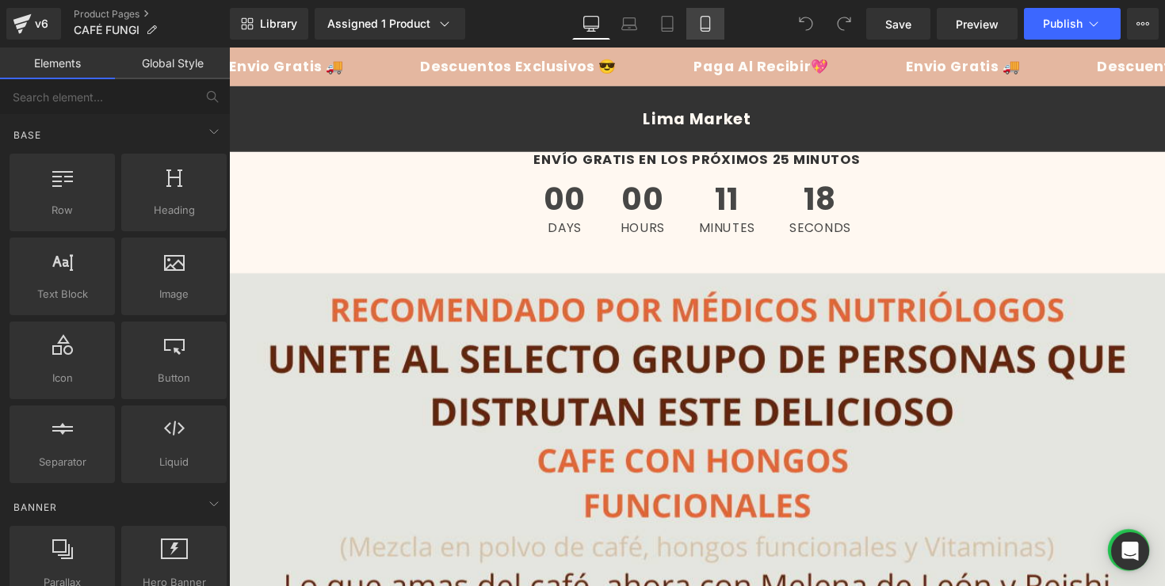
click at [708, 19] on icon at bounding box center [705, 24] width 16 height 16
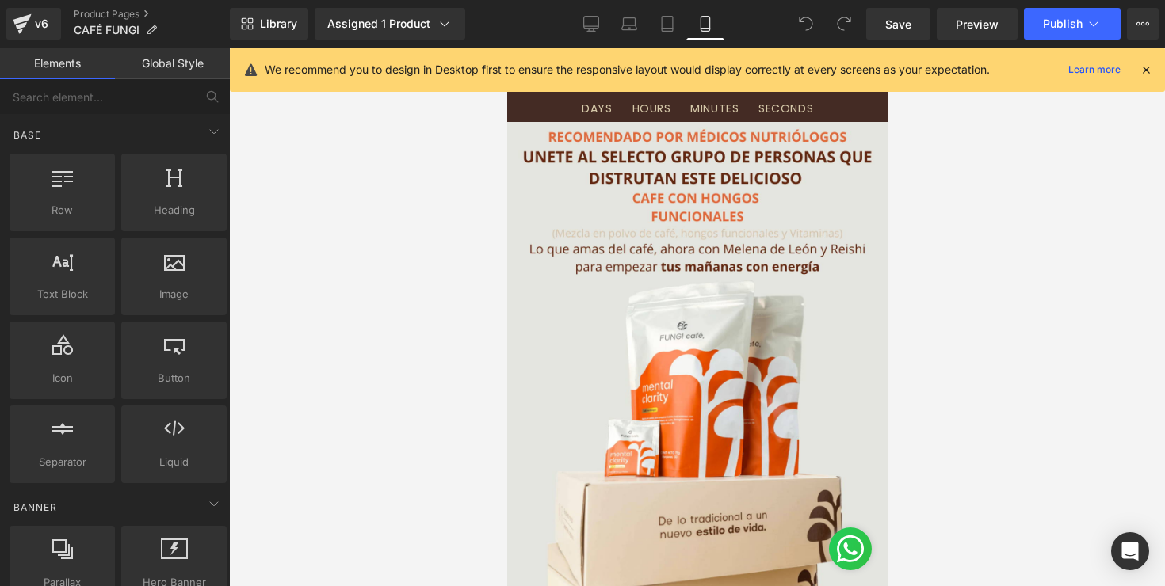
scroll to position [90, 0]
click at [1140, 65] on icon at bounding box center [1146, 70] width 14 height 14
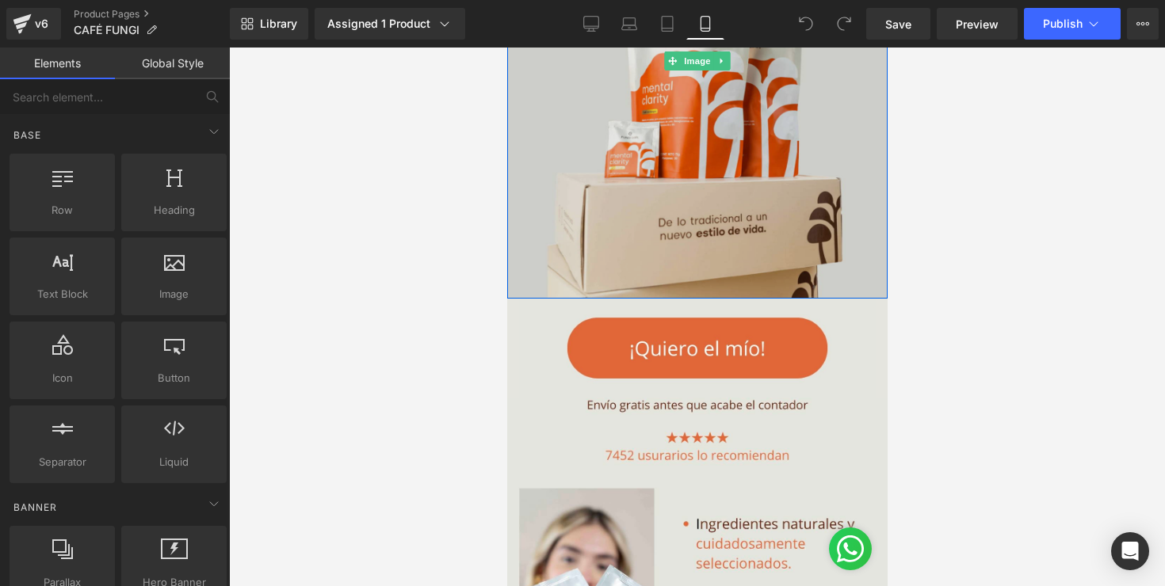
scroll to position [472, 0]
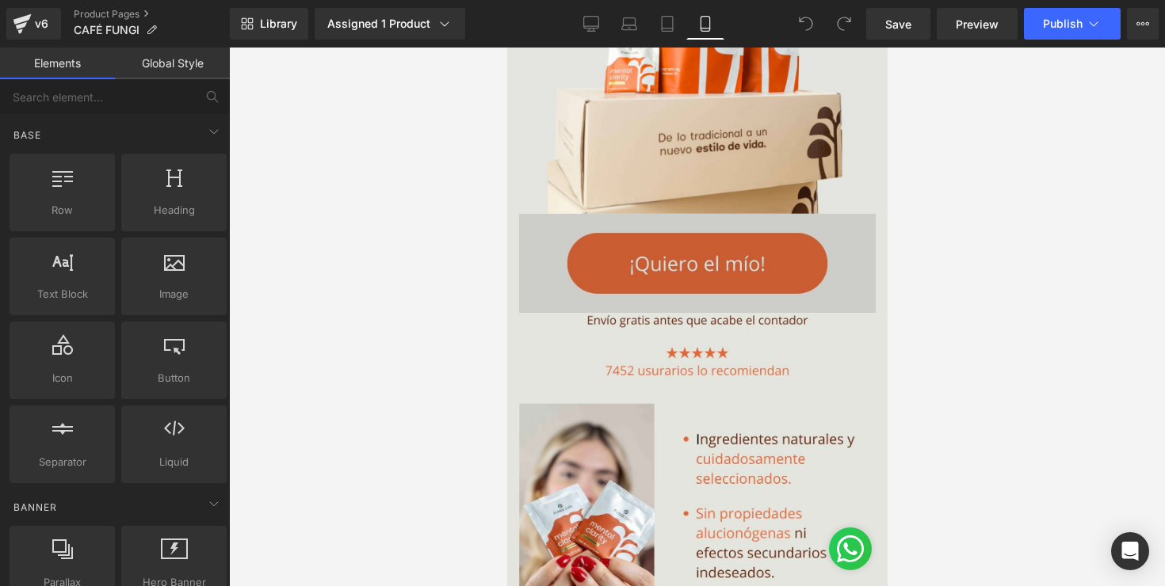
click at [749, 277] on img at bounding box center [696, 263] width 357 height 99
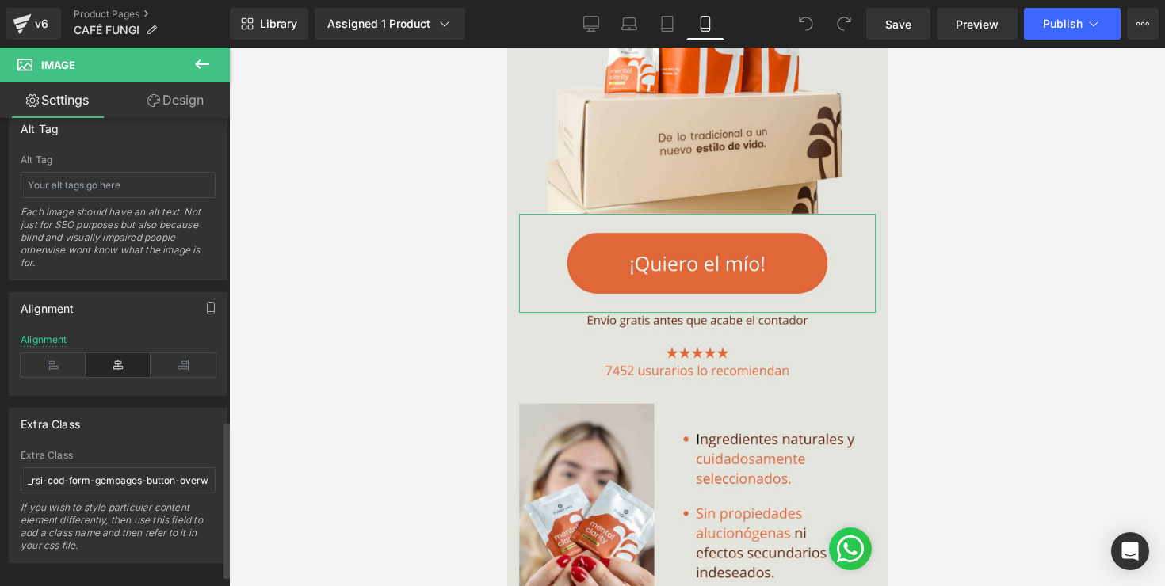
scroll to position [938, 0]
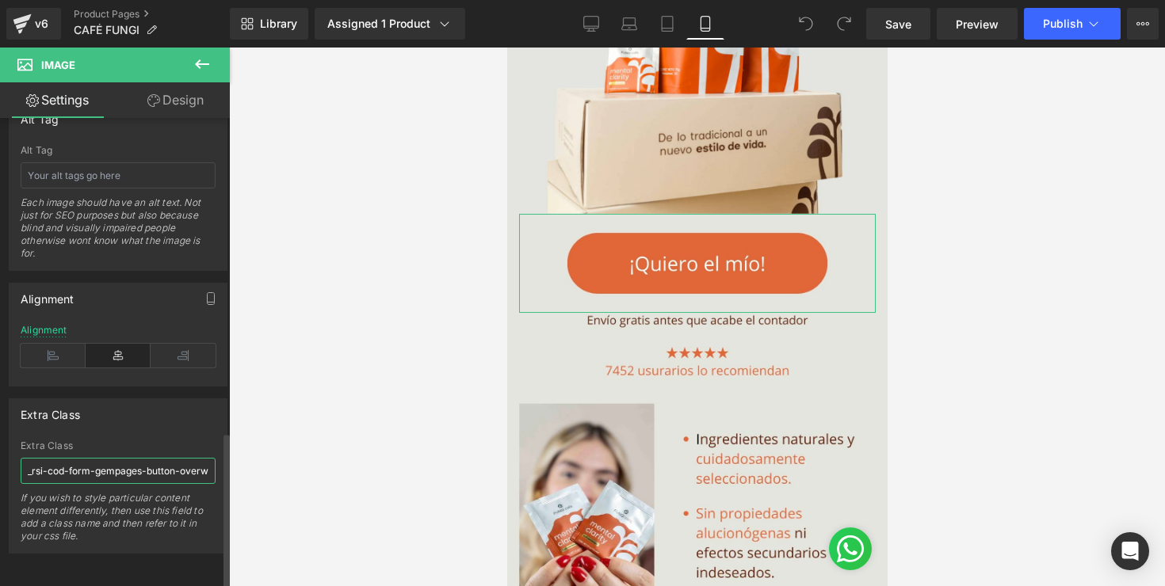
click at [188, 465] on input "_rsi-cod-form-gempages-button-overwrite _rsi-cod-form-is-gempage" at bounding box center [118, 471] width 195 height 26
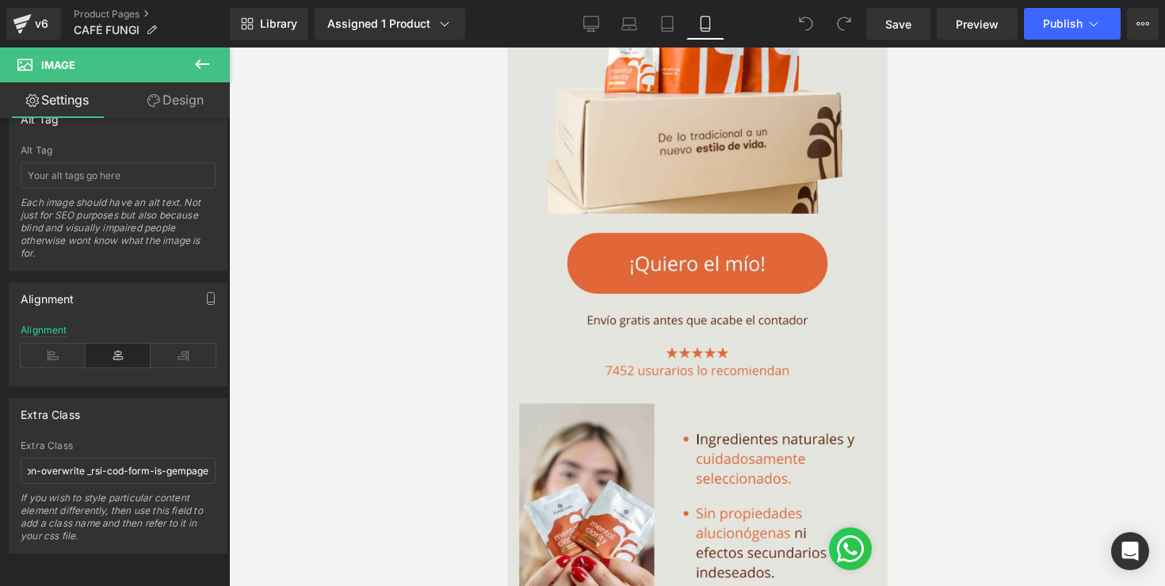
click at [362, 372] on div at bounding box center [697, 317] width 936 height 539
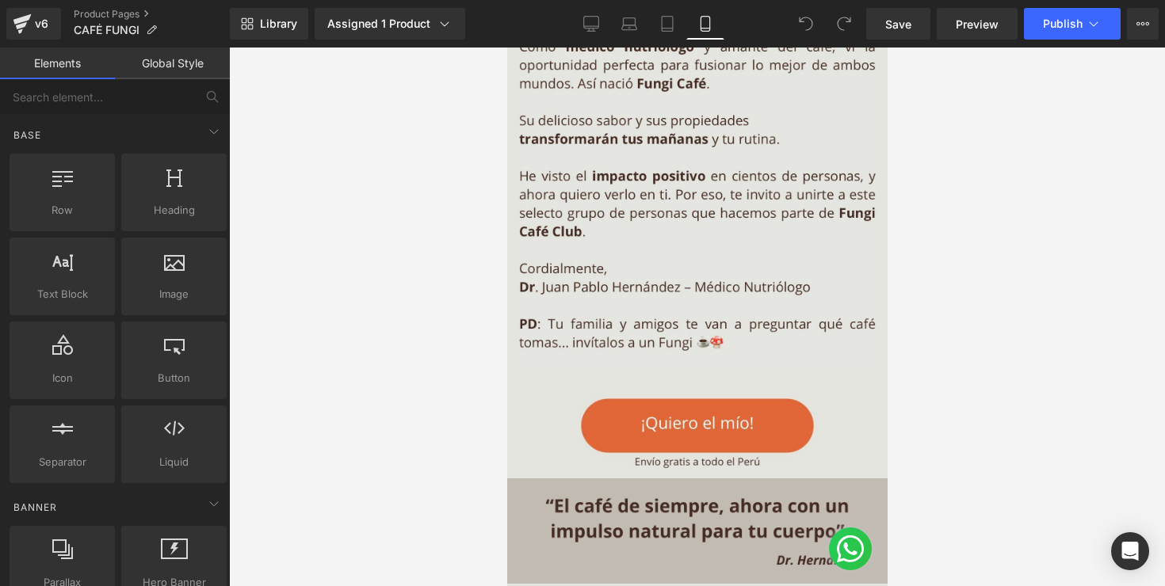
scroll to position [1795, 0]
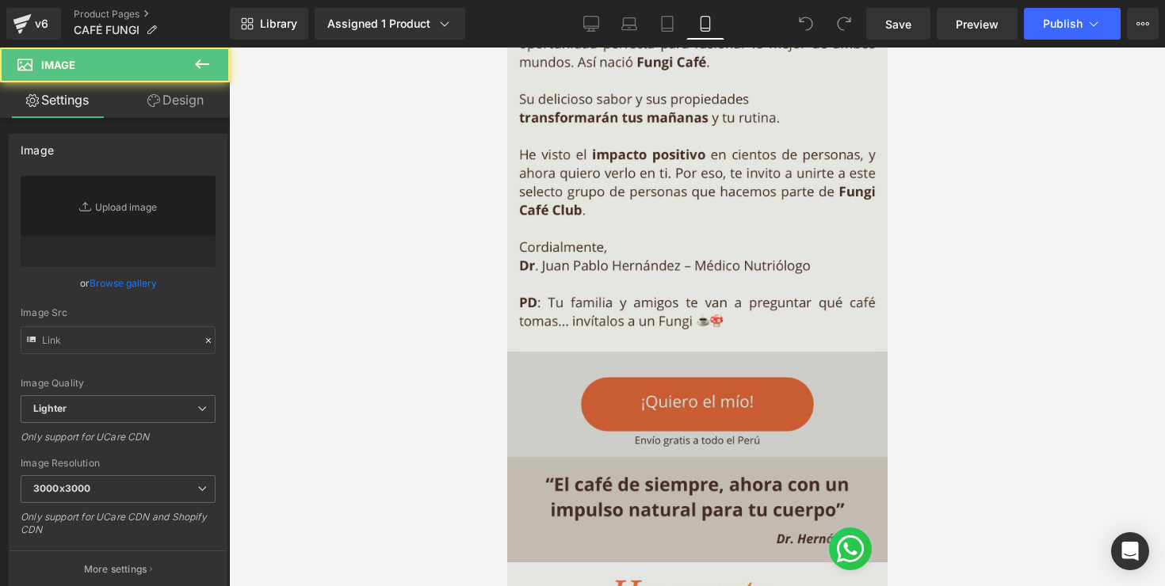
type input "https://ucarecdn.com/d817bd12-242f-47b8-bdf0-f07d3c1e9a65/-/format/auto/-/previ…"
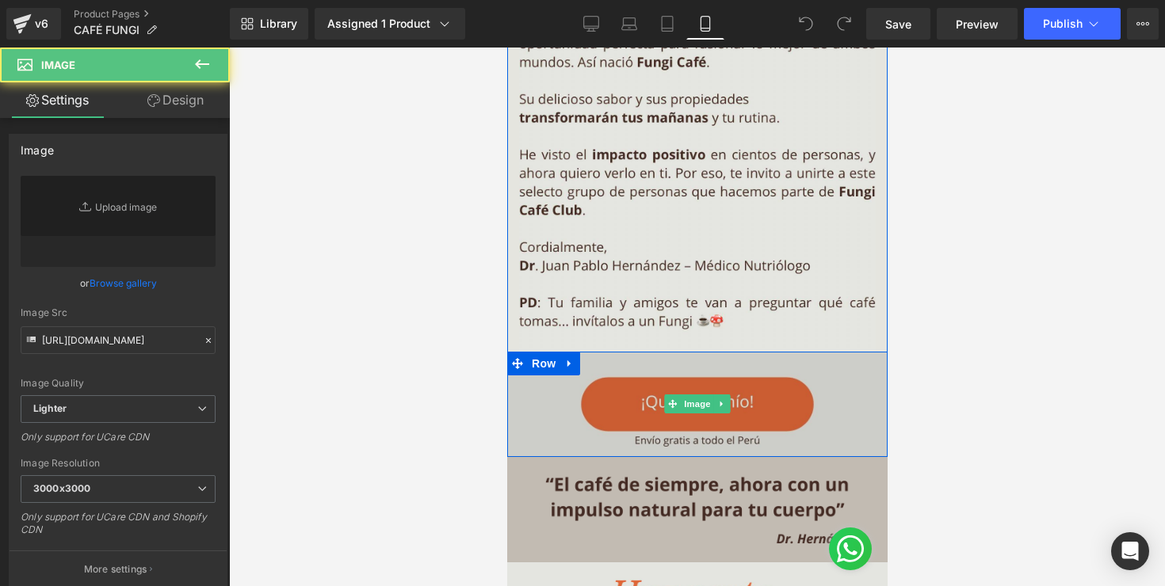
click at [725, 392] on img at bounding box center [696, 404] width 380 height 105
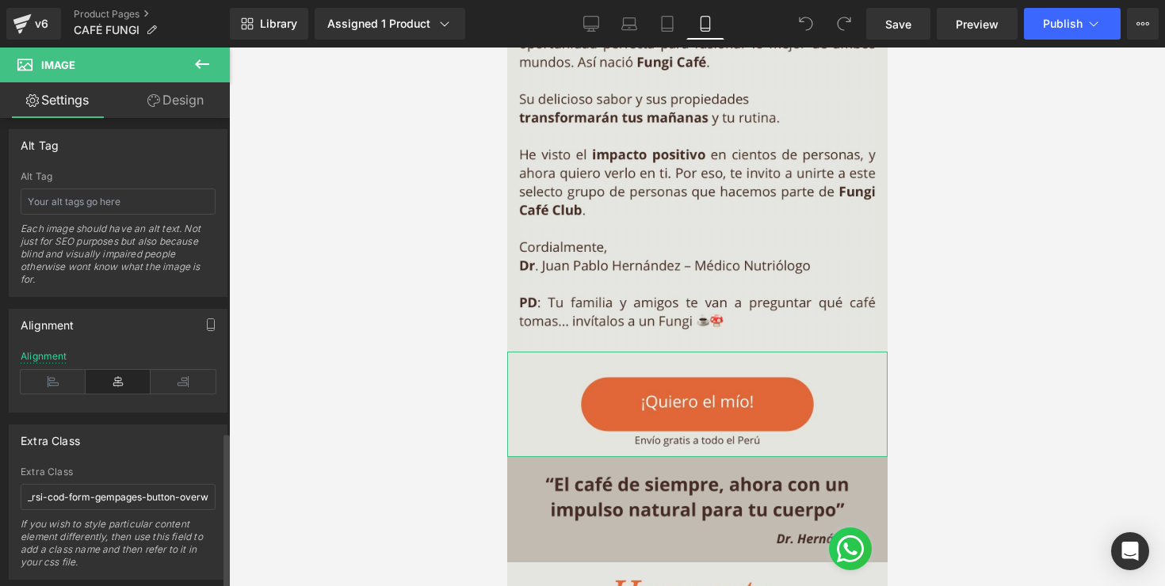
scroll to position [938, 0]
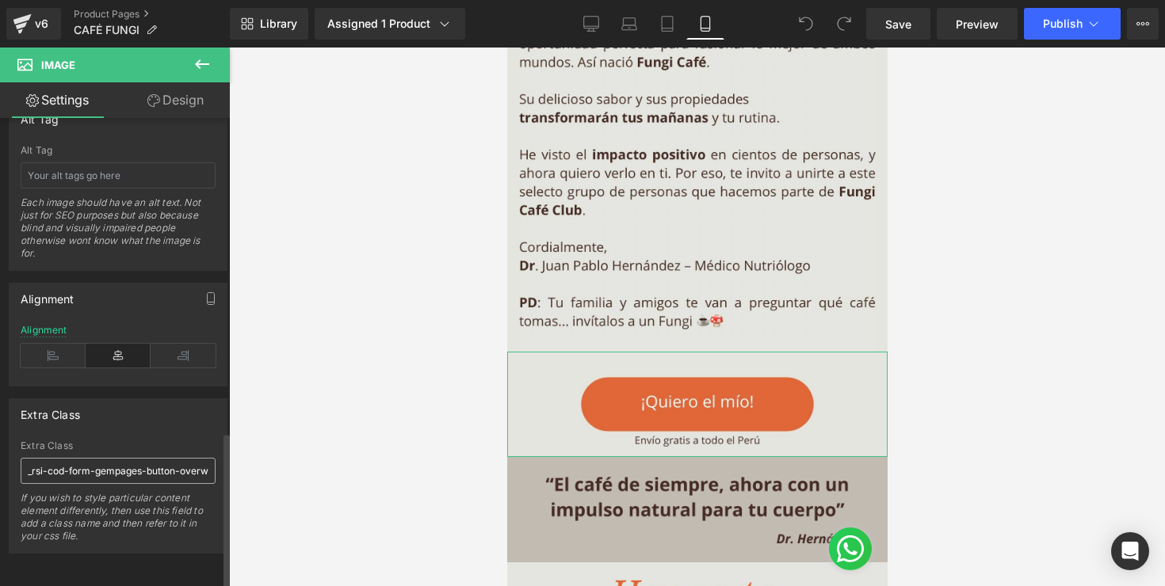
click at [107, 458] on input "_rsi-cod-form-gempages-button-overwrite _rsi-cod-form-is-gempage" at bounding box center [118, 471] width 195 height 26
click at [17, 17] on icon at bounding box center [22, 24] width 19 height 40
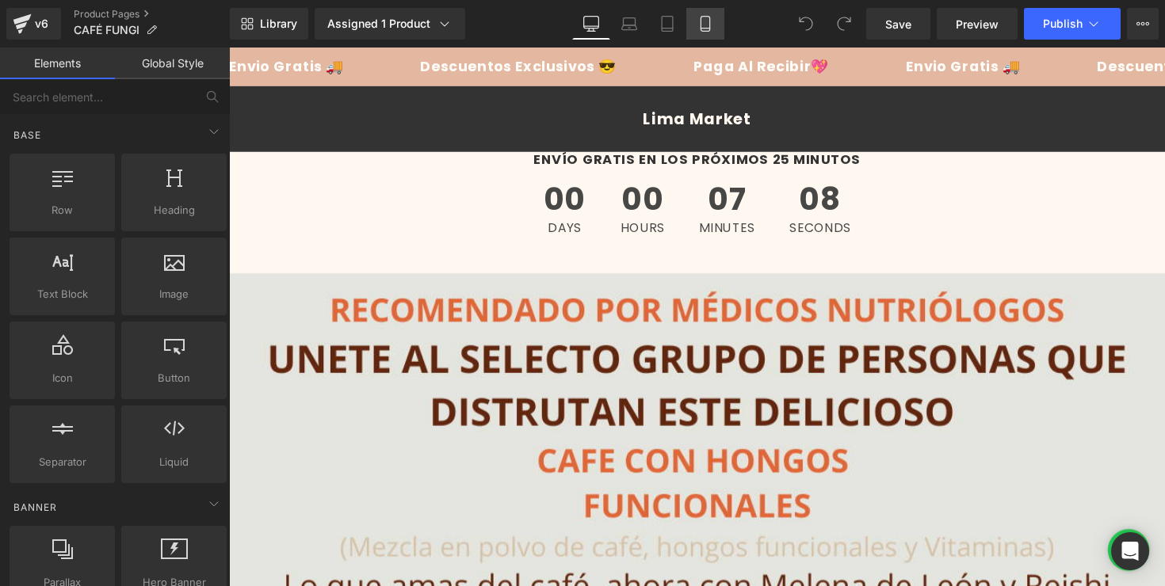
click at [704, 25] on icon at bounding box center [705, 24] width 16 height 16
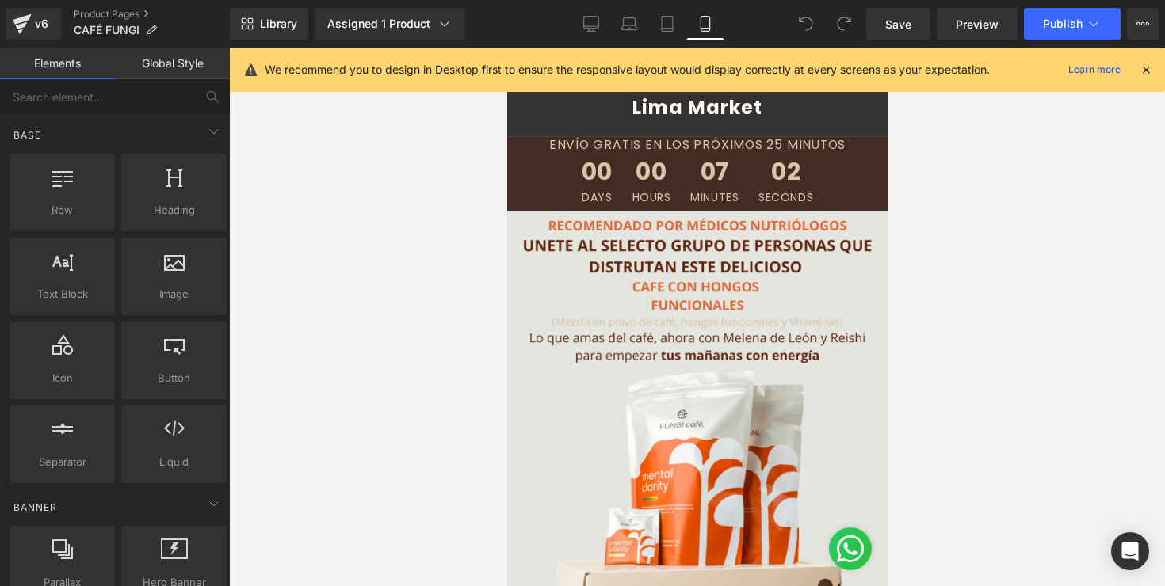
click at [960, 71] on p "We recommend you to design in Desktop first to ensure the responsive layout wou…" at bounding box center [627, 69] width 725 height 17
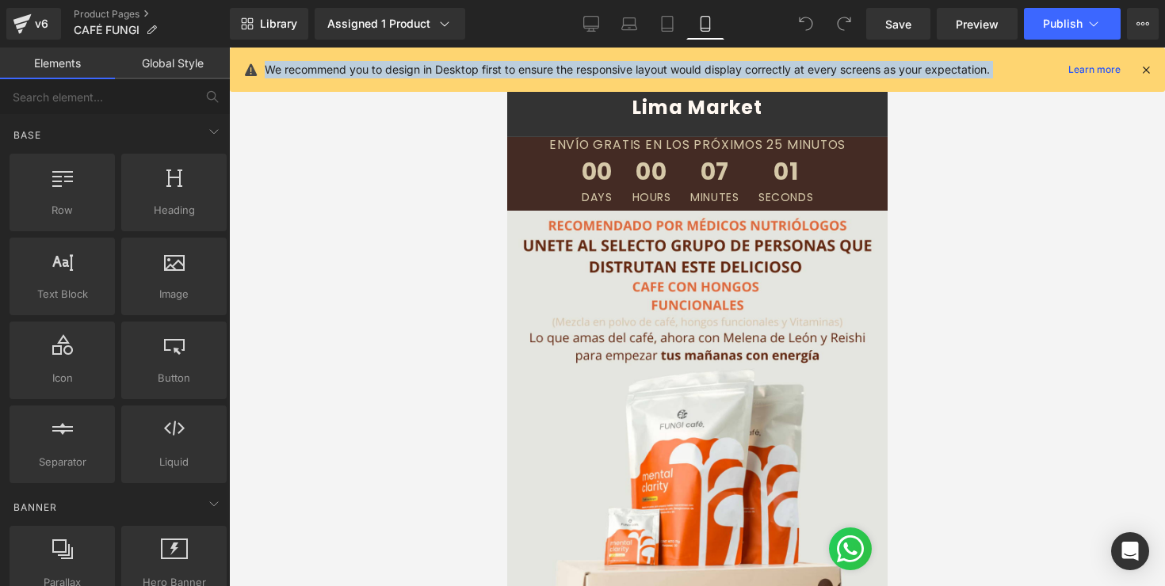
click at [960, 71] on p "We recommend you to design in Desktop first to ensure the responsive layout wou…" at bounding box center [627, 69] width 725 height 17
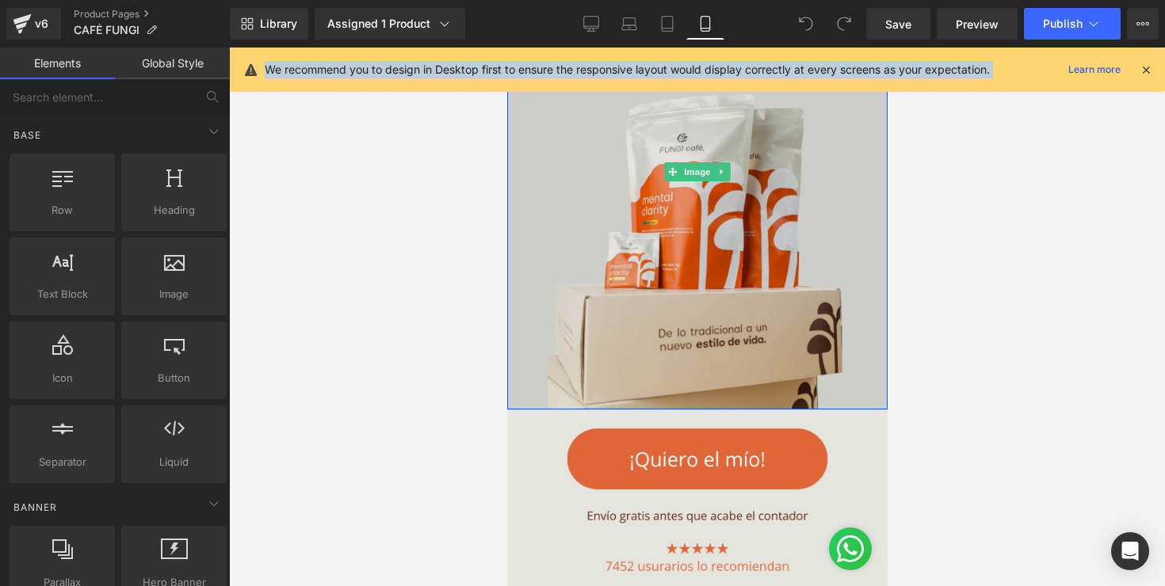
scroll to position [313, 0]
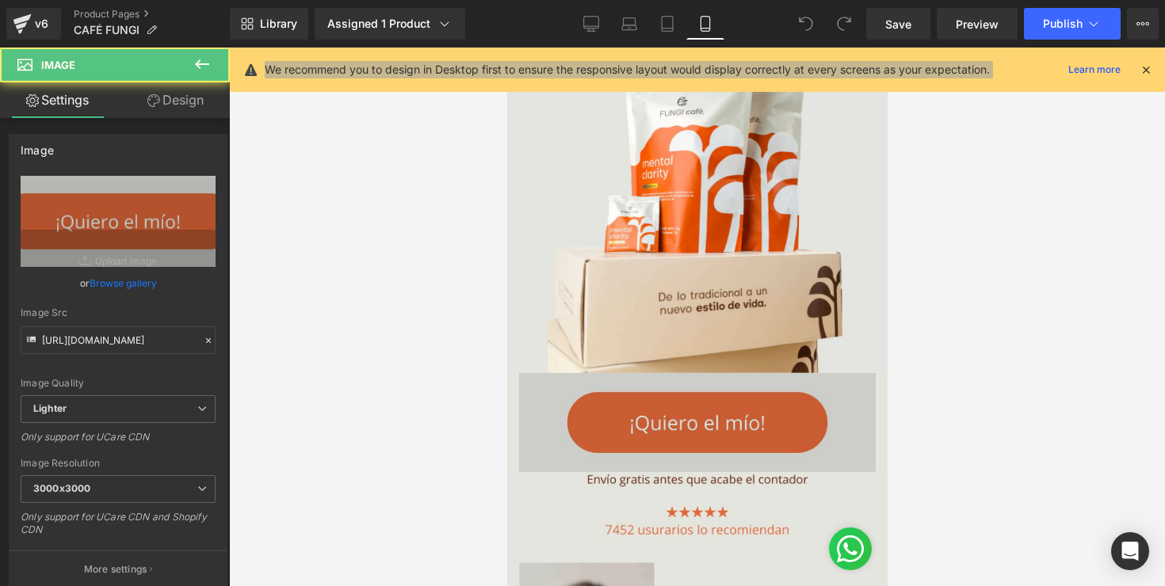
click at [685, 455] on img at bounding box center [696, 422] width 357 height 99
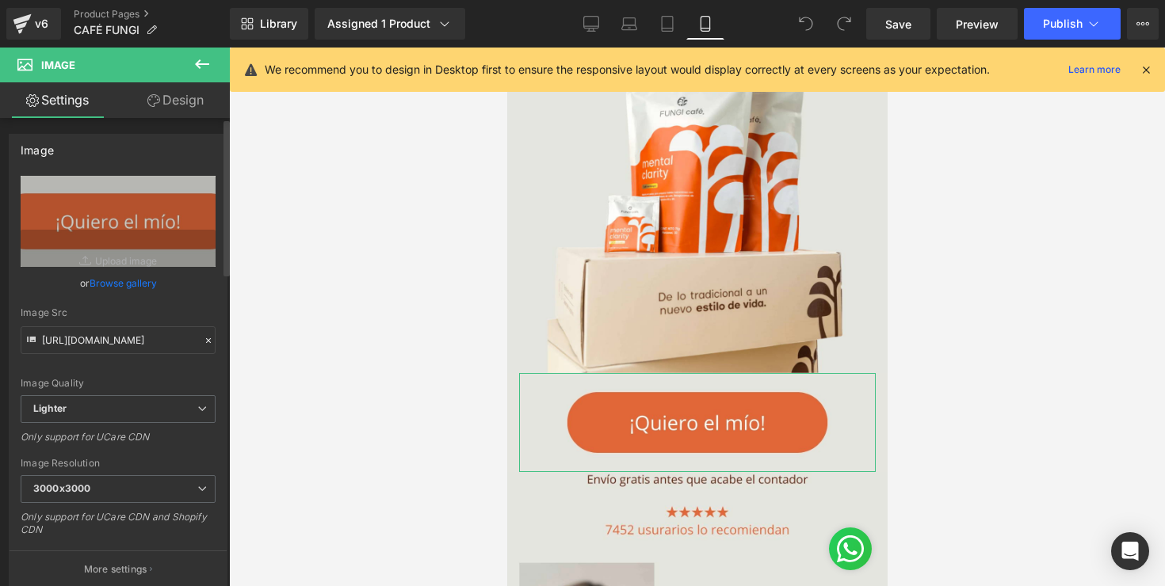
click at [206, 341] on icon at bounding box center [208, 340] width 5 height 5
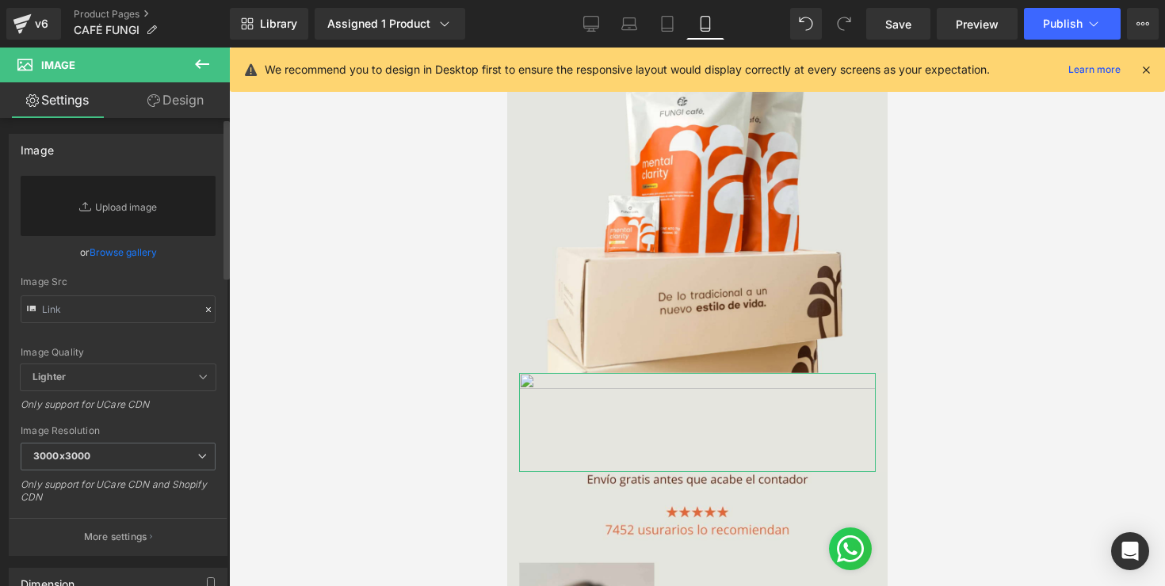
type input "https://ucarecdn.com/b9d37b64-446a-4423-8bc7-6c366684f452/-/format/auto/-/previ…"
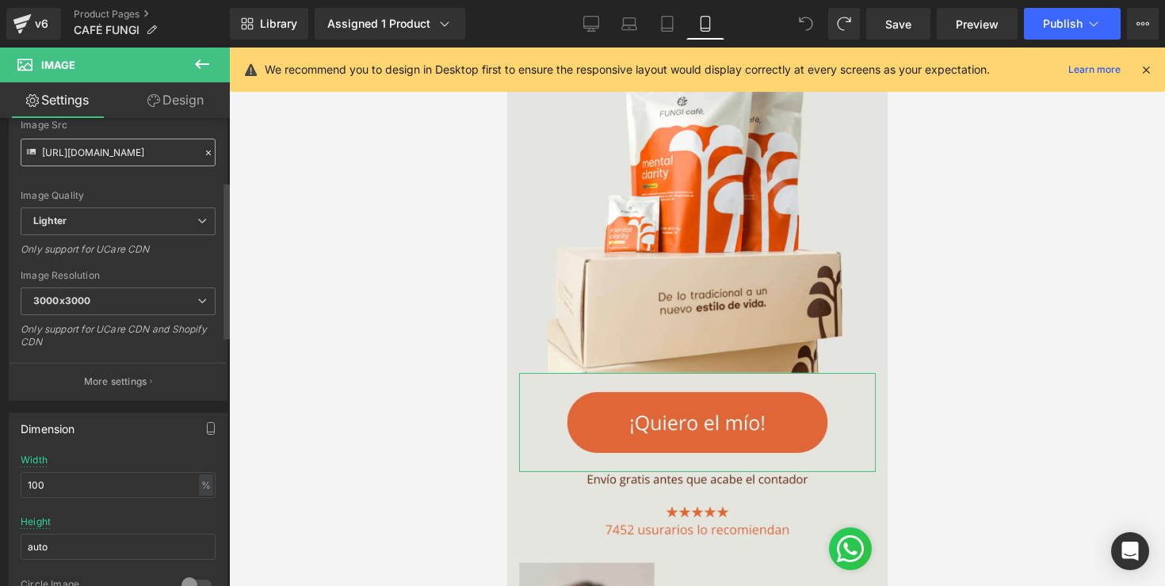
scroll to position [189, 0]
click at [155, 222] on span "Lighter" at bounding box center [118, 221] width 195 height 28
click at [155, 222] on span "Lighter" at bounding box center [115, 221] width 189 height 28
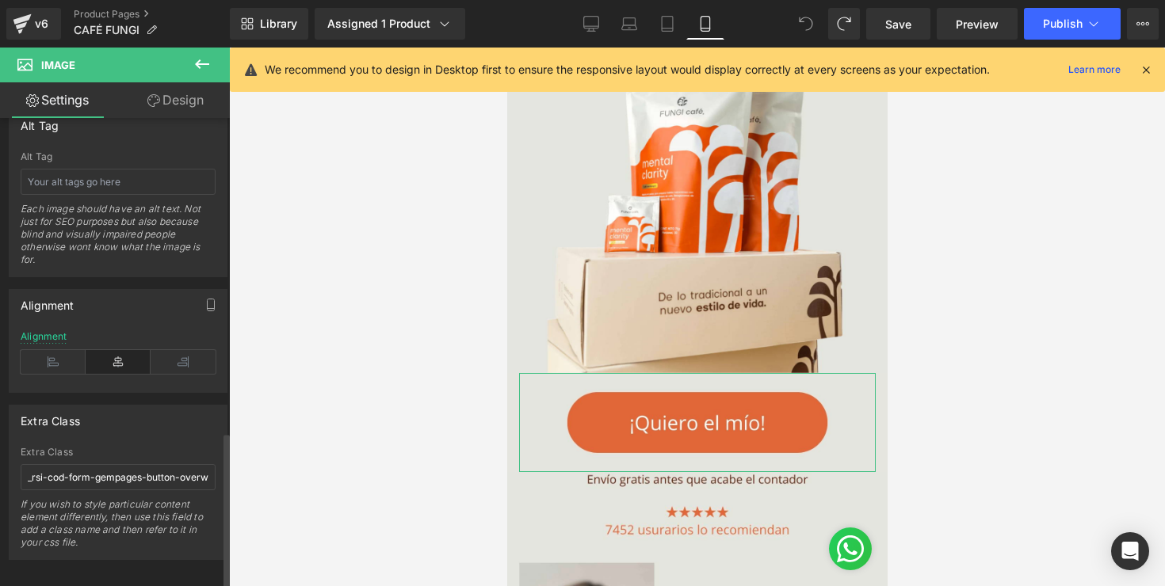
scroll to position [938, 0]
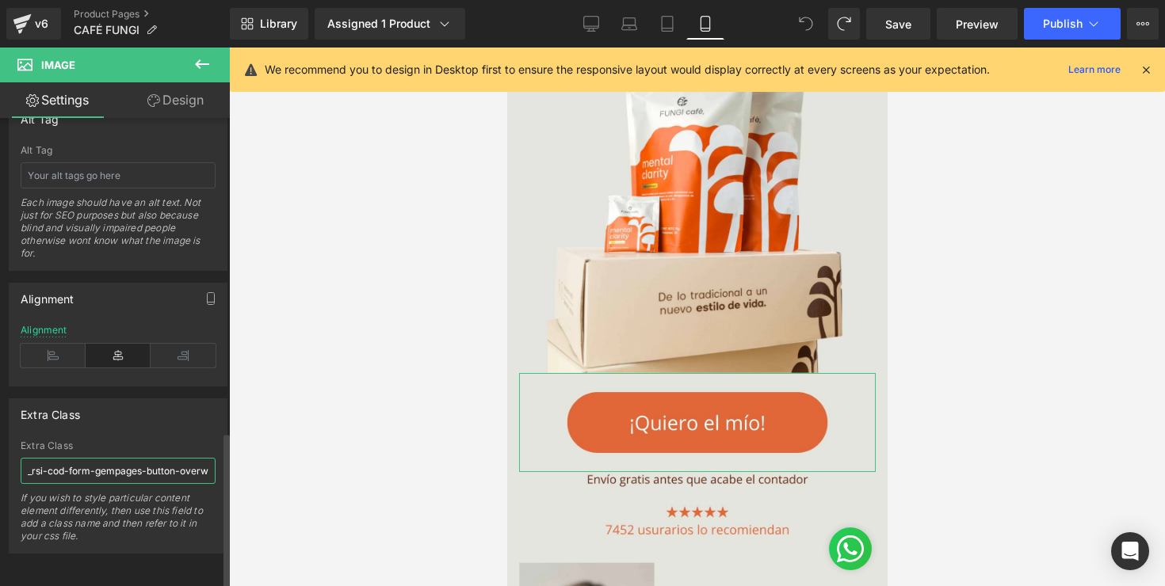
click at [164, 464] on input "_rsi-cod-form-gempages-button-overwrite _rsi-cod-form-is-gempage" at bounding box center [118, 471] width 195 height 26
paste input "_rsi-cod-form-gempages-button-overwrite _rsi-cod-form-is-gempage"
type input "_rsi-cod-form-gempages-button-overwrite _rsi-cod-form-is-gempage"
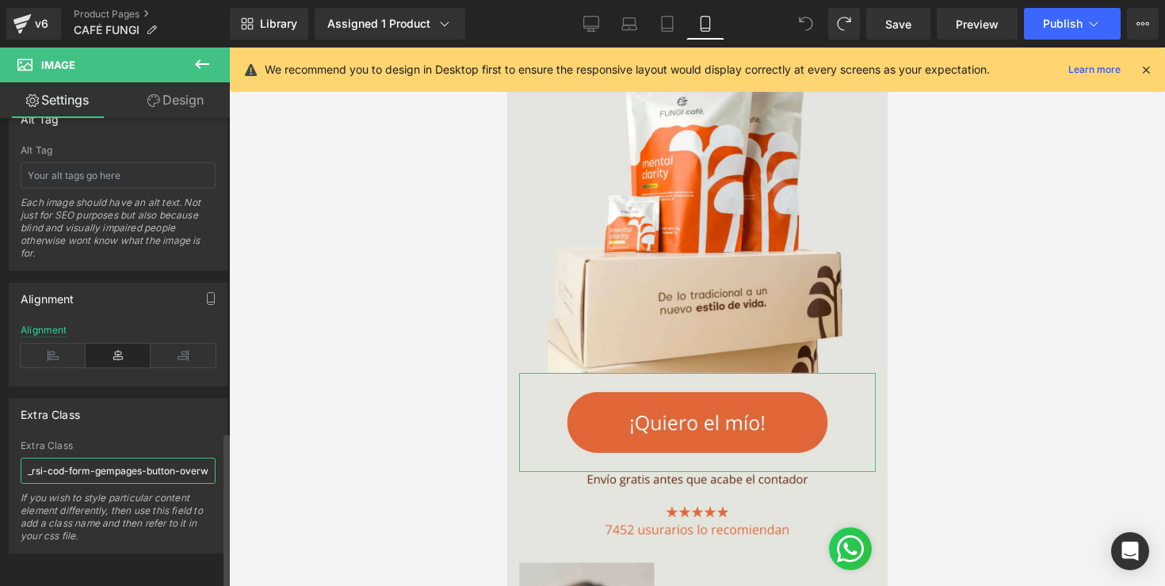
scroll to position [0, 142]
click at [353, 450] on div at bounding box center [697, 317] width 936 height 539
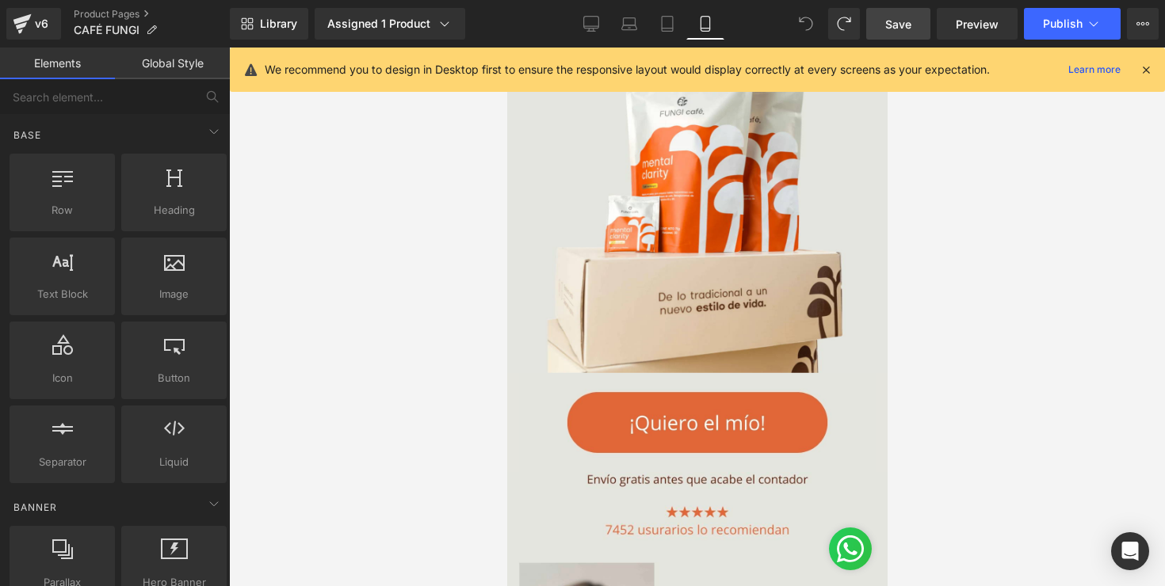
click at [912, 32] on link "Save" at bounding box center [898, 24] width 64 height 32
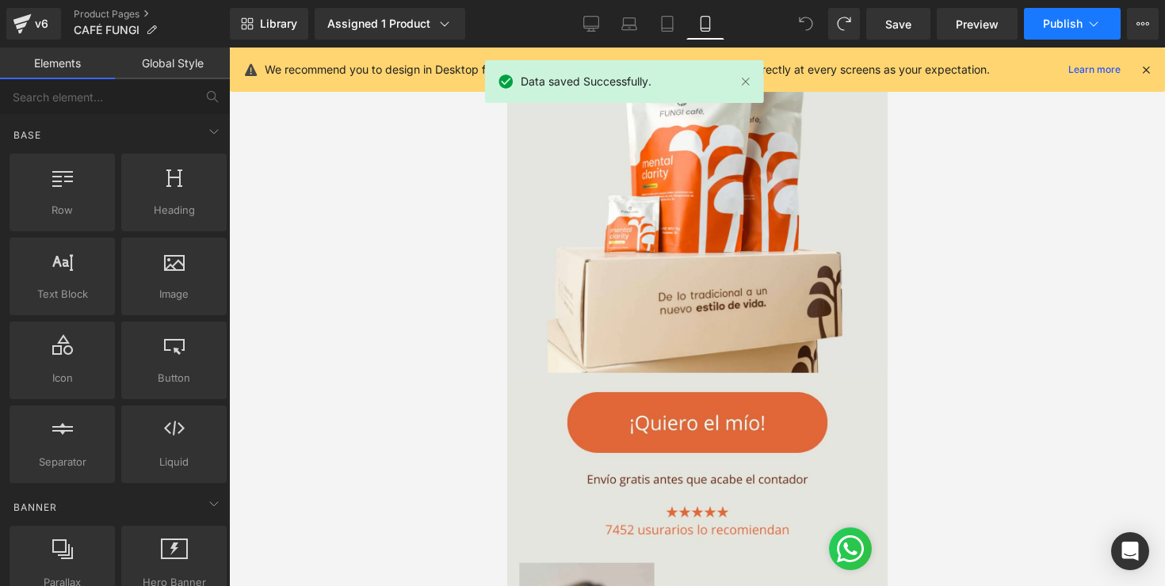
click at [1066, 24] on span "Publish" at bounding box center [1063, 23] width 40 height 13
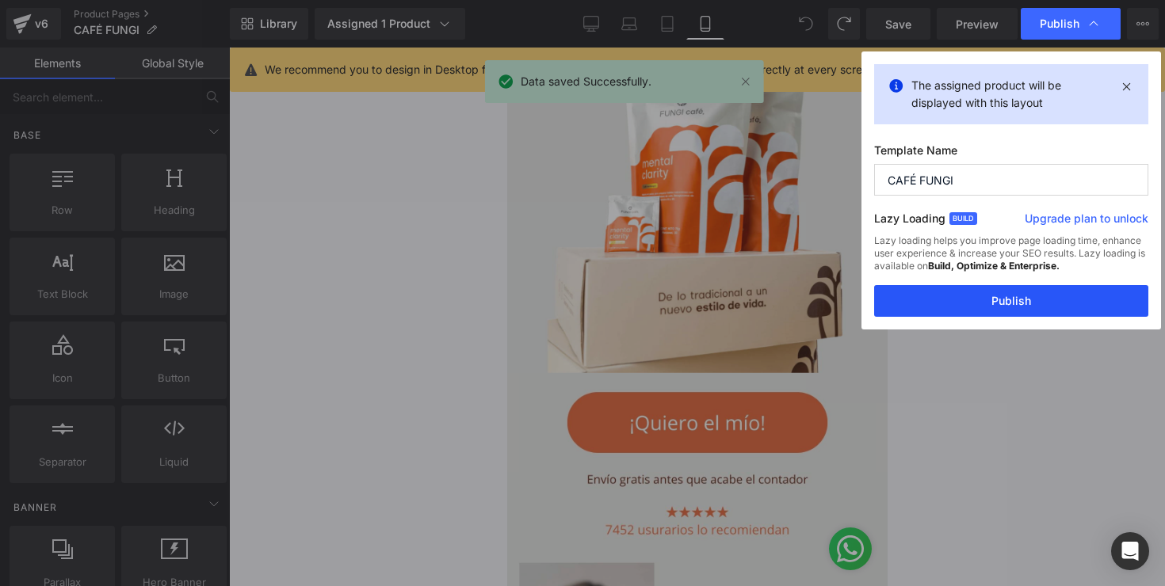
click at [0, 0] on button "Publish" at bounding box center [0, 0] width 0 height 0
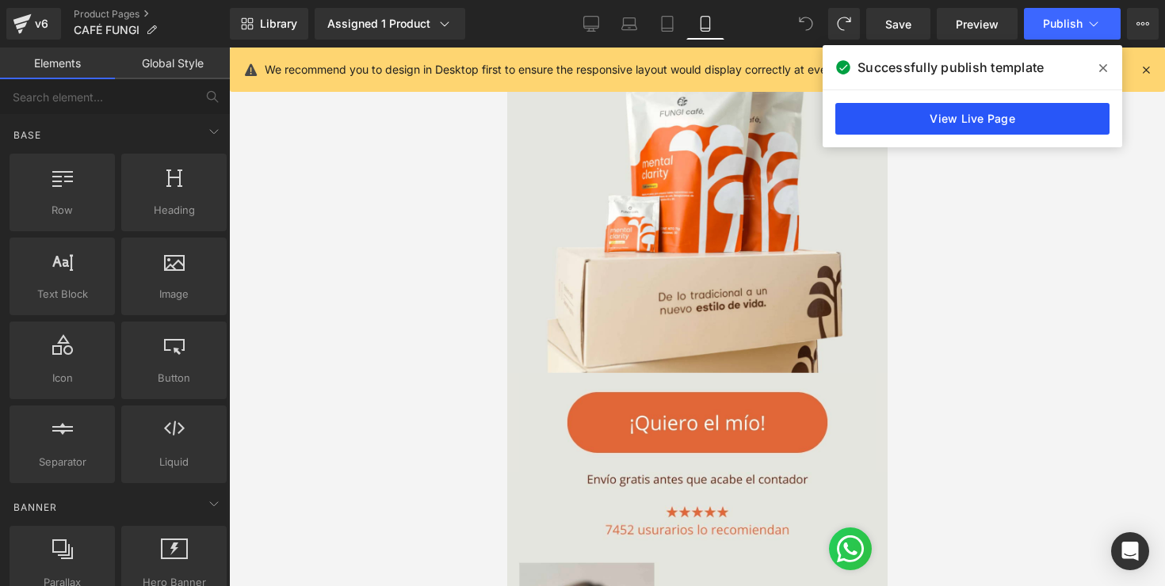
click at [0, 0] on link "View Live Page" at bounding box center [0, 0] width 0 height 0
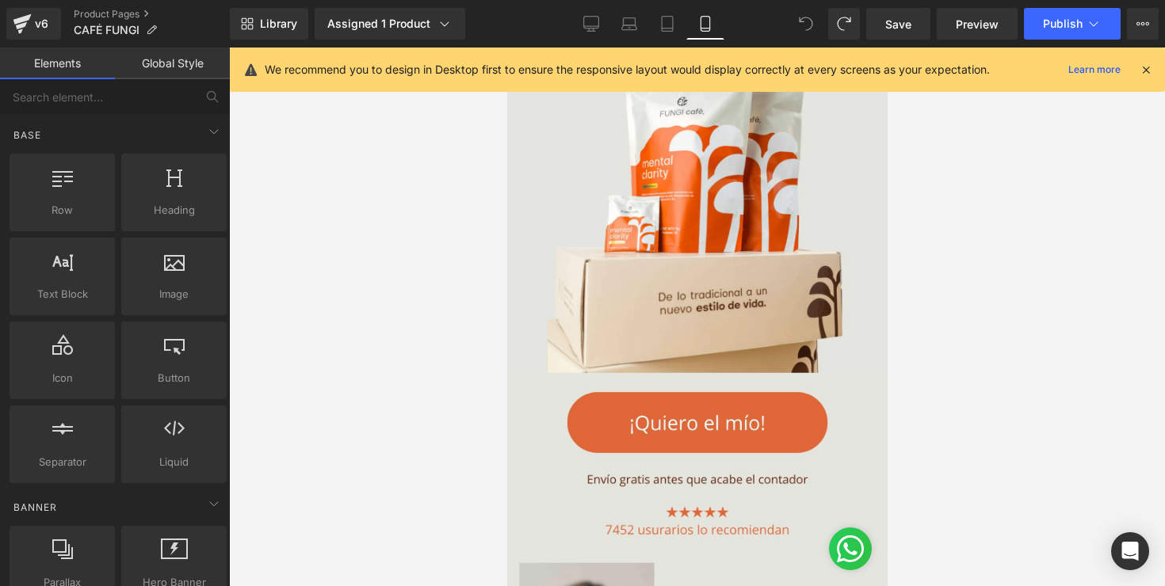
click at [490, 354] on div at bounding box center [697, 317] width 936 height 539
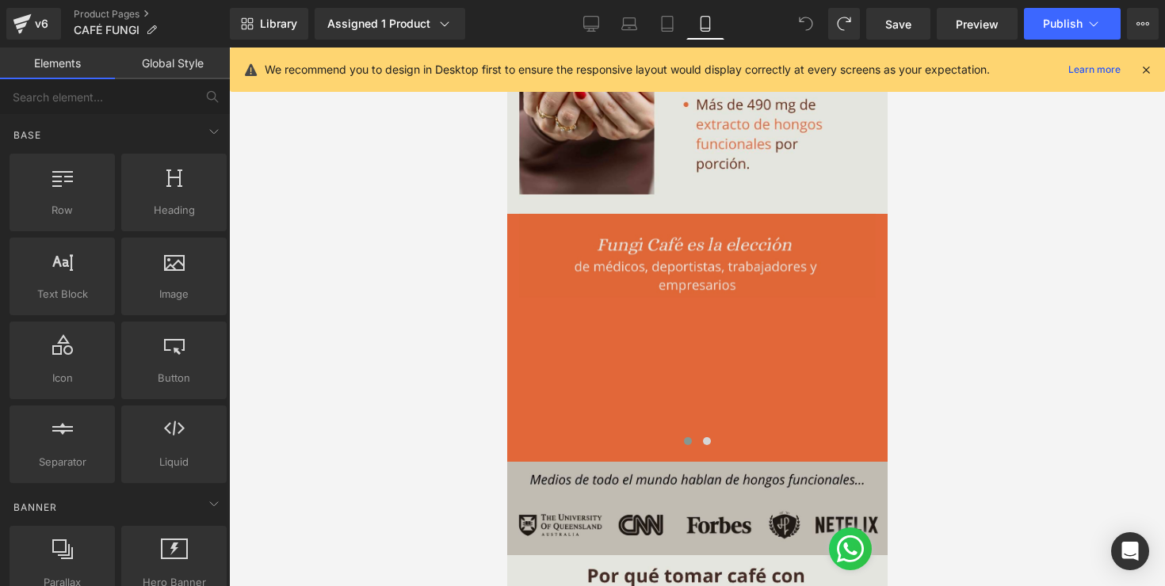
scroll to position [1028, 0]
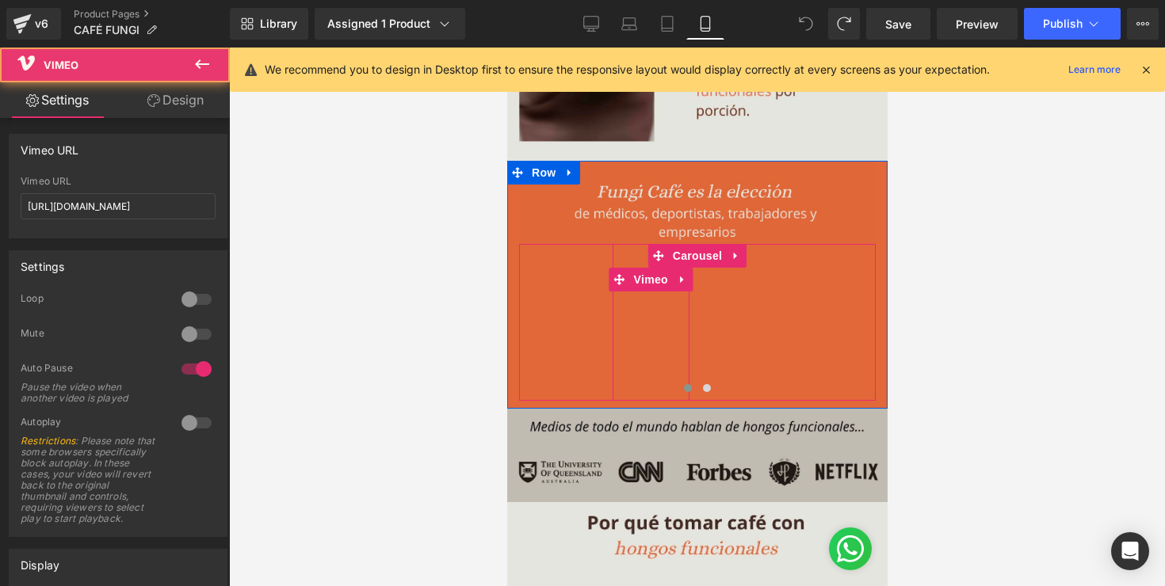
click at [628, 327] on div at bounding box center [651, 322] width 78 height 157
click at [586, 288] on div at bounding box center [557, 322] width 78 height 157
click at [590, 249] on div at bounding box center [557, 322] width 78 height 157
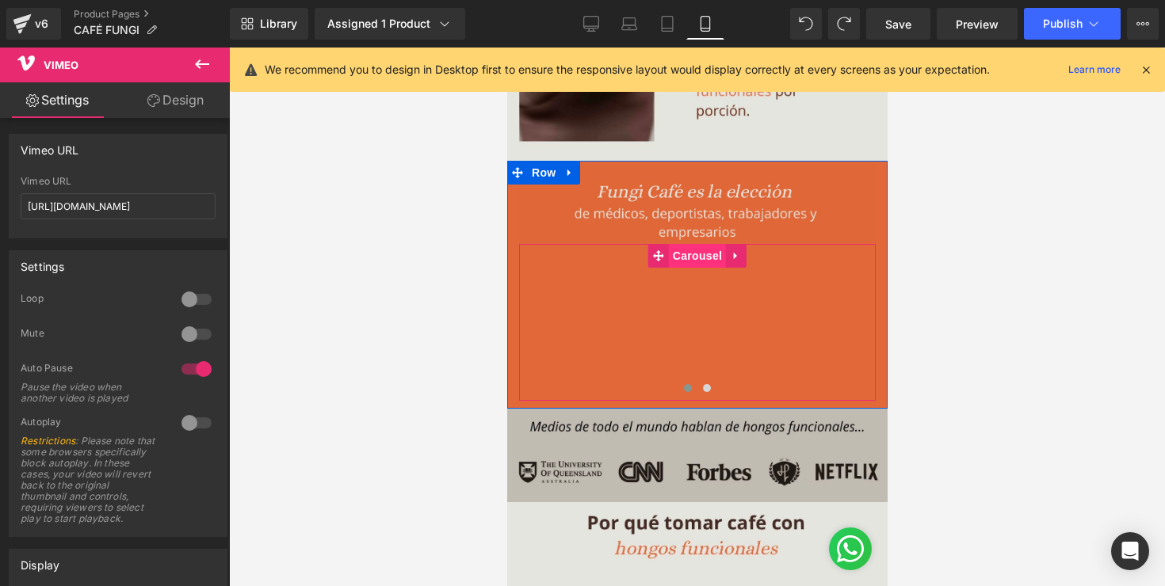
click at [677, 258] on span "Carousel" at bounding box center [696, 256] width 57 height 24
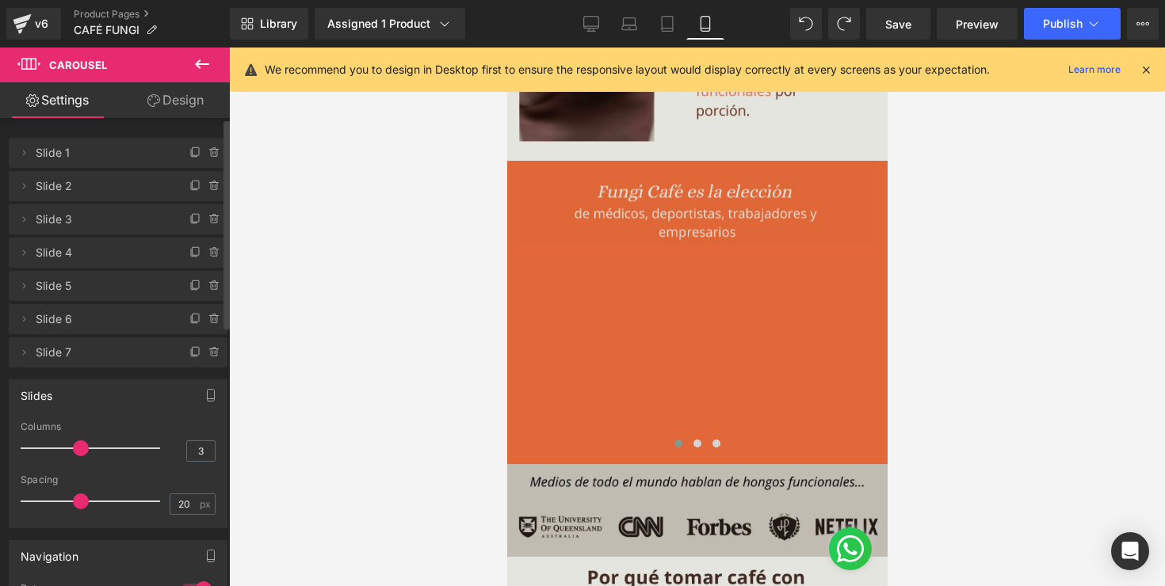
type input "2"
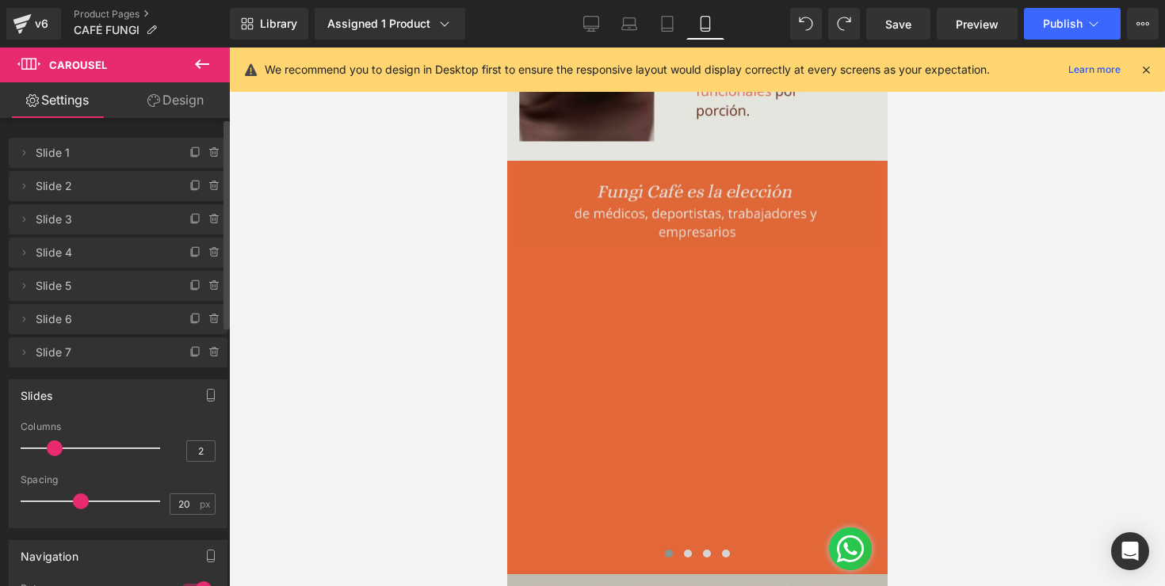
drag, startPoint x: 101, startPoint y: 452, endPoint x: 49, endPoint y: 452, distance: 51.5
click at [49, 452] on span at bounding box center [55, 449] width 16 height 16
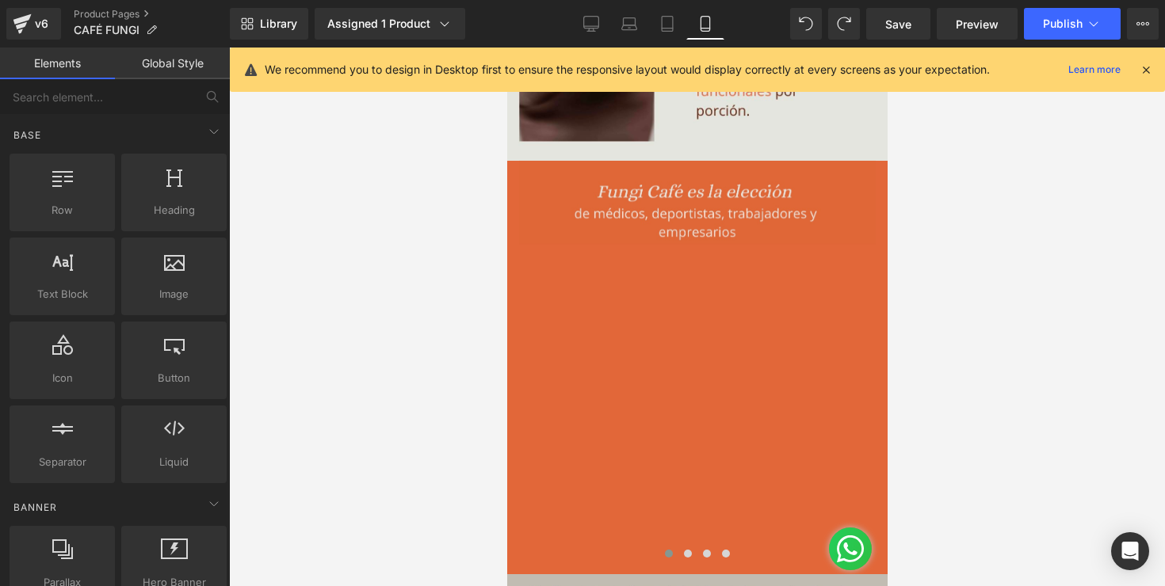
click at [377, 328] on div at bounding box center [697, 317] width 936 height 539
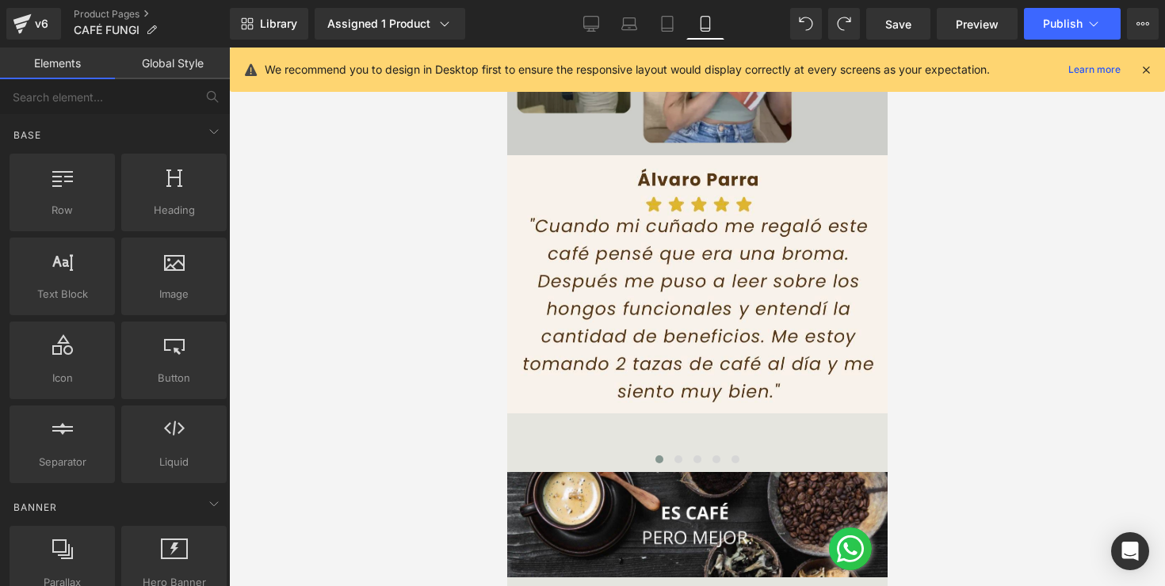
scroll to position [2870, 0]
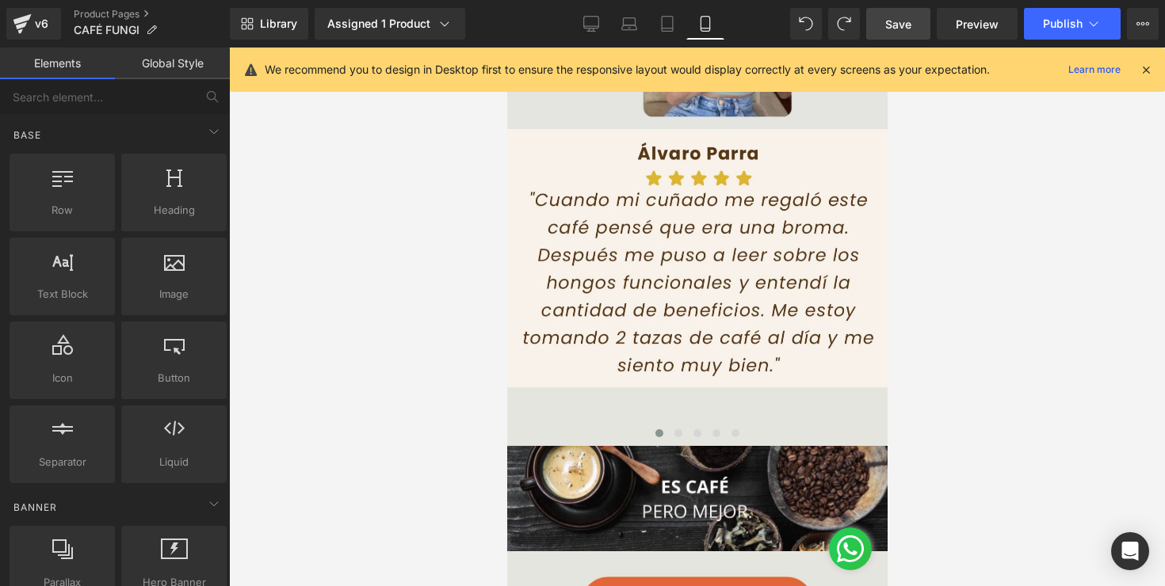
click at [902, 39] on link "Save" at bounding box center [898, 24] width 64 height 32
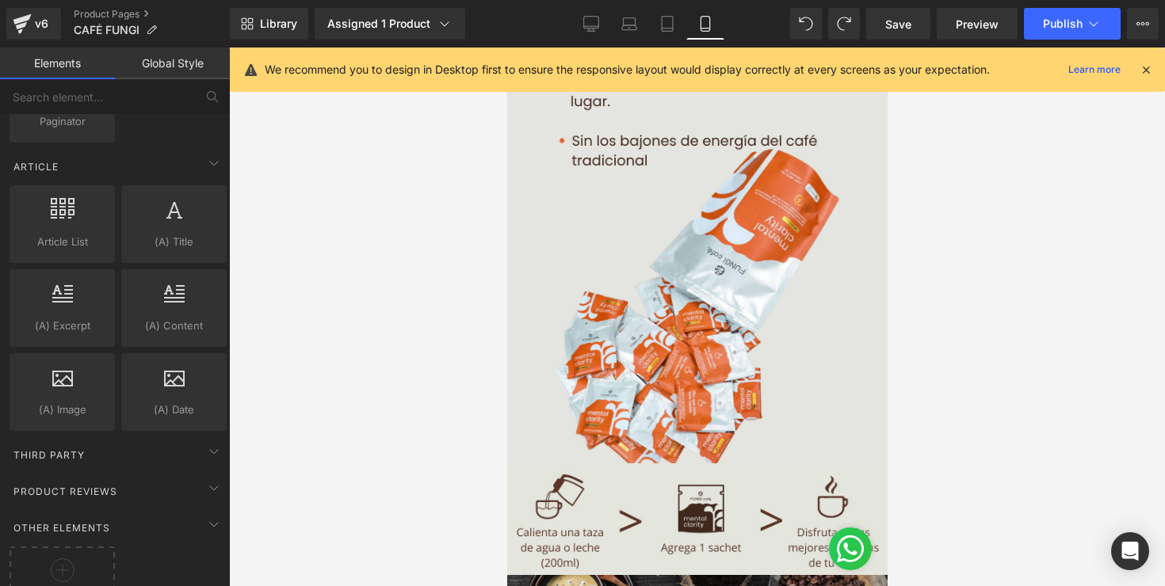
scroll to position [3024, 0]
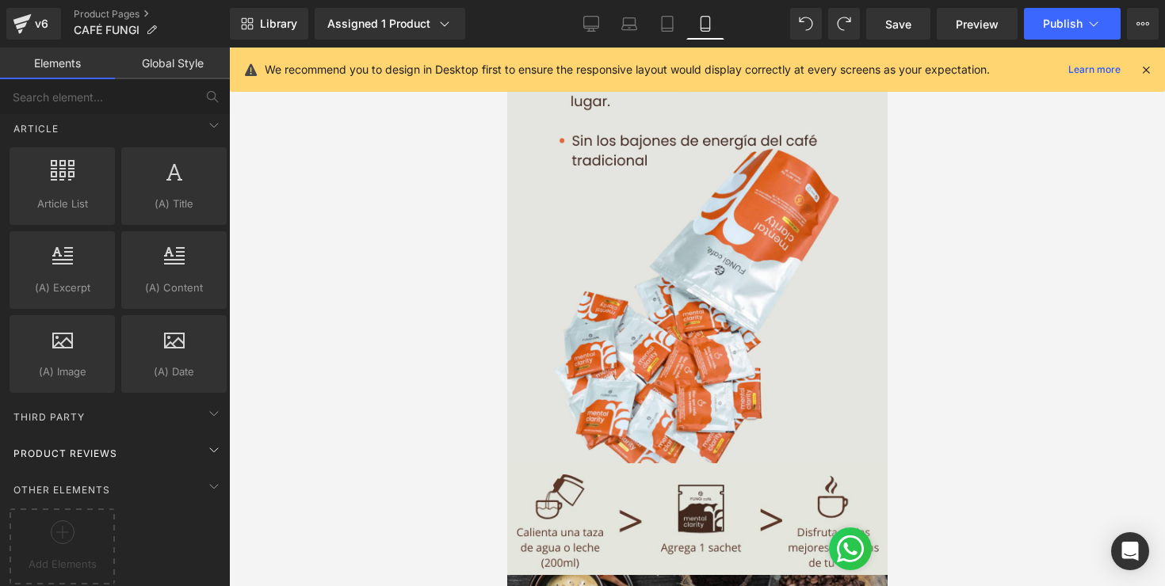
click at [106, 446] on span "Product Reviews" at bounding box center [65, 453] width 107 height 15
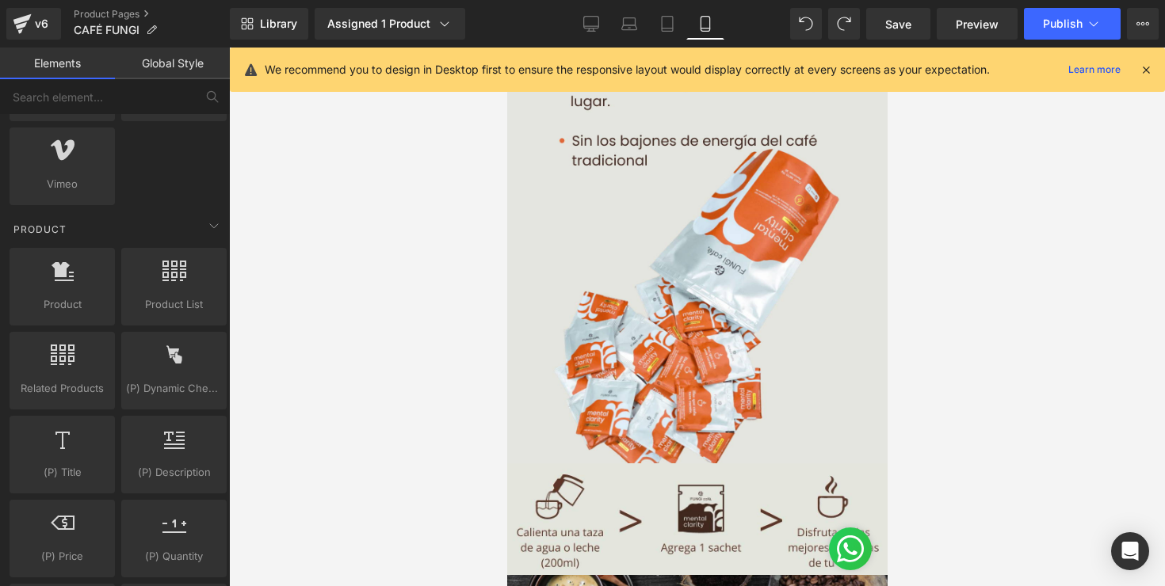
scroll to position [1254, 0]
click at [67, 242] on div "Product" at bounding box center [117, 228] width 223 height 32
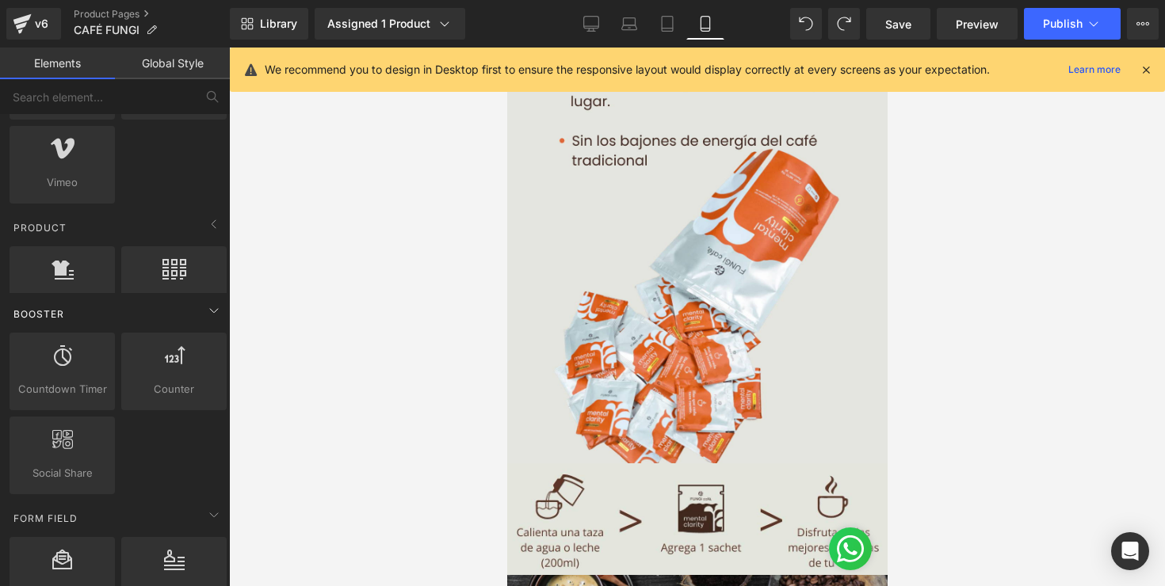
click at [67, 298] on div "Booster" at bounding box center [117, 314] width 223 height 32
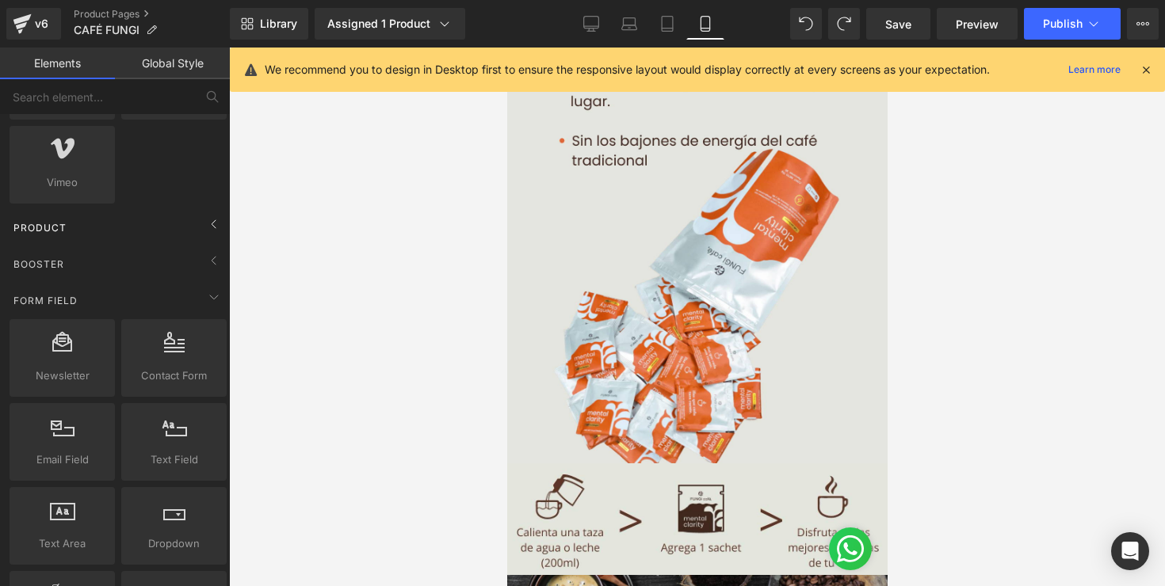
click at [65, 224] on span "Product" at bounding box center [40, 227] width 56 height 15
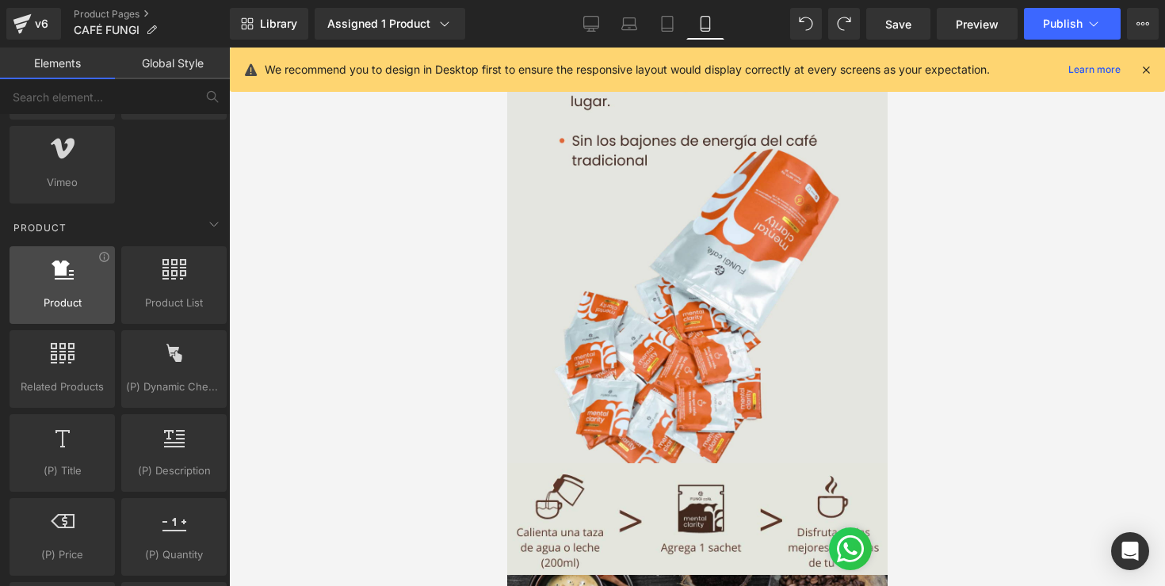
click at [62, 280] on div at bounding box center [62, 277] width 96 height 36
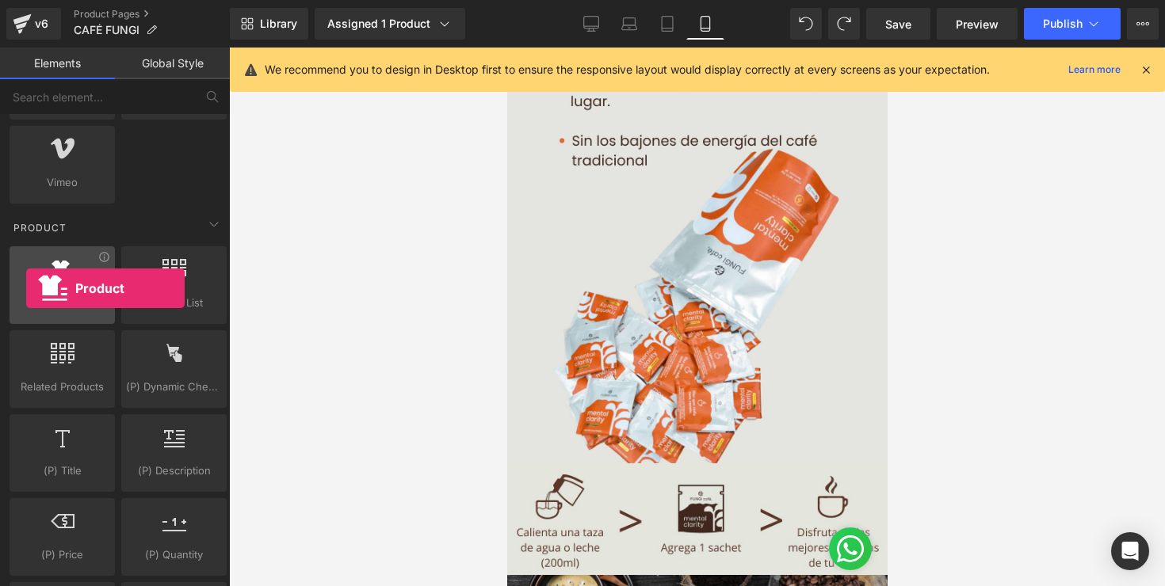
drag, startPoint x: 62, startPoint y: 280, endPoint x: 29, endPoint y: 288, distance: 33.3
click at [29, 288] on div at bounding box center [62, 277] width 96 height 36
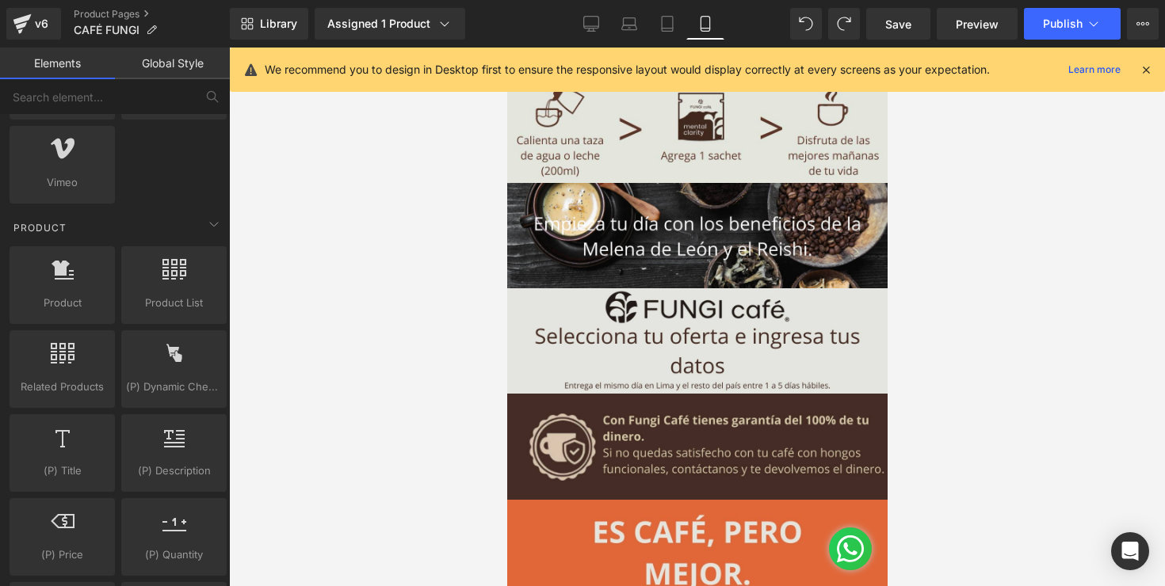
scroll to position [4894, 0]
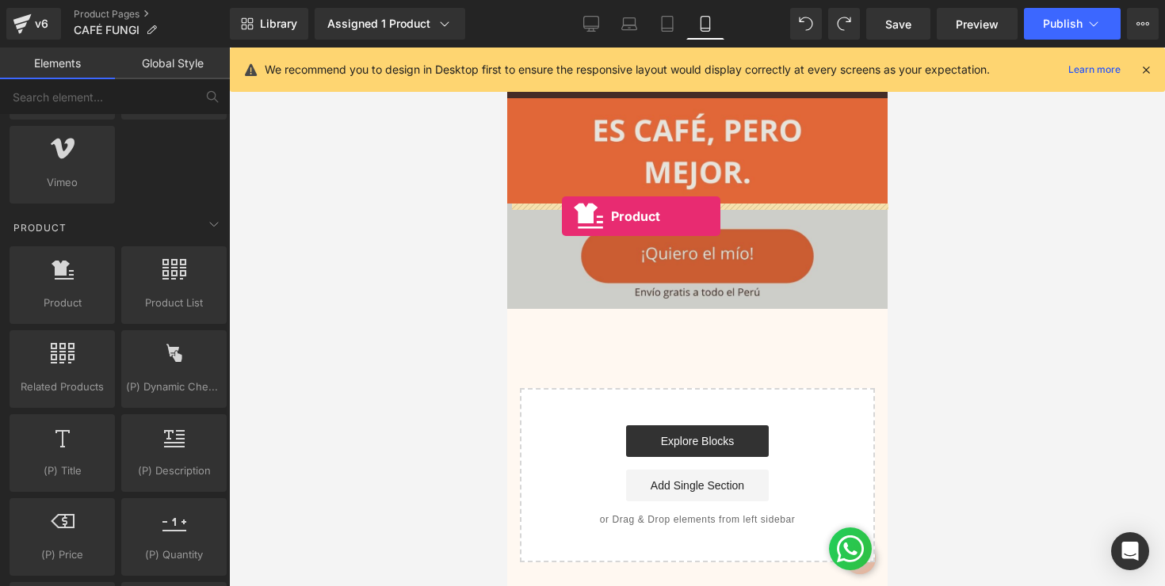
drag, startPoint x: 550, startPoint y: 328, endPoint x: 561, endPoint y: 216, distance: 112.3
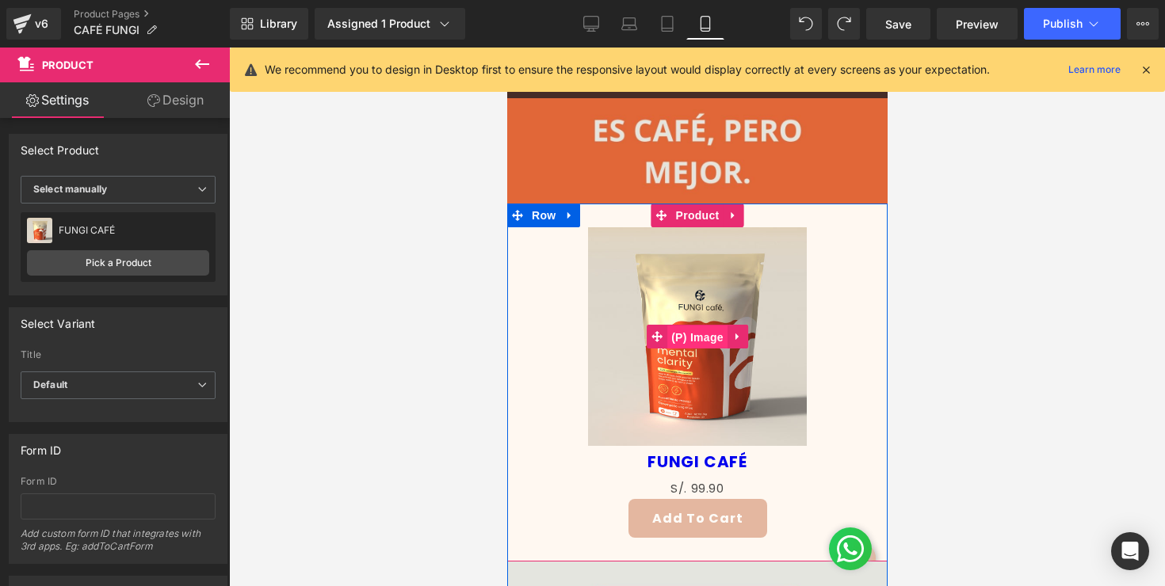
click at [681, 341] on span "(P) Image" at bounding box center [696, 338] width 60 height 24
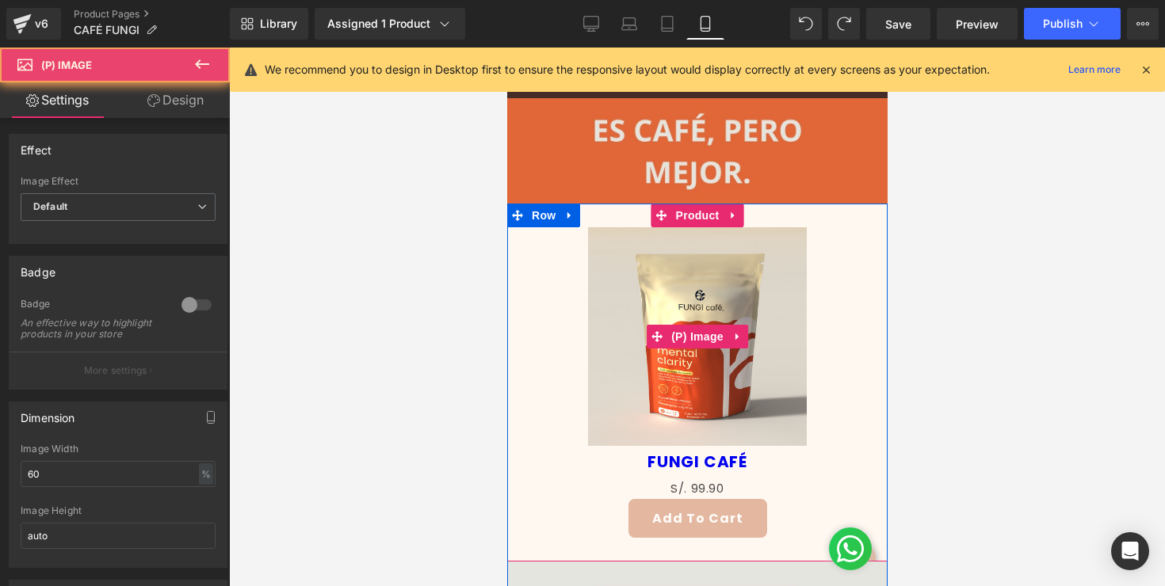
click at [709, 353] on img at bounding box center [696, 336] width 219 height 219
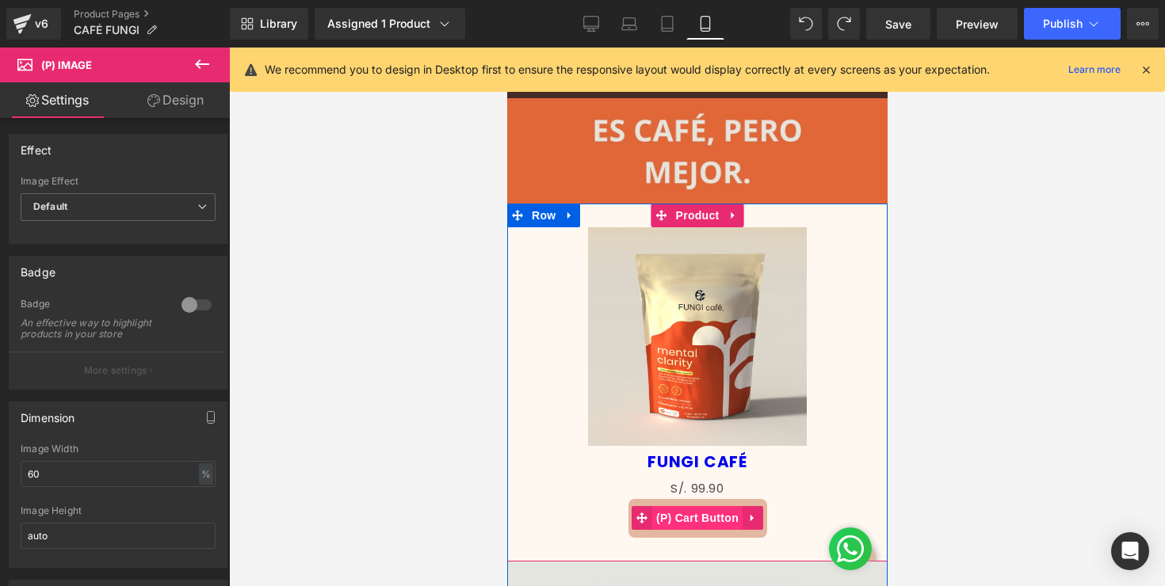
click at [704, 512] on span "(P) Cart Button" at bounding box center [696, 518] width 90 height 24
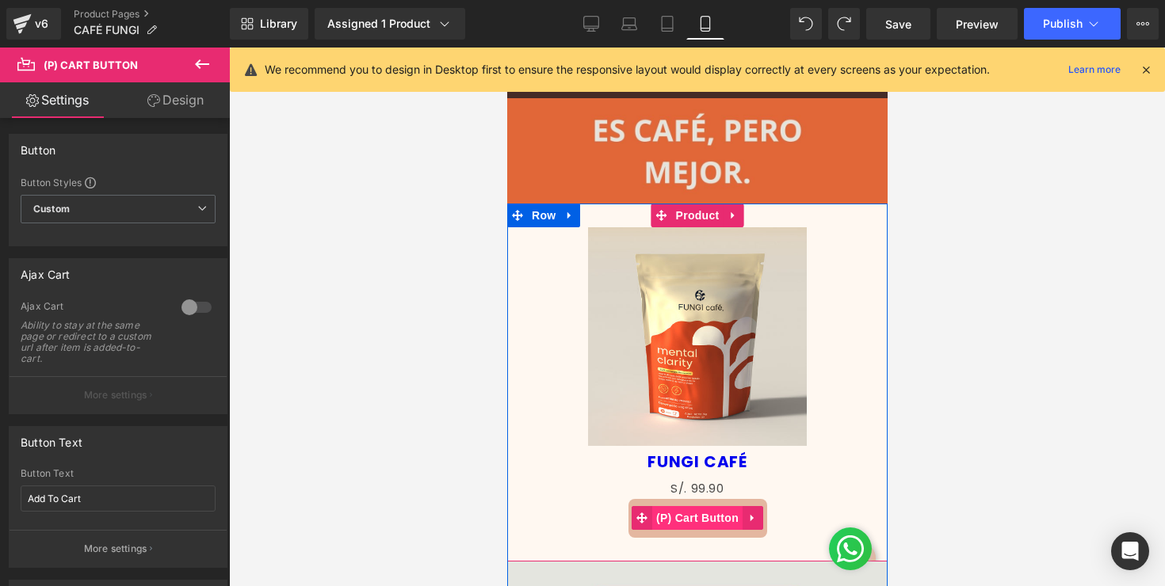
drag, startPoint x: 735, startPoint y: 518, endPoint x: 662, endPoint y: 517, distance: 72.9
click at [662, 517] on ul "(P) Cart Button" at bounding box center [697, 518] width 132 height 24
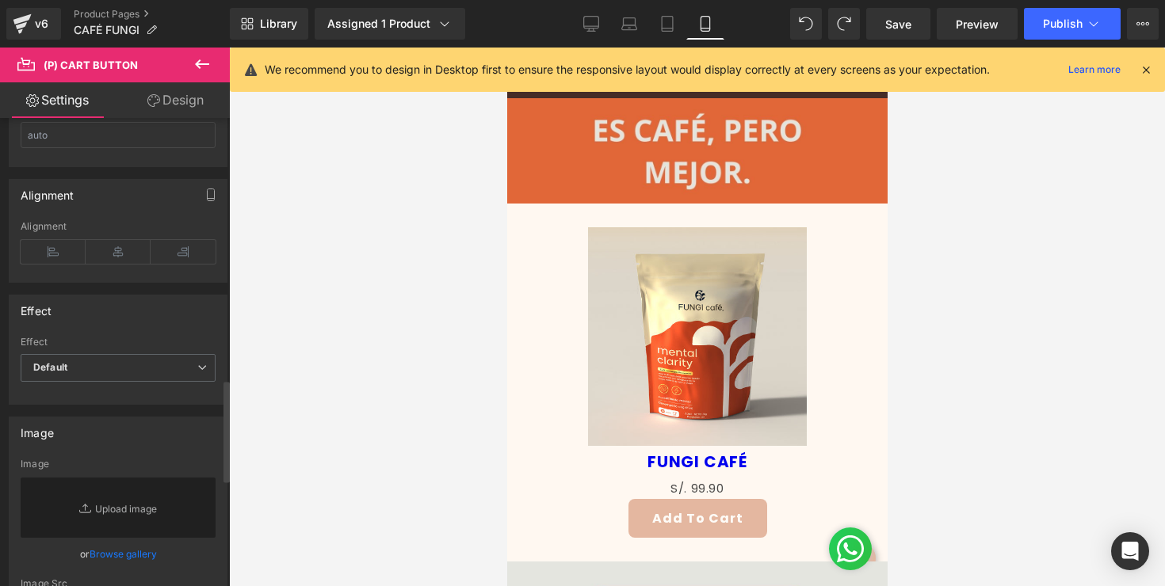
scroll to position [1694, 0]
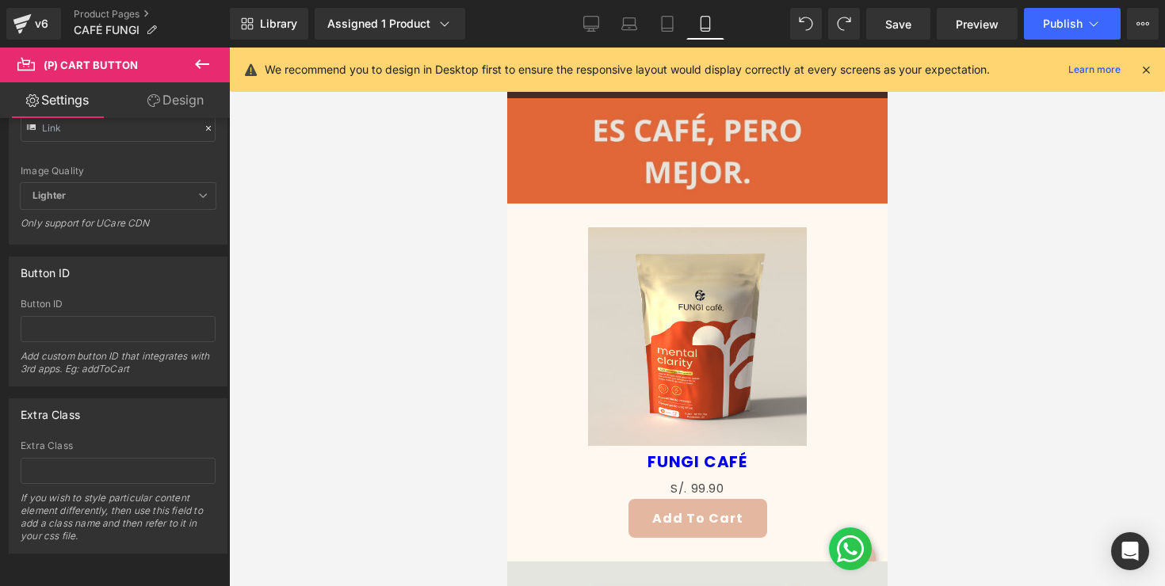
click at [54, 103] on link "Settings" at bounding box center [57, 100] width 115 height 36
click at [168, 114] on link "Design" at bounding box center [175, 100] width 115 height 36
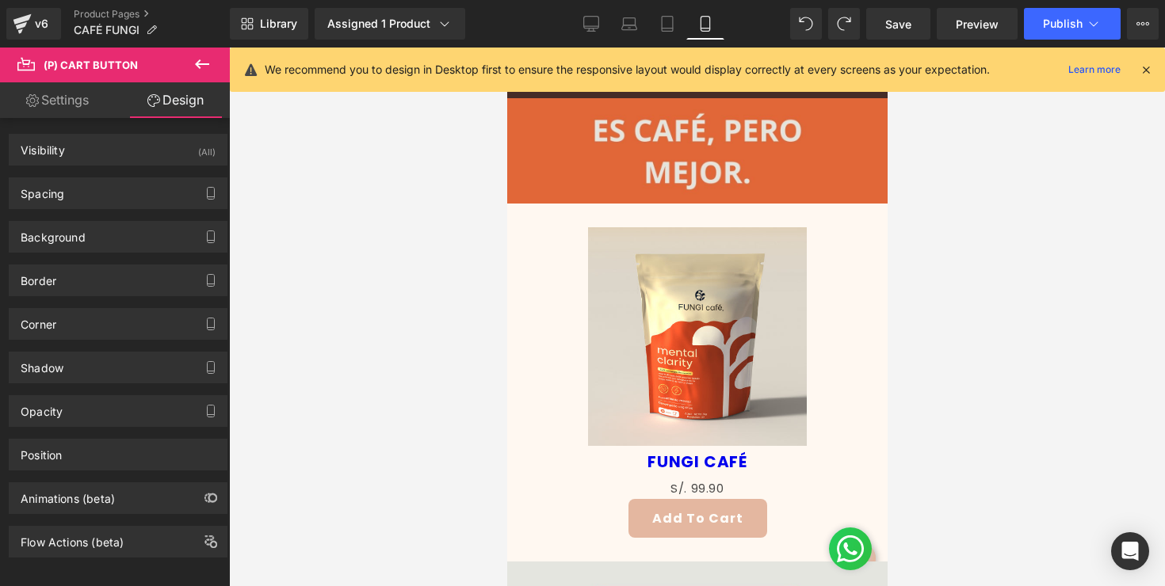
click at [204, 66] on icon at bounding box center [202, 64] width 19 height 19
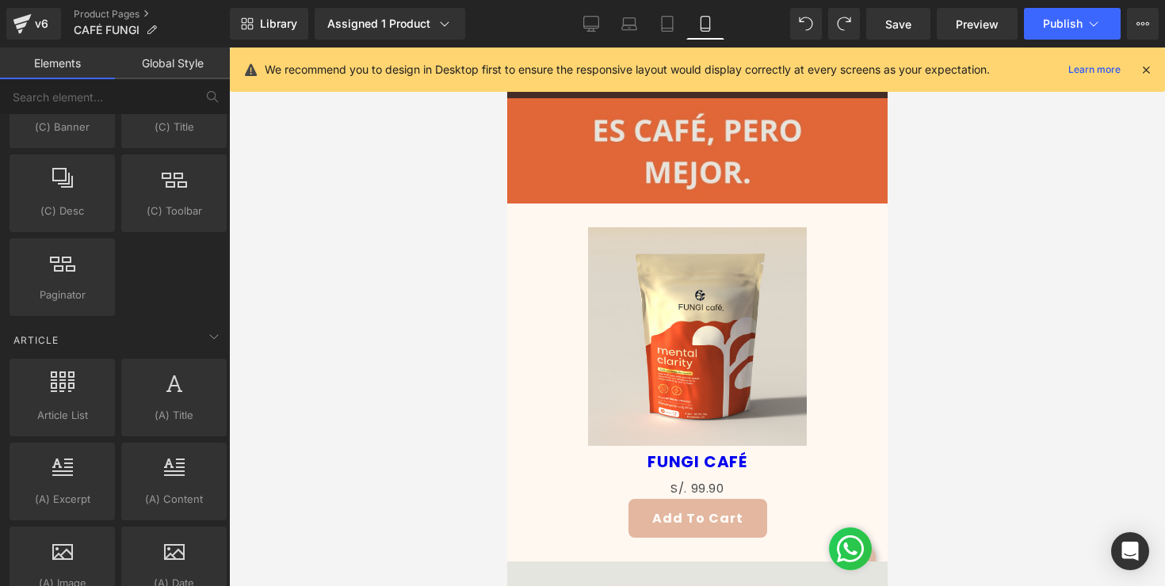
scroll to position [2856, 0]
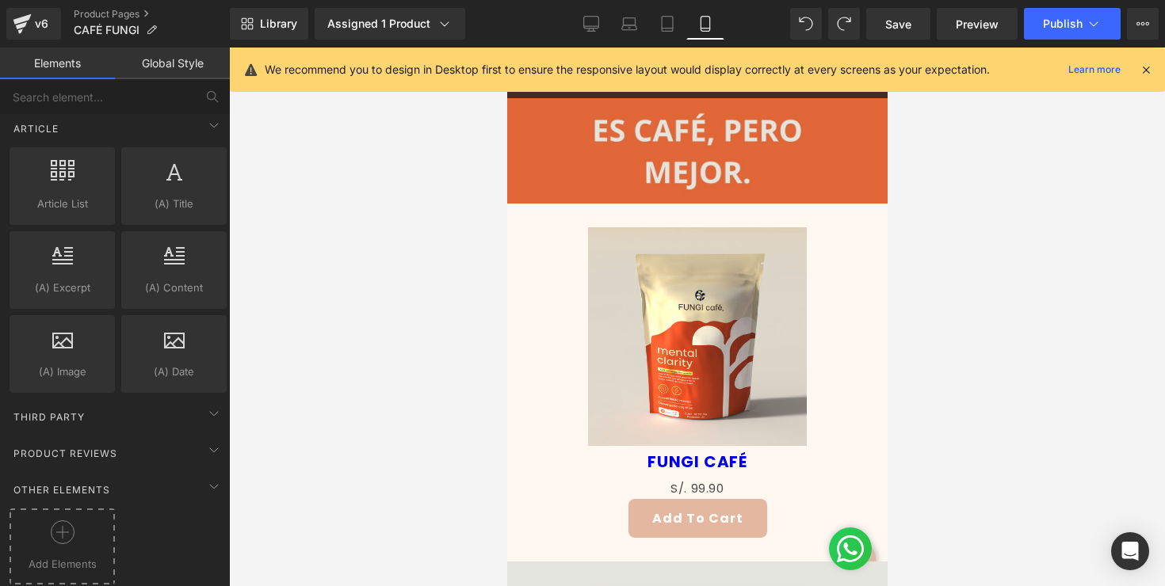
click at [46, 556] on span "Add Elements" at bounding box center [61, 564] width 97 height 17
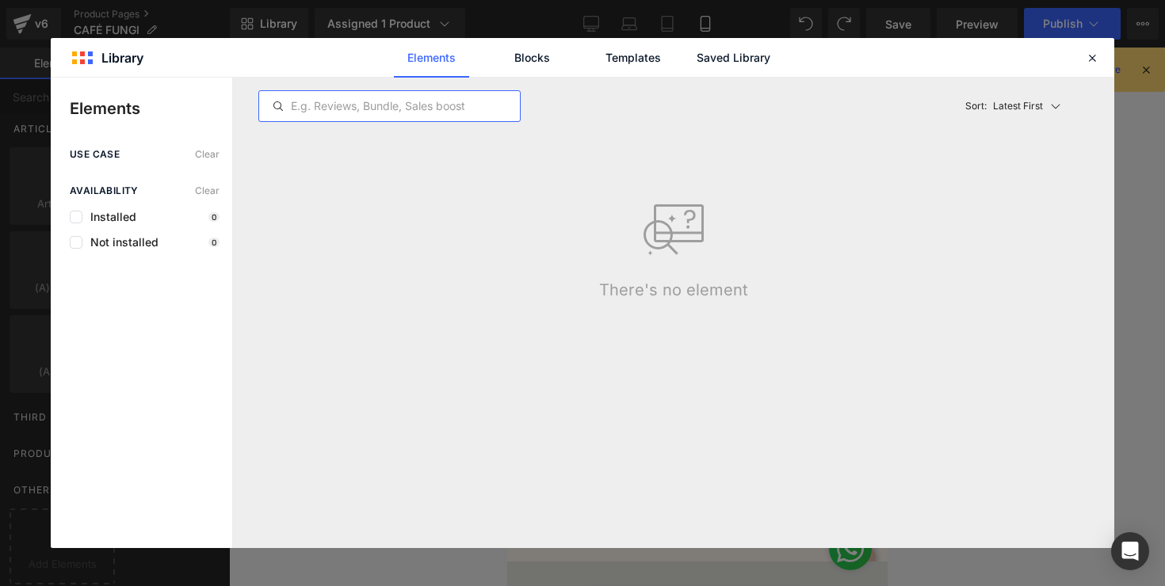
click at [411, 113] on input "text" at bounding box center [389, 106] width 261 height 19
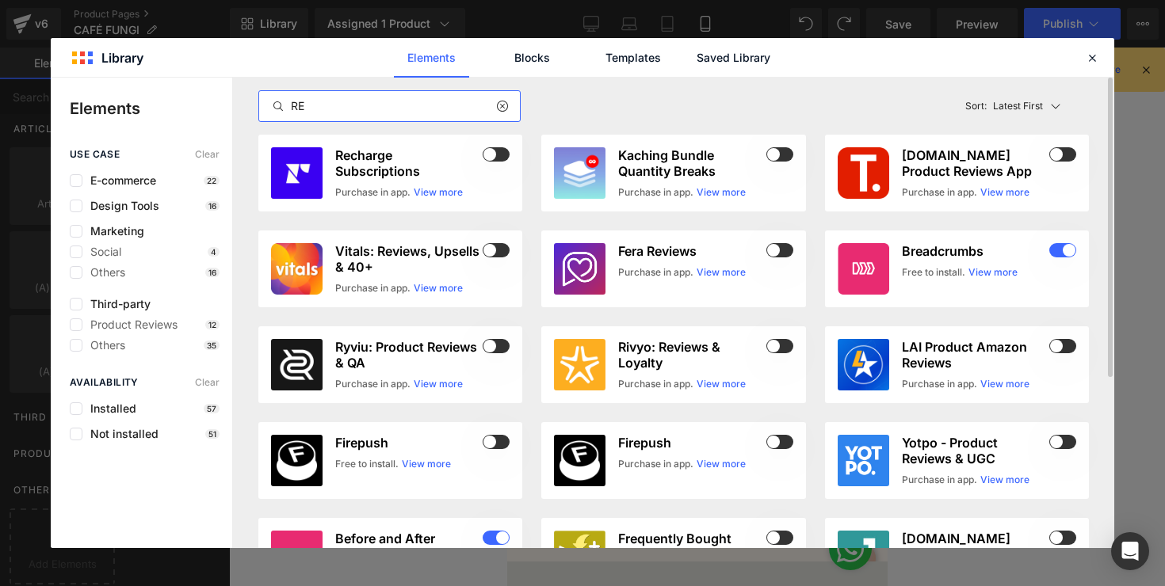
type input "R"
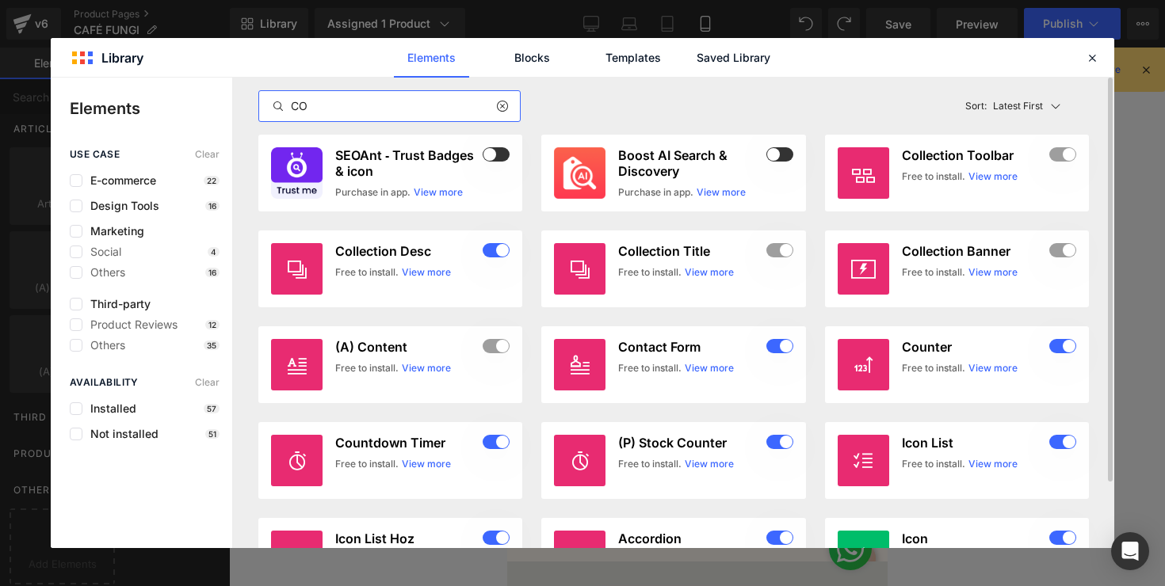
type input "C"
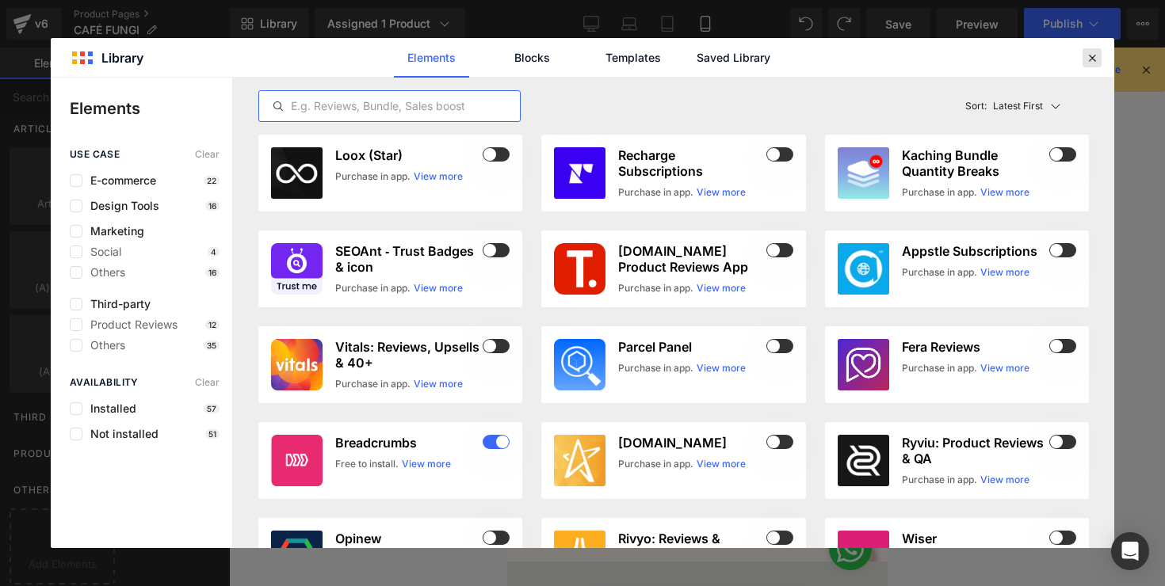
click at [1096, 58] on icon at bounding box center [1092, 58] width 14 height 14
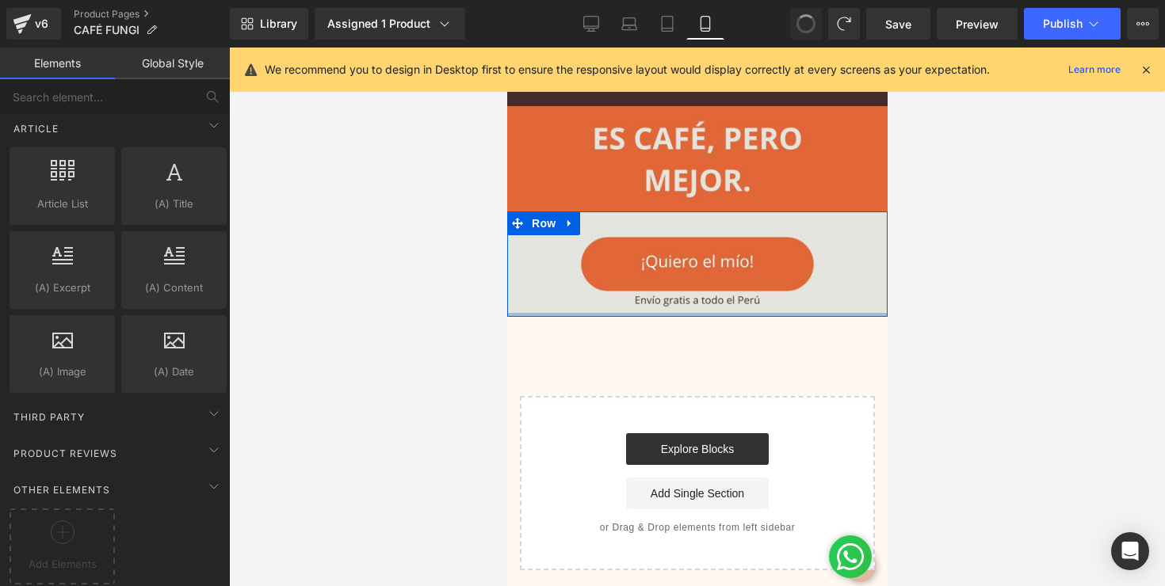
scroll to position [4886, 0]
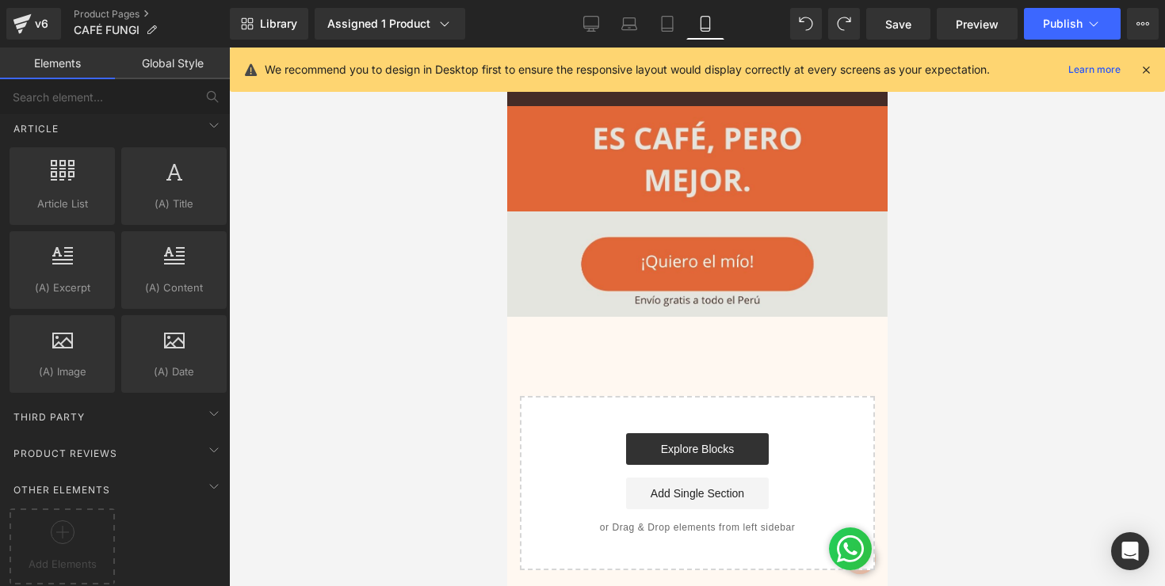
click at [1069, 270] on div at bounding box center [697, 317] width 936 height 539
click at [895, 29] on span "Save" at bounding box center [898, 24] width 26 height 17
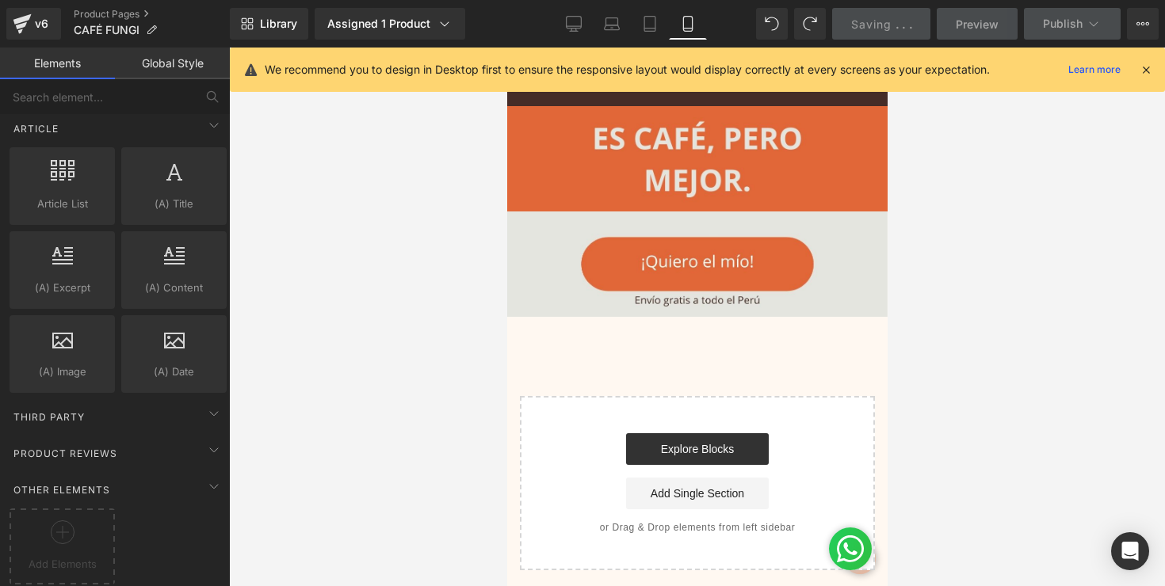
click at [1139, 74] on icon at bounding box center [1146, 70] width 14 height 14
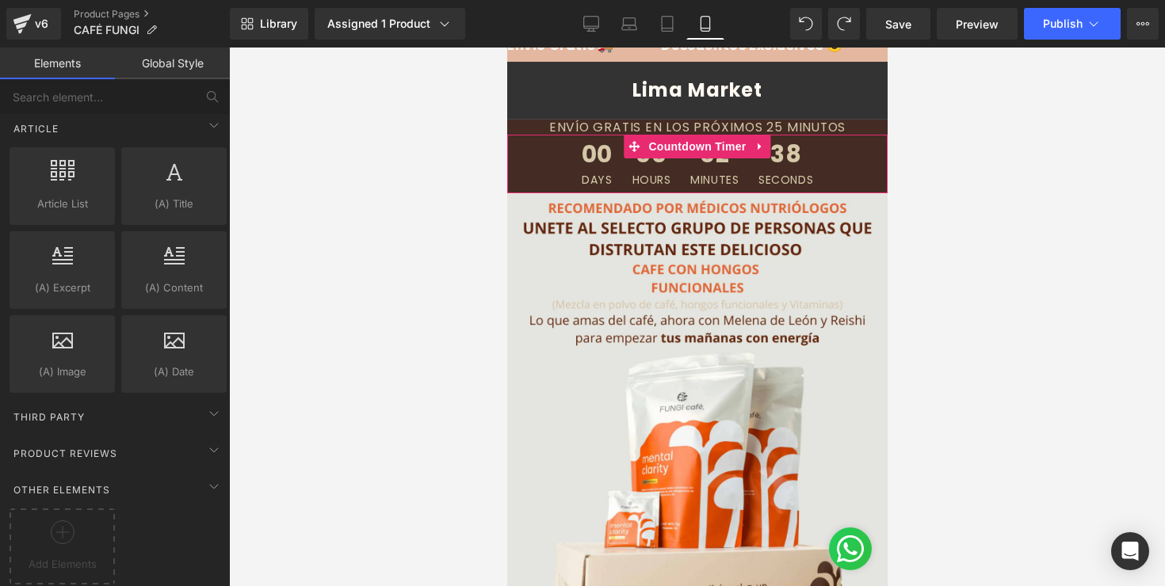
scroll to position [6, 0]
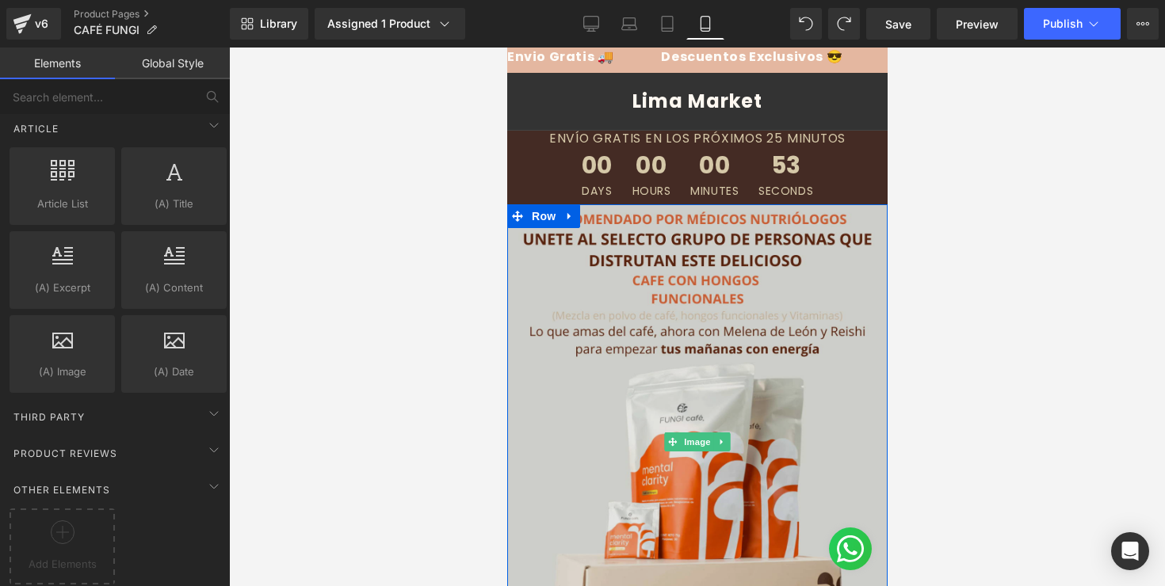
click at [544, 283] on img at bounding box center [696, 441] width 380 height 475
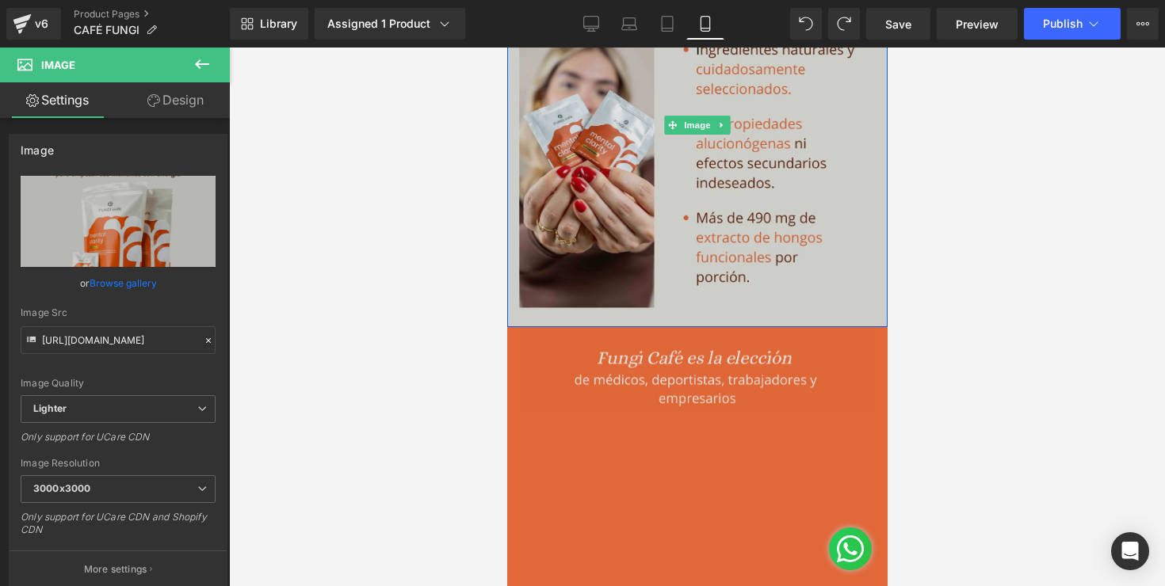
scroll to position [899, 0]
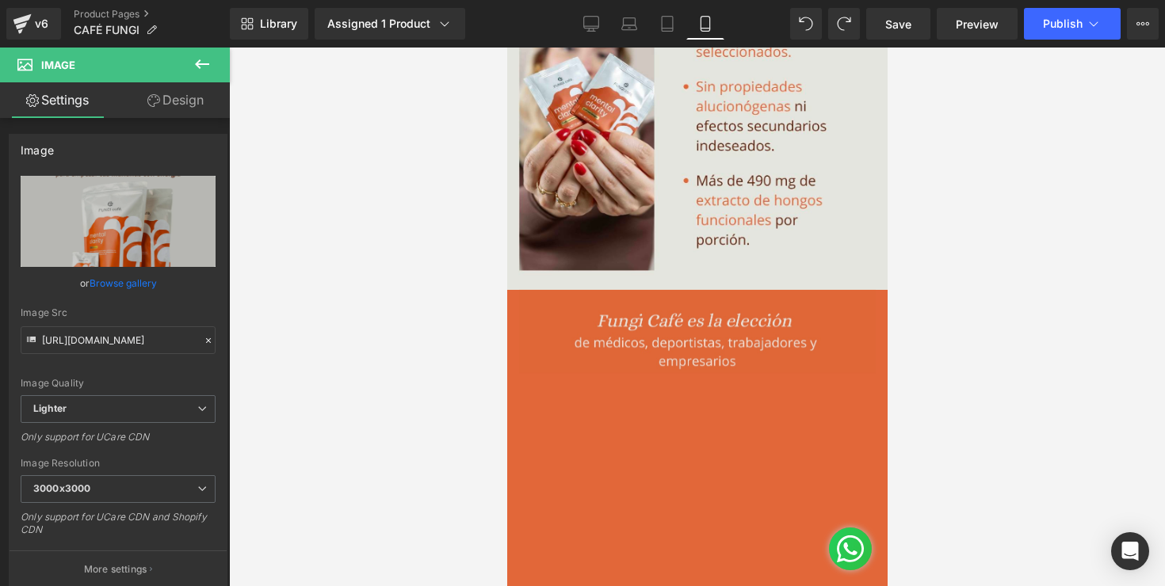
scroll to position [899, 0]
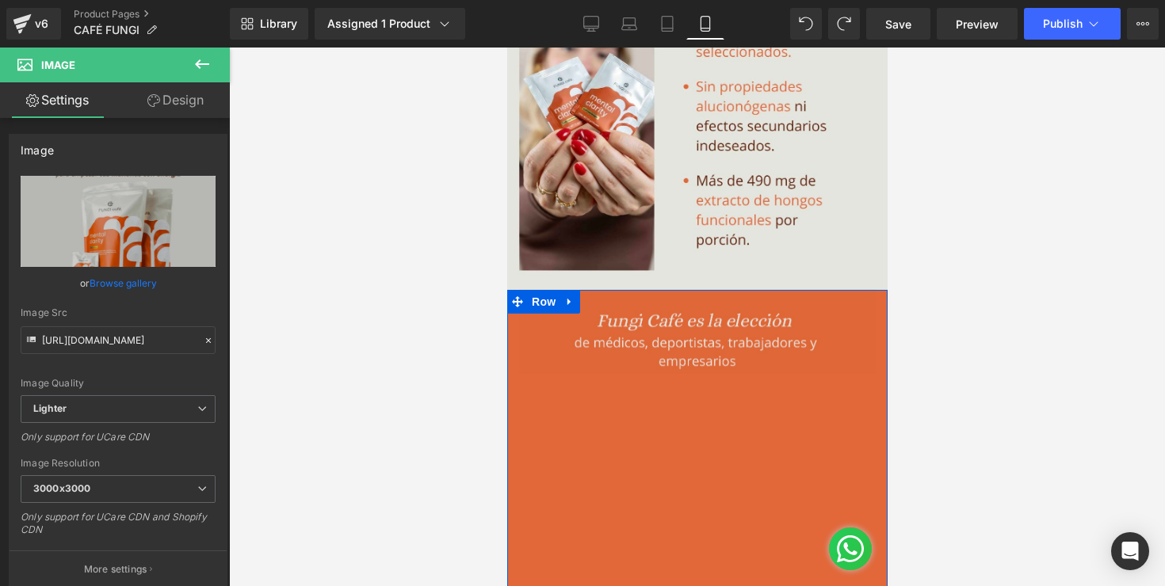
click at [515, 340] on div "Image Vimeo Vimeo Vimeo Vimeo Vimeo Vimeo Vimeo ‹ › Carousel" at bounding box center [696, 493] width 380 height 406
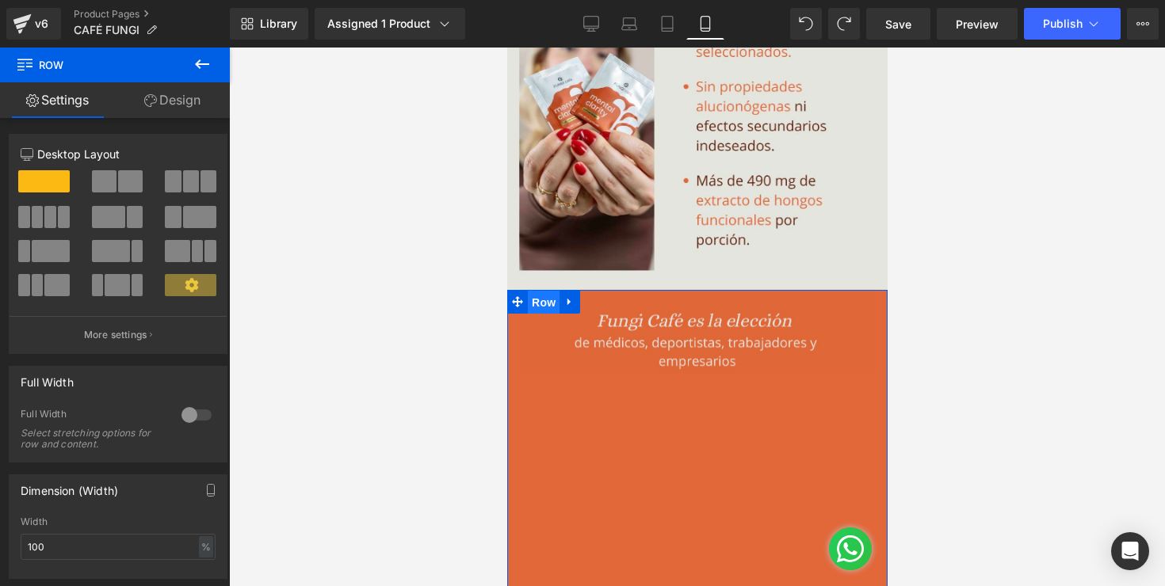
click at [540, 297] on span "Row" at bounding box center [543, 303] width 32 height 24
click at [183, 86] on link "Design" at bounding box center [172, 100] width 115 height 36
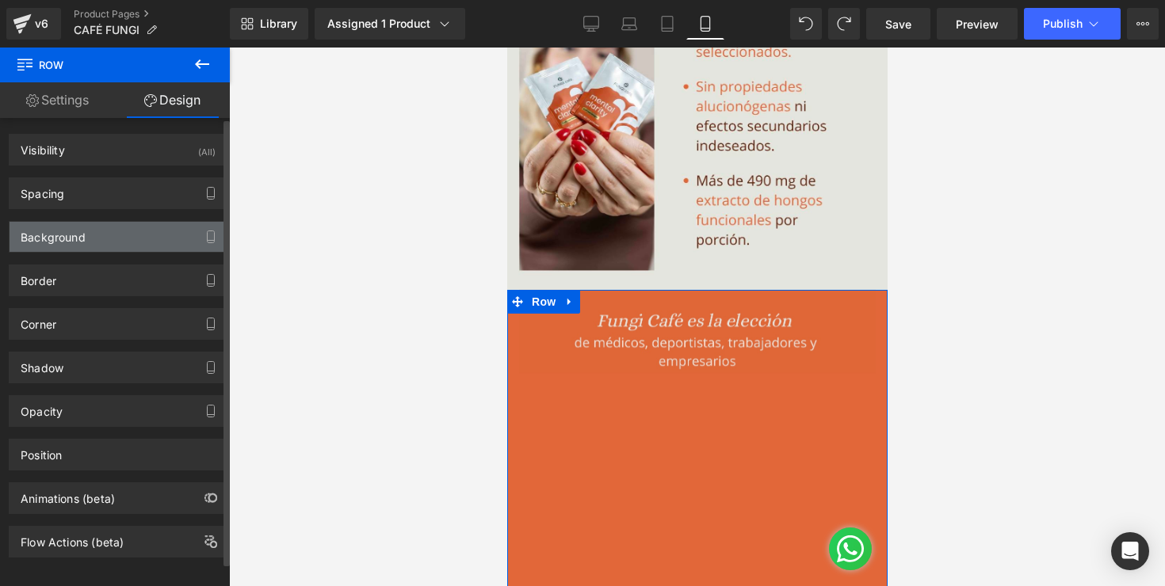
click at [110, 231] on div "Background" at bounding box center [118, 237] width 217 height 30
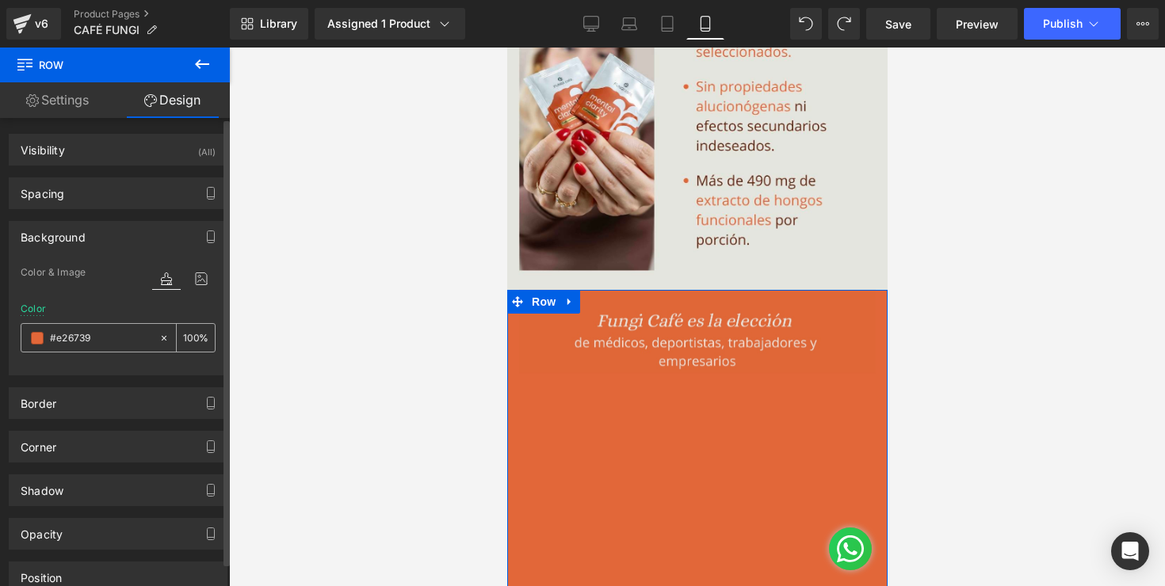
click at [103, 338] on input "#e26739" at bounding box center [100, 338] width 101 height 17
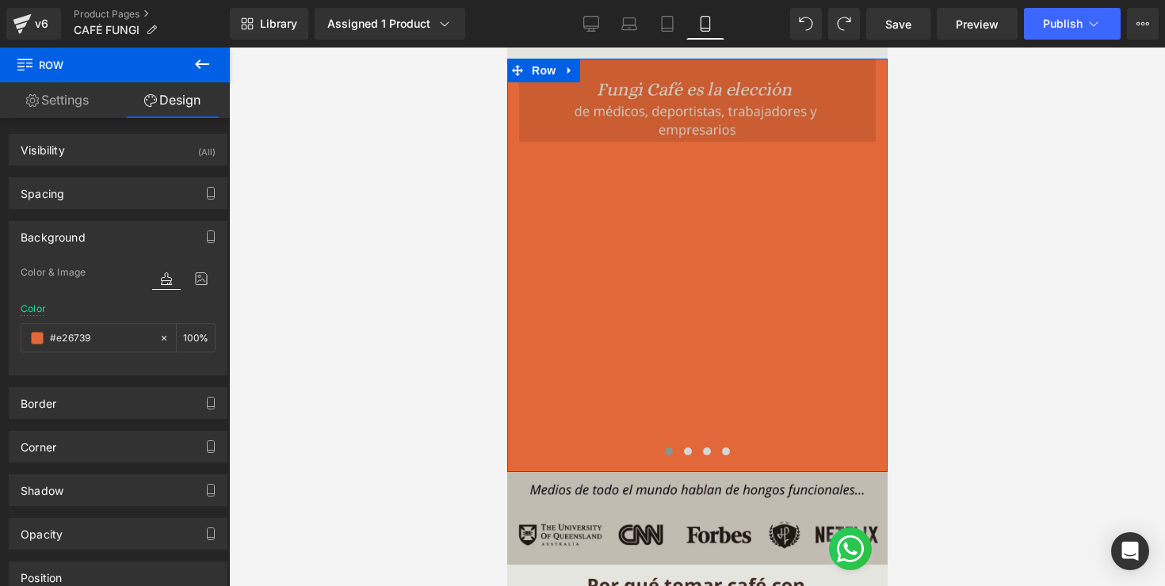
scroll to position [1143, 0]
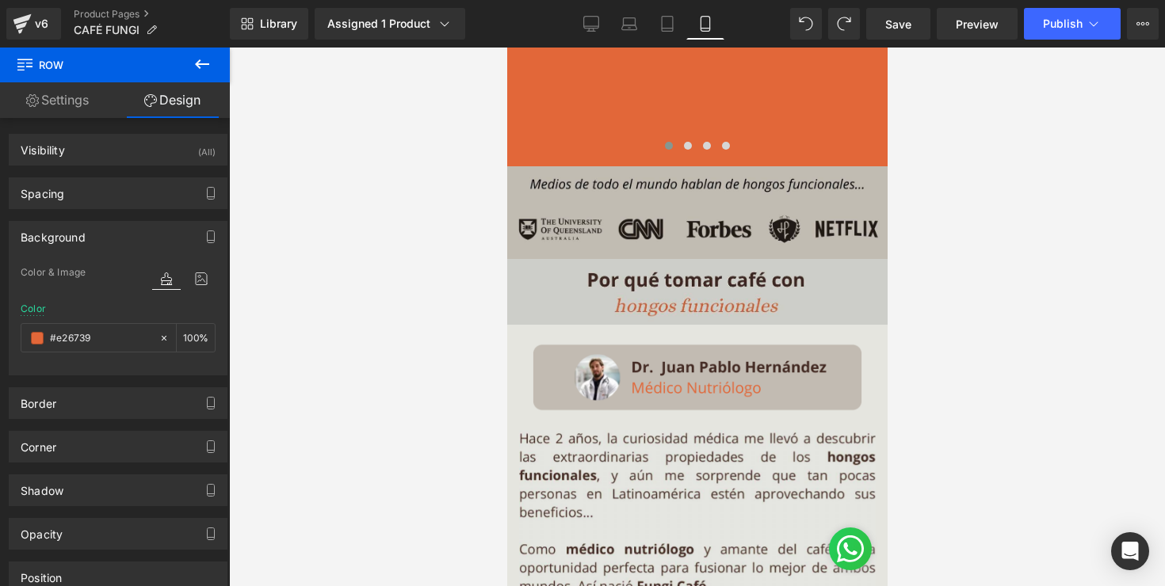
scroll to position [1438, 0]
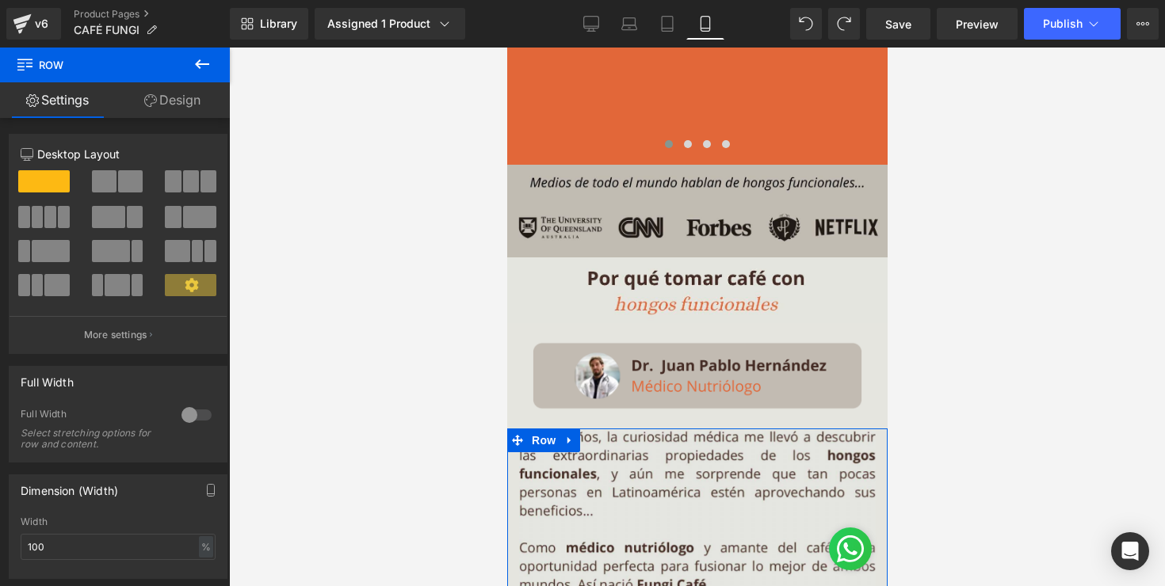
click at [160, 99] on link "Design" at bounding box center [172, 100] width 115 height 36
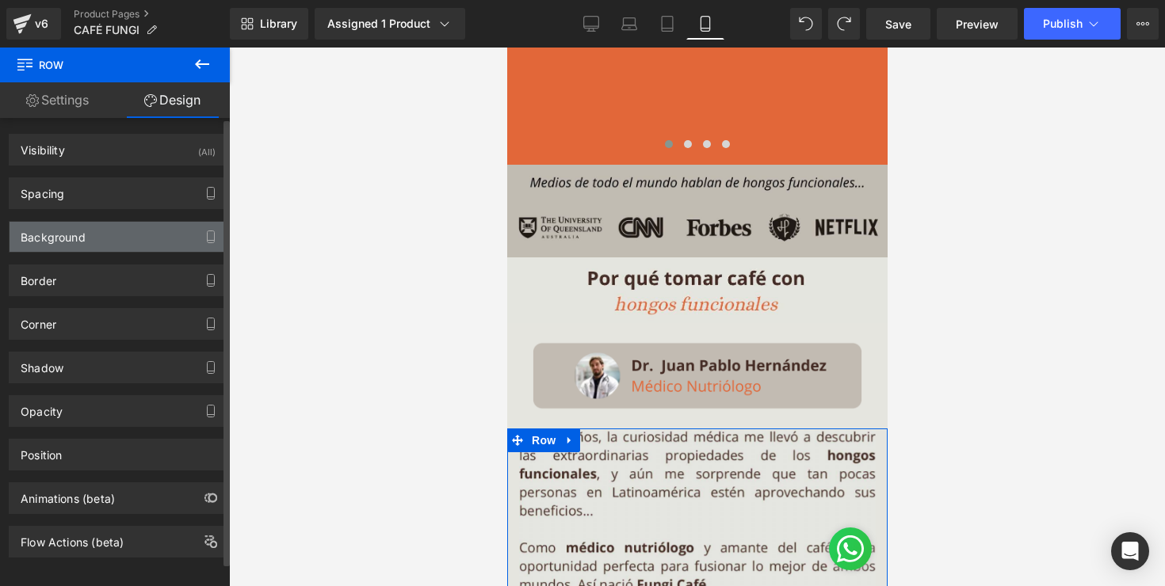
click at [128, 236] on div "Background" at bounding box center [118, 237] width 217 height 30
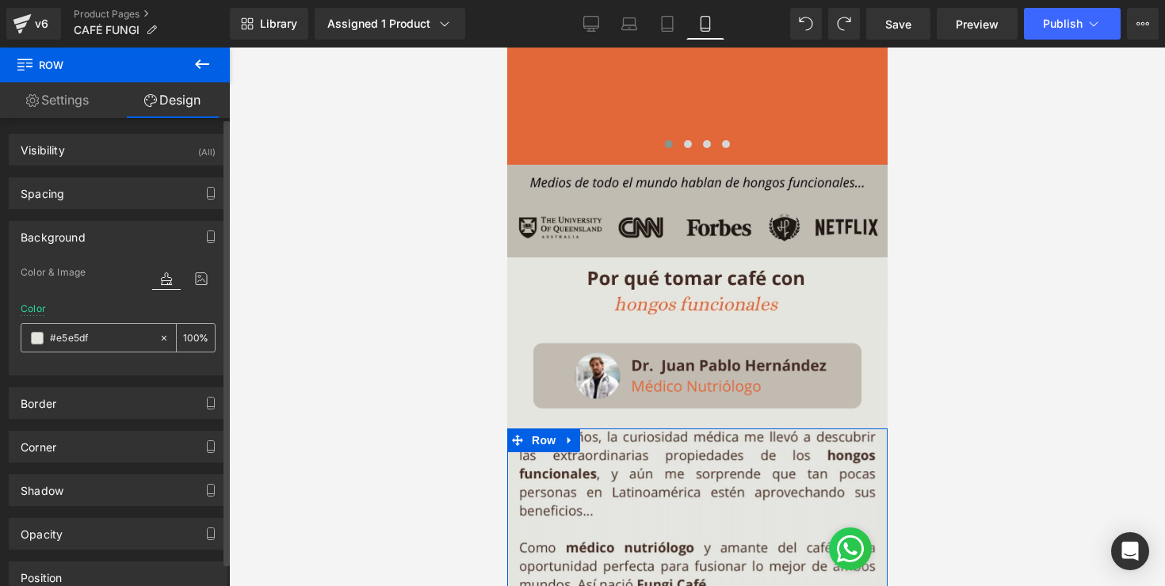
click at [134, 339] on input "#e5e5df" at bounding box center [100, 338] width 101 height 17
